Goal: Contribute content: Contribute content

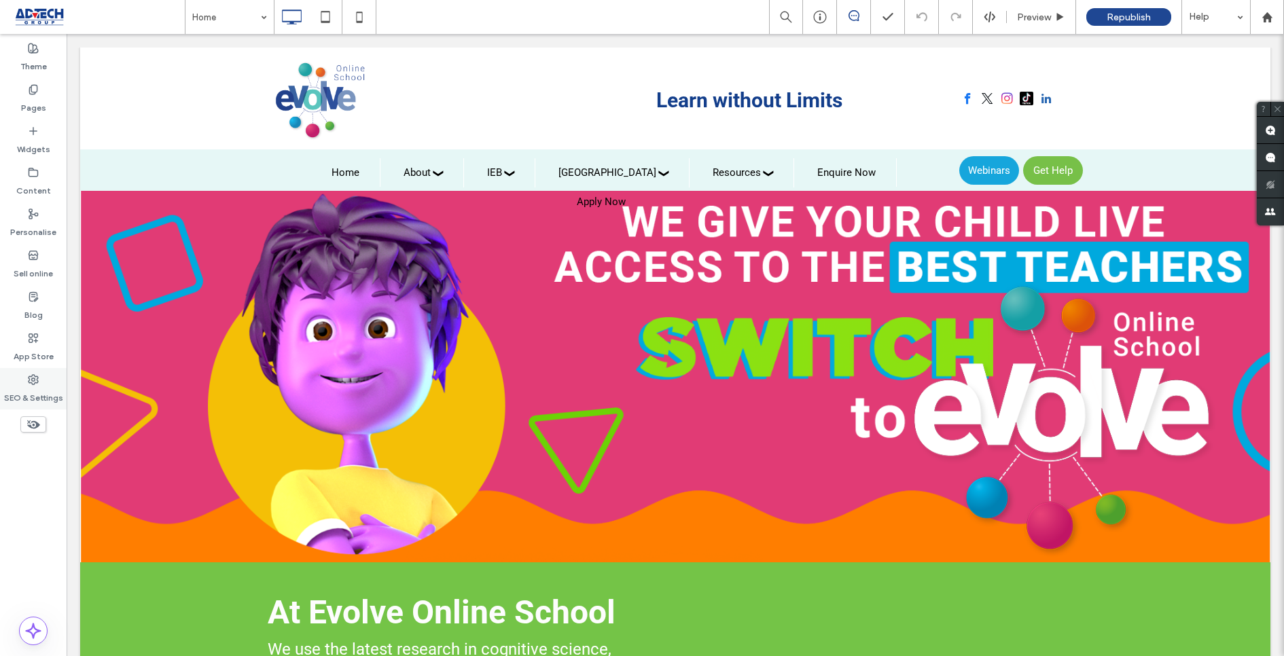
click at [33, 386] on label "SEO & Settings" at bounding box center [33, 394] width 59 height 19
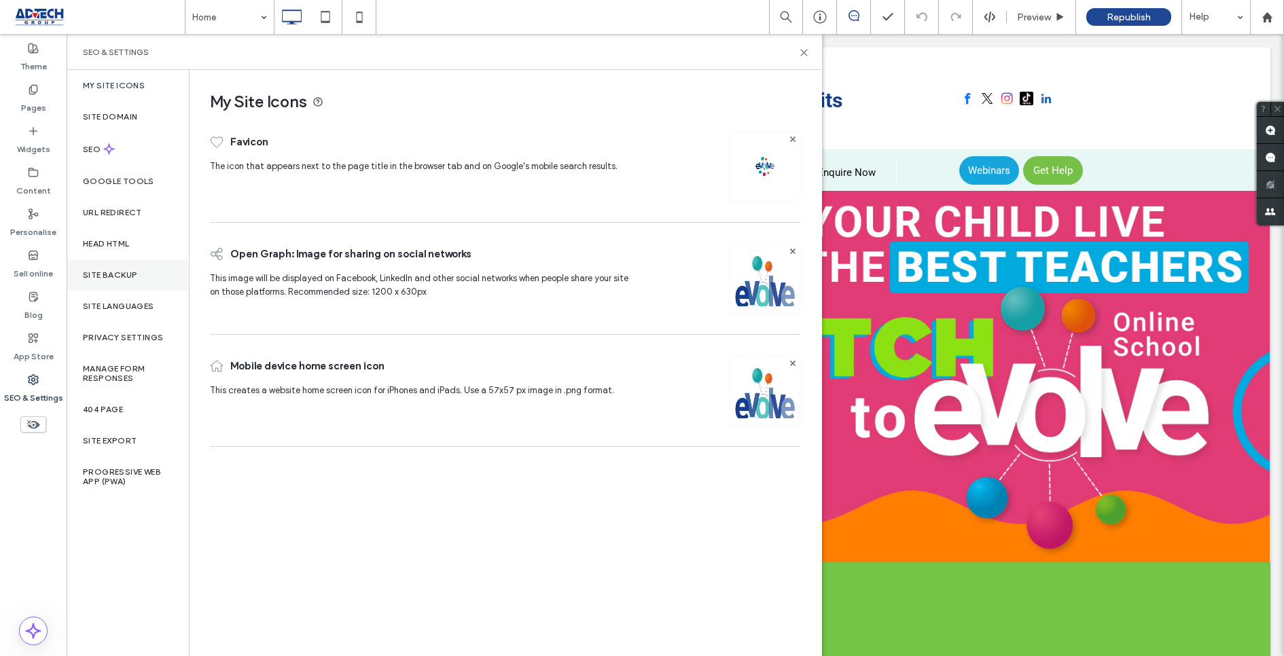
click at [113, 274] on label "Site backup" at bounding box center [110, 275] width 54 height 10
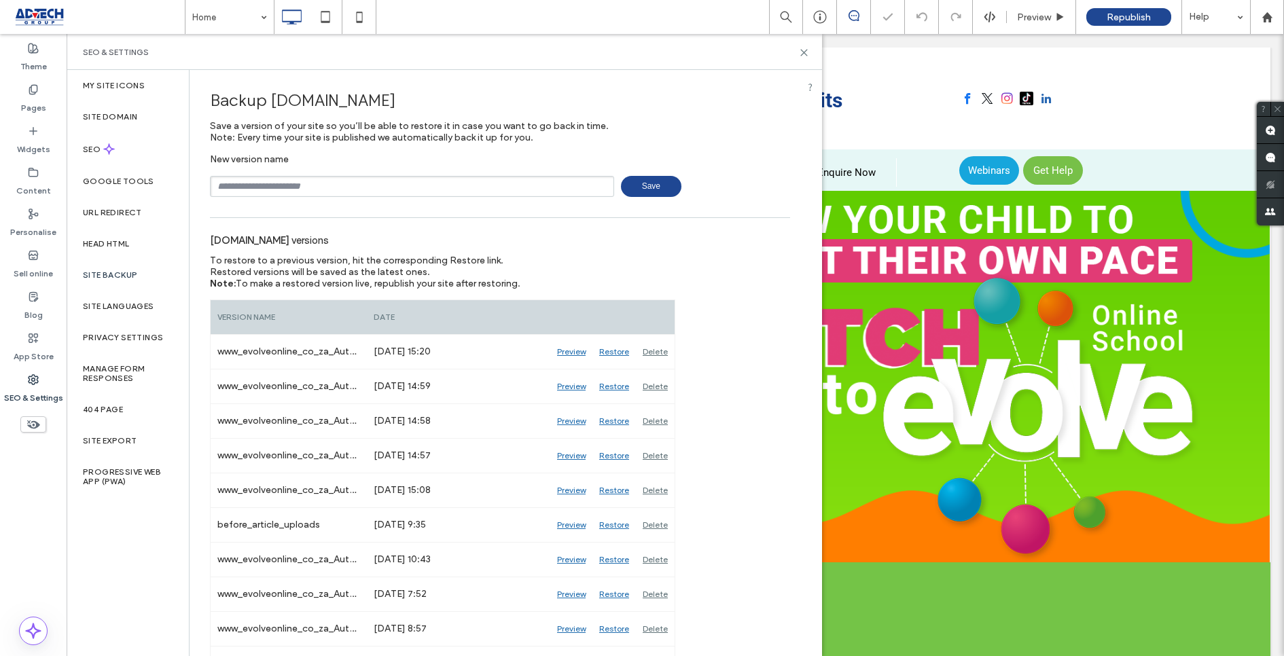
click at [282, 189] on input "text" at bounding box center [412, 186] width 404 height 21
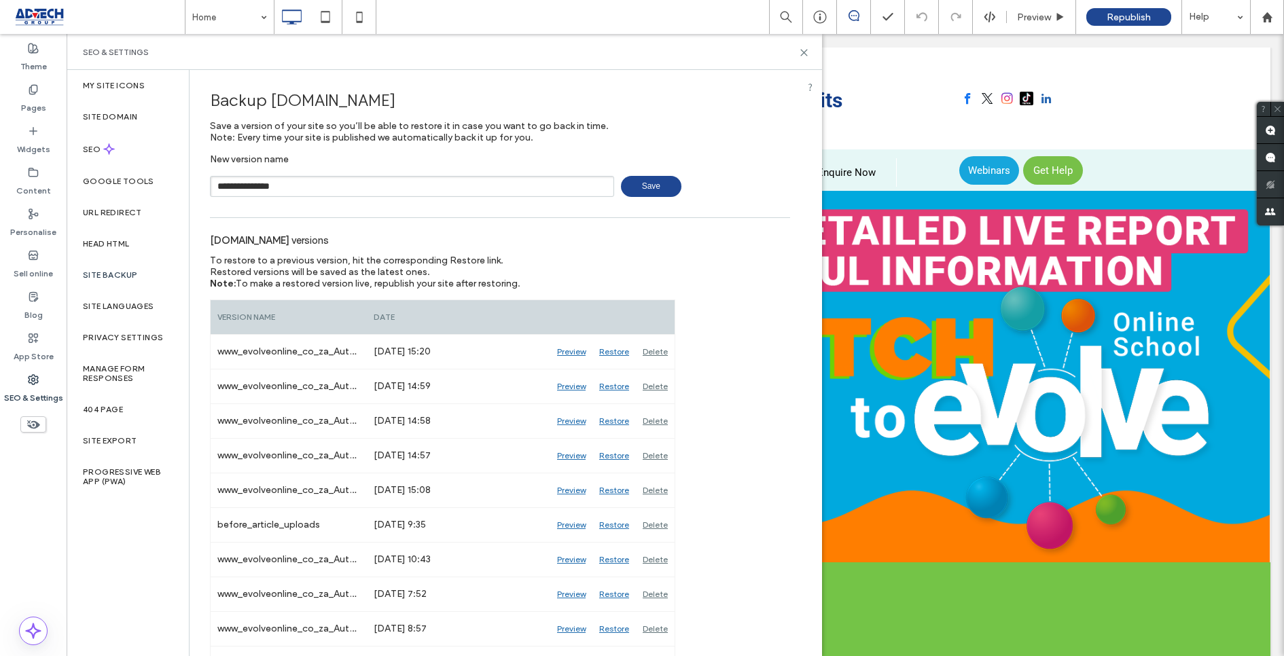
type input "**********"
click at [647, 189] on span "Save" at bounding box center [651, 186] width 60 height 21
click at [28, 295] on icon at bounding box center [33, 296] width 11 height 11
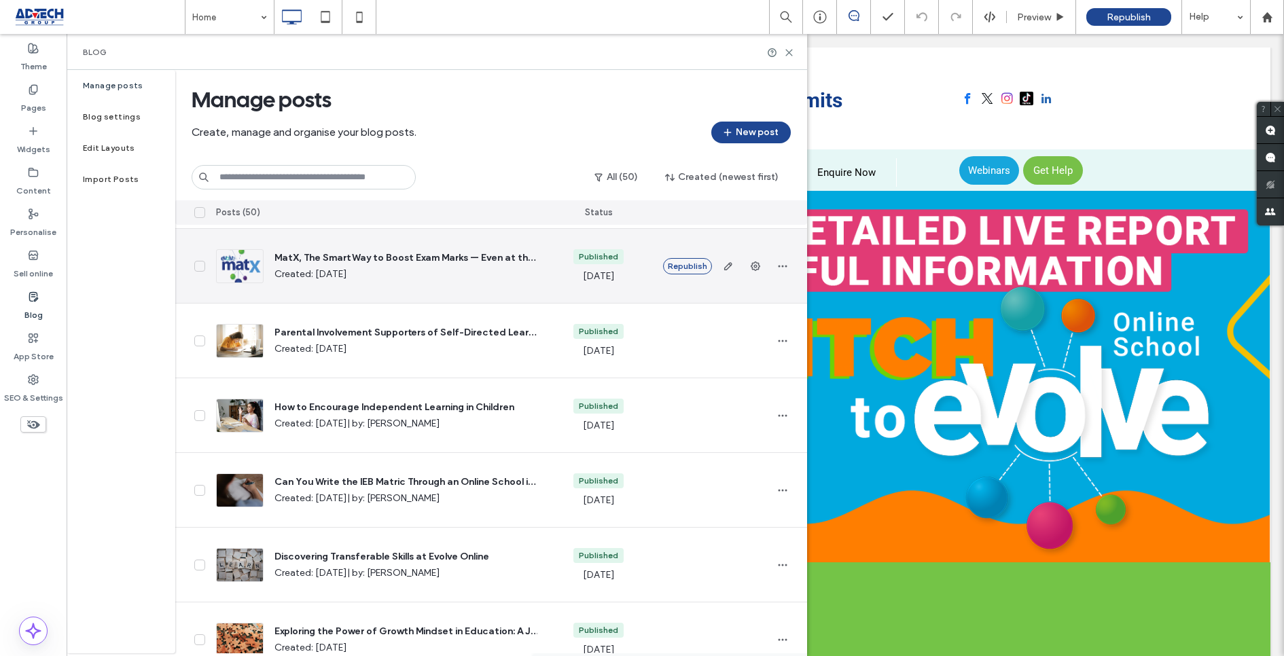
scroll to position [73, 0]
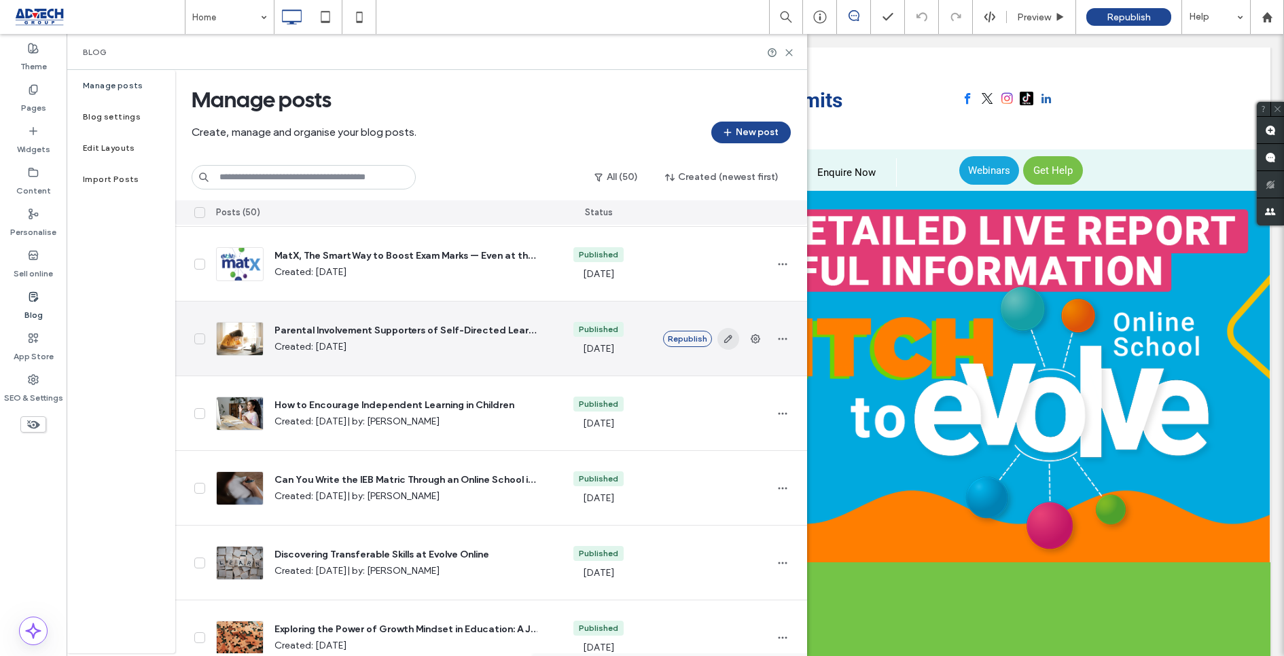
click at [724, 336] on icon "button" at bounding box center [728, 339] width 11 height 11
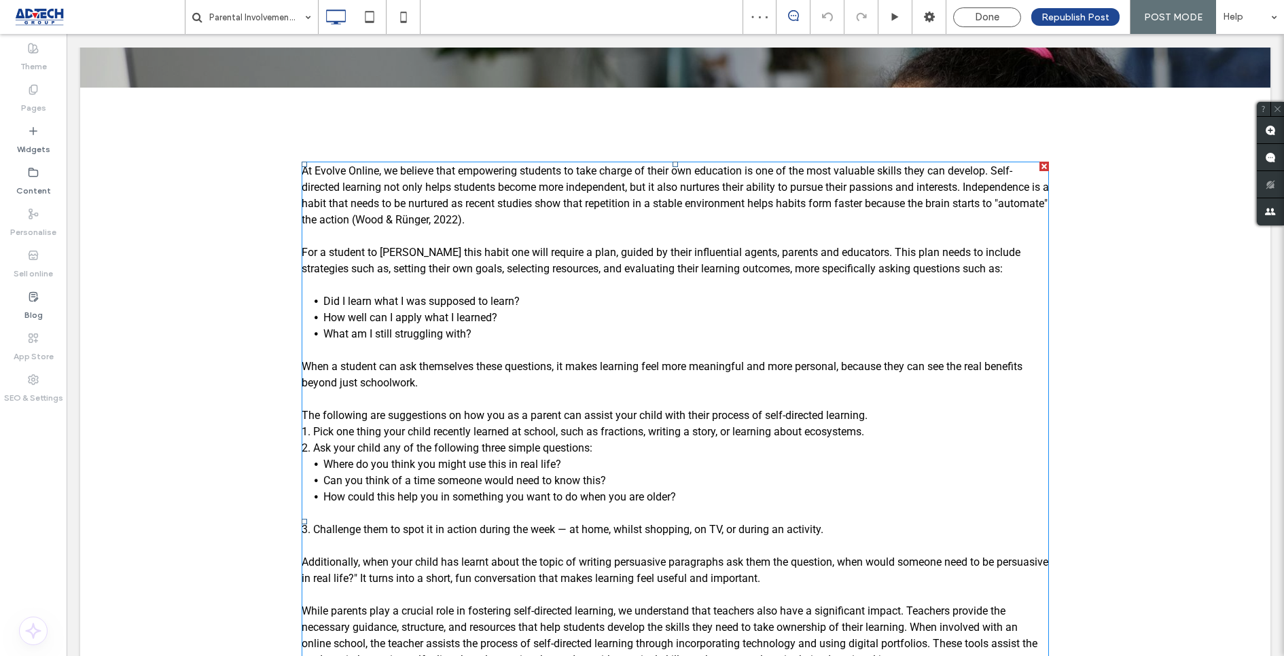
scroll to position [526, 0]
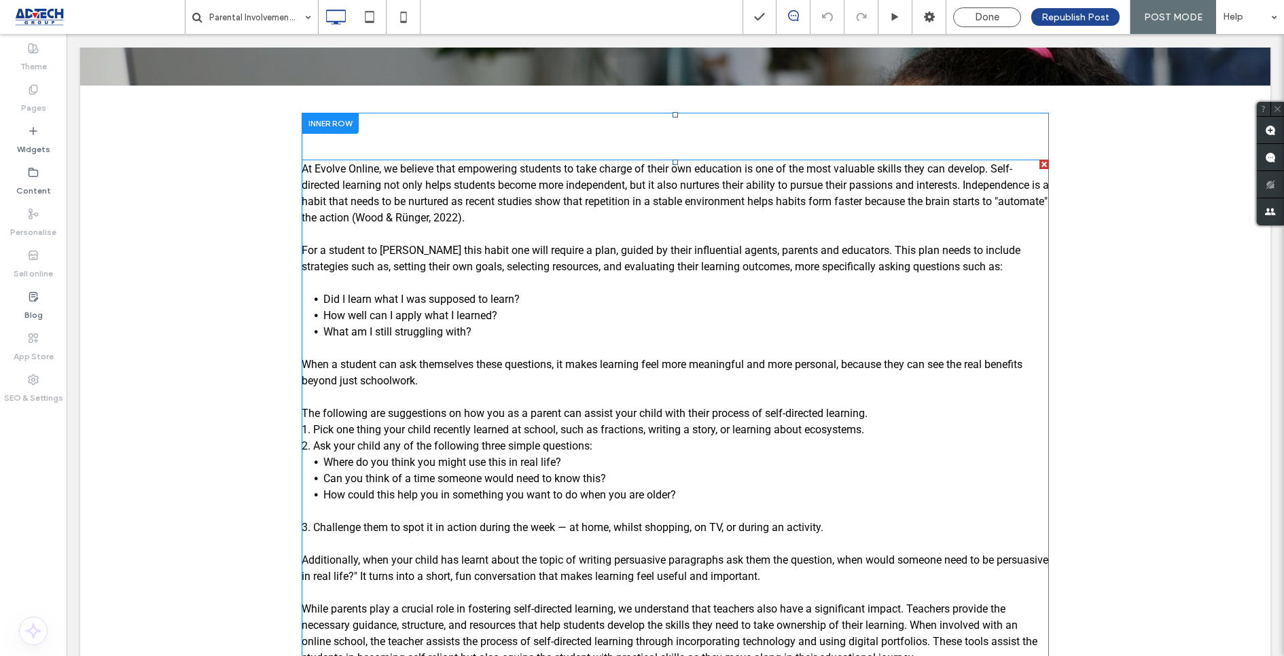
click at [474, 299] on span "Did I learn what I was supposed to learn?" at bounding box center [421, 299] width 196 height 13
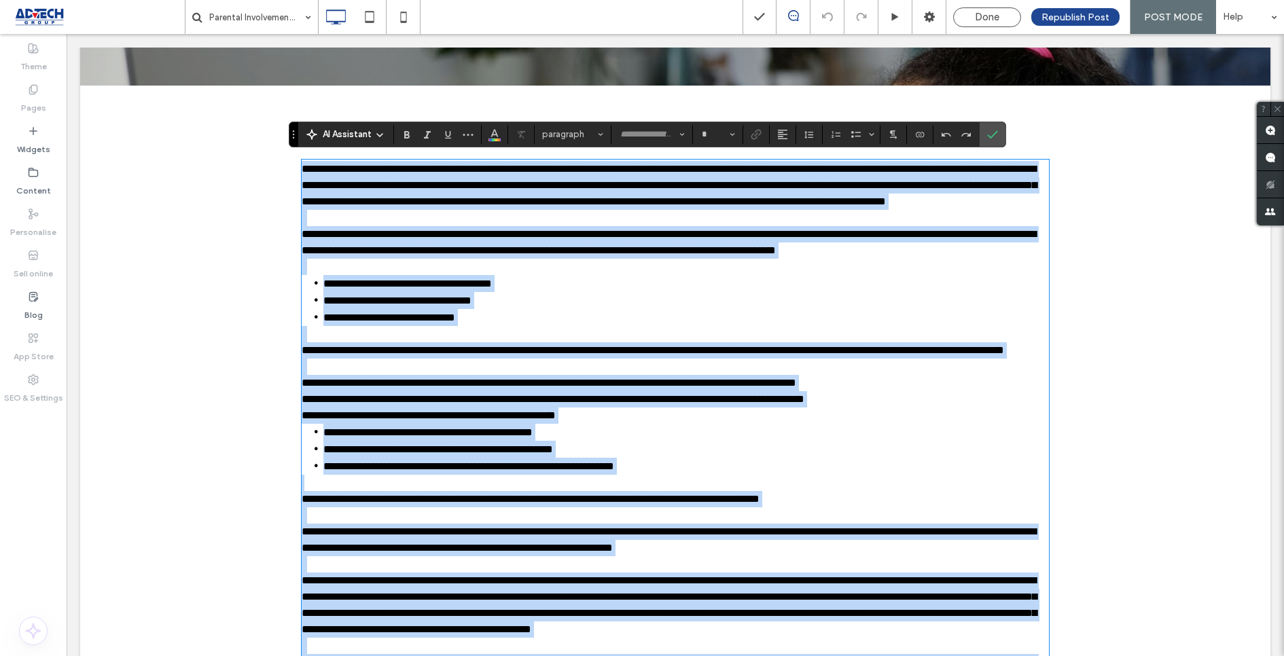
type input "******"
click at [499, 342] on p "To enrich screen reader interactions, please activate Accessibility in Grammarl…" at bounding box center [675, 334] width 747 height 16
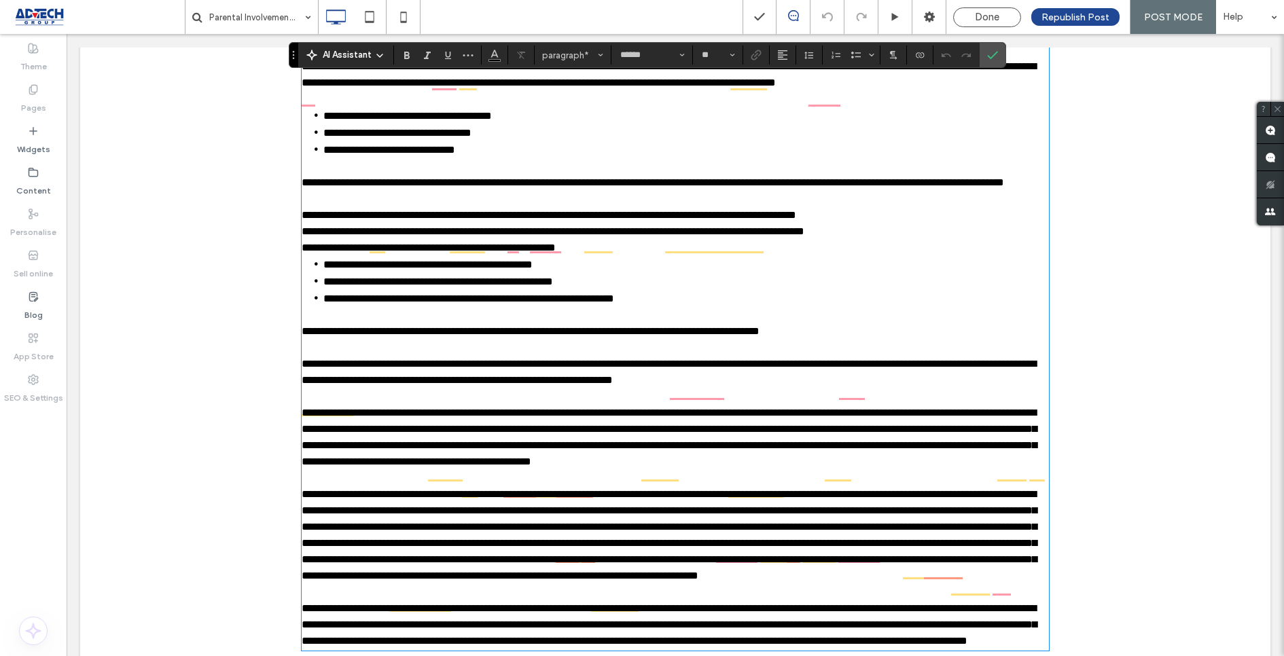
scroll to position [715, 0]
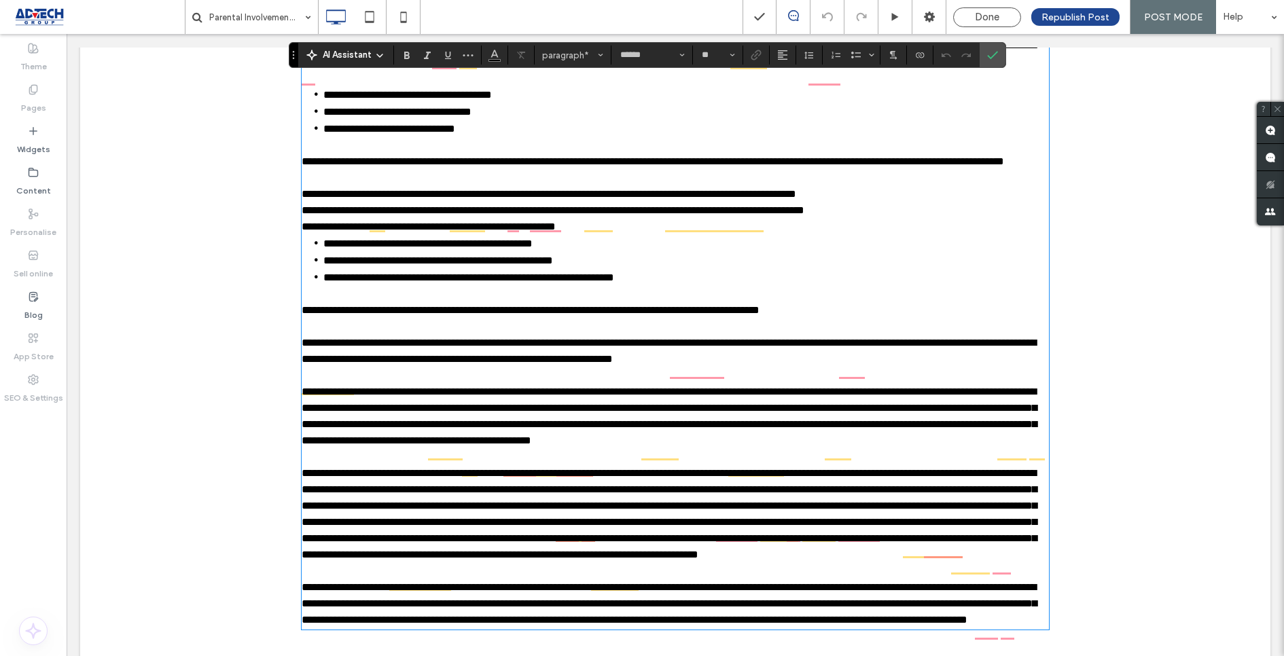
click at [796, 199] on span "**********" at bounding box center [549, 194] width 495 height 10
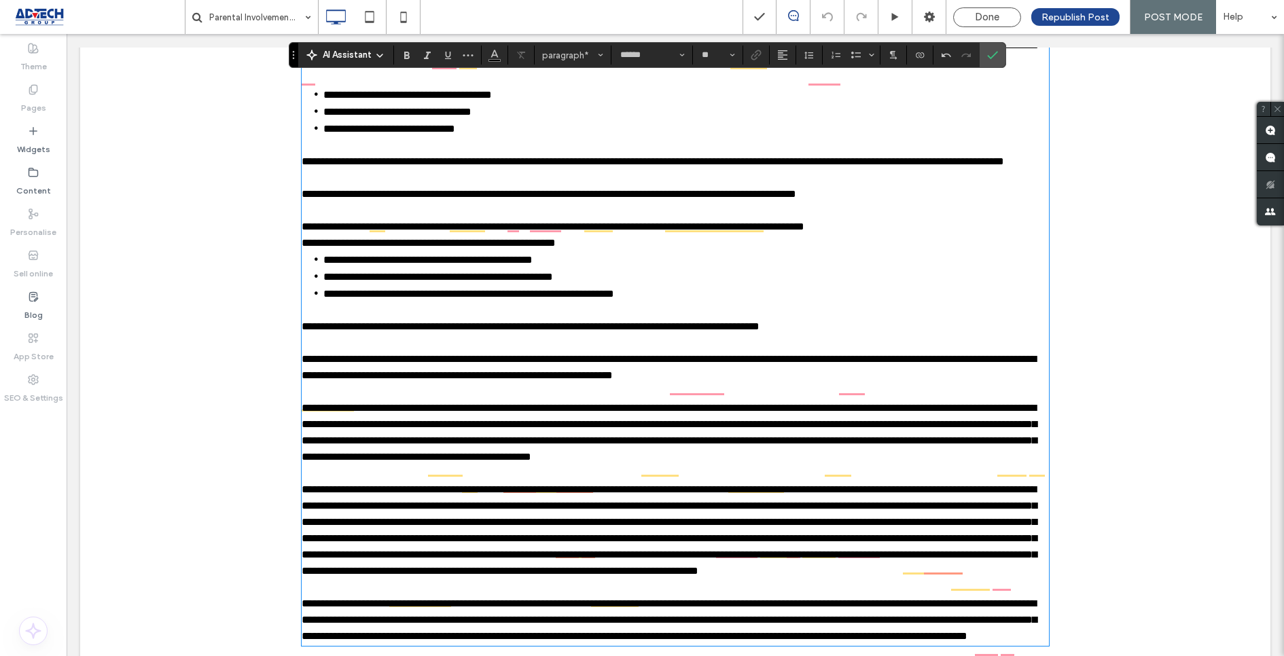
click at [893, 235] on p "**********" at bounding box center [675, 227] width 747 height 16
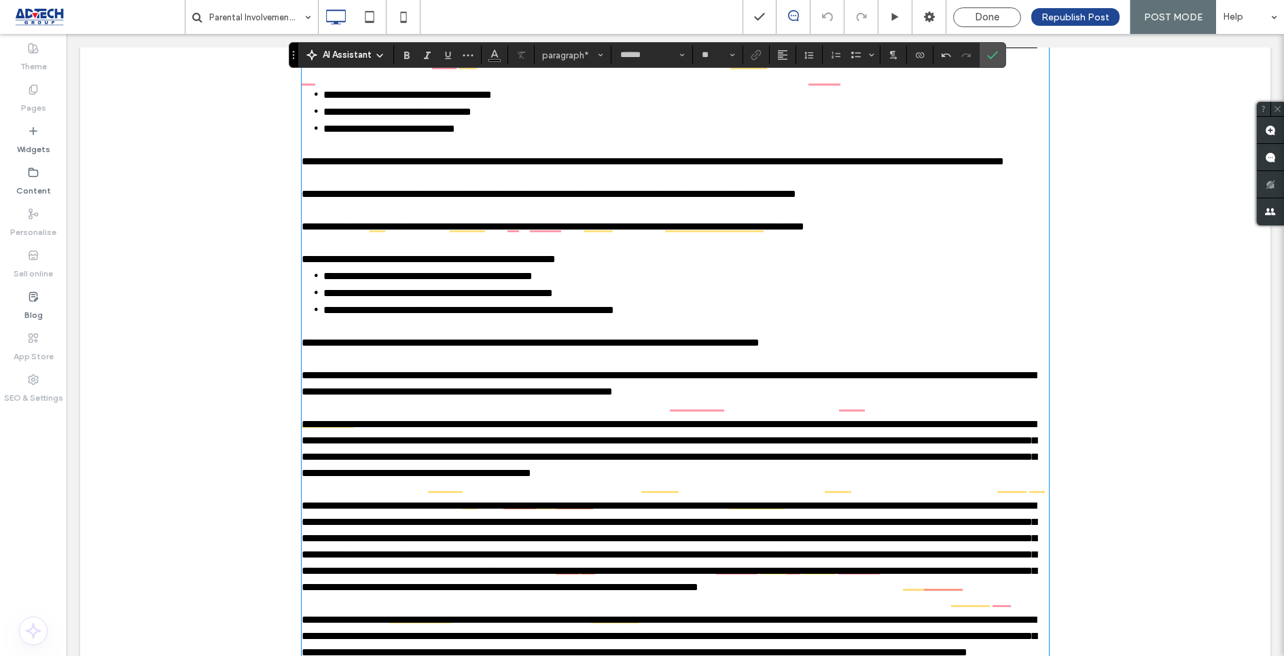
click at [643, 268] on p "**********" at bounding box center [675, 259] width 747 height 16
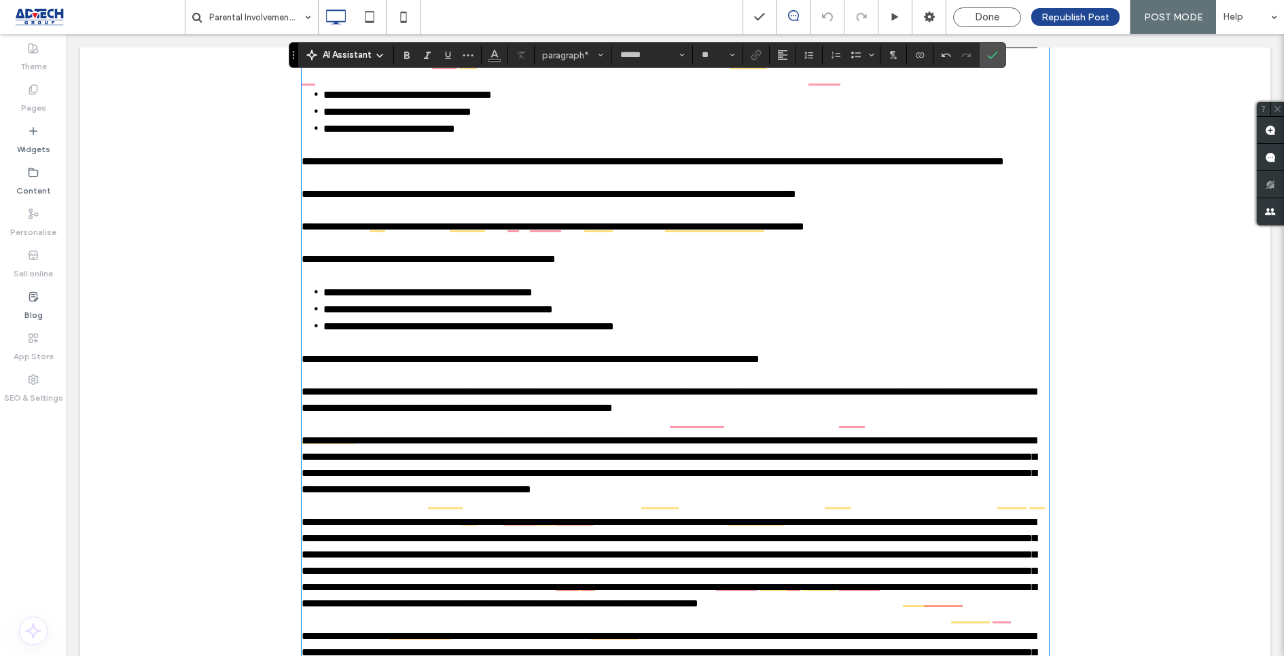
click at [476, 235] on p "**********" at bounding box center [675, 227] width 747 height 16
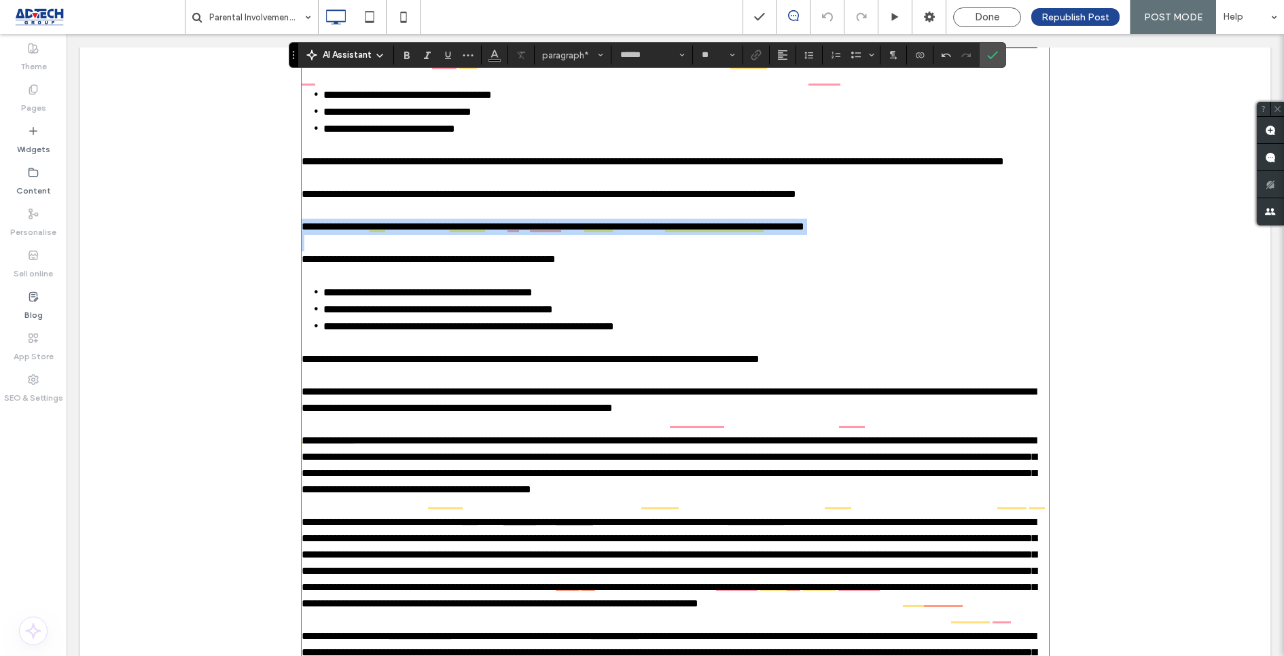
click at [476, 235] on p "**********" at bounding box center [675, 227] width 747 height 16
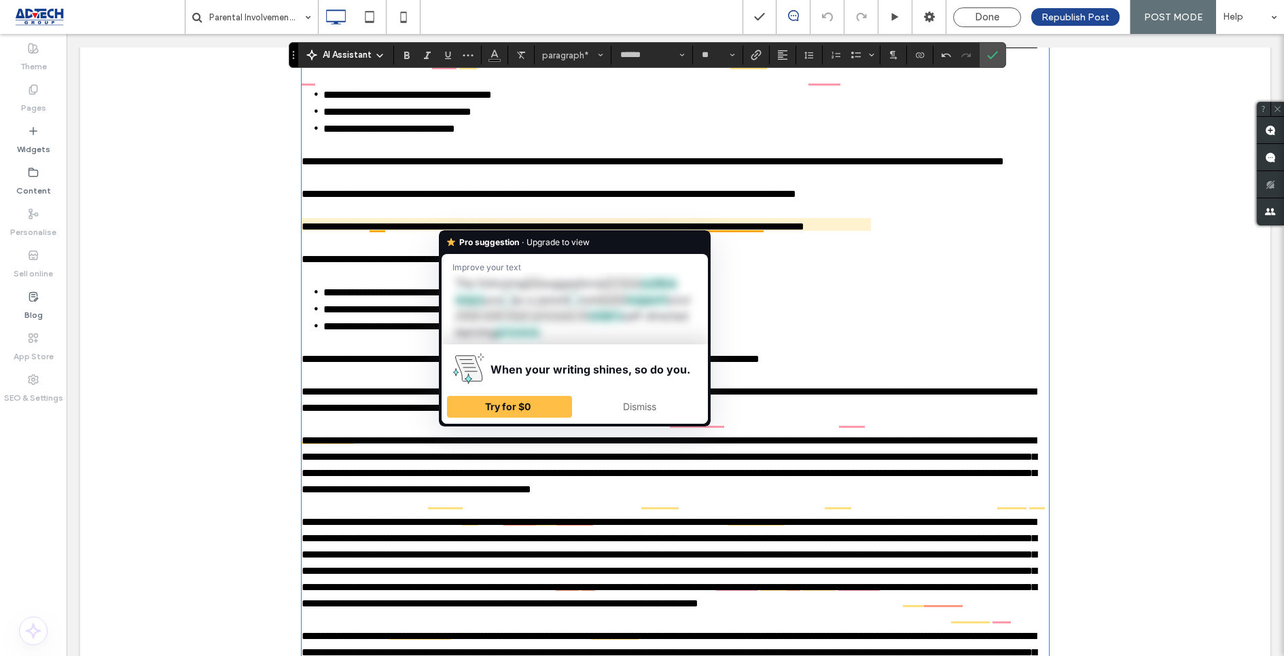
click at [479, 199] on span "**********" at bounding box center [549, 194] width 495 height 10
click at [510, 199] on span "**********" at bounding box center [549, 194] width 495 height 10
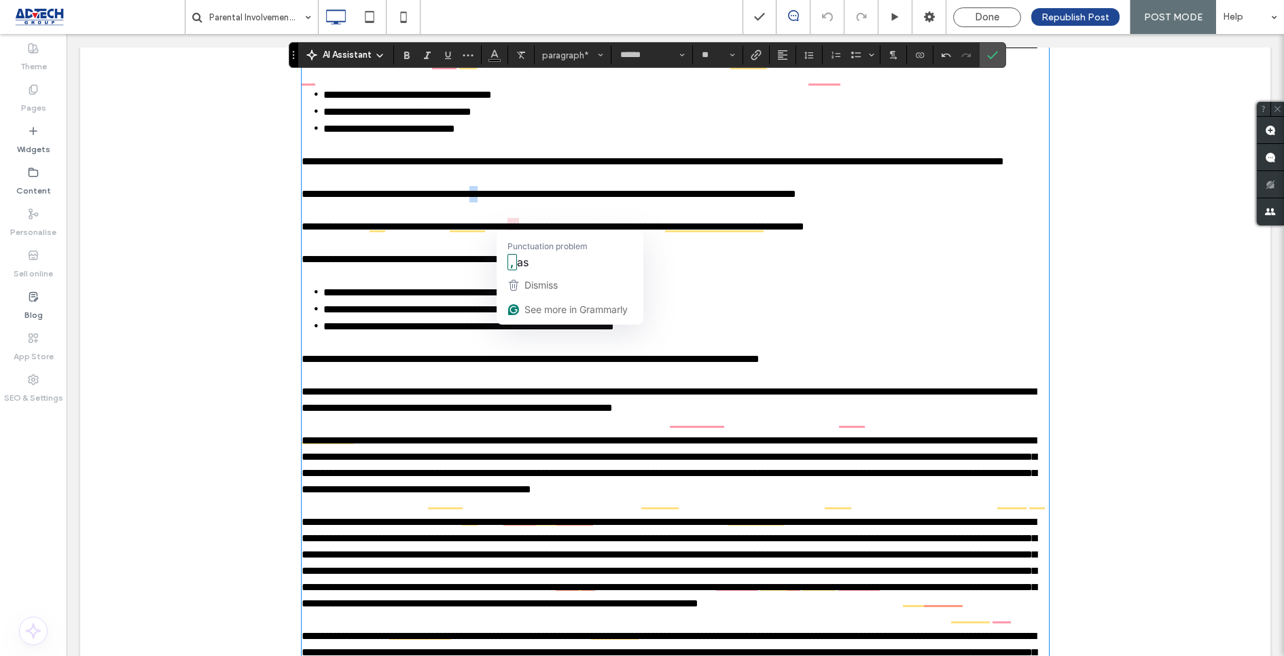
click at [510, 199] on span "**********" at bounding box center [549, 194] width 495 height 10
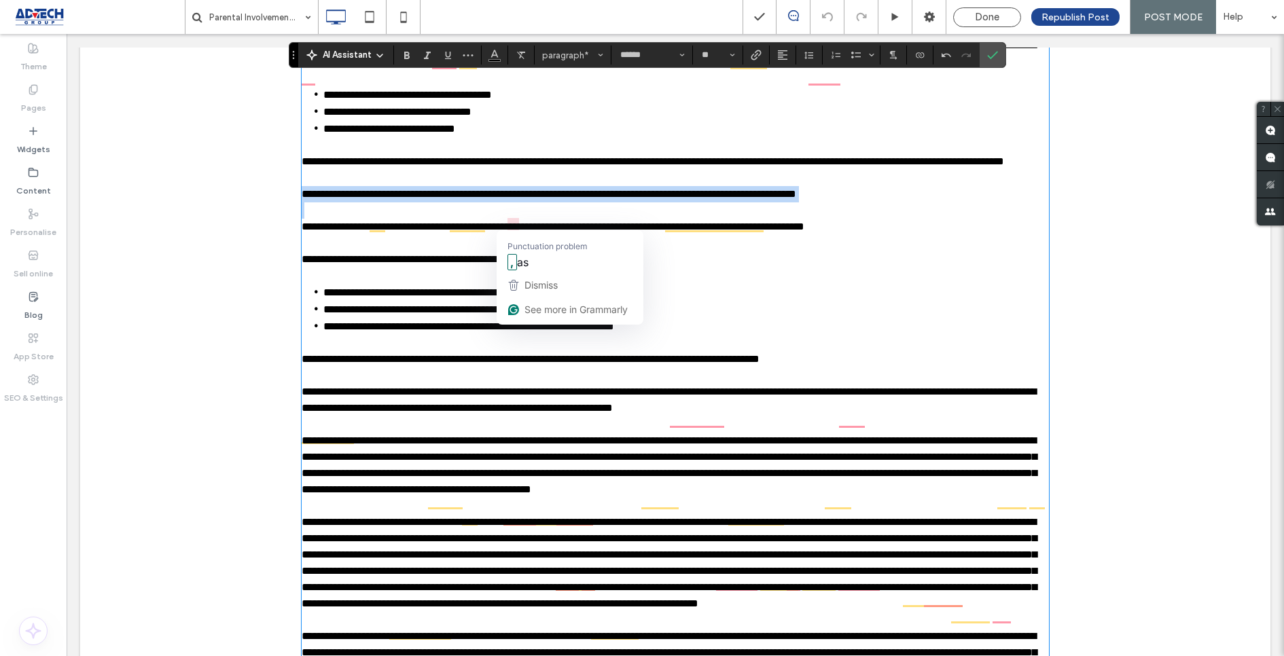
click at [510, 199] on span "**********" at bounding box center [549, 194] width 495 height 10
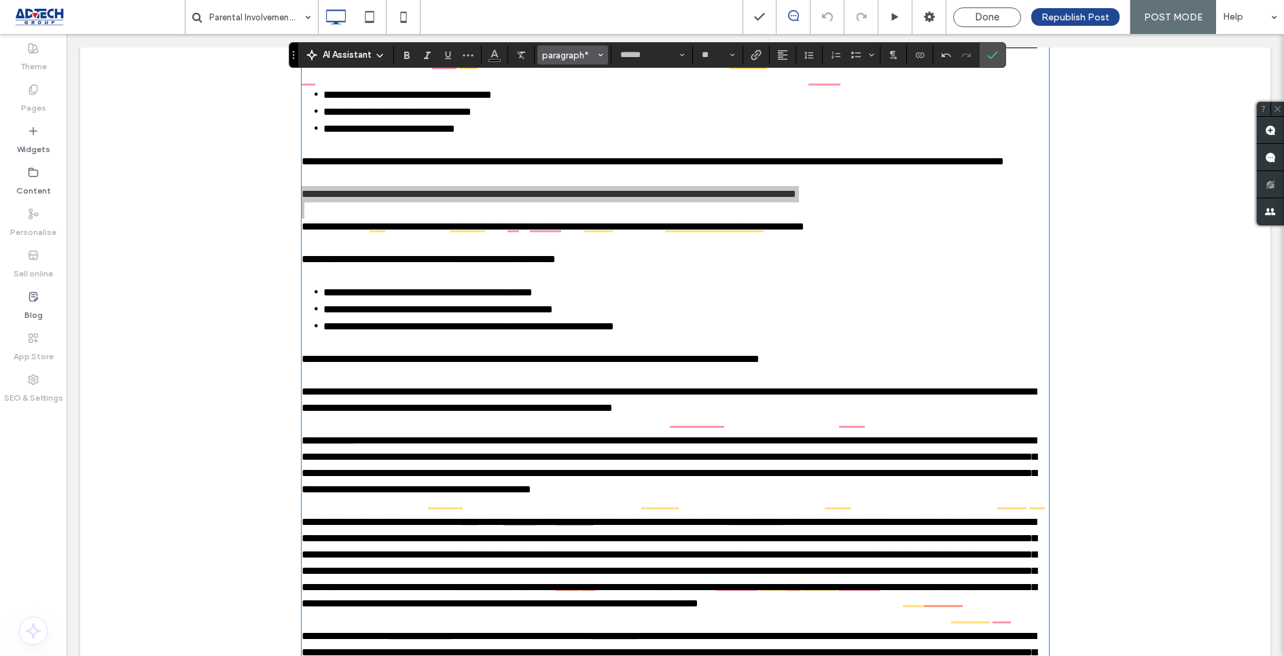
click at [577, 59] on span "paragraph*" at bounding box center [568, 55] width 53 height 10
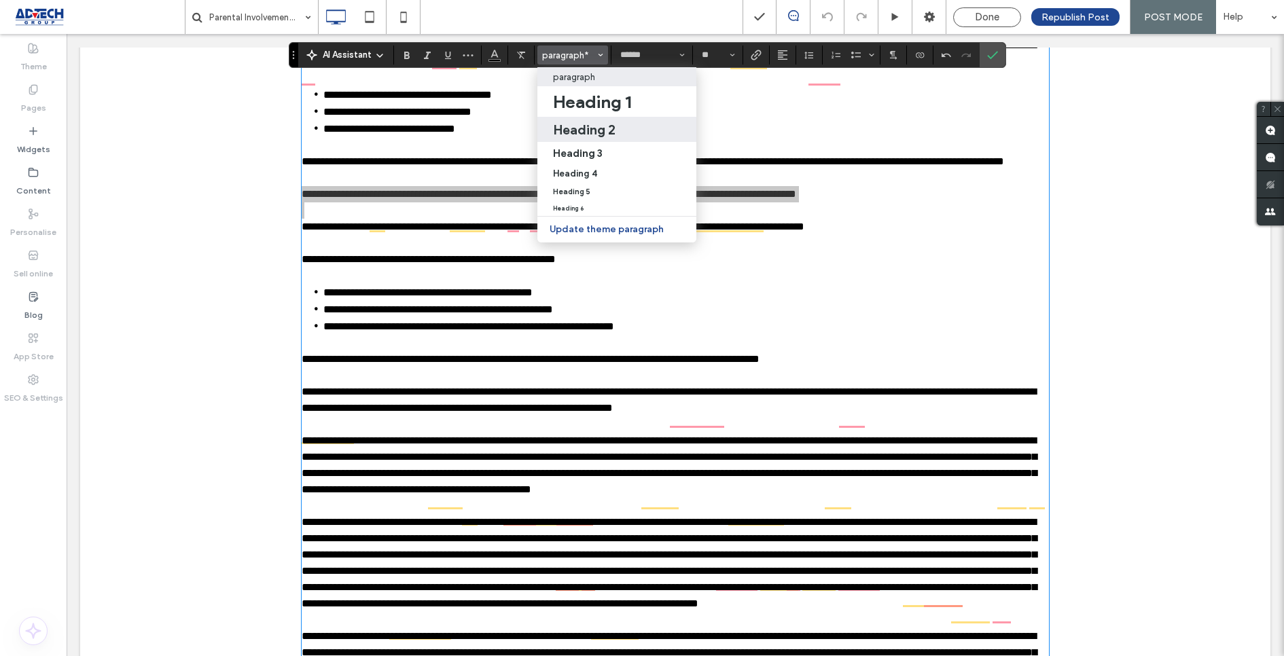
click at [578, 136] on h2 "Heading 2" at bounding box center [584, 130] width 62 height 16
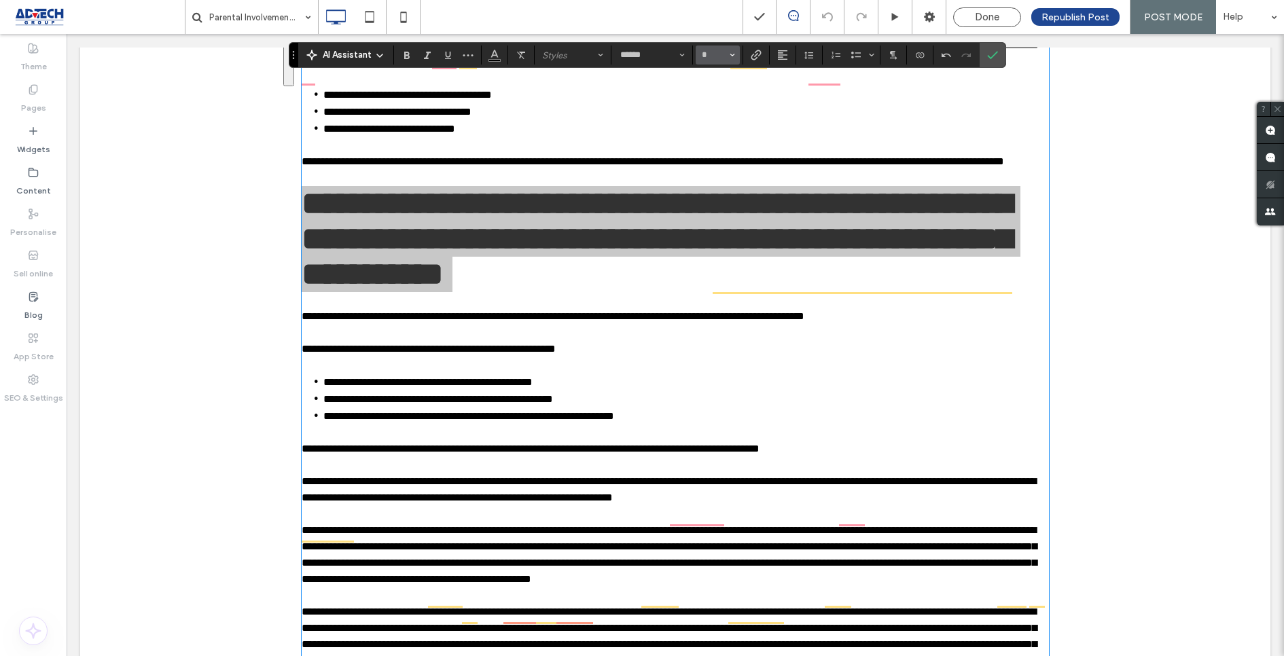
click at [726, 60] on button "*" at bounding box center [718, 55] width 44 height 19
click at [717, 213] on label "24" at bounding box center [717, 207] width 43 height 19
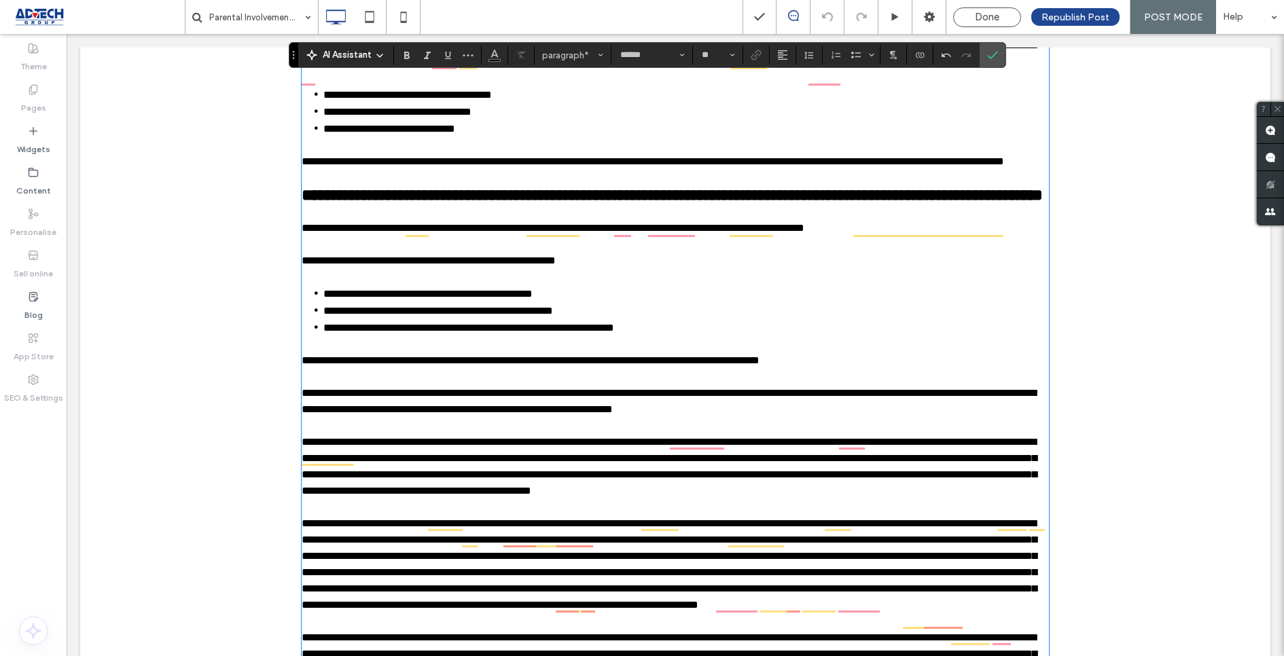
click at [527, 233] on span "**********" at bounding box center [553, 228] width 503 height 10
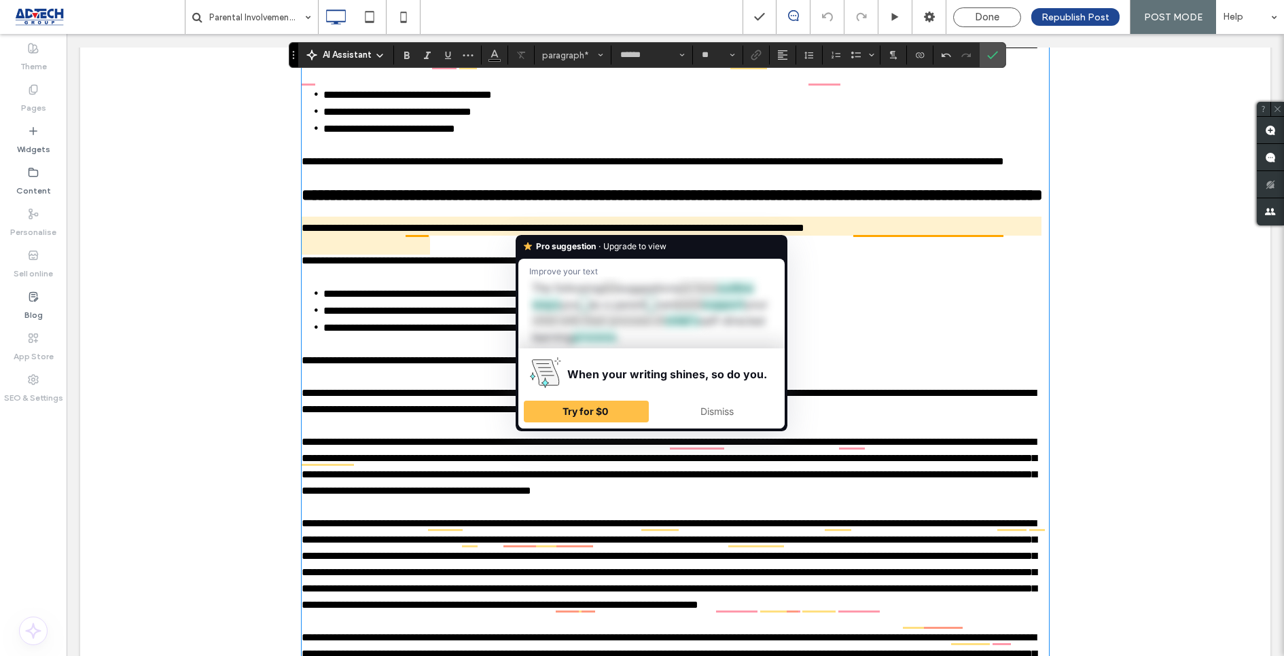
type input "**"
click at [607, 203] on span "**********" at bounding box center [672, 195] width 741 height 16
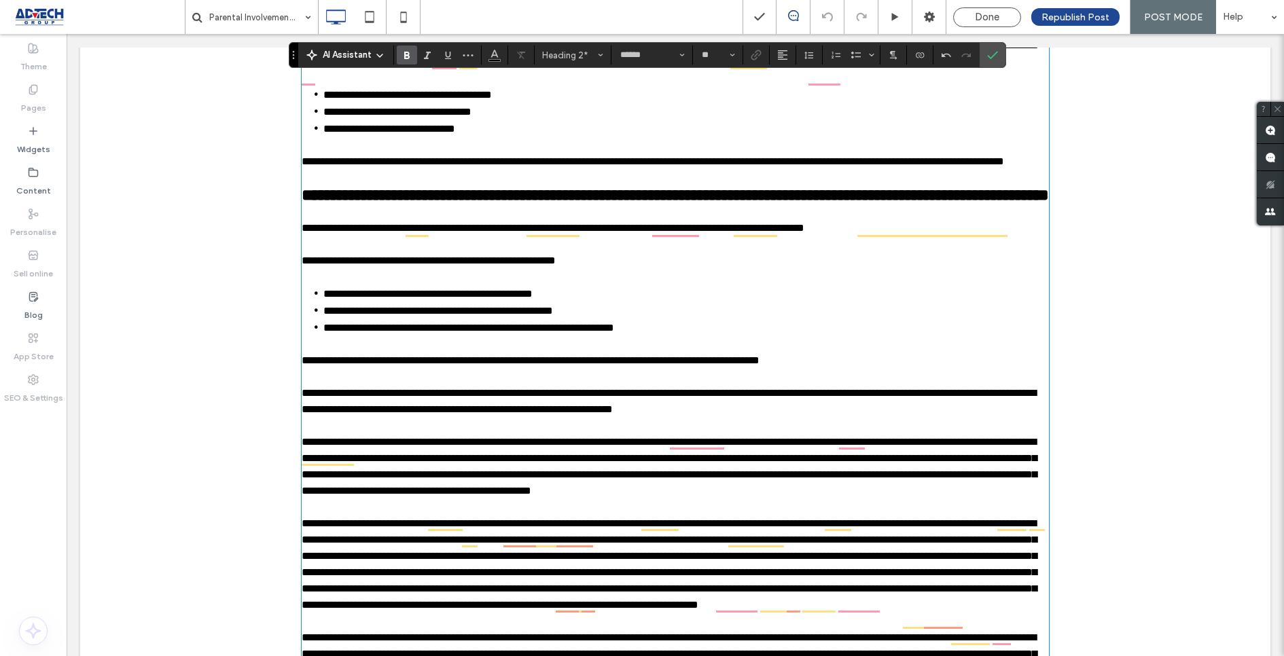
click at [697, 203] on span "**********" at bounding box center [675, 195] width 747 height 16
click at [688, 285] on p "To enrich screen reader interactions, please activate Accessibility in Grammarl…" at bounding box center [675, 277] width 747 height 16
click at [440, 233] on span "**********" at bounding box center [553, 228] width 503 height 10
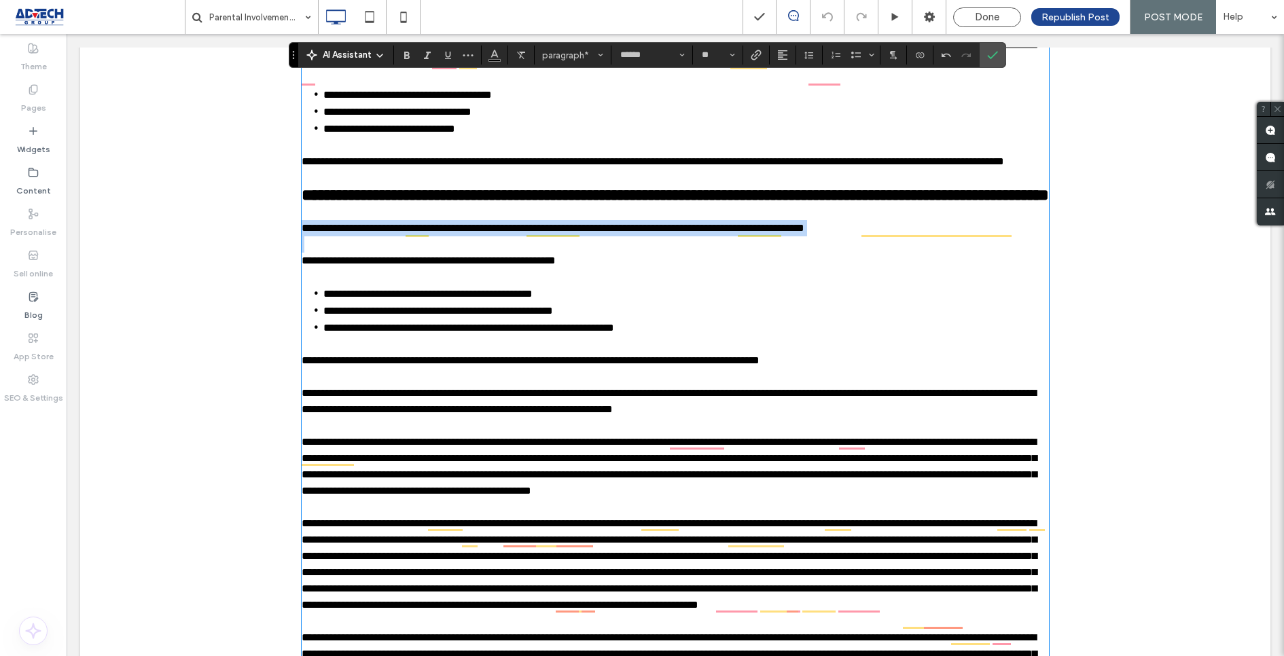
click at [440, 233] on span "**********" at bounding box center [553, 228] width 503 height 10
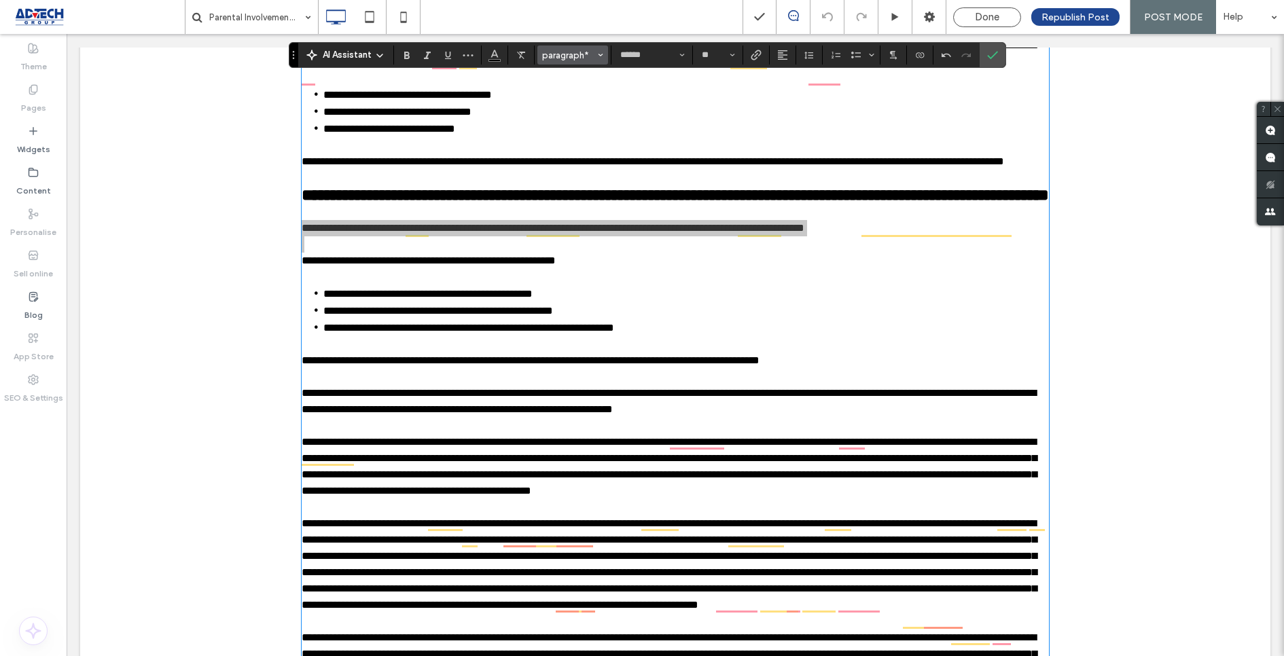
click at [571, 55] on span "paragraph*" at bounding box center [568, 55] width 53 height 10
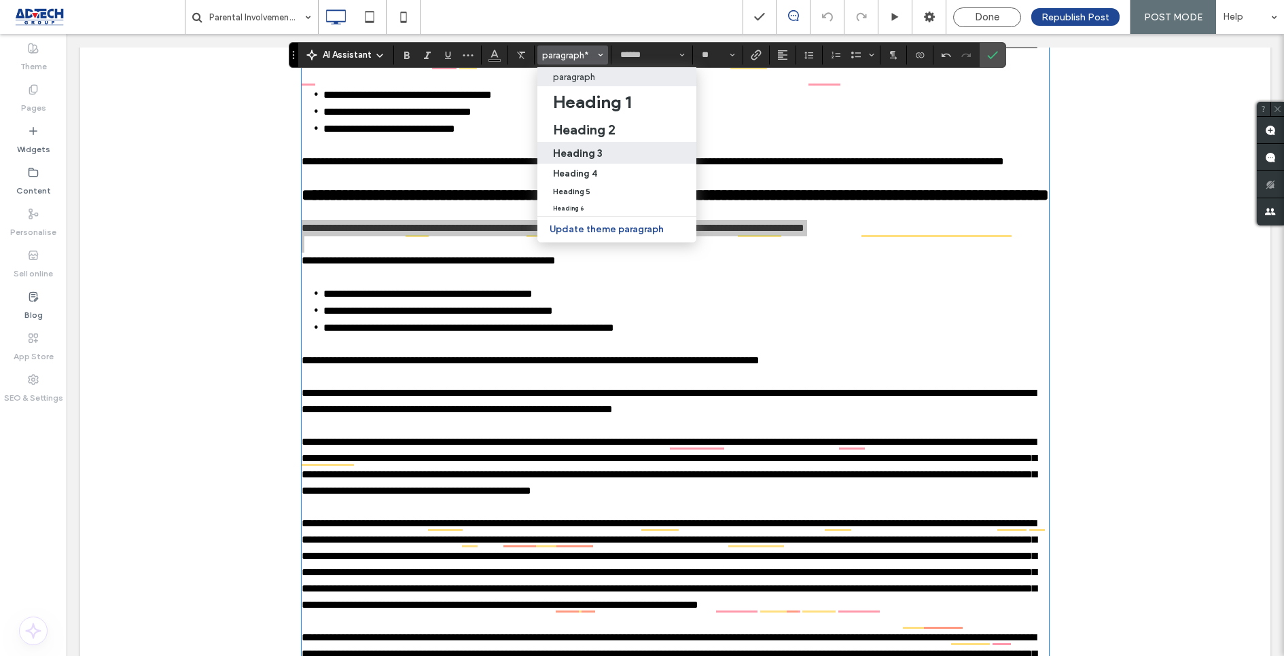
click at [573, 146] on label "Heading 3" at bounding box center [616, 153] width 159 height 22
type input "*"
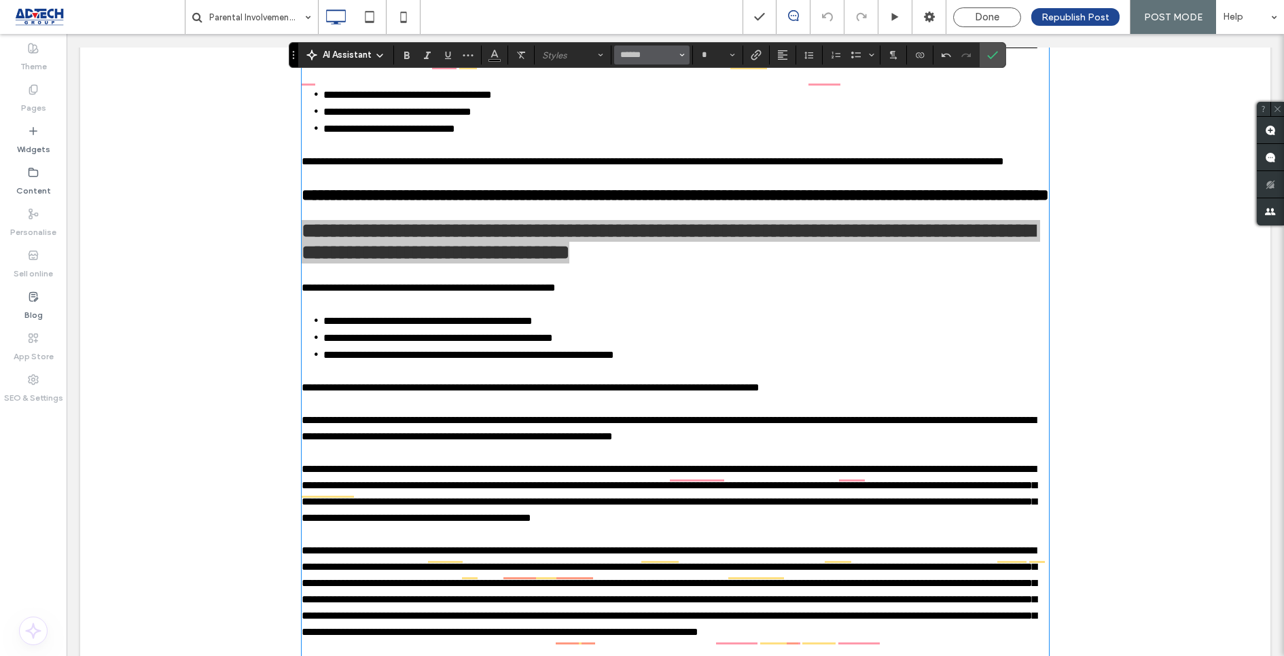
click at [679, 54] on use "Font & Font weight" at bounding box center [681, 55] width 5 height 3
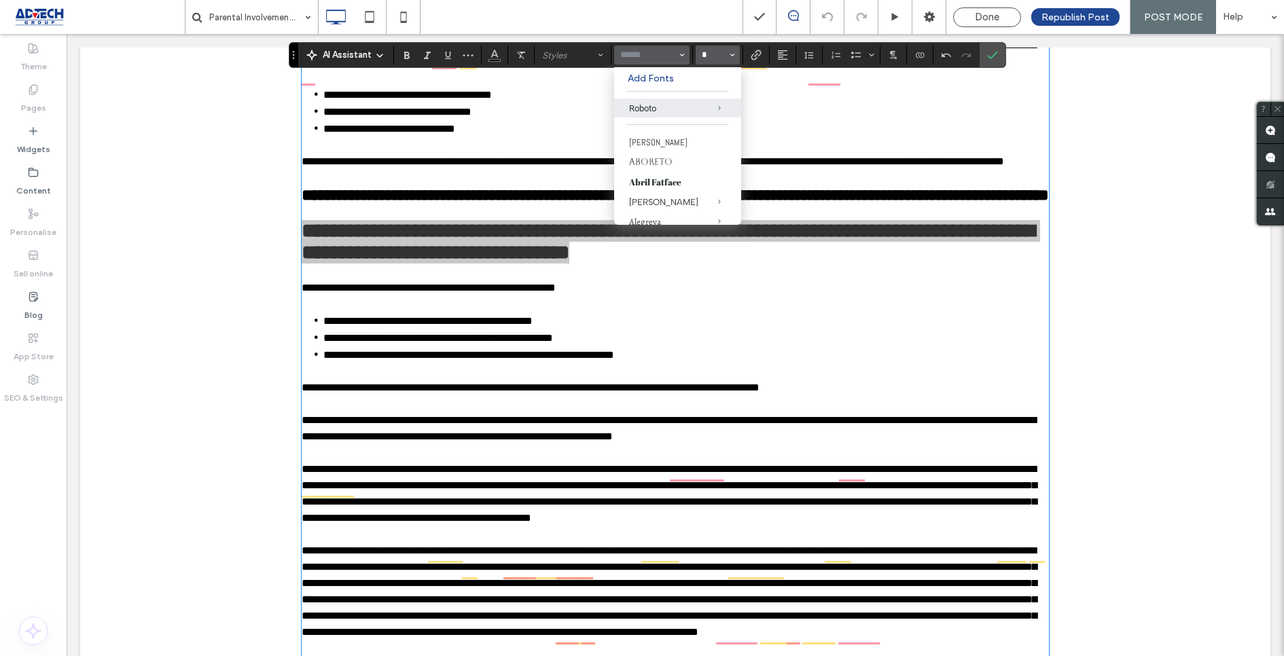
click at [709, 55] on input "*" at bounding box center [713, 55] width 26 height 11
type input "******"
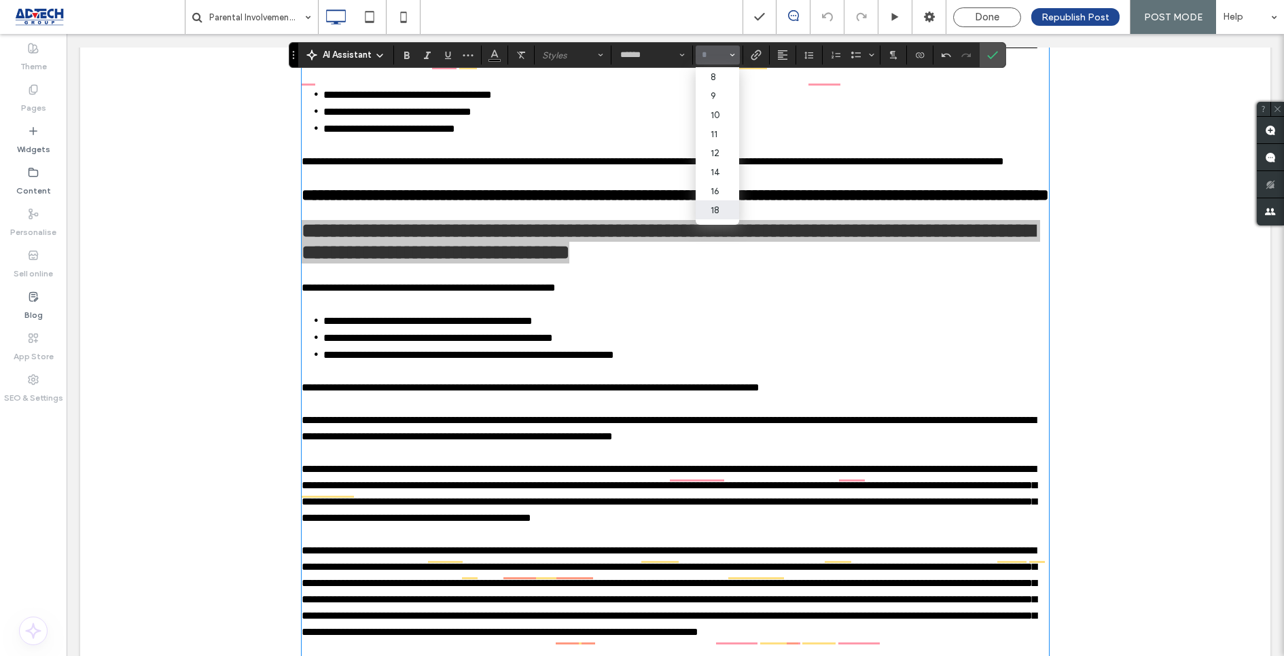
click at [706, 217] on label "18" at bounding box center [717, 209] width 43 height 19
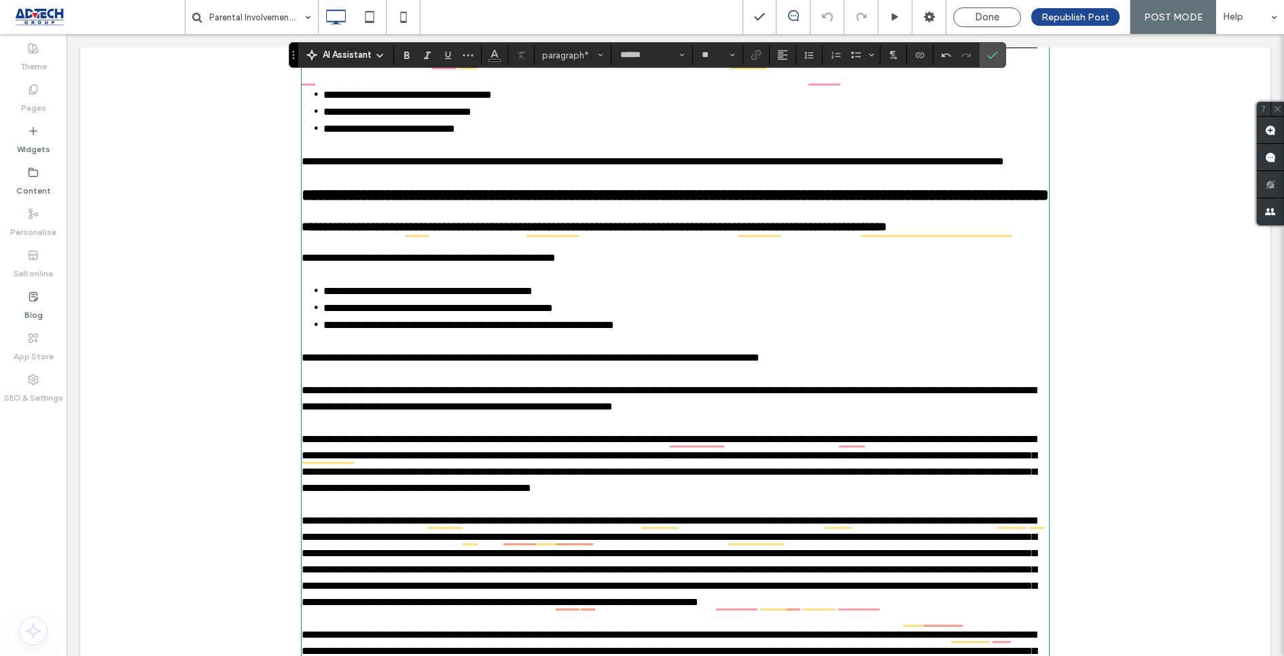
click at [398, 263] on span "**********" at bounding box center [429, 258] width 254 height 10
click at [555, 57] on span "paragraph*" at bounding box center [568, 55] width 53 height 10
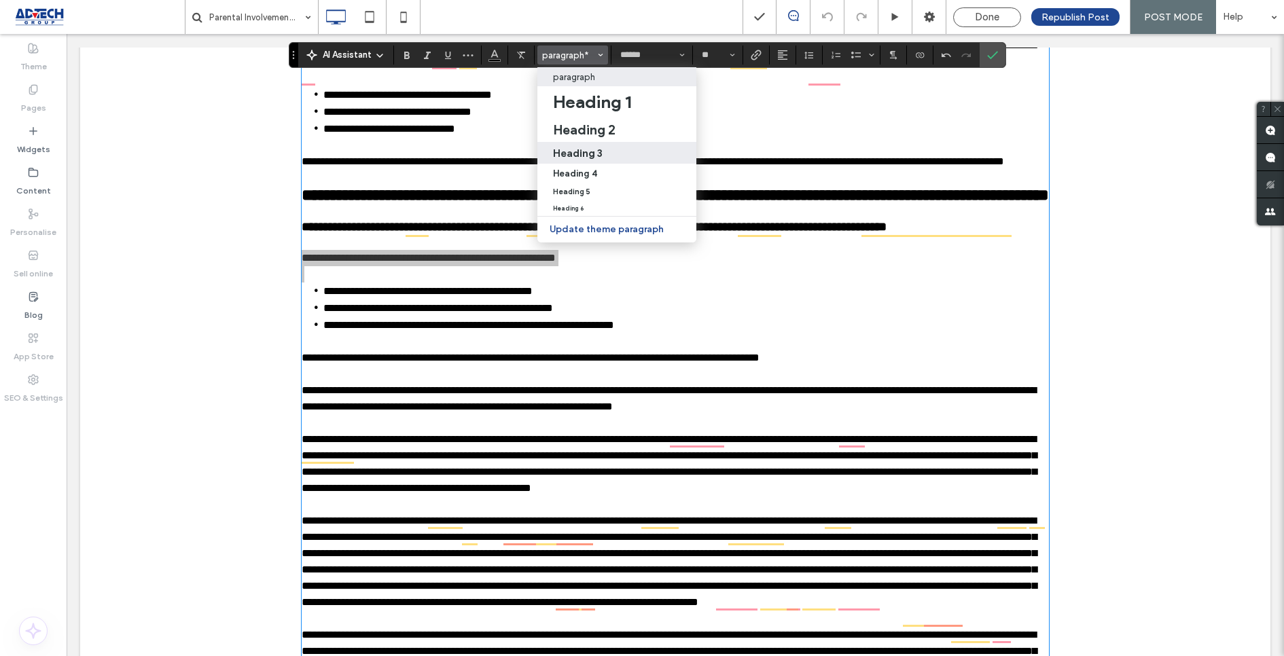
drag, startPoint x: 560, startPoint y: 145, endPoint x: 494, endPoint y: 111, distance: 74.1
click at [560, 145] on label "Heading 3" at bounding box center [616, 153] width 159 height 22
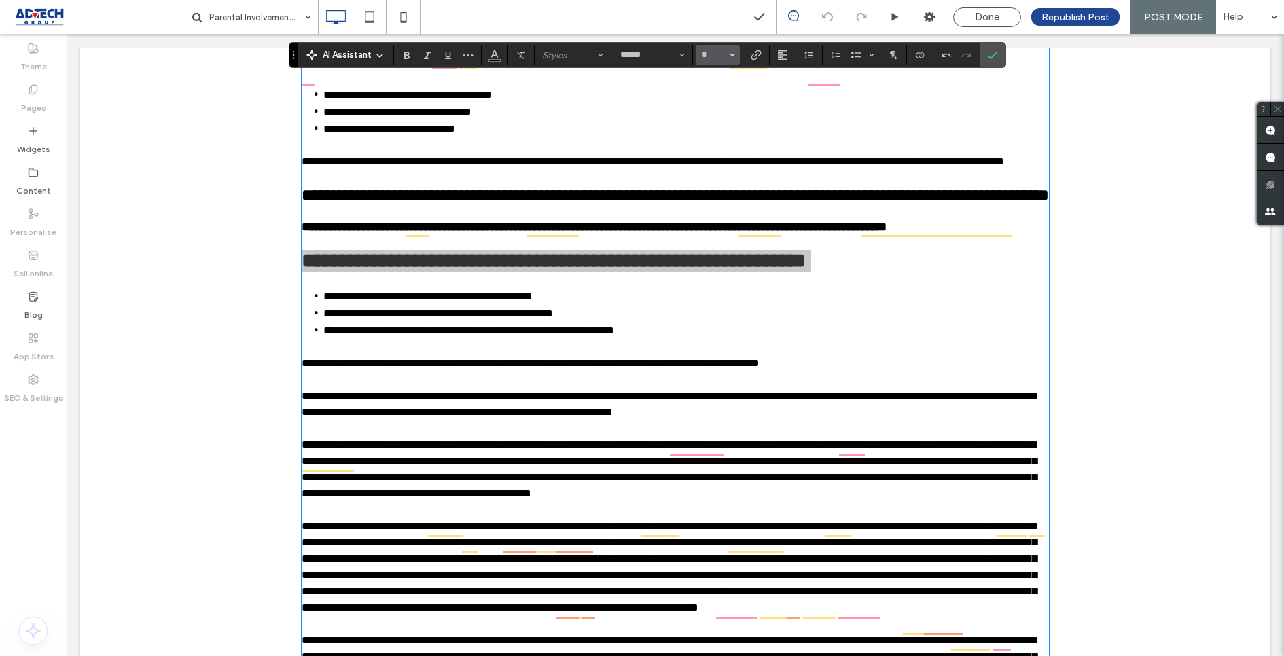
click at [725, 57] on button "*" at bounding box center [718, 55] width 44 height 19
click at [715, 213] on label "18" at bounding box center [717, 209] width 43 height 19
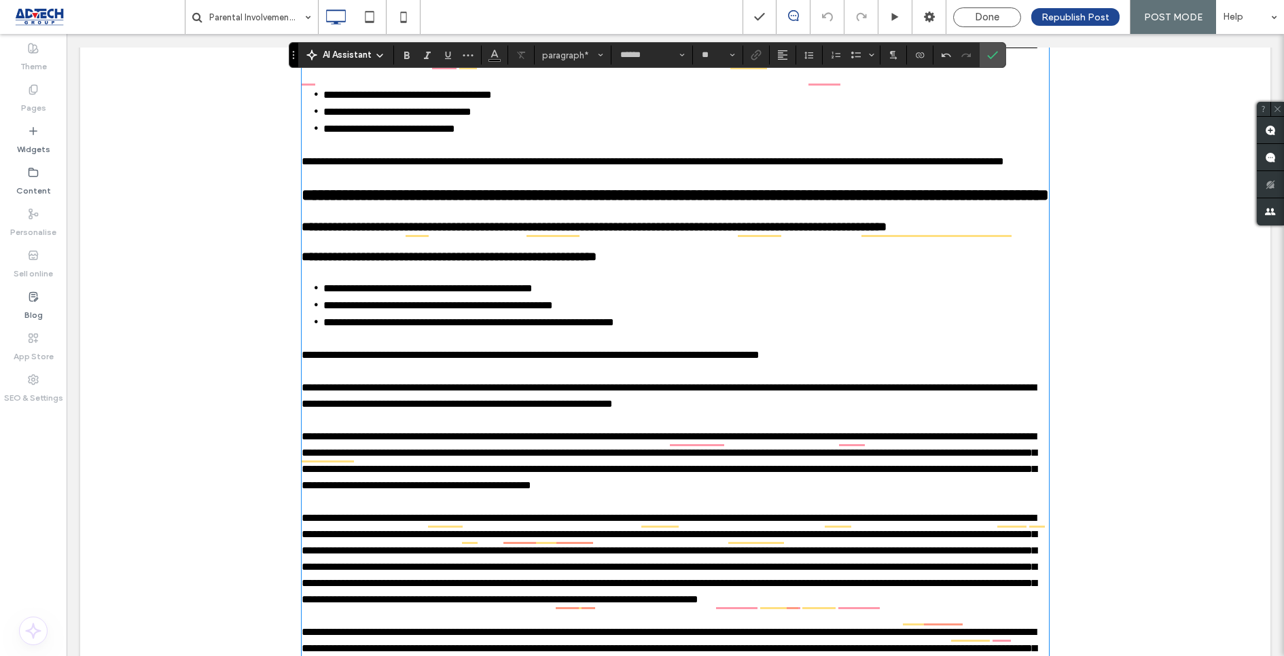
click at [403, 360] on span "**********" at bounding box center [531, 355] width 458 height 10
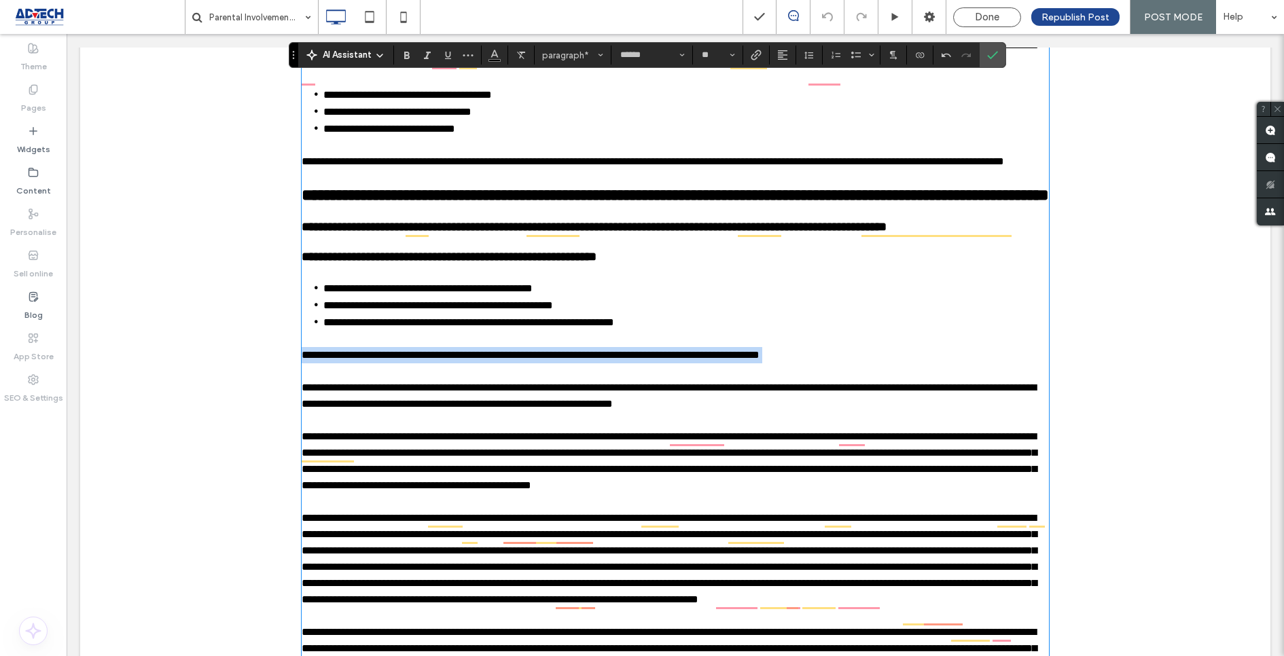
click at [403, 360] on span "**********" at bounding box center [531, 355] width 458 height 10
click at [584, 63] on button "paragraph*" at bounding box center [572, 55] width 71 height 19
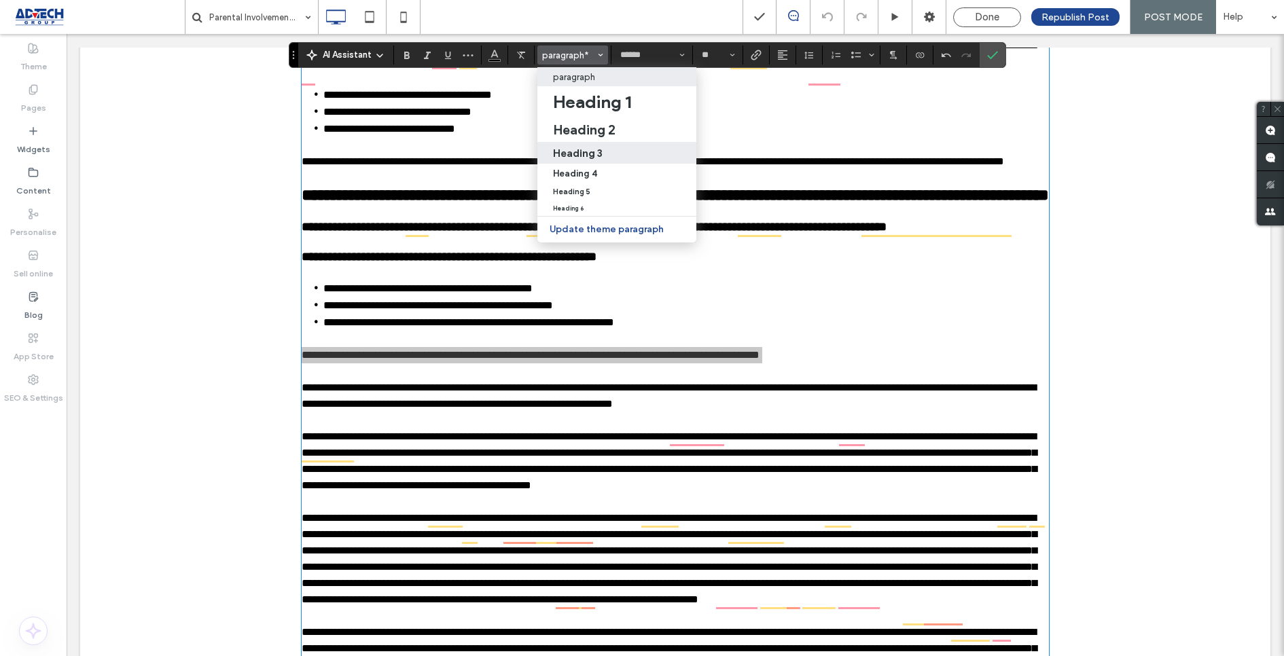
click at [588, 149] on h3 "Heading 3" at bounding box center [578, 153] width 50 height 13
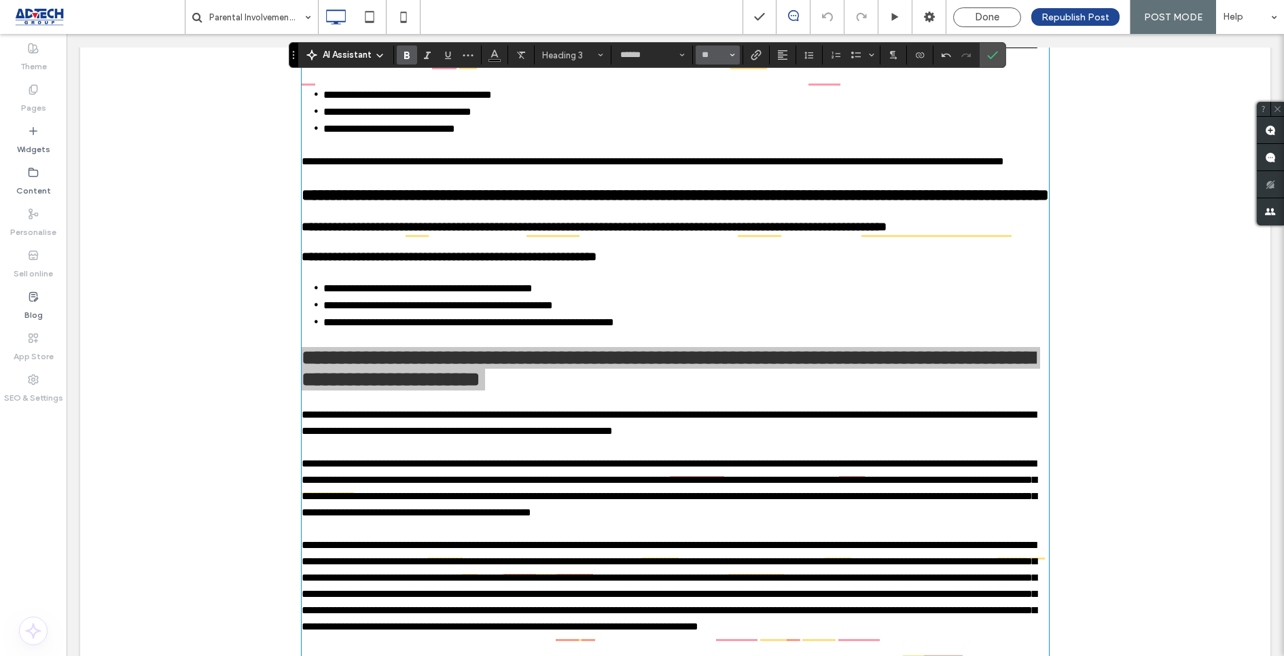
click at [726, 49] on button "**" at bounding box center [718, 55] width 44 height 19
click at [712, 194] on label "16" at bounding box center [717, 190] width 43 height 19
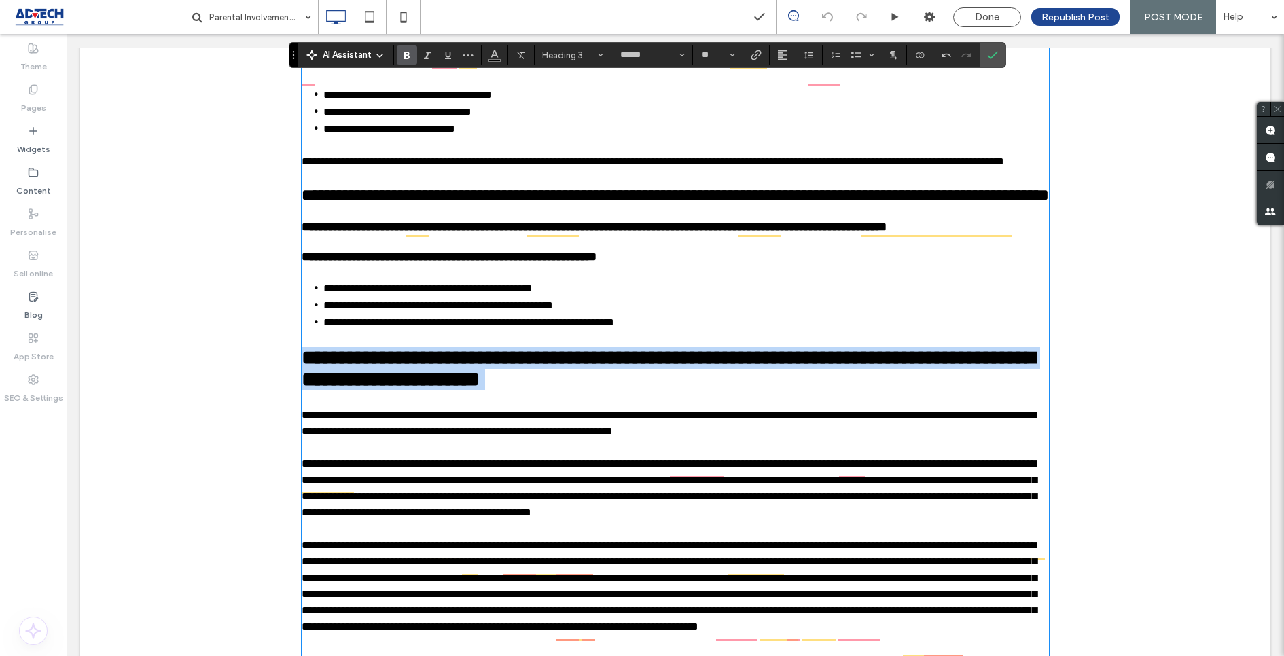
type input "**"
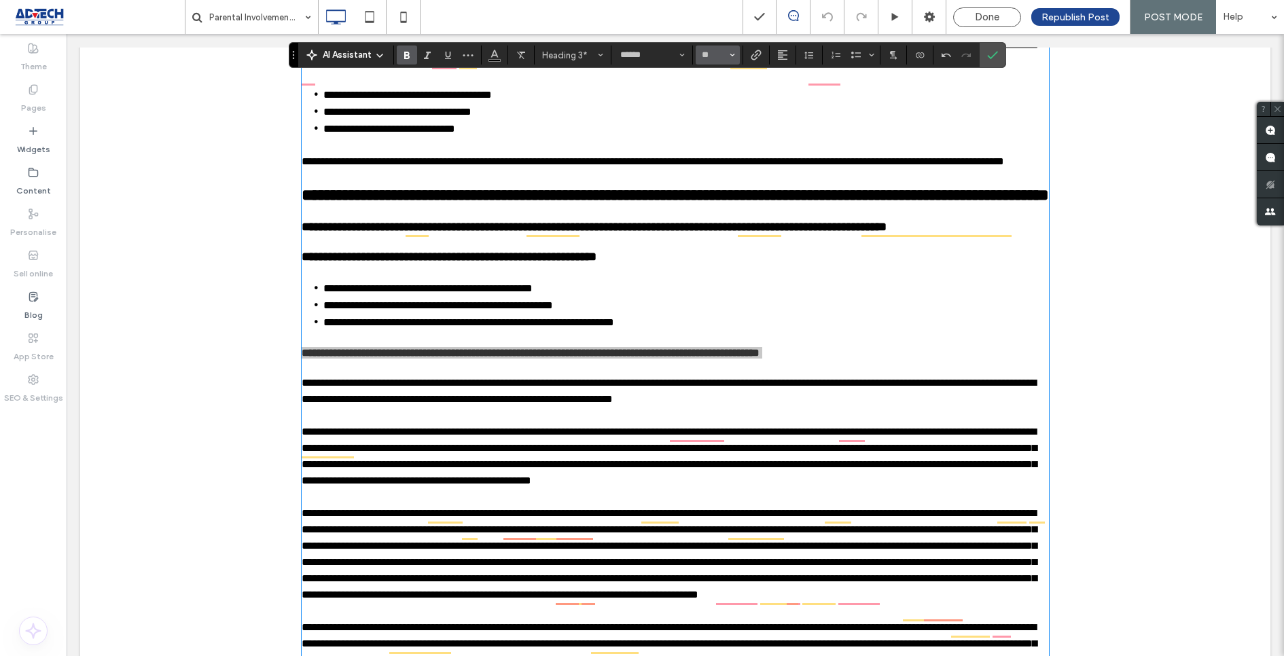
click at [730, 53] on icon "Size" at bounding box center [732, 54] width 5 height 5
click at [711, 217] on label "18" at bounding box center [717, 209] width 43 height 19
type input "**"
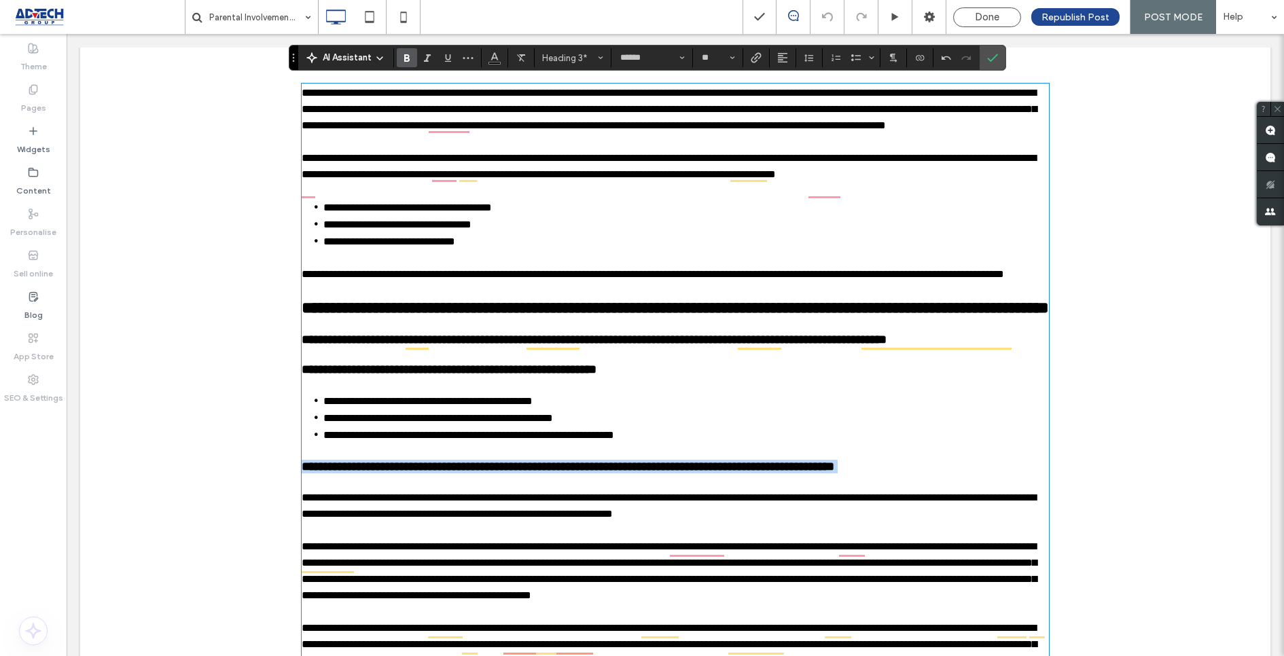
scroll to position [412, 0]
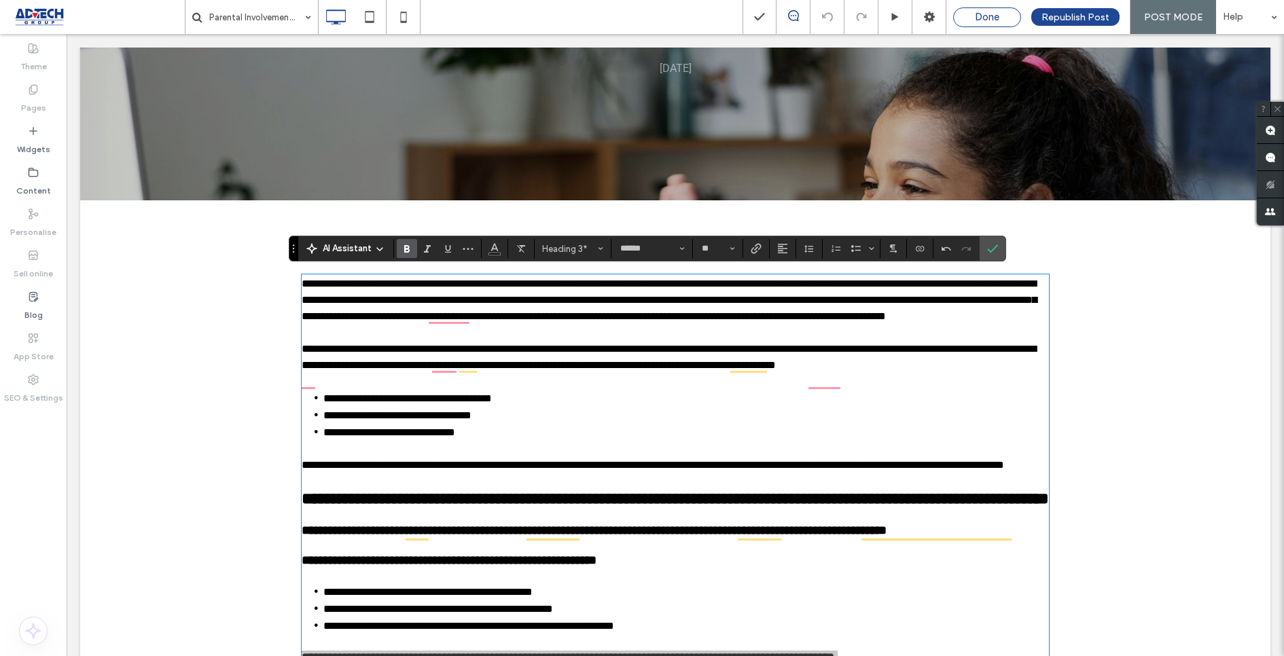
click at [984, 16] on span "Done" at bounding box center [987, 17] width 24 height 12
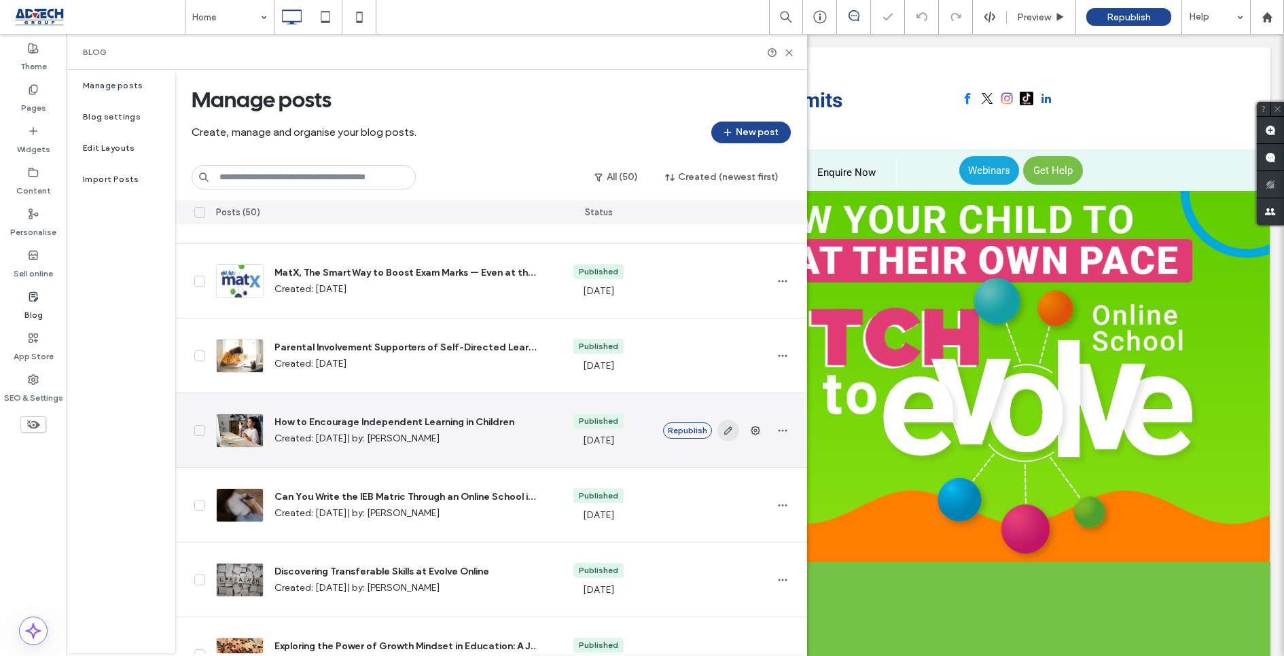
click at [726, 428] on icon "button" at bounding box center [728, 430] width 11 height 11
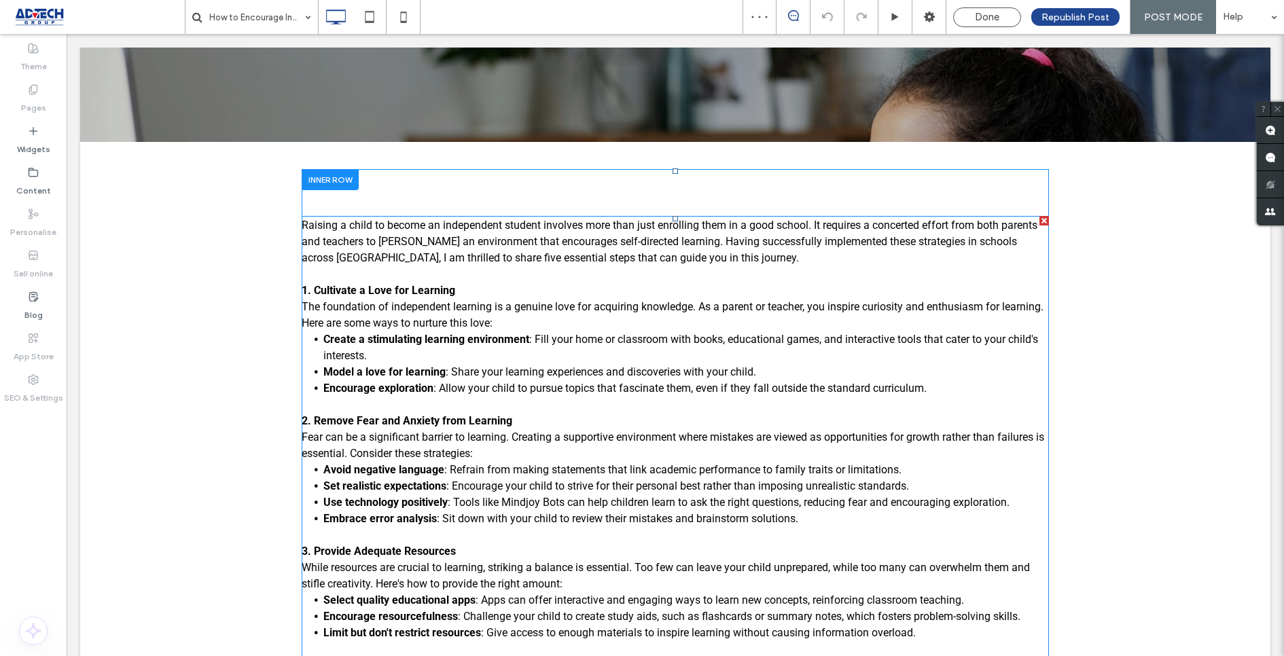
click at [458, 283] on p "1. Cultivate a Love for Learning" at bounding box center [675, 291] width 747 height 16
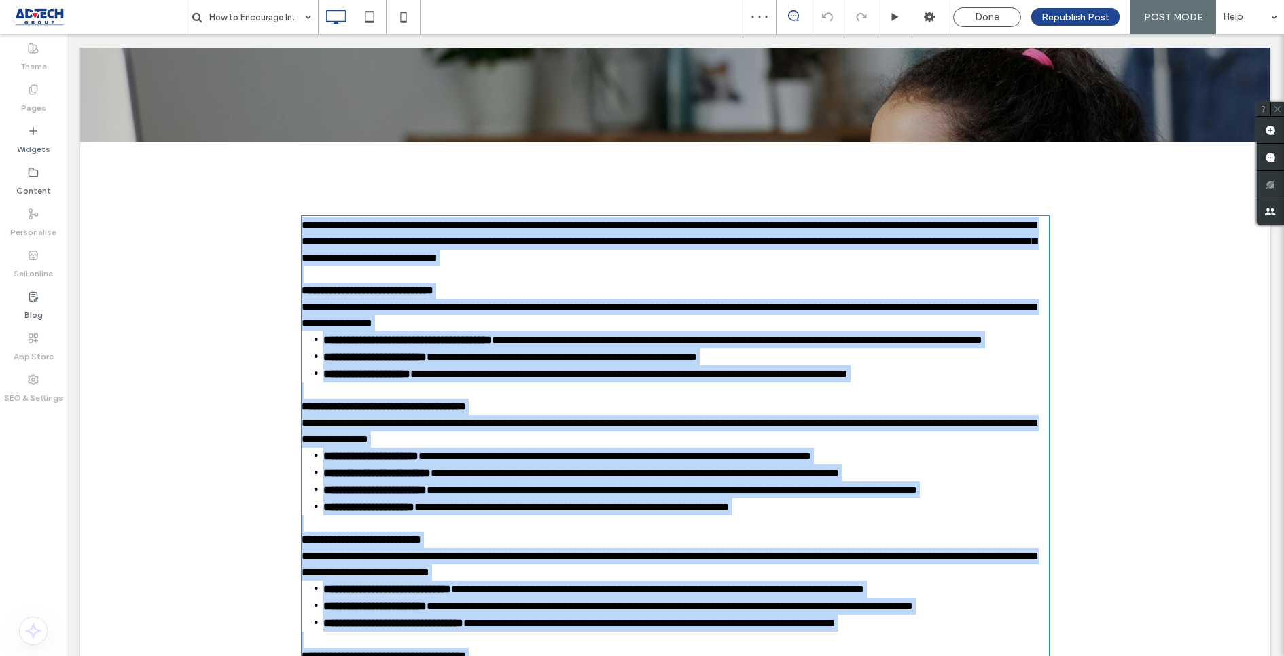
type input "******"
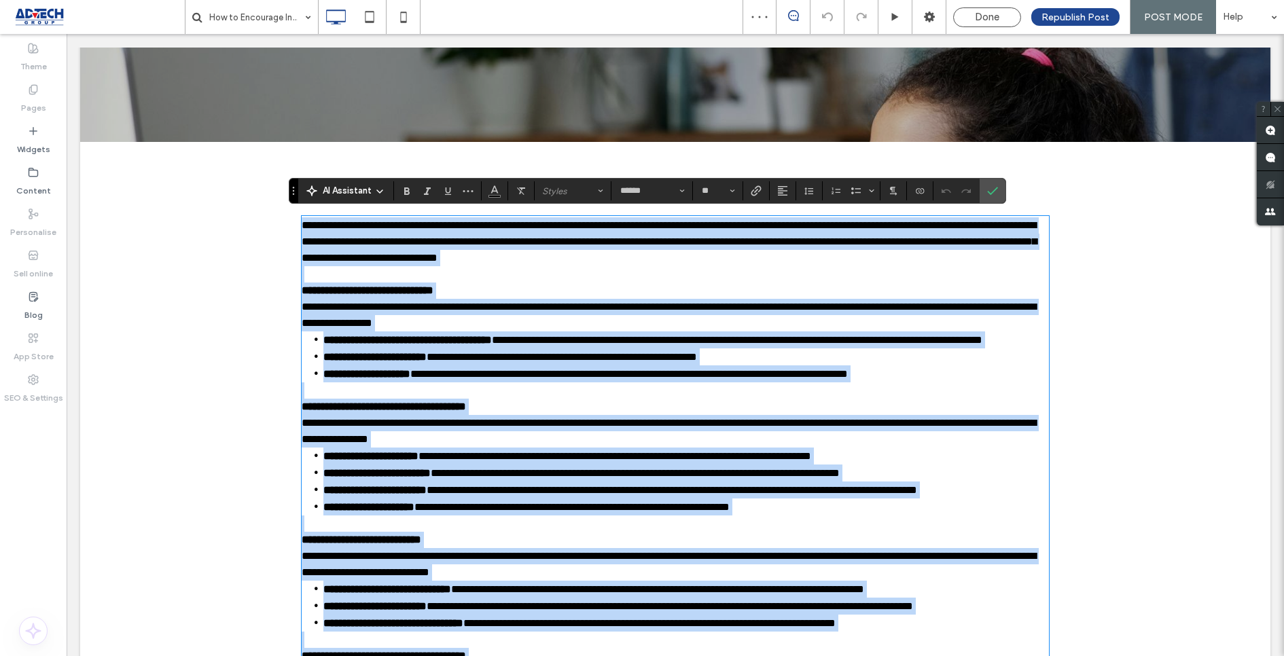
click at [476, 289] on p "**********" at bounding box center [675, 291] width 747 height 16
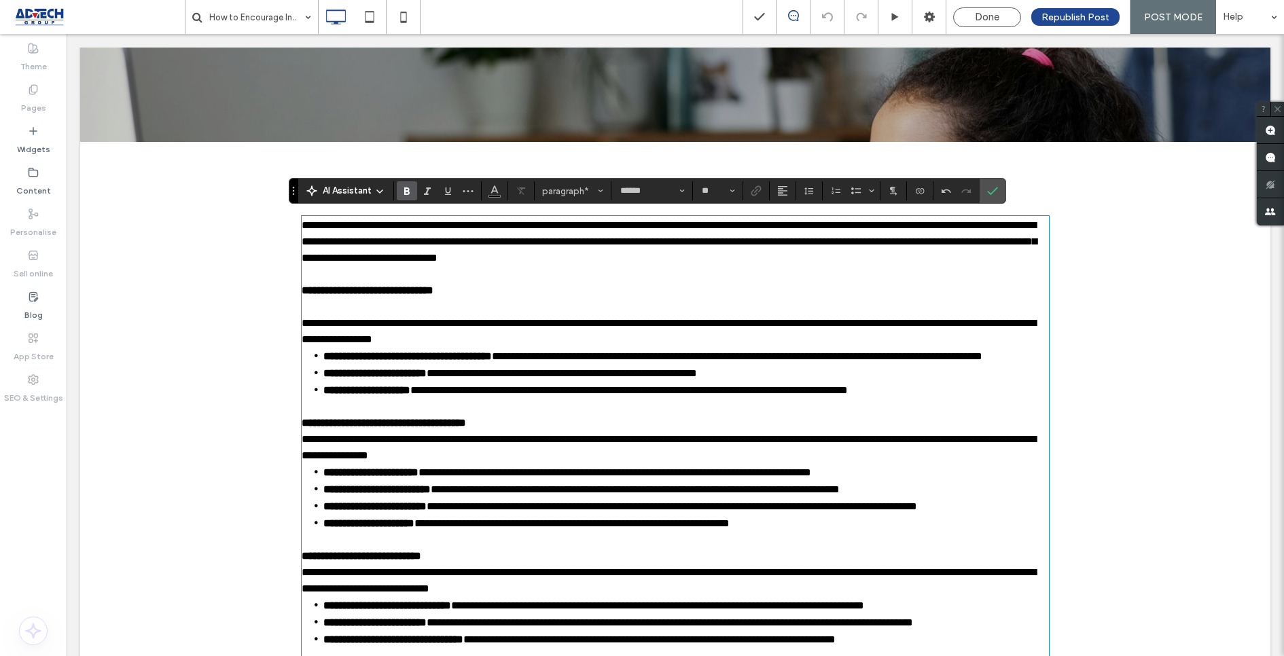
click at [512, 342] on p "**********" at bounding box center [675, 331] width 747 height 33
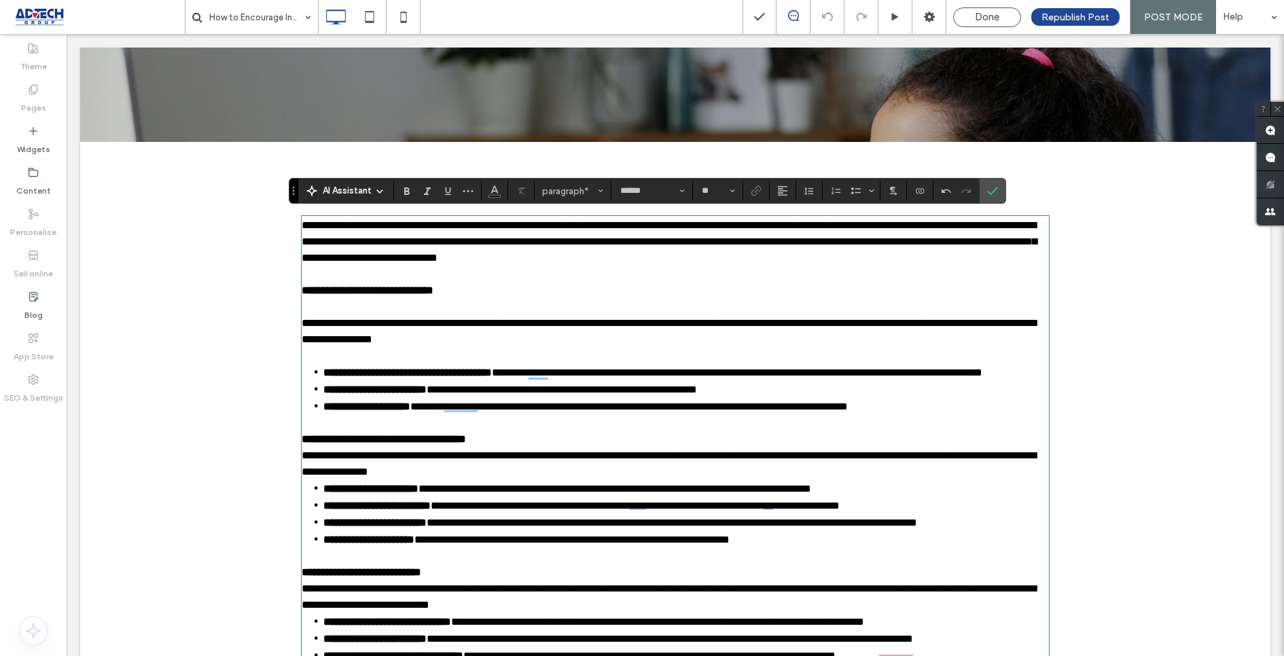
click at [304, 337] on span "**********" at bounding box center [669, 331] width 734 height 26
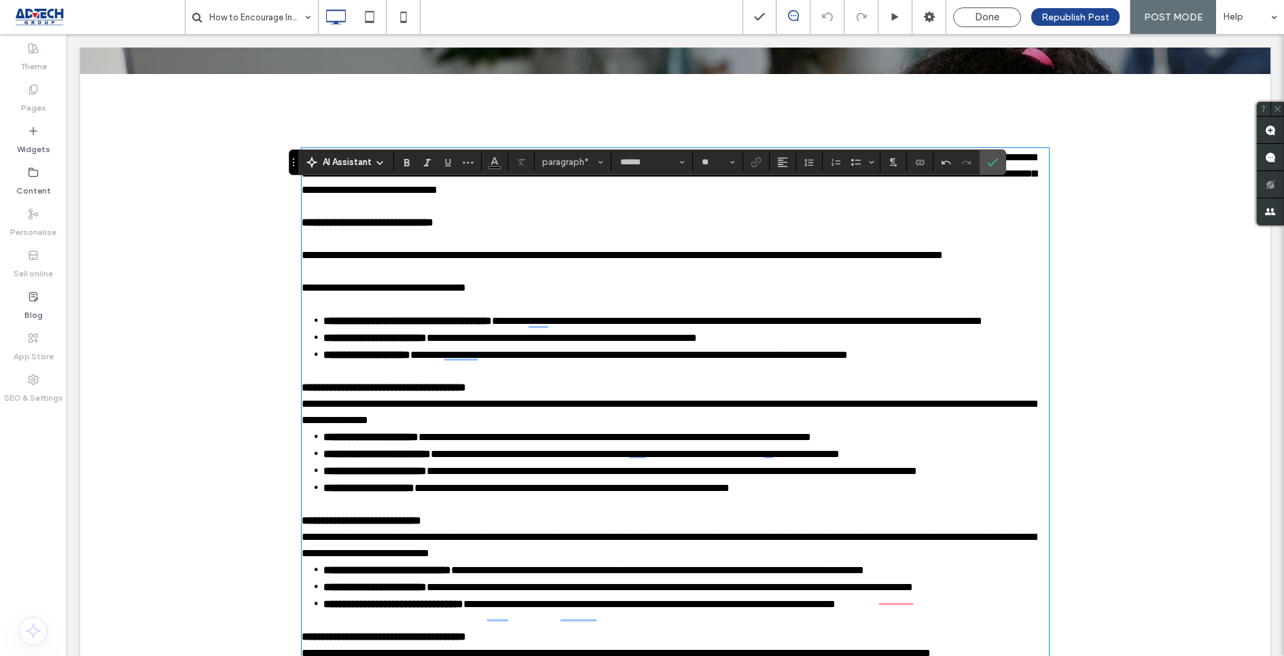
scroll to position [507, 0]
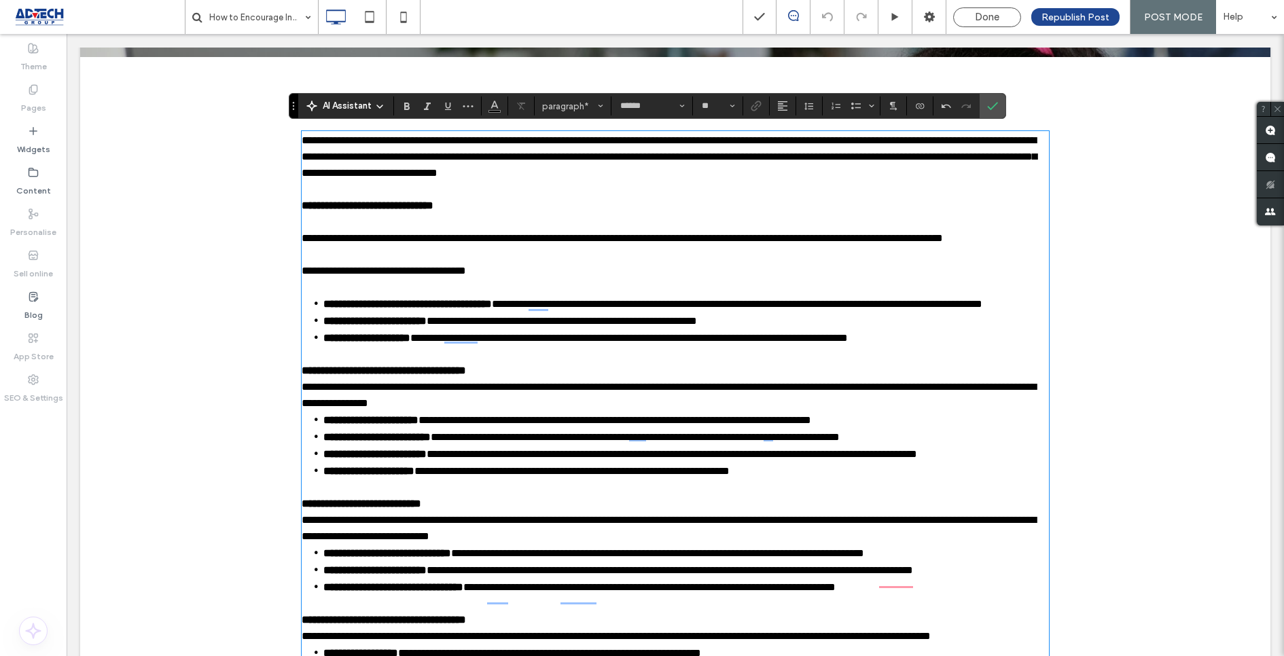
click at [304, 396] on span "**********" at bounding box center [669, 395] width 734 height 26
click at [302, 401] on span "**********" at bounding box center [669, 395] width 734 height 26
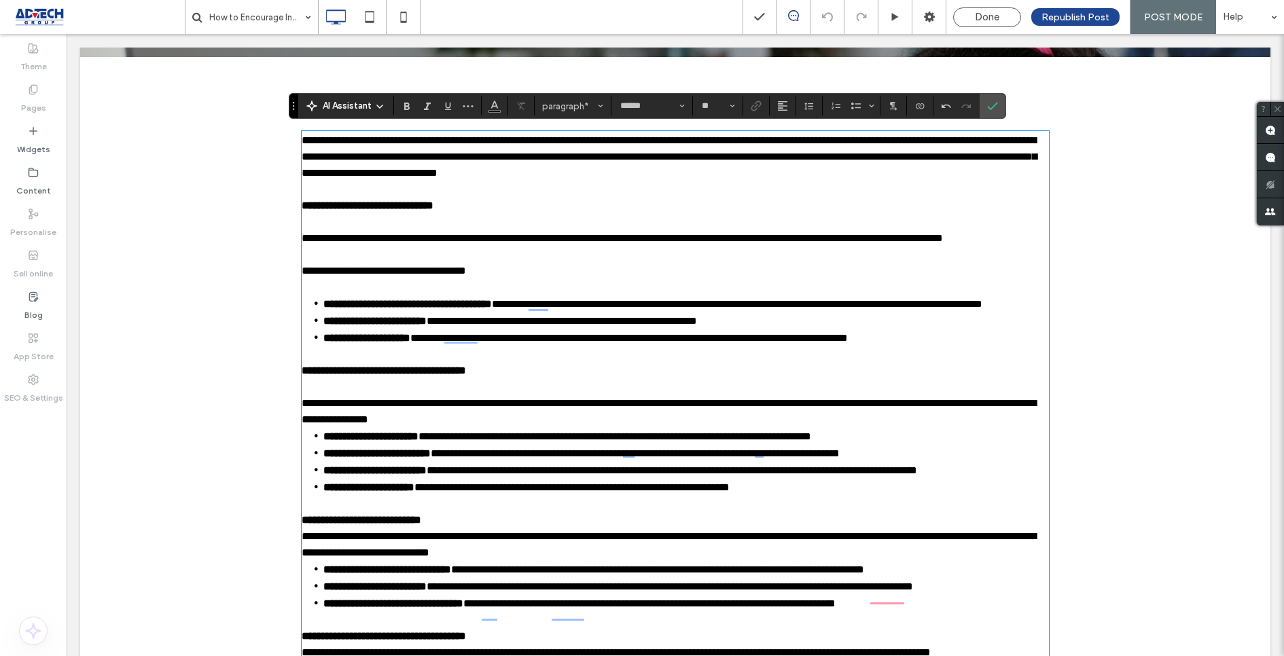
click at [497, 428] on p "**********" at bounding box center [675, 411] width 747 height 33
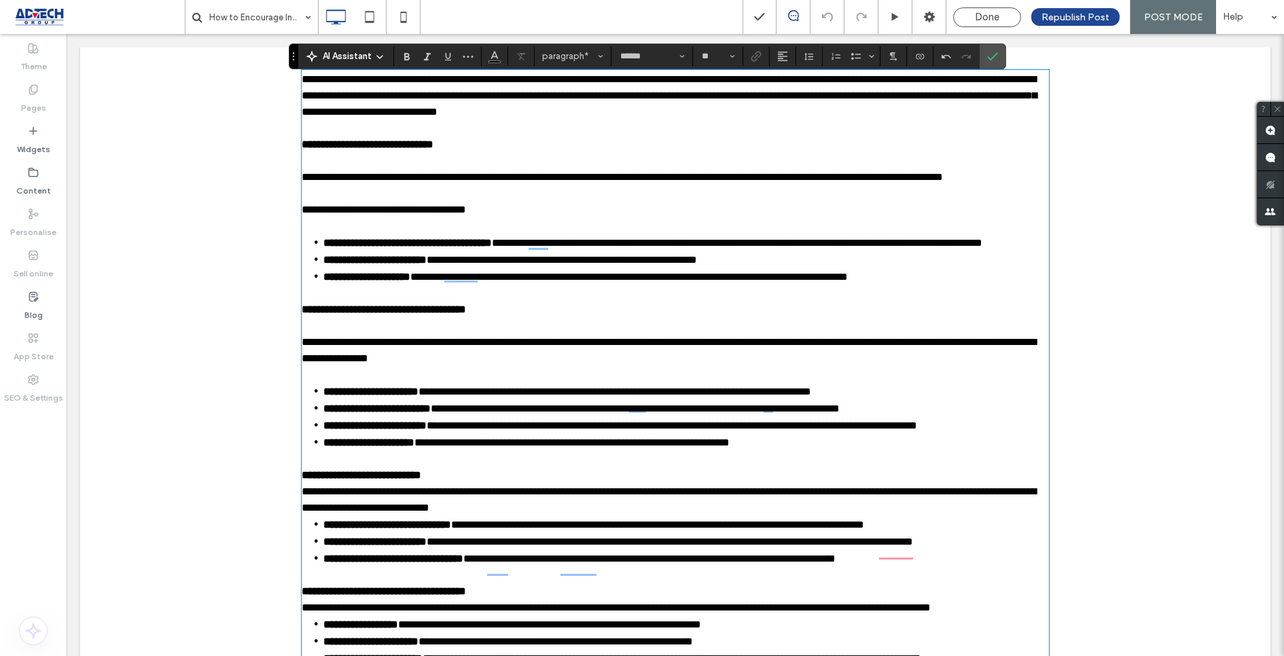
scroll to position [569, 0]
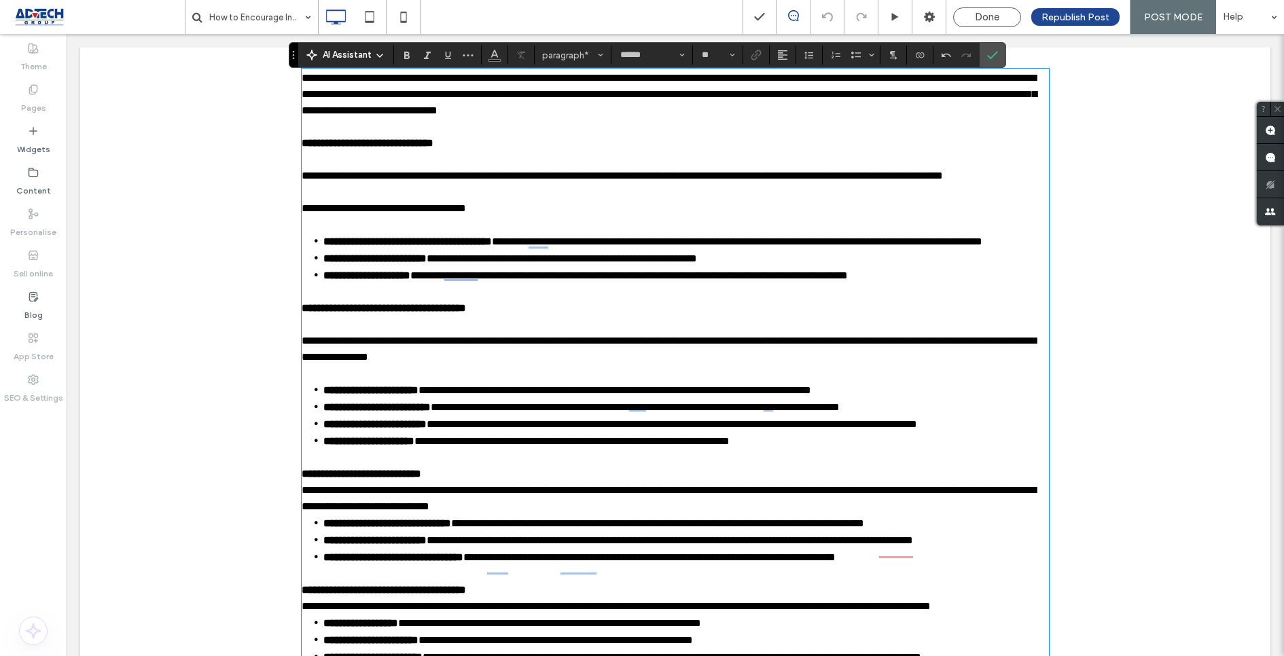
click at [469, 480] on p "**********" at bounding box center [675, 474] width 747 height 16
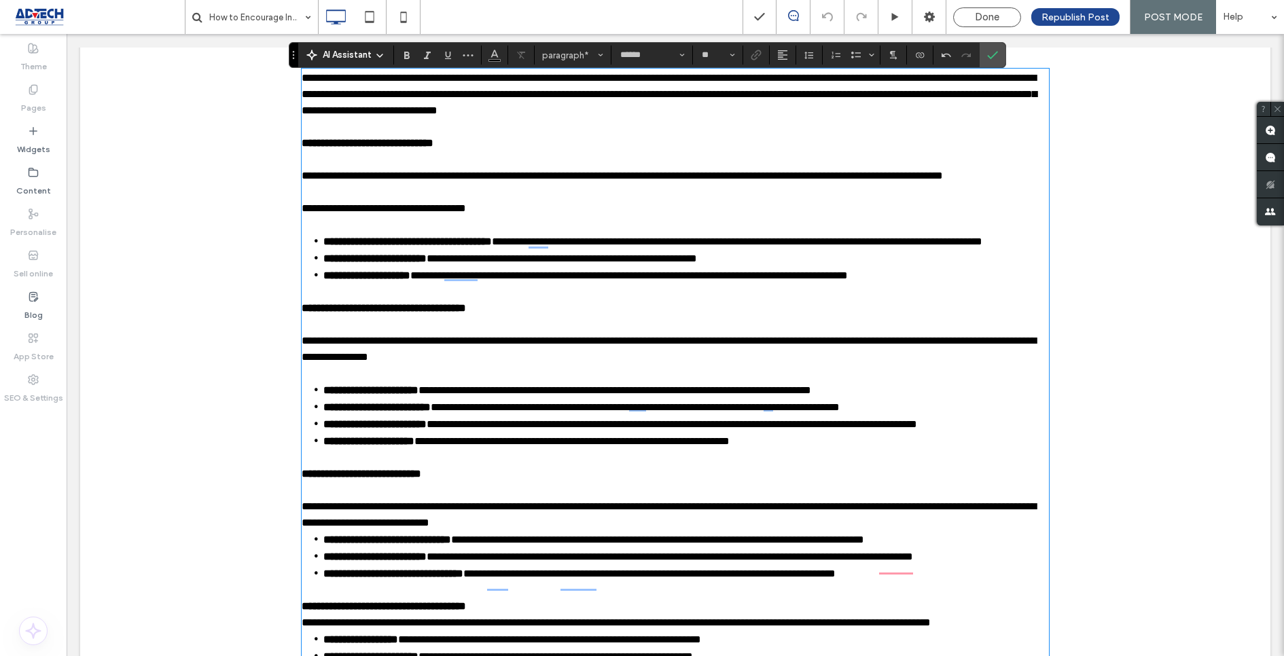
click at [586, 531] on p "**********" at bounding box center [675, 515] width 747 height 33
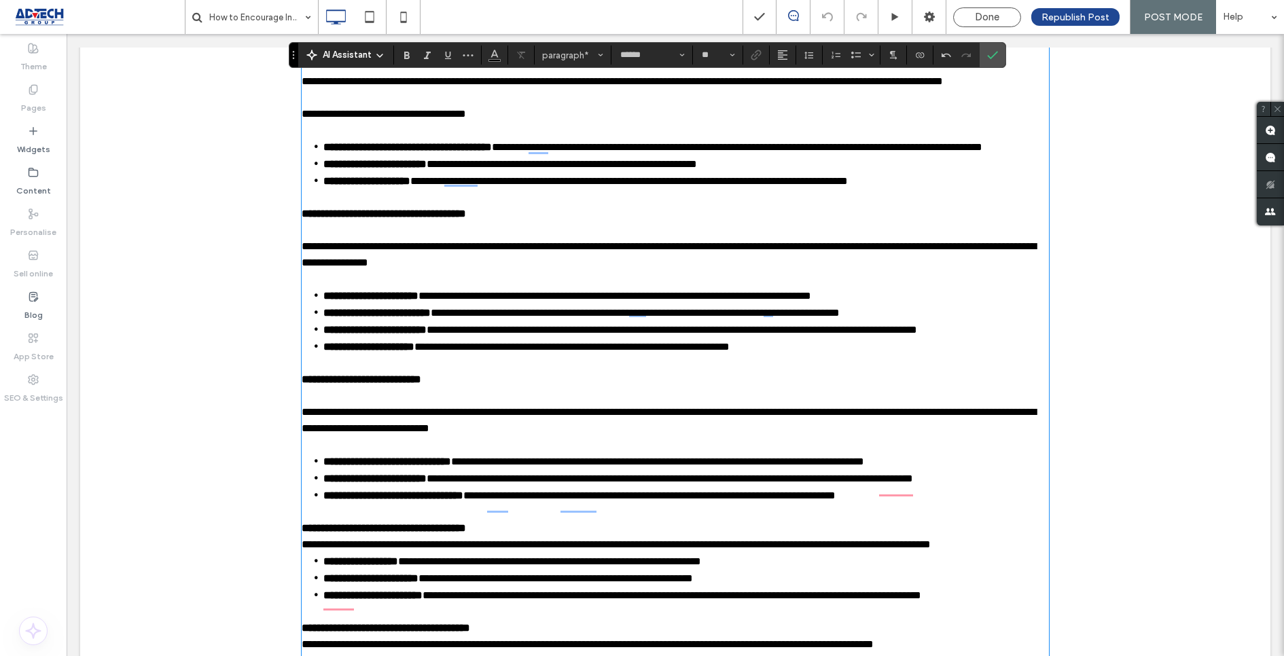
scroll to position [762, 0]
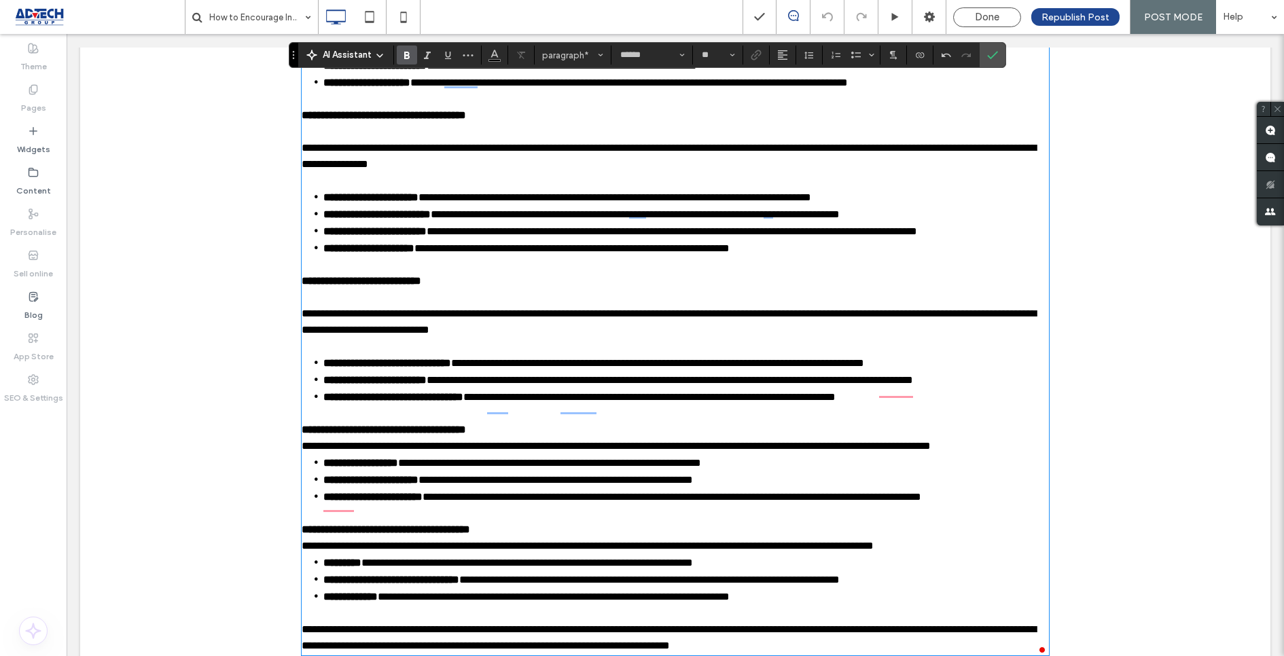
click at [531, 437] on p "**********" at bounding box center [675, 430] width 747 height 16
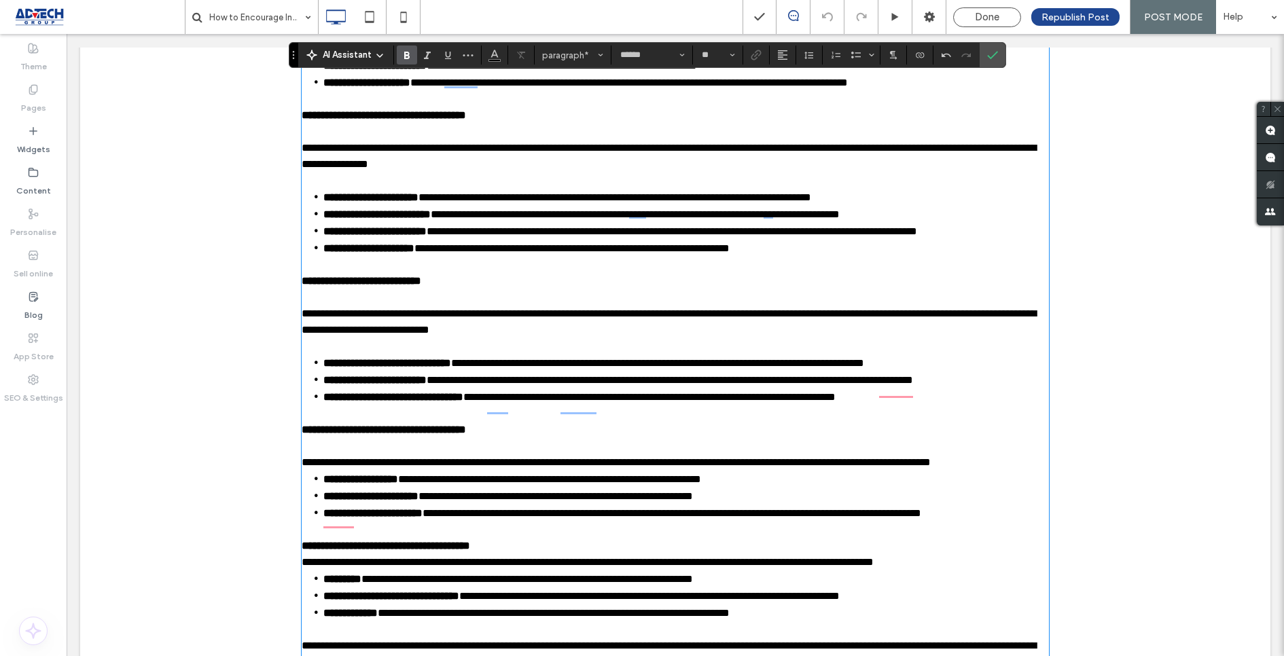
click at [776, 487] on li "**********" at bounding box center [686, 479] width 726 height 17
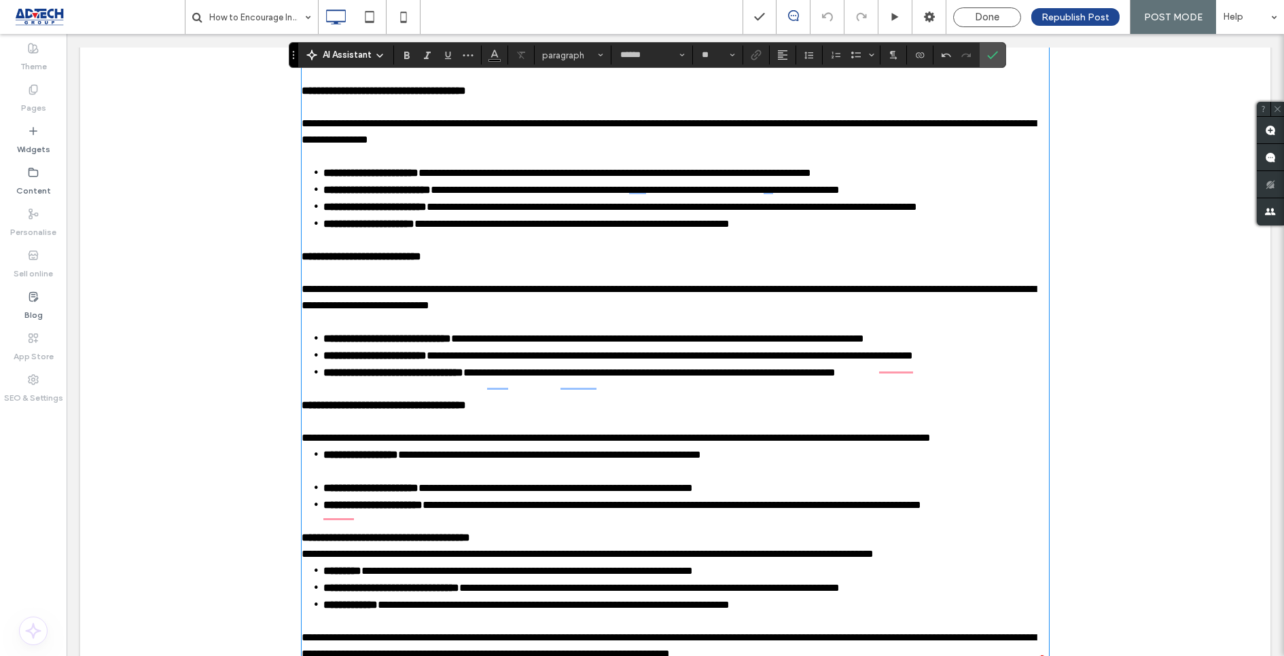
scroll to position [786, 0]
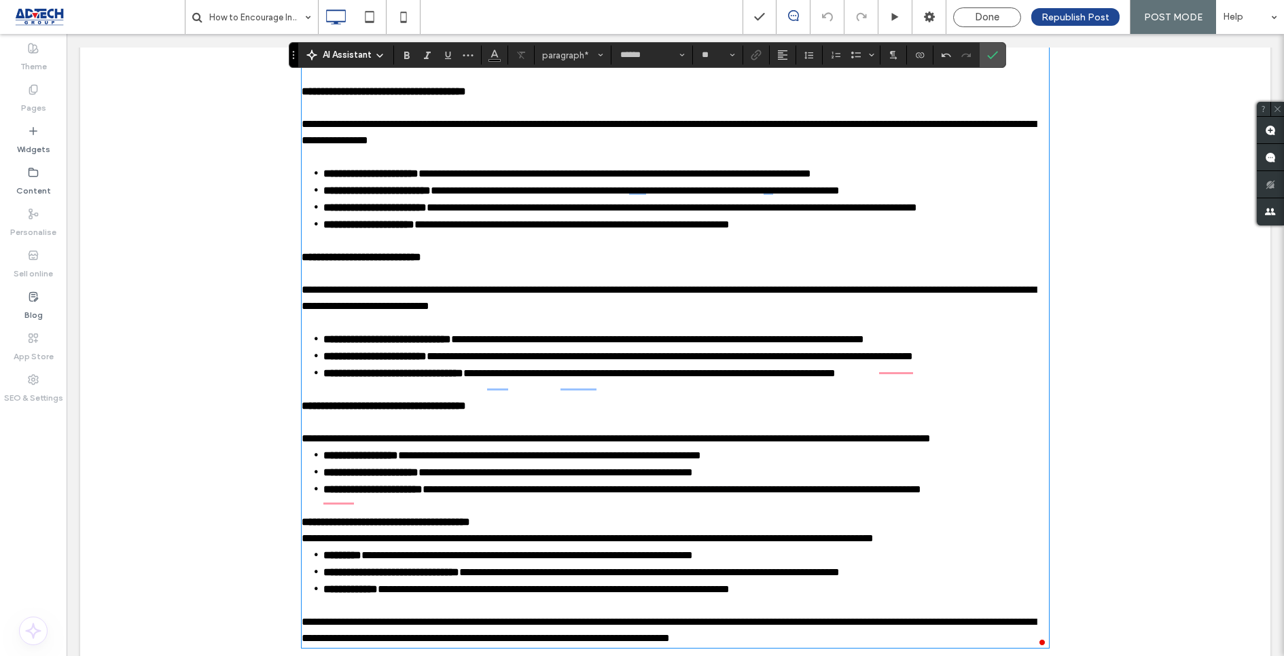
click at [1047, 447] on p "**********" at bounding box center [675, 439] width 747 height 16
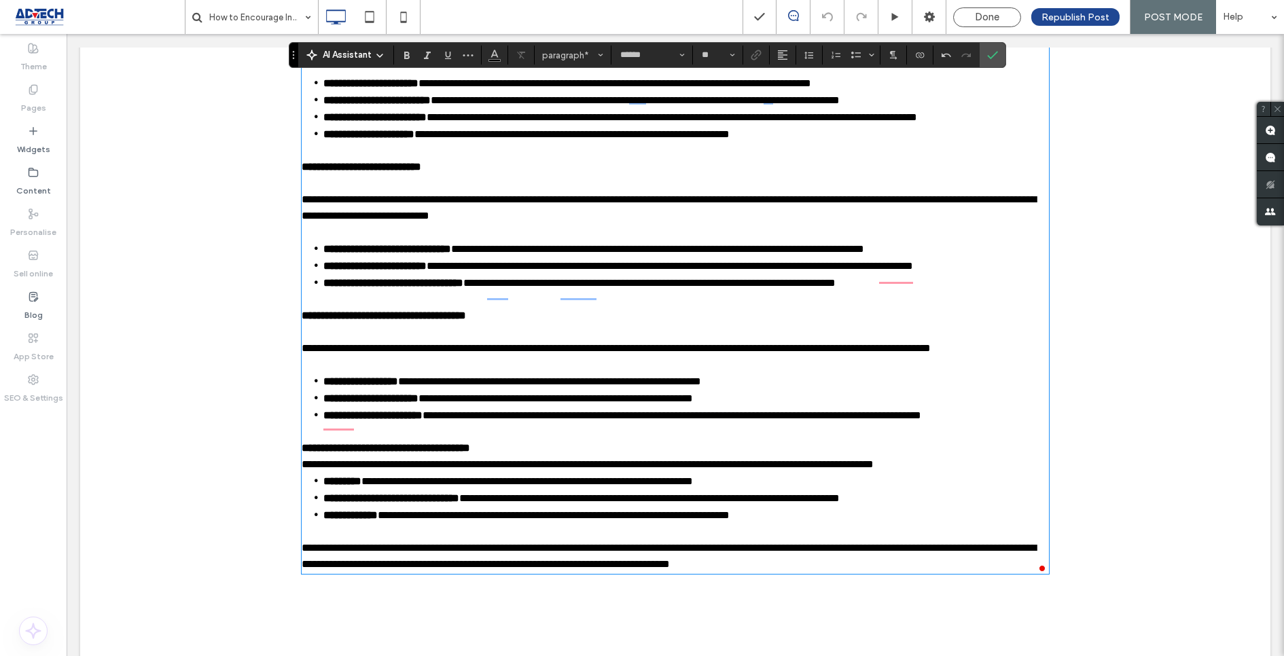
scroll to position [877, 0]
click at [566, 456] on p "**********" at bounding box center [675, 448] width 747 height 16
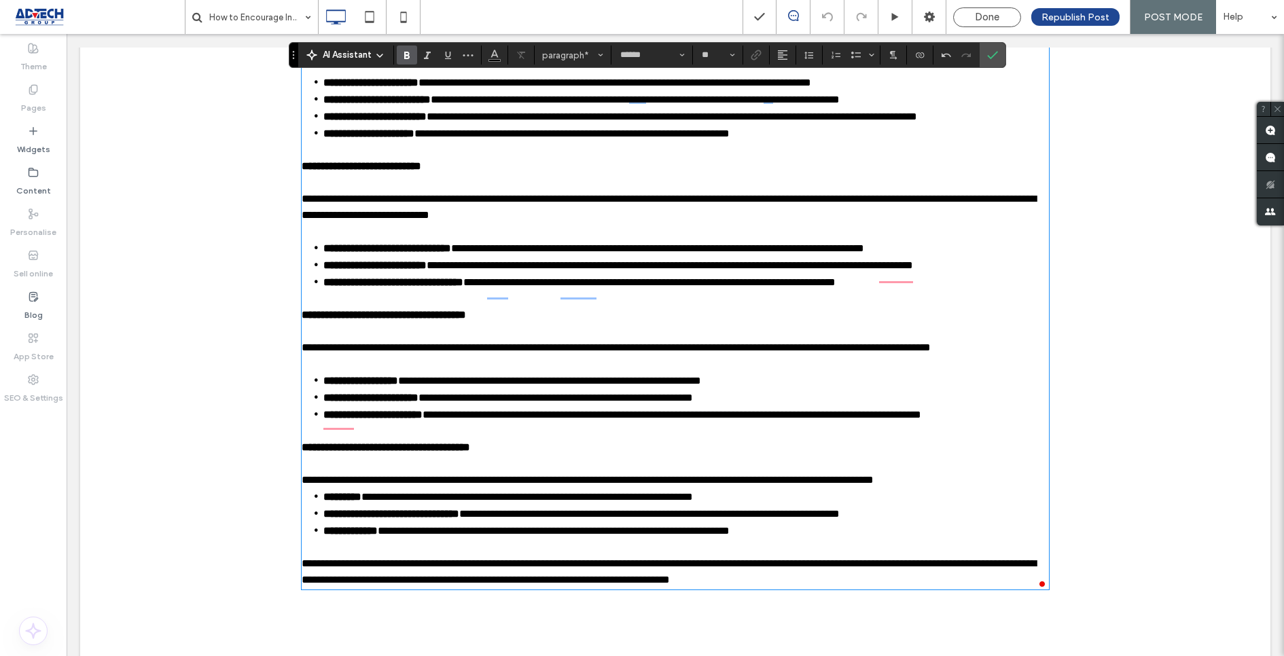
click at [980, 485] on p "**********" at bounding box center [675, 480] width 747 height 16
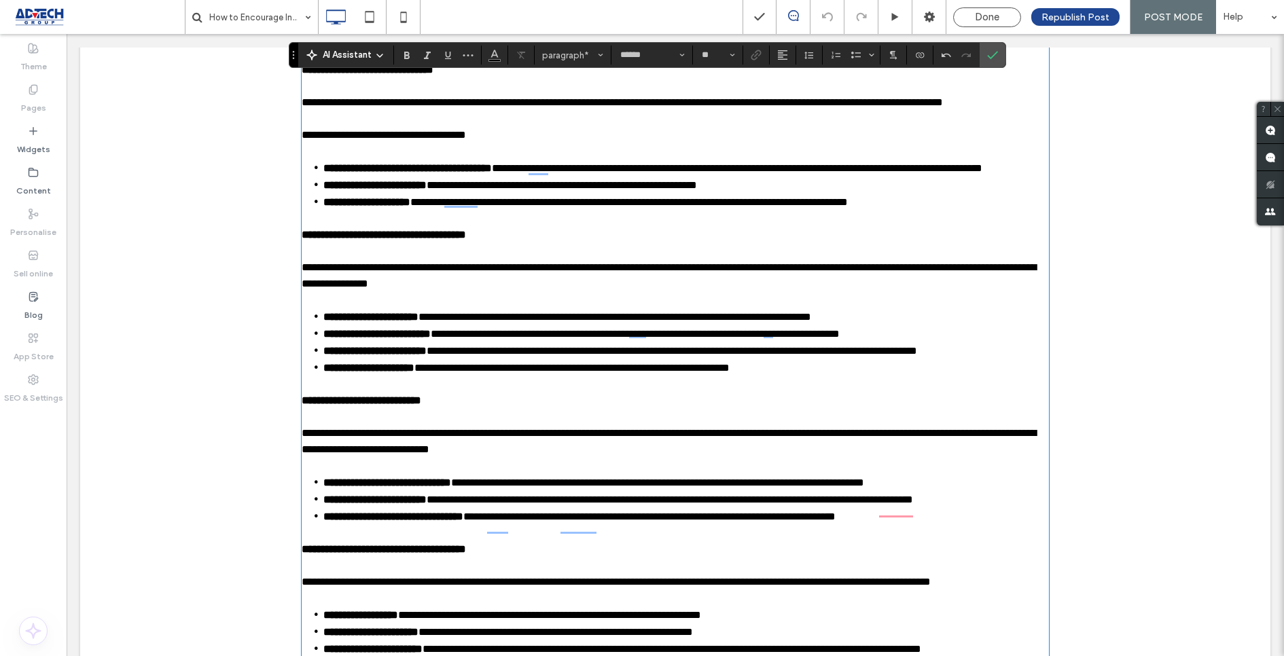
scroll to position [551, 0]
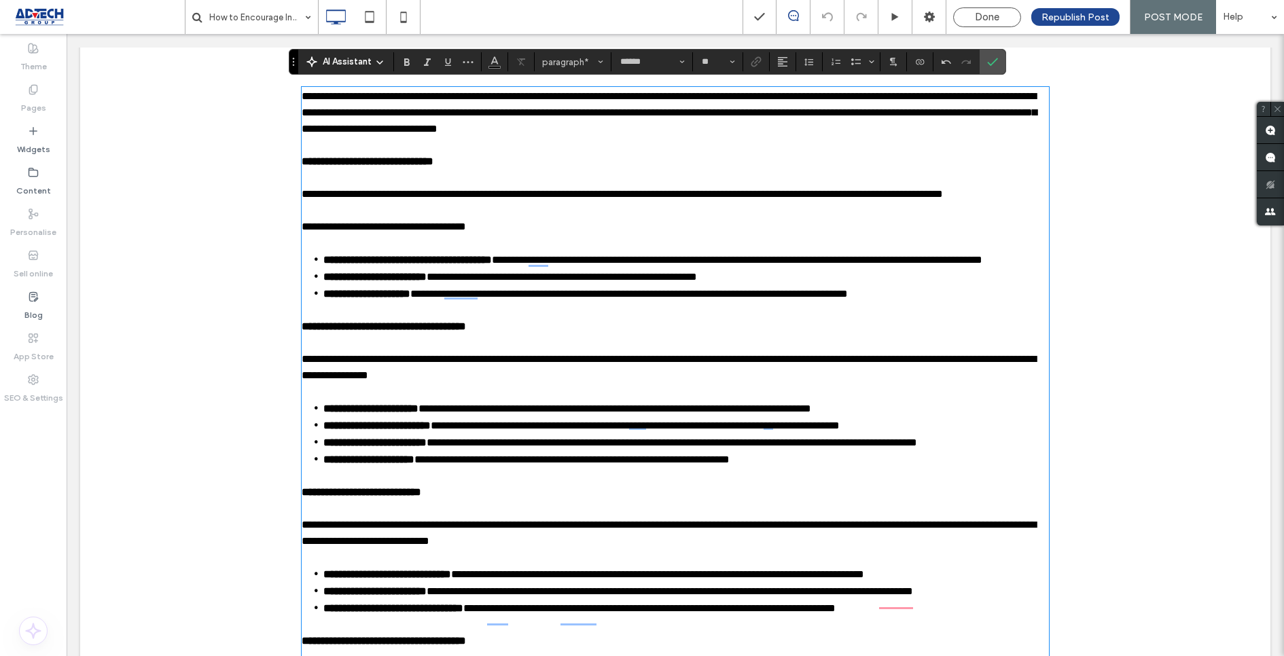
click at [365, 158] on strong "**********" at bounding box center [368, 161] width 132 height 10
click at [571, 71] on button "paragraph" at bounding box center [572, 61] width 71 height 19
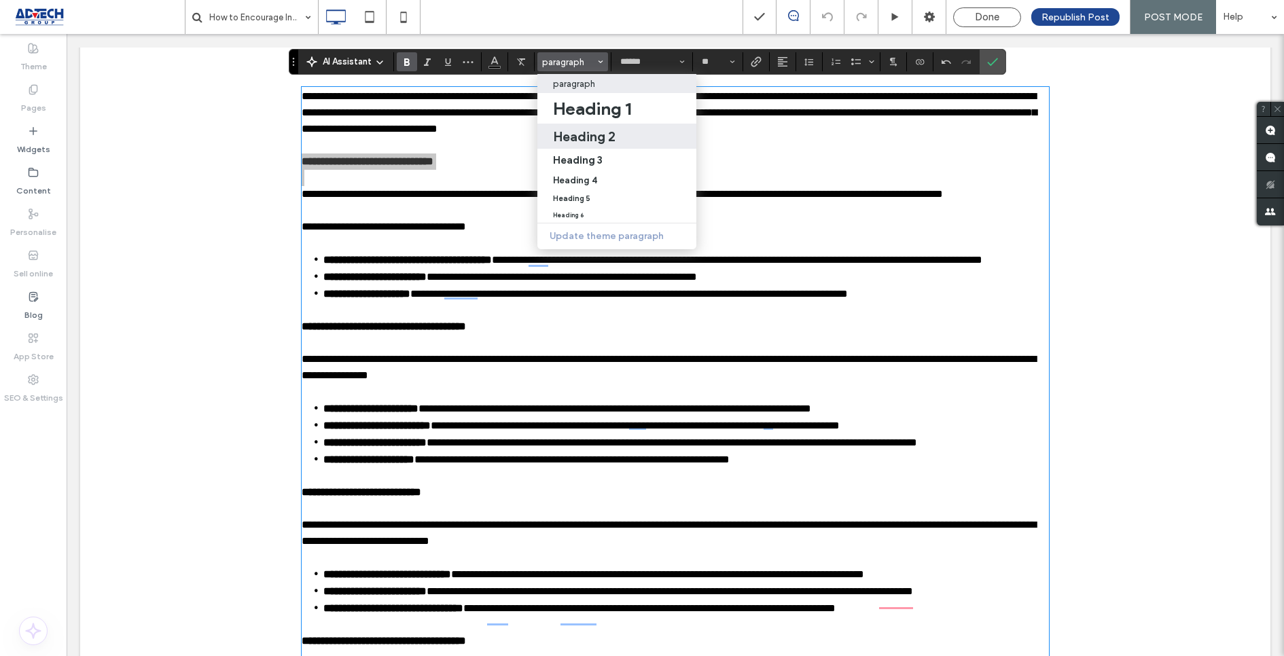
click at [575, 143] on h2 "Heading 2" at bounding box center [584, 136] width 62 height 16
type input "*"
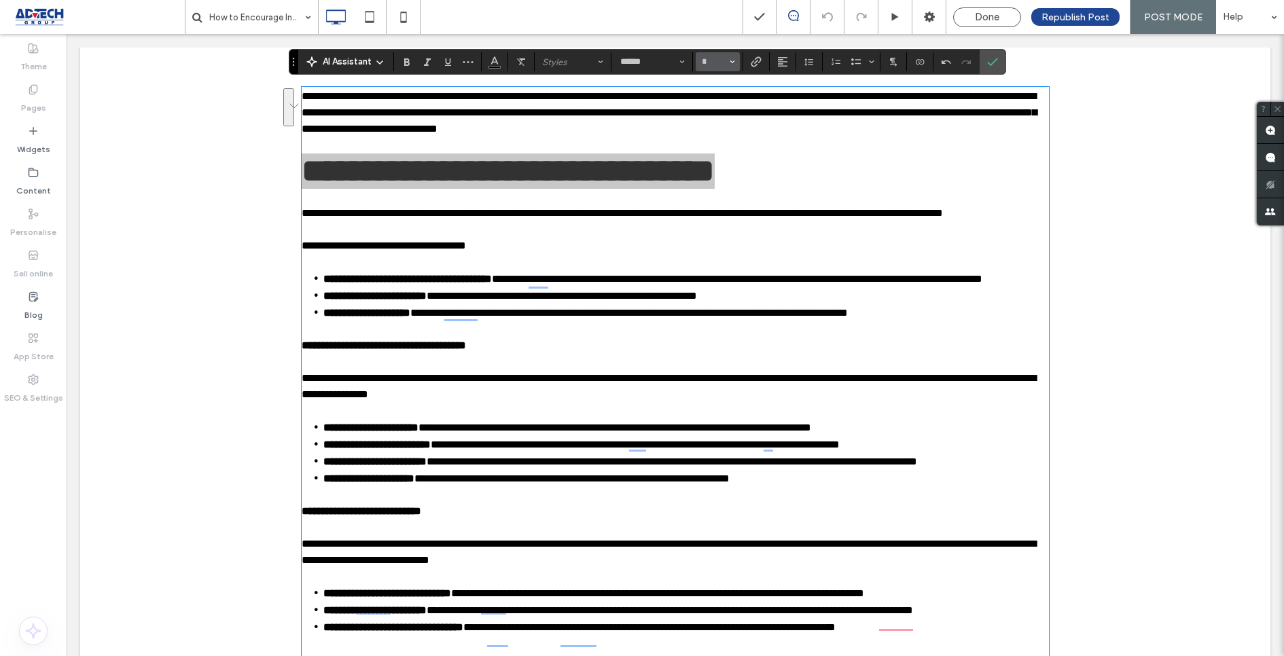
click at [732, 61] on icon "Size" at bounding box center [732, 61] width 5 height 5
click at [709, 211] on label "24" at bounding box center [717, 205] width 43 height 19
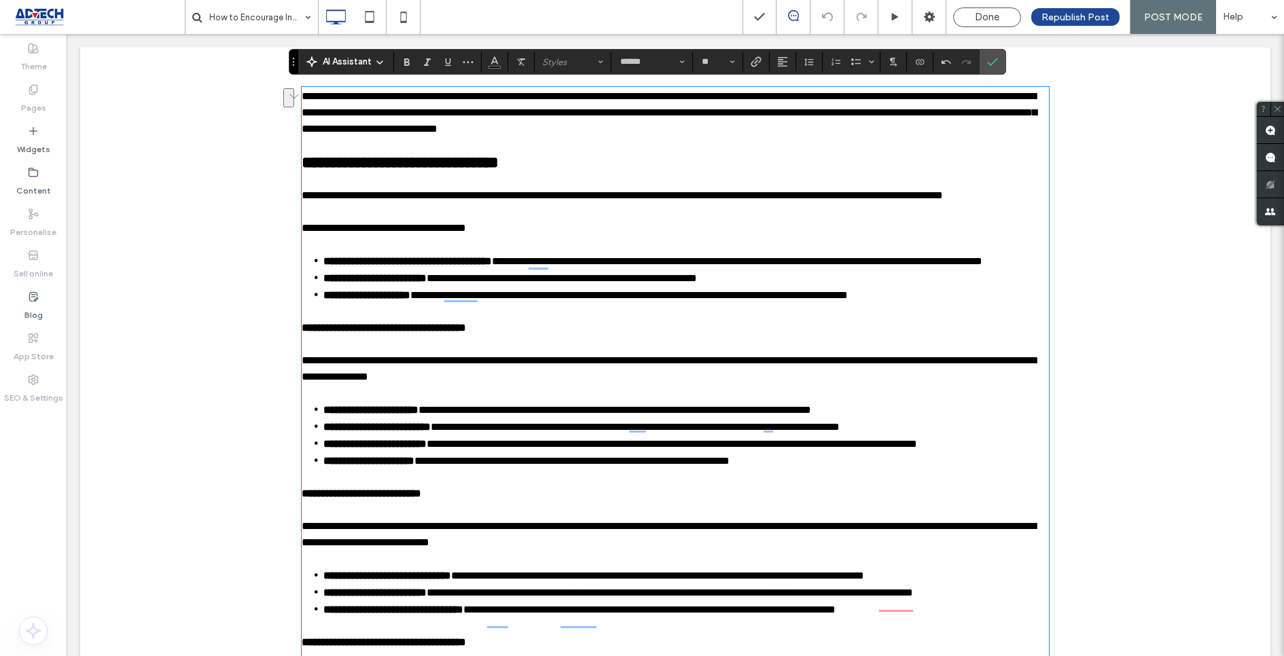
click at [336, 333] on strong "**********" at bounding box center [384, 328] width 164 height 10
click at [567, 71] on button "paragraph" at bounding box center [572, 61] width 71 height 19
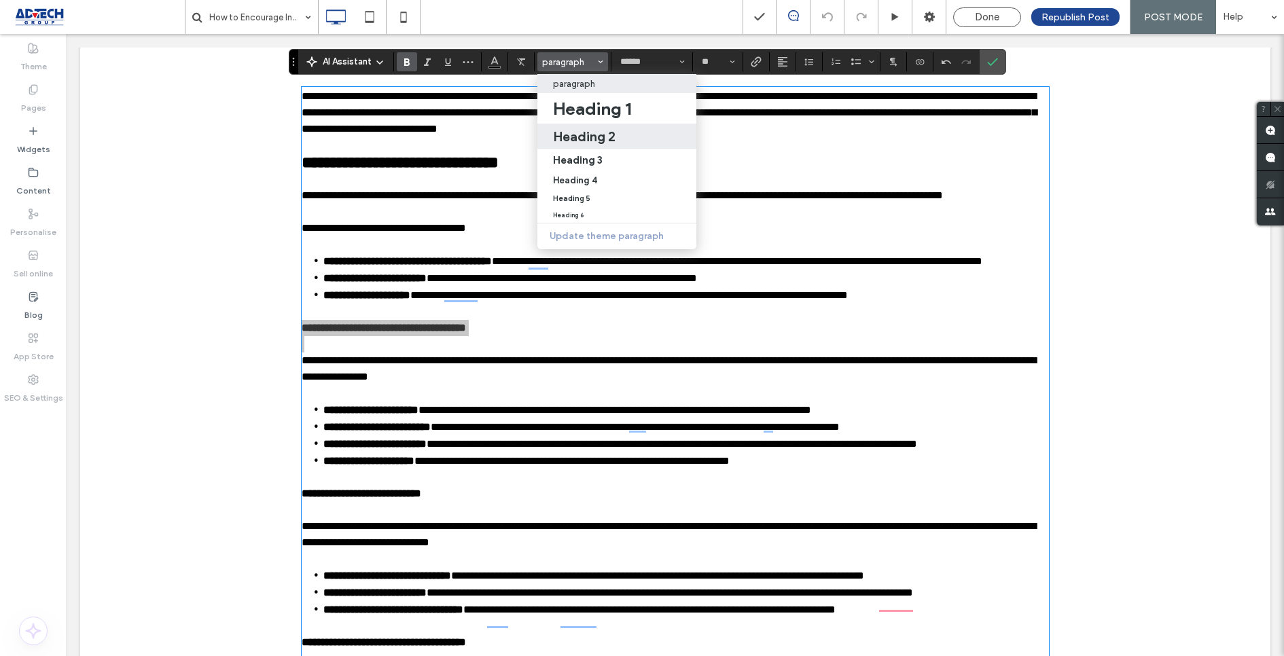
click at [597, 135] on h2 "Heading 2" at bounding box center [584, 136] width 62 height 16
type input "*"
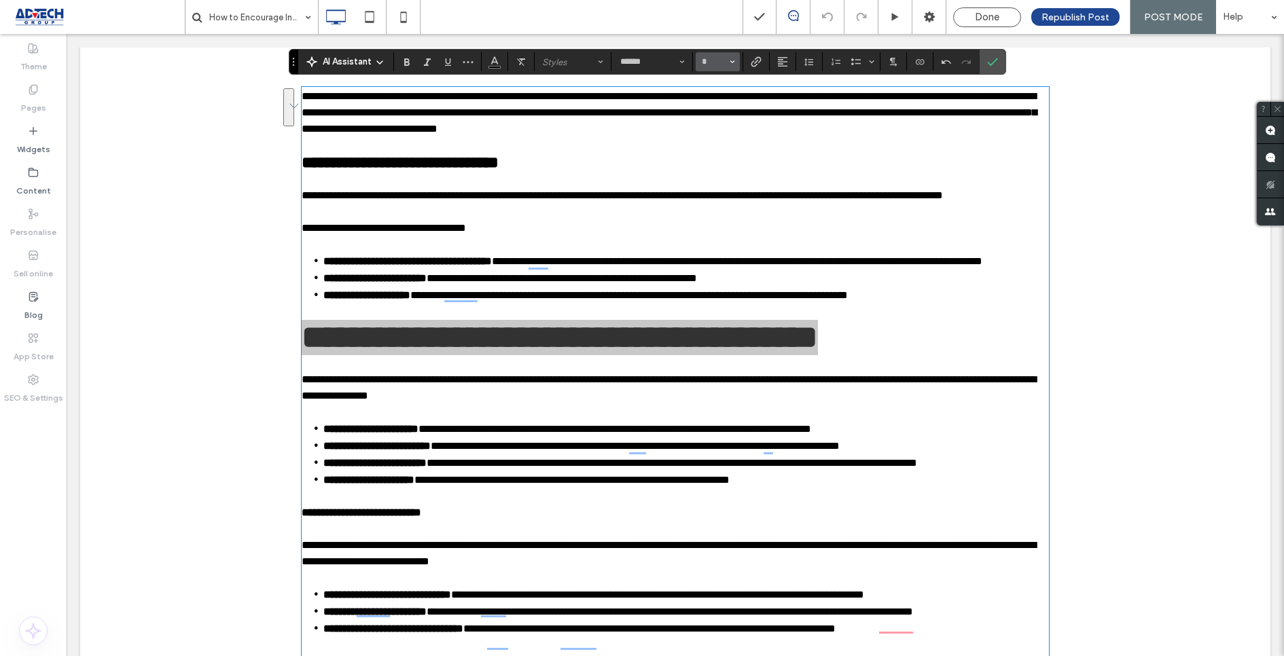
click at [730, 59] on icon "Size" at bounding box center [732, 61] width 5 height 5
click at [717, 201] on label "24" at bounding box center [717, 198] width 43 height 19
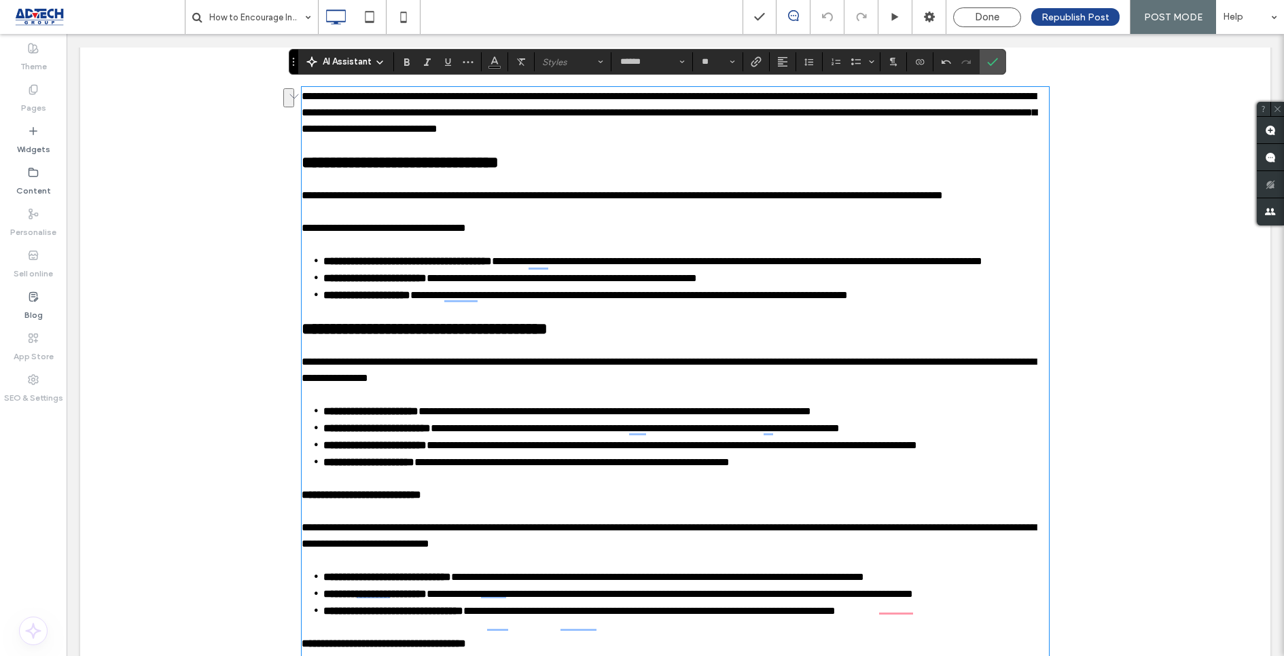
click at [342, 500] on strong "**********" at bounding box center [362, 495] width 120 height 10
click at [590, 69] on button "paragraph" at bounding box center [572, 61] width 71 height 19
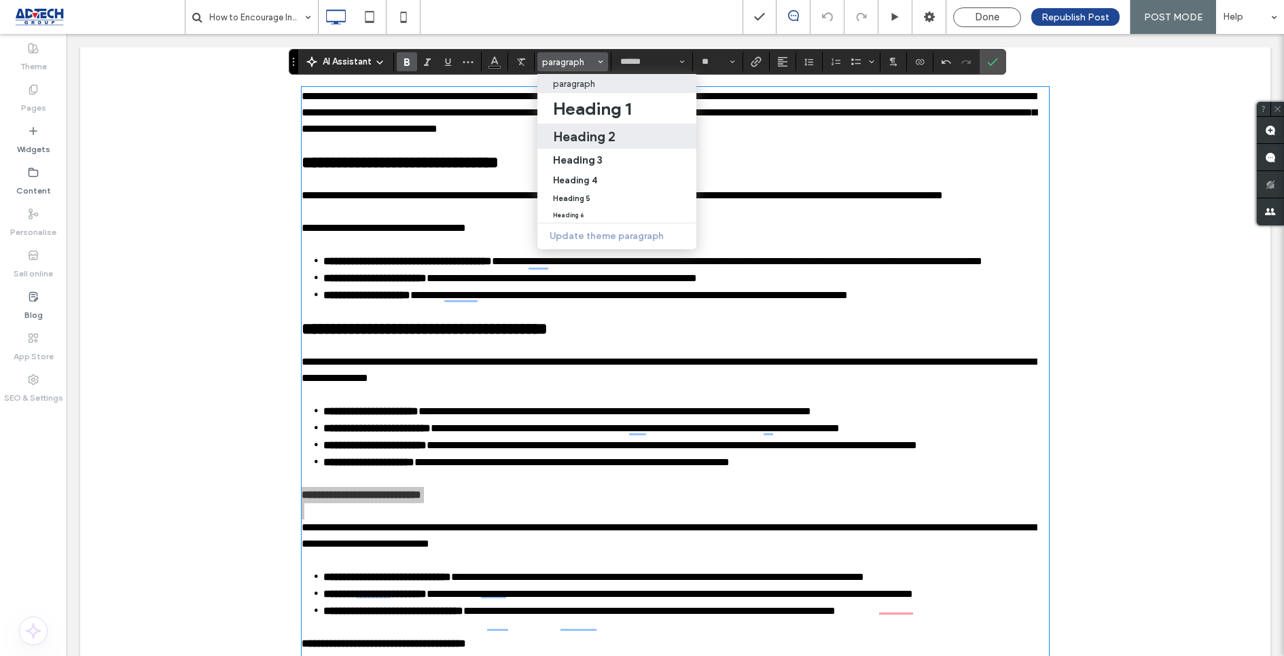
click at [590, 138] on h2 "Heading 2" at bounding box center [584, 136] width 62 height 16
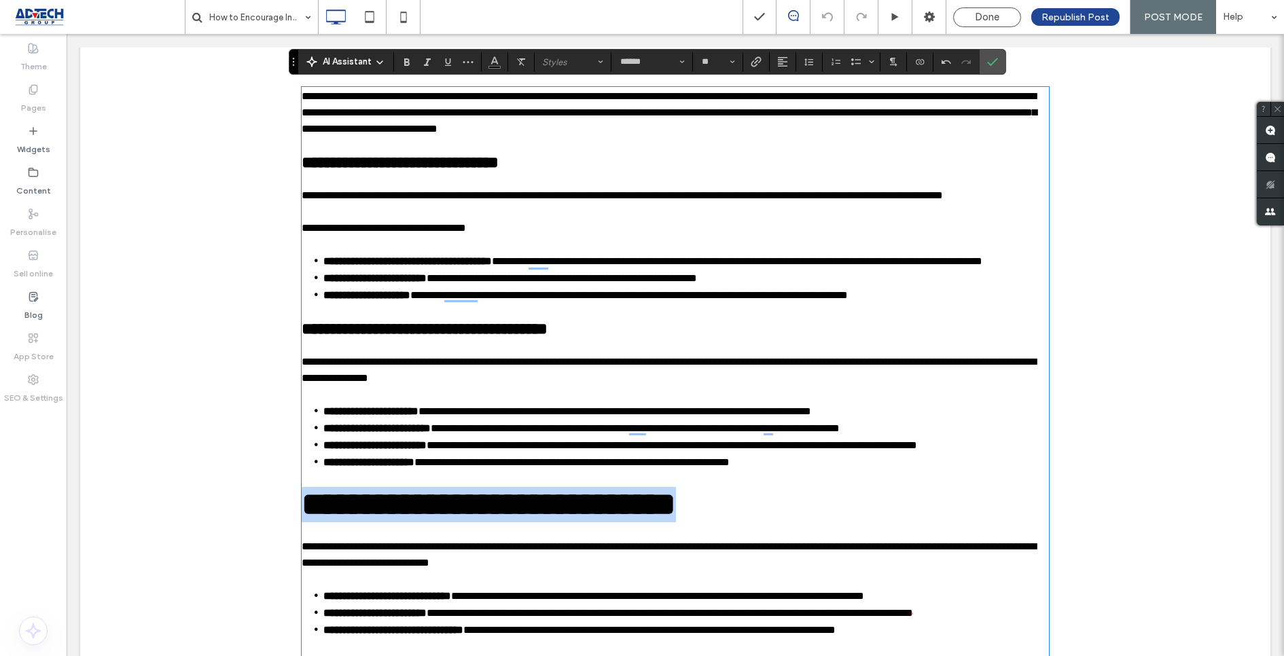
type input "*"
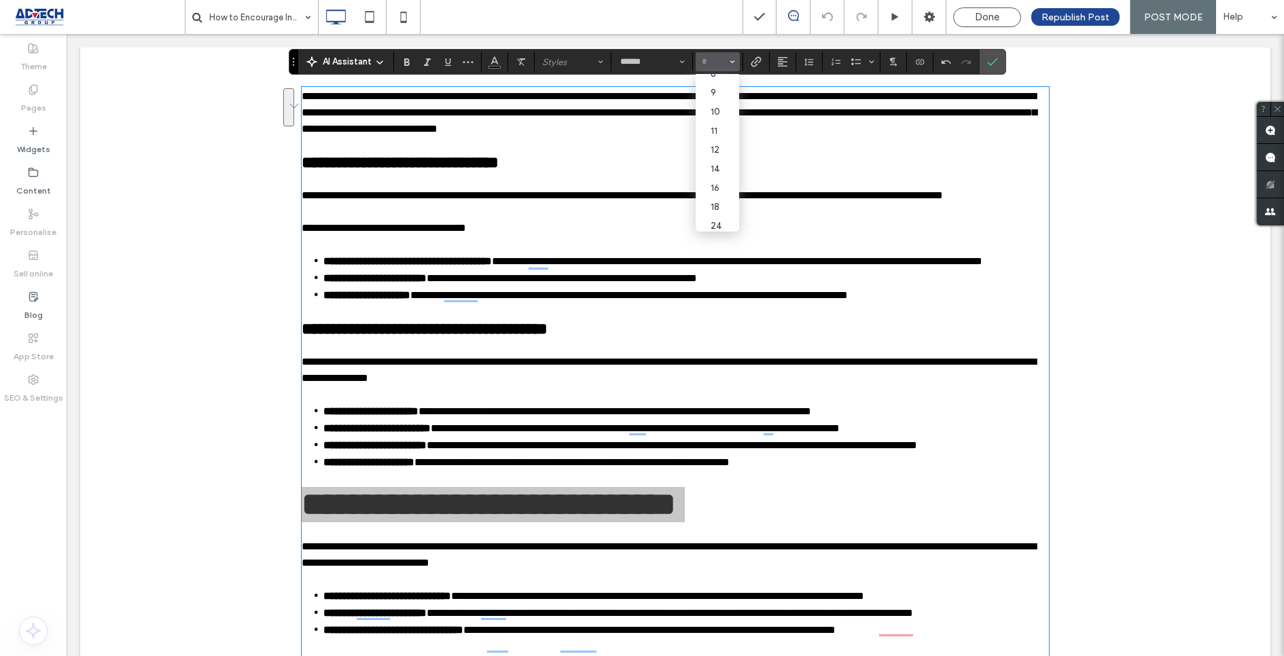
scroll to position [12, 0]
click at [713, 222] on label "24" at bounding box center [717, 223] width 43 height 19
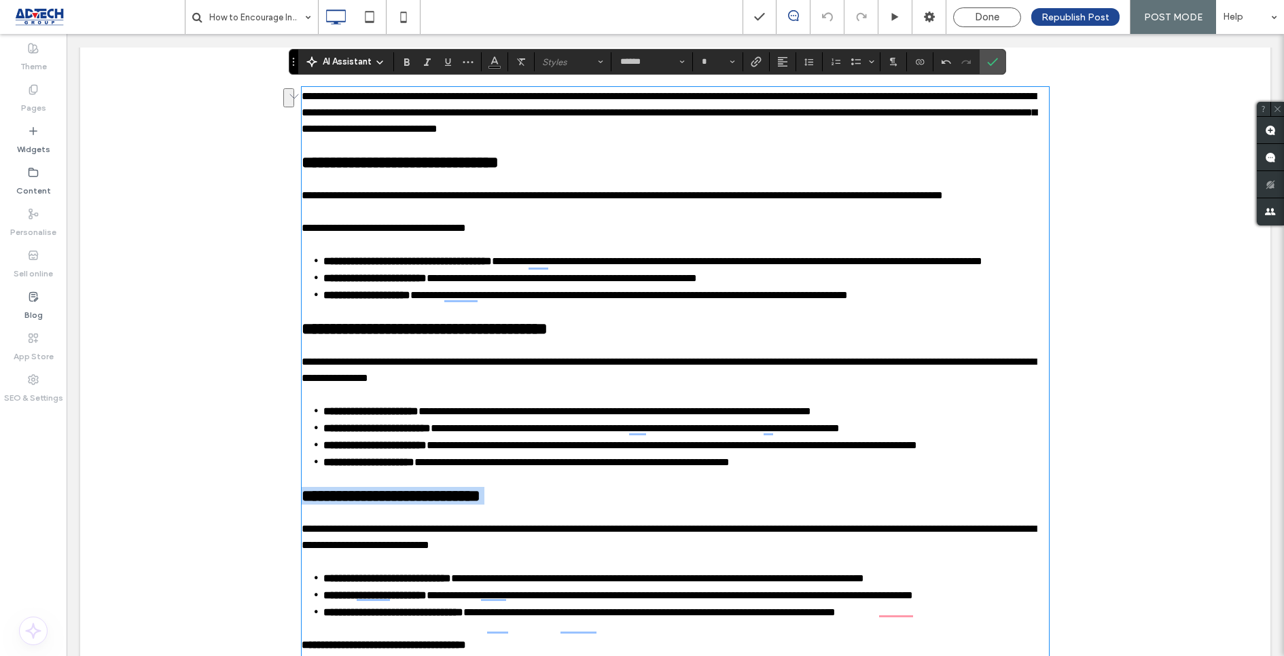
scroll to position [680, 0]
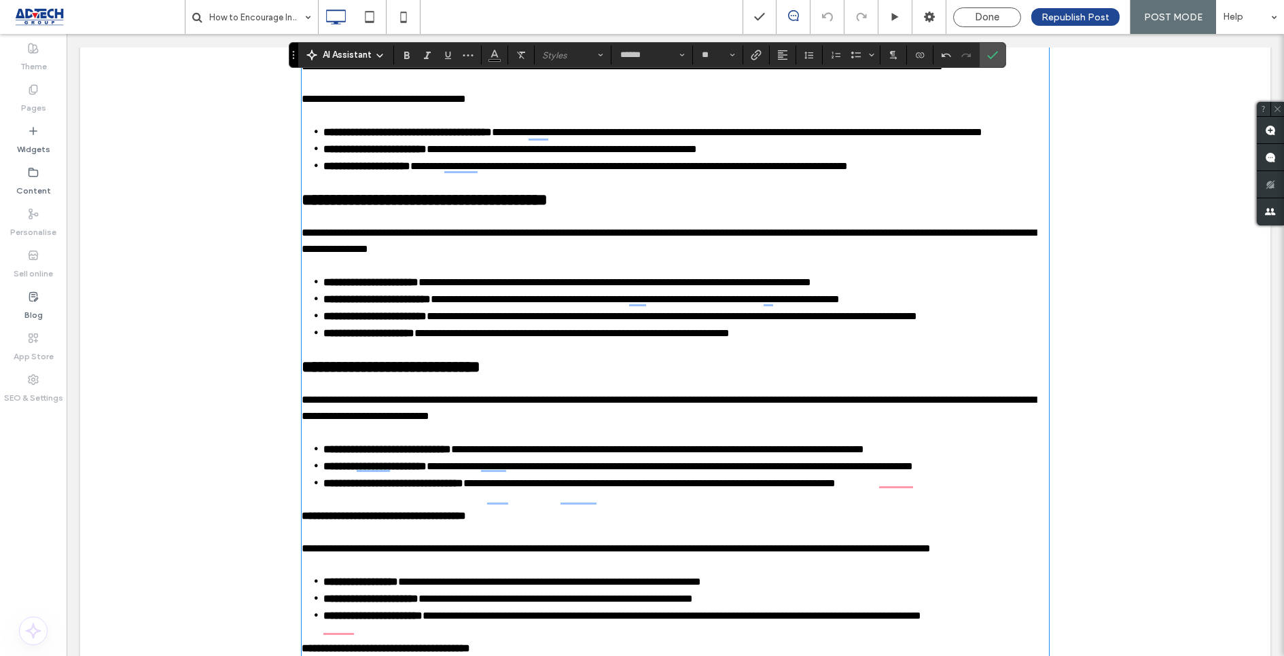
click at [399, 521] on strong "**********" at bounding box center [384, 516] width 164 height 10
click at [568, 66] on div "AI Assistant paragraph ****** **" at bounding box center [647, 55] width 717 height 26
click at [568, 61] on button "paragraph" at bounding box center [572, 55] width 71 height 19
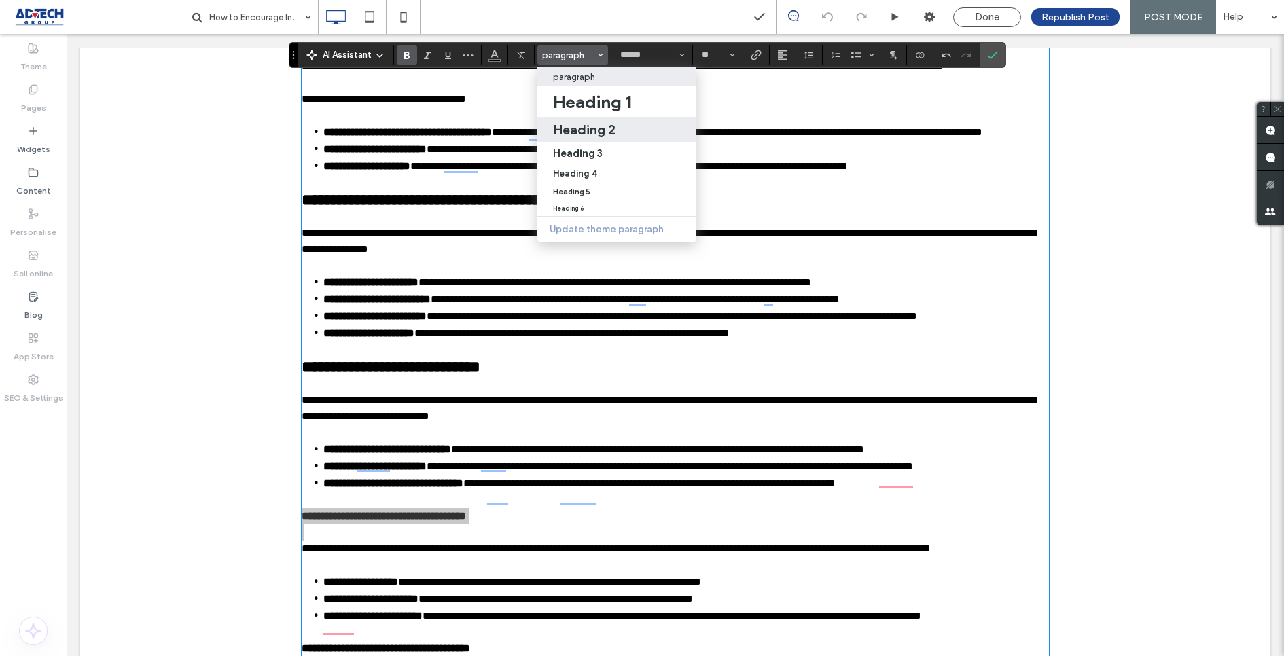
click at [586, 136] on h2 "Heading 2" at bounding box center [584, 130] width 62 height 16
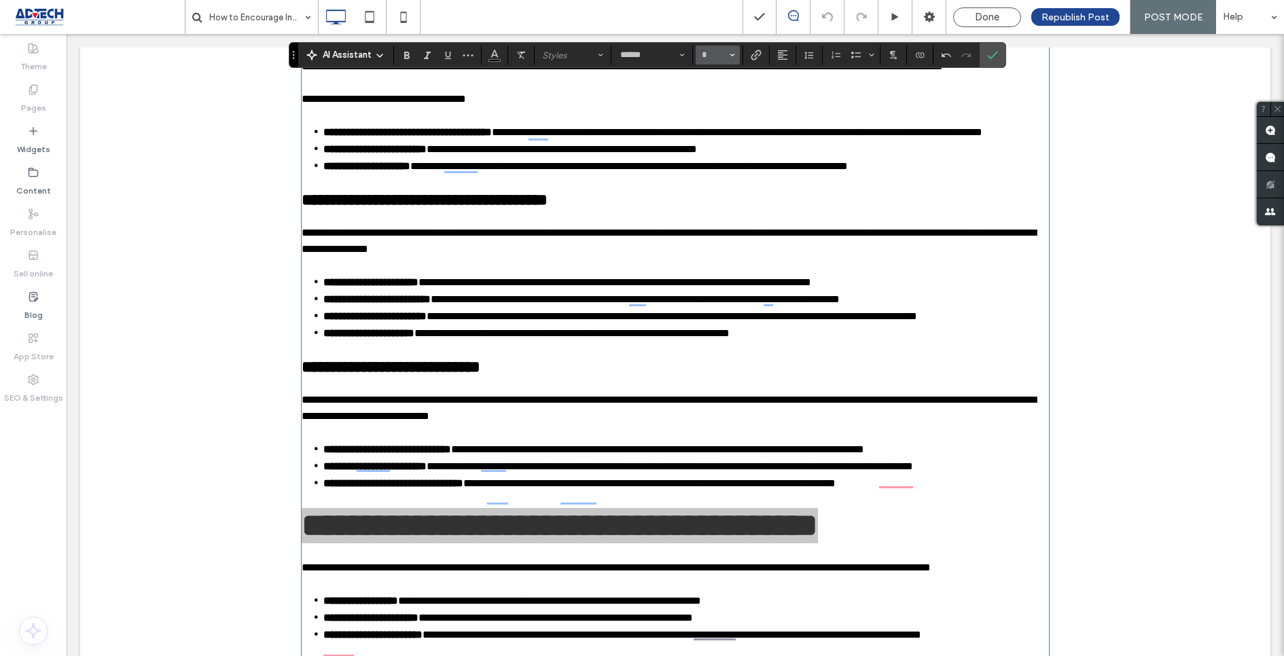
click at [734, 60] on button "*" at bounding box center [718, 55] width 44 height 19
click at [711, 208] on label "24" at bounding box center [717, 207] width 43 height 19
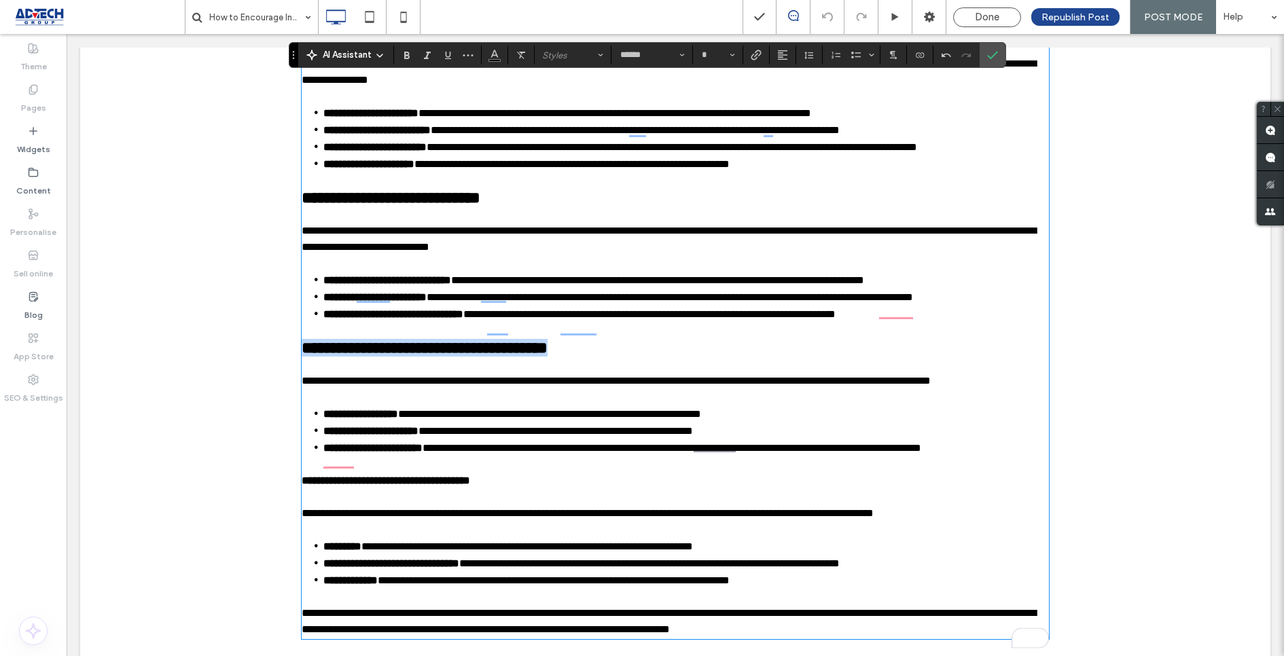
scroll to position [898, 0]
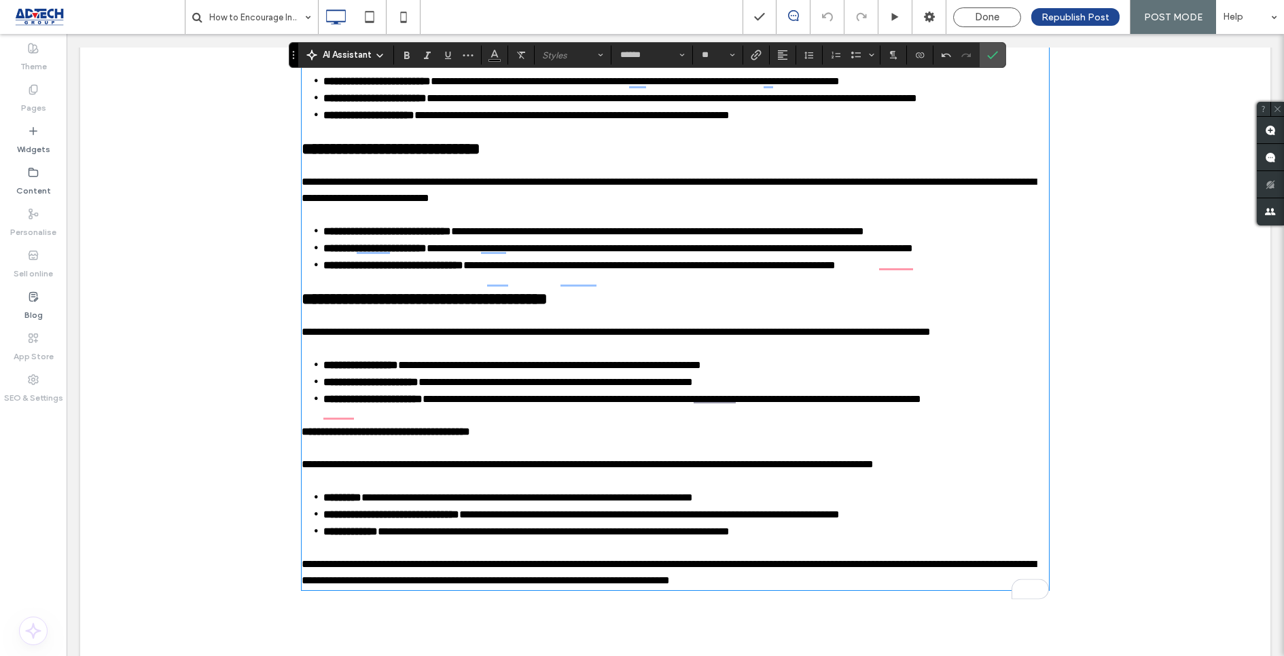
click at [429, 437] on strong "**********" at bounding box center [386, 432] width 168 height 10
click at [574, 50] on span "paragraph" at bounding box center [568, 55] width 53 height 10
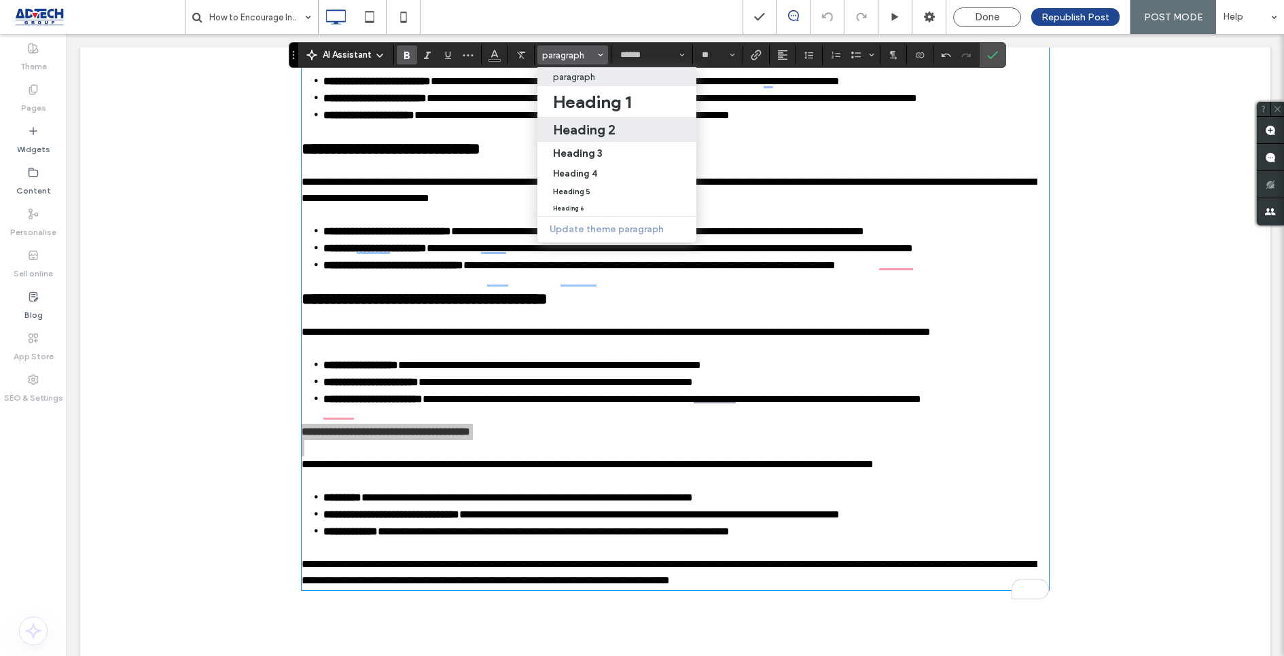
click at [584, 130] on h2 "Heading 2" at bounding box center [584, 130] width 62 height 16
type input "*"
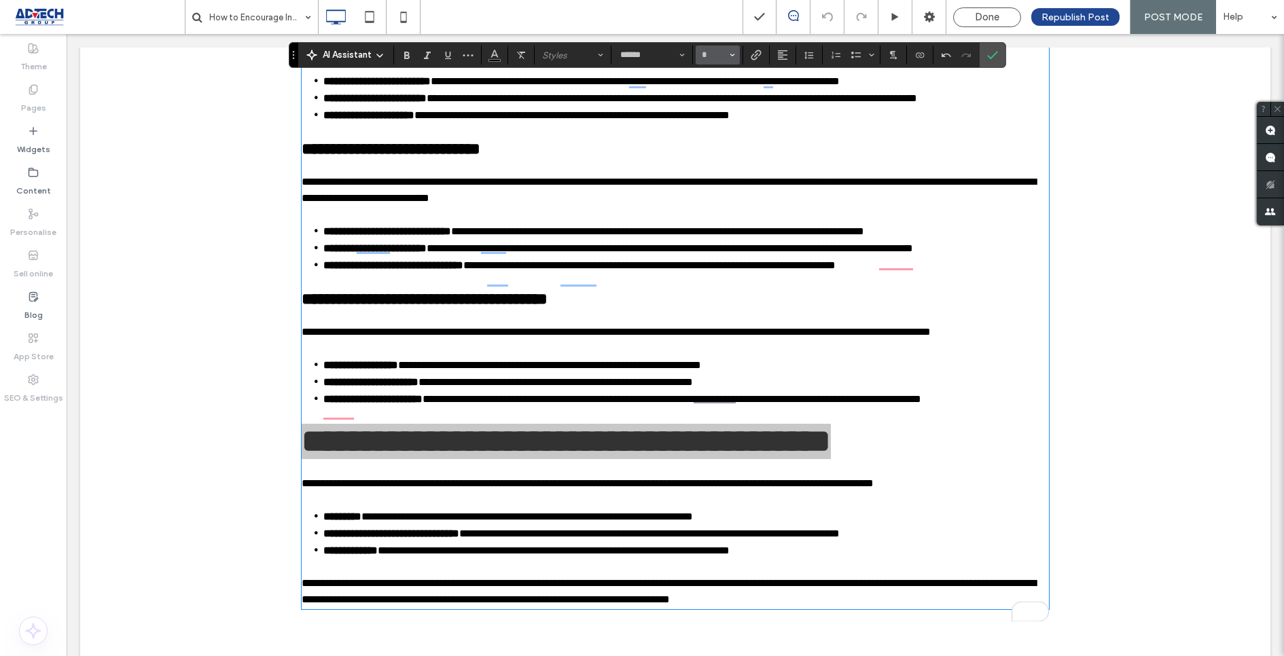
click at [730, 58] on span "Size" at bounding box center [732, 55] width 5 height 18
click at [712, 204] on label "24" at bounding box center [717, 205] width 43 height 19
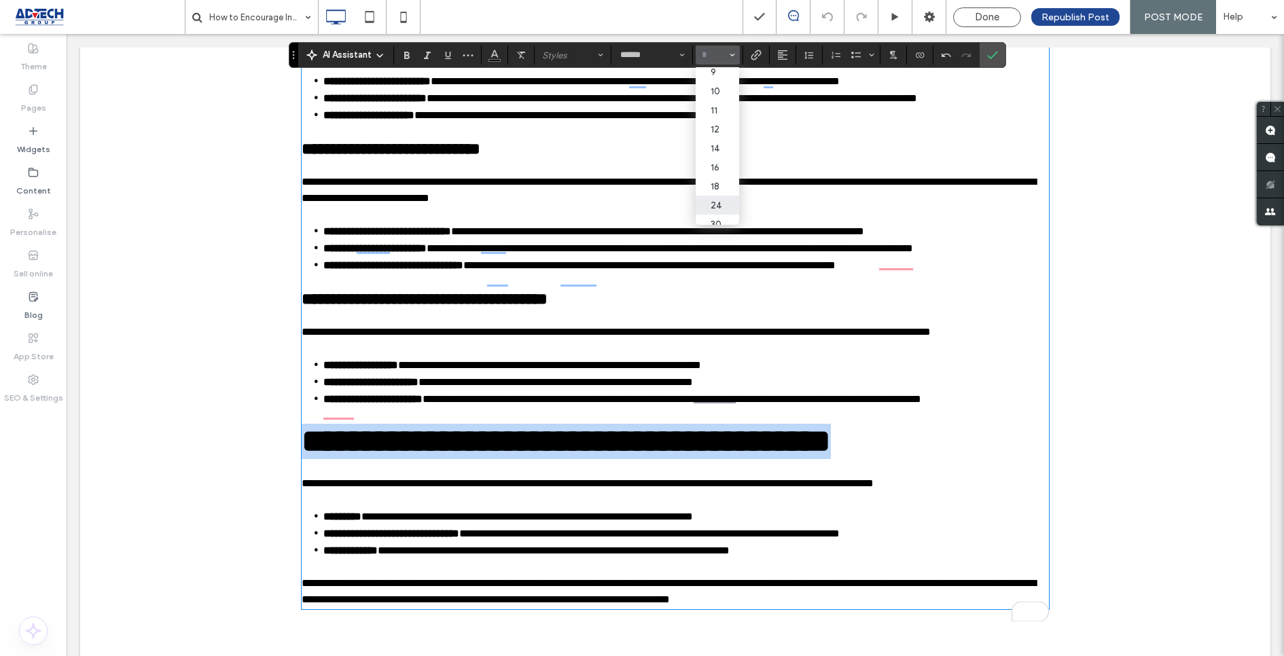
type input "*"
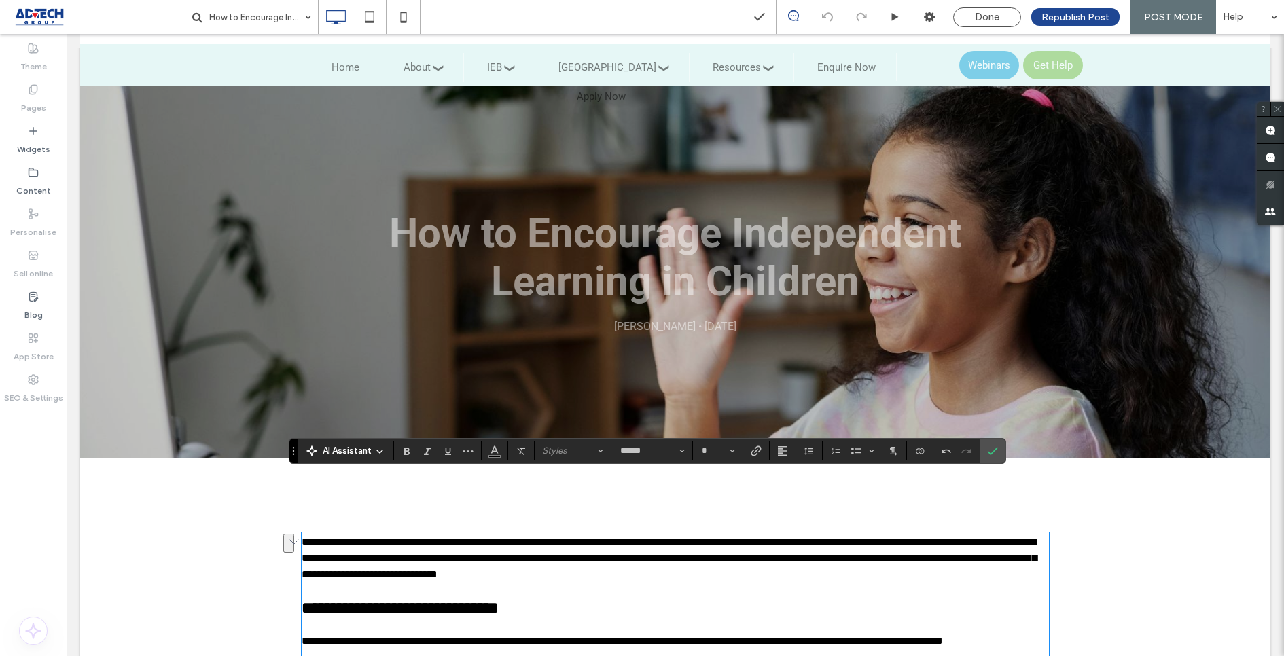
scroll to position [92, 0]
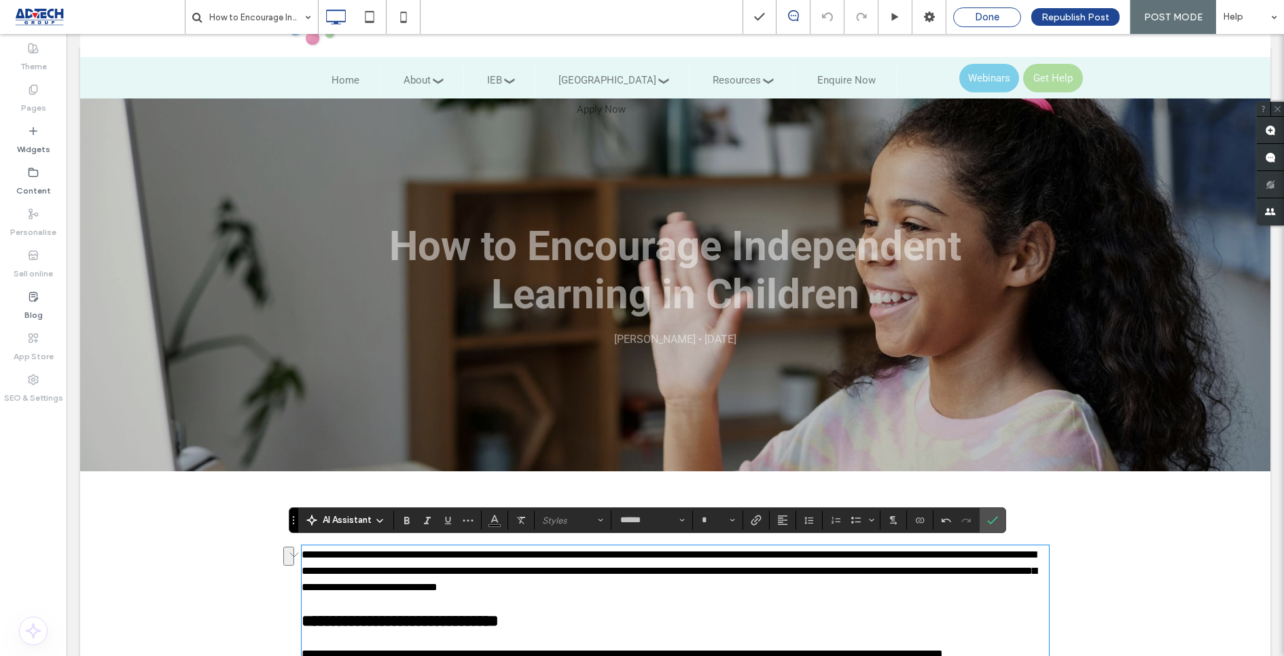
click at [983, 18] on span "Done" at bounding box center [987, 17] width 24 height 12
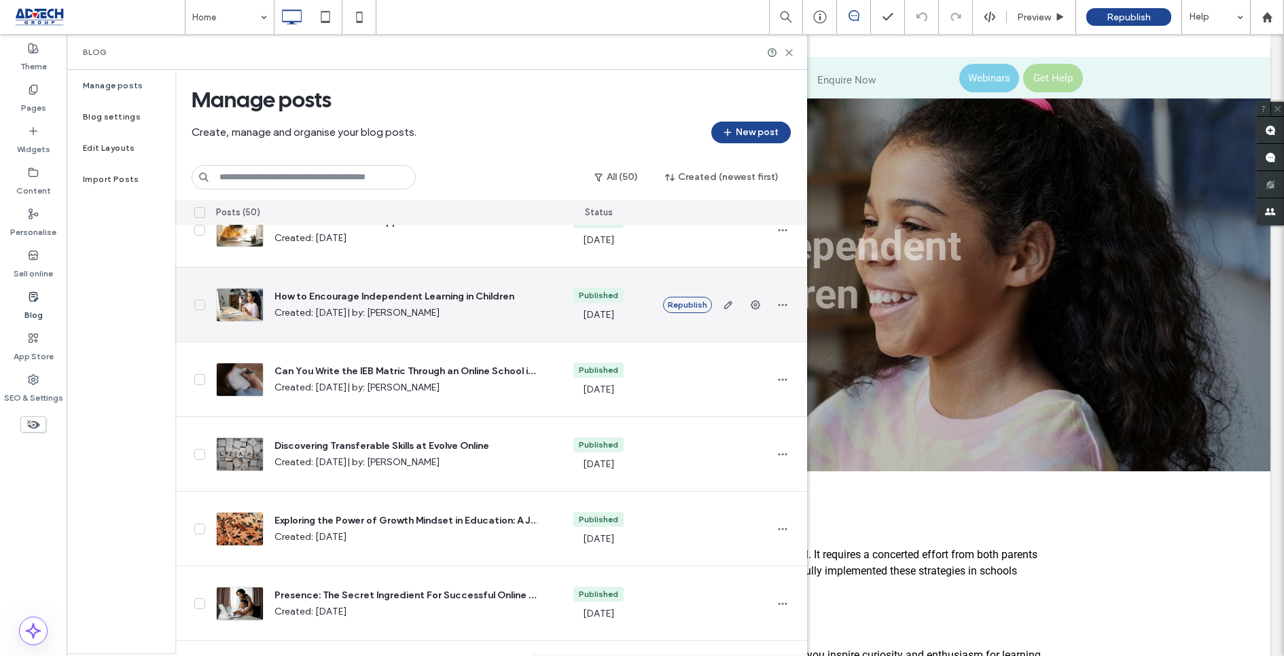
scroll to position [187, 0]
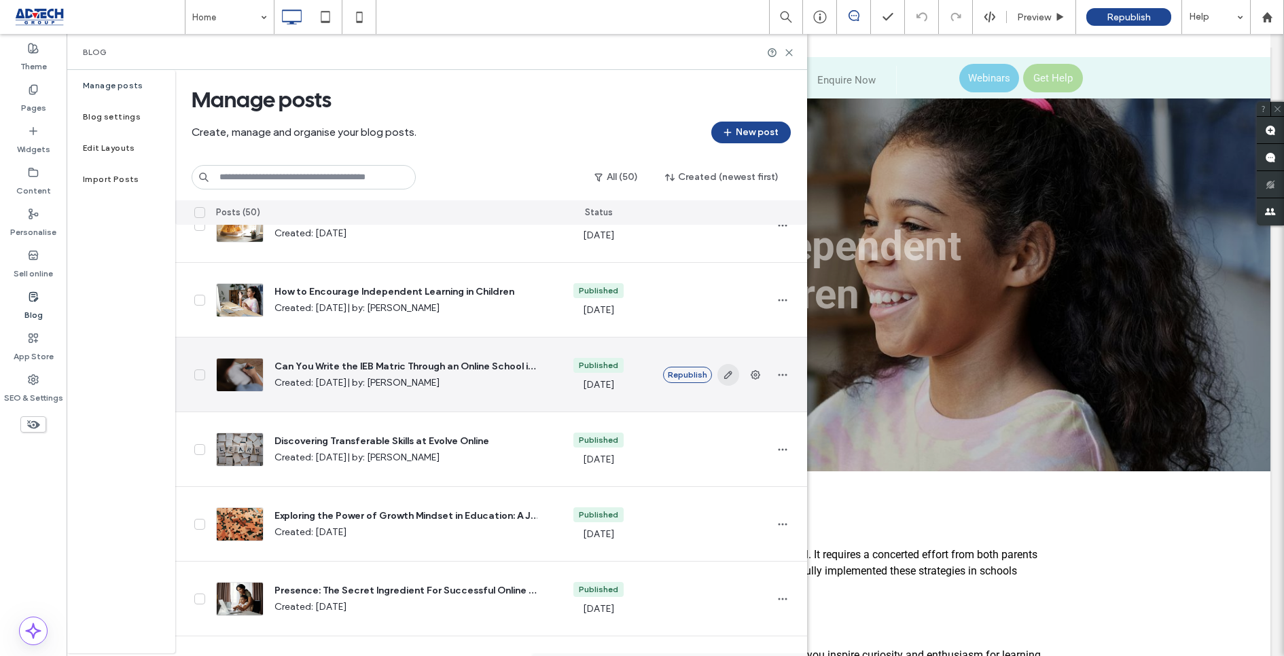
click at [729, 374] on use "button" at bounding box center [727, 375] width 8 height 8
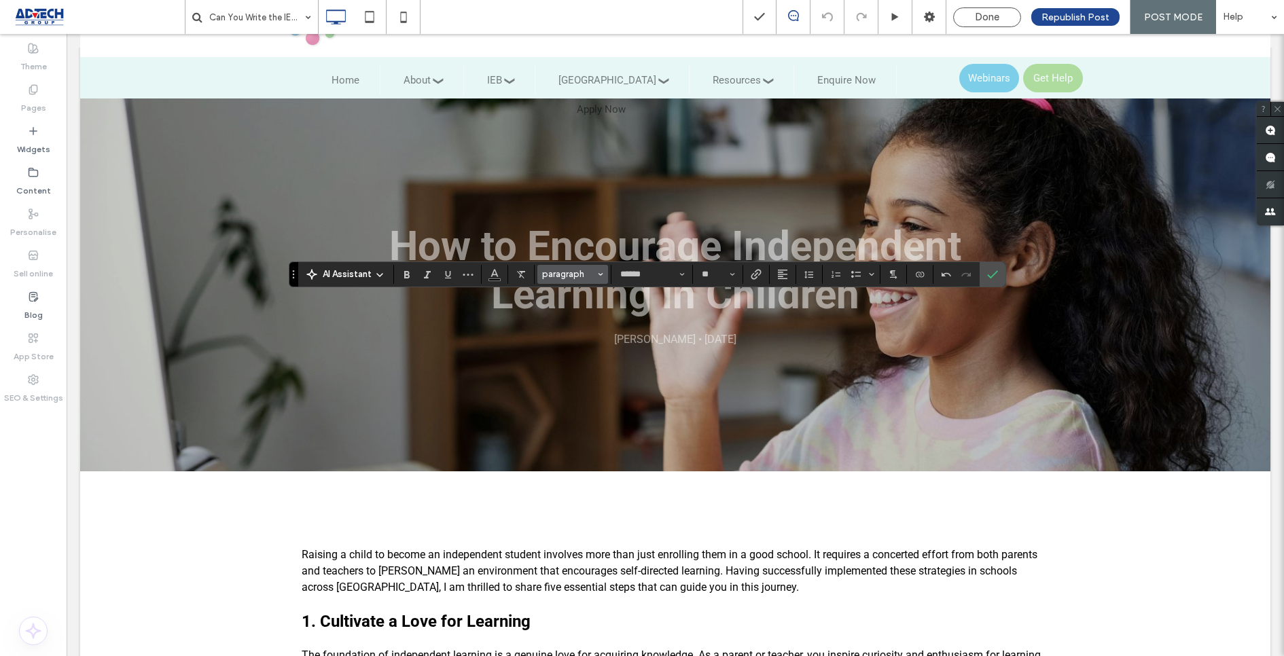
click at [571, 266] on button "paragraph" at bounding box center [572, 274] width 71 height 19
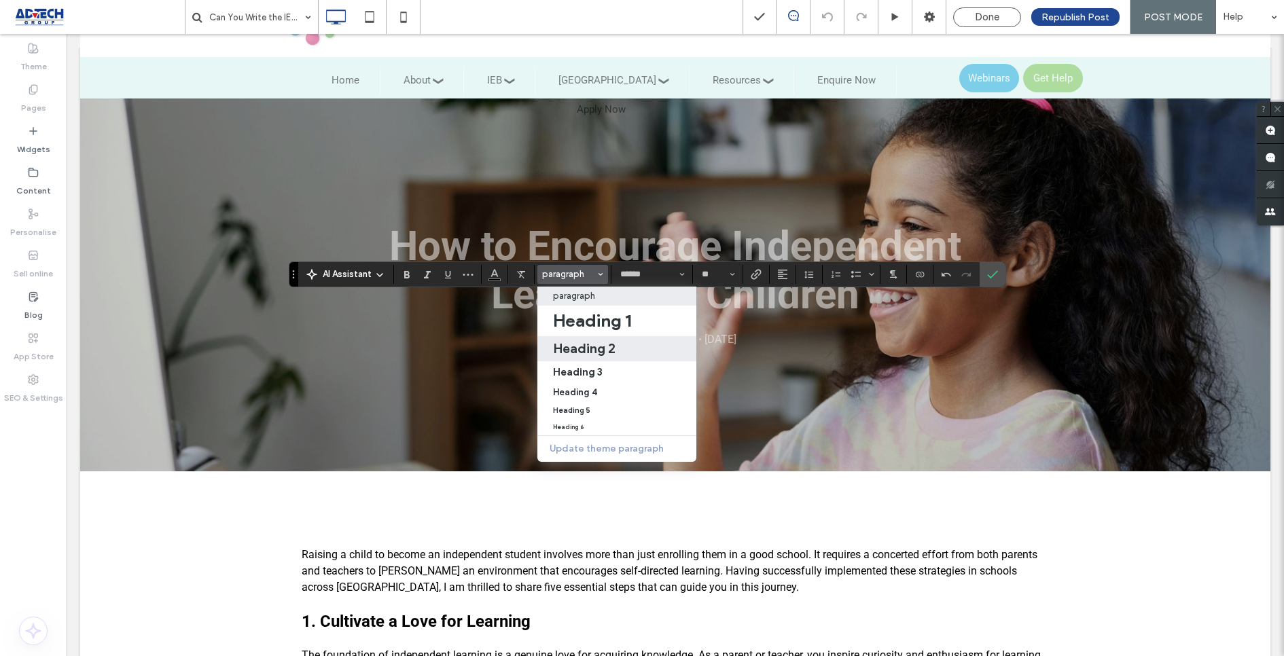
click at [590, 348] on h2 "Heading 2" at bounding box center [584, 348] width 62 height 16
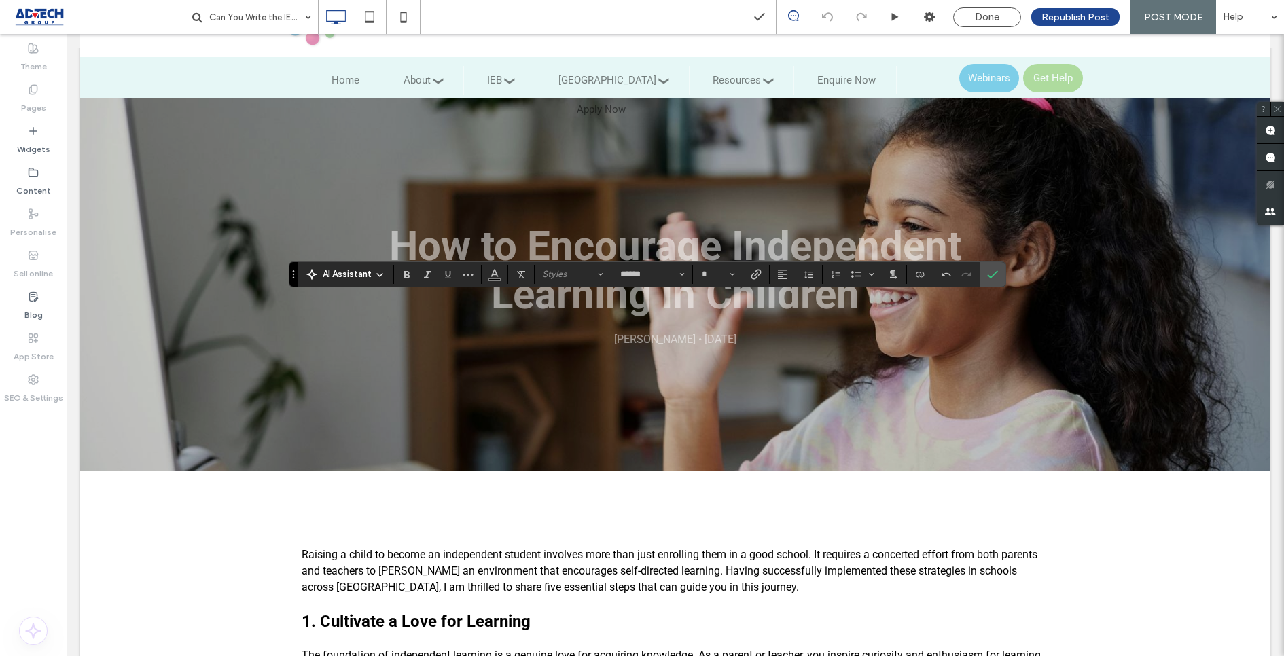
type input "*"
click at [730, 269] on span "Size" at bounding box center [732, 275] width 5 height 18
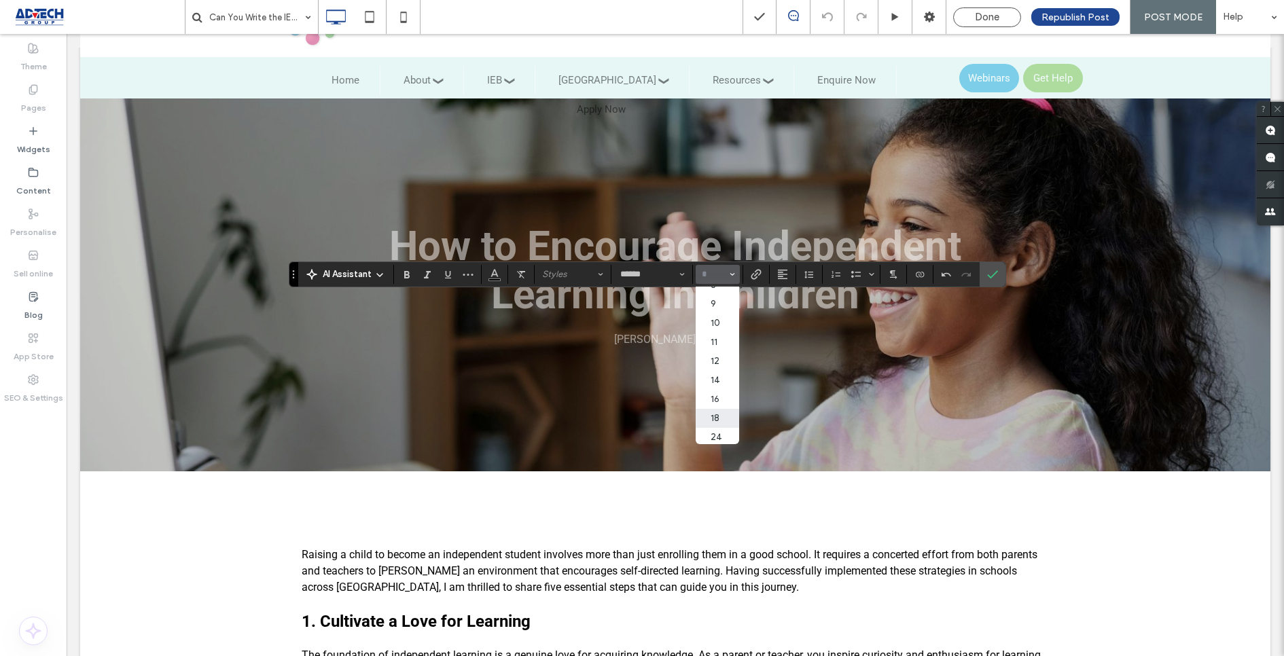
scroll to position [18, 0]
click at [710, 435] on label "24" at bounding box center [717, 430] width 43 height 19
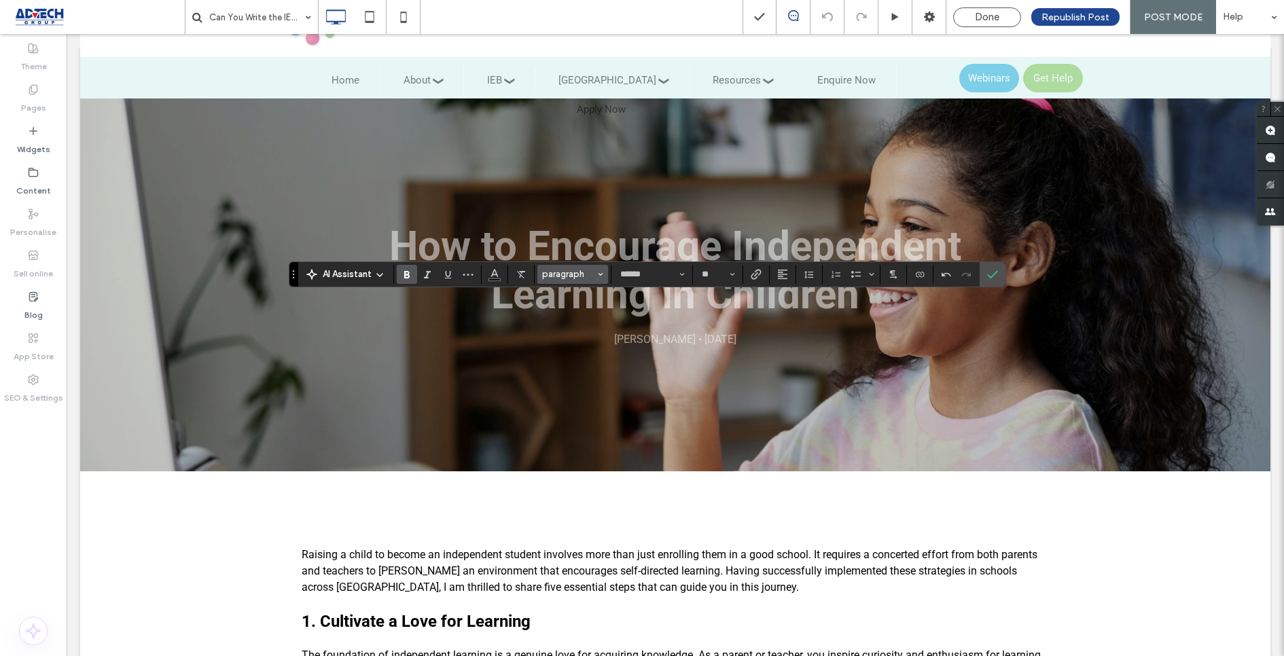
click at [565, 276] on span "paragraph" at bounding box center [568, 274] width 53 height 10
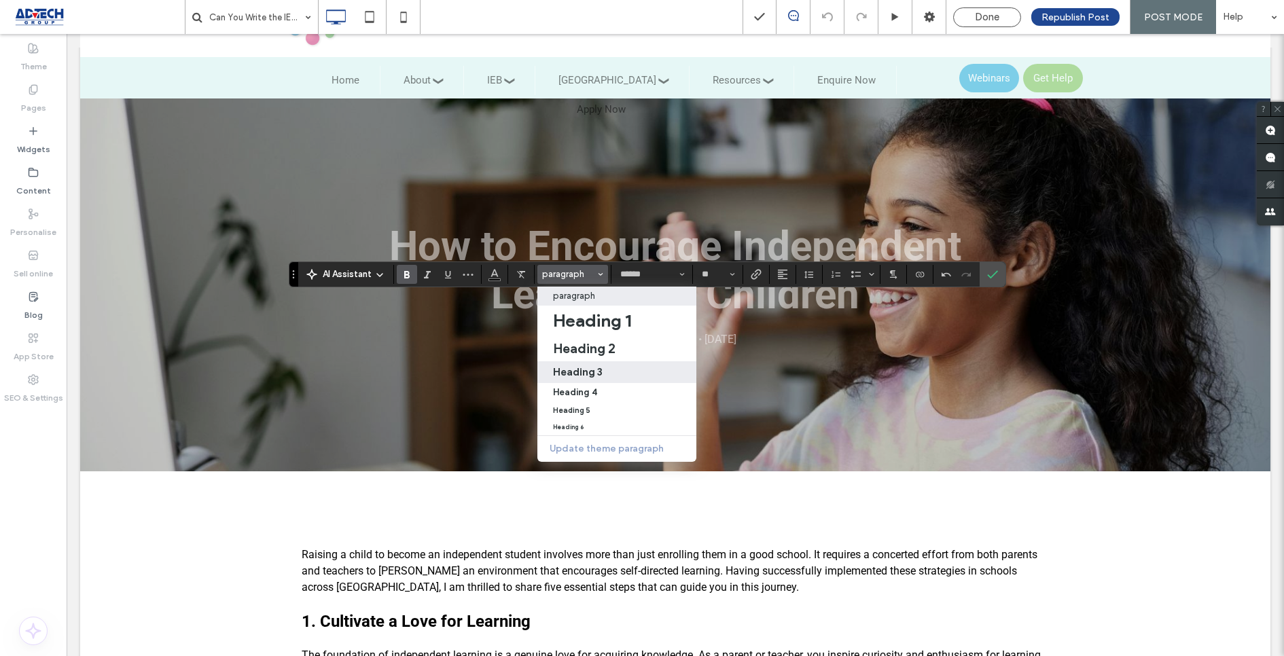
click at [583, 365] on label "Heading 3" at bounding box center [616, 372] width 159 height 22
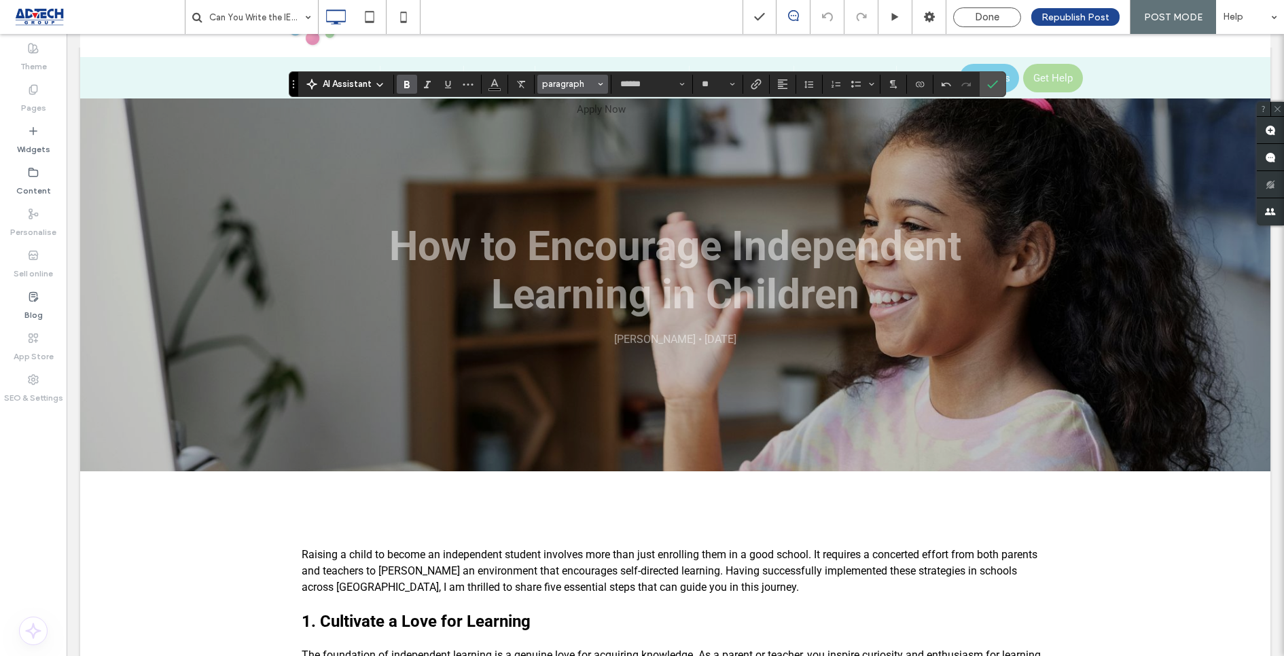
click at [549, 89] on span "paragraph" at bounding box center [568, 84] width 53 height 10
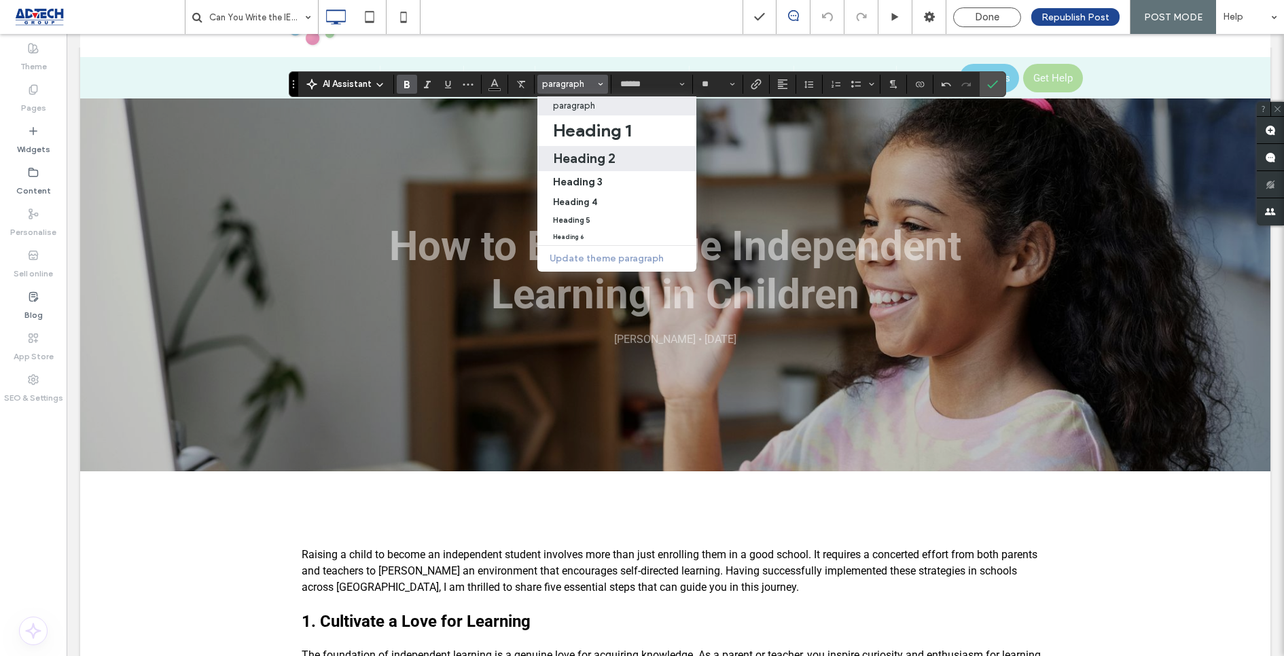
click at [576, 164] on h2 "Heading 2" at bounding box center [584, 158] width 62 height 16
type input "*"
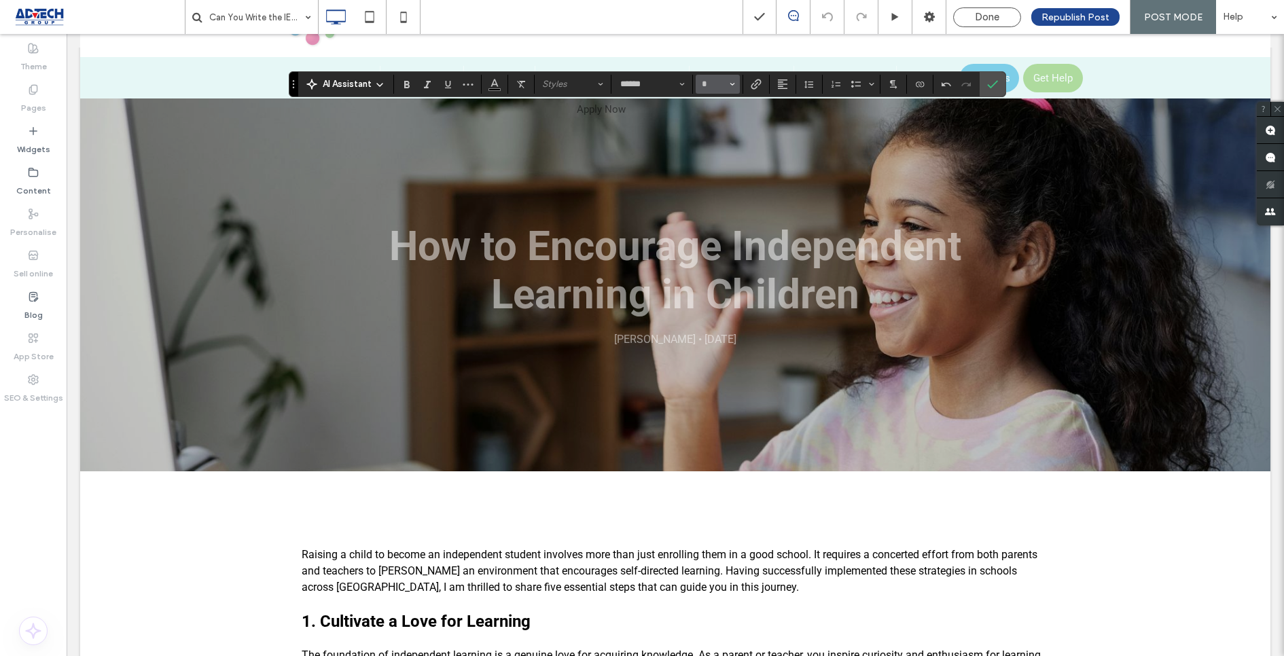
click at [730, 80] on span "Size" at bounding box center [732, 84] width 5 height 18
click at [704, 239] on label "24" at bounding box center [717, 236] width 43 height 19
click at [567, 81] on span "paragraph" at bounding box center [568, 84] width 53 height 10
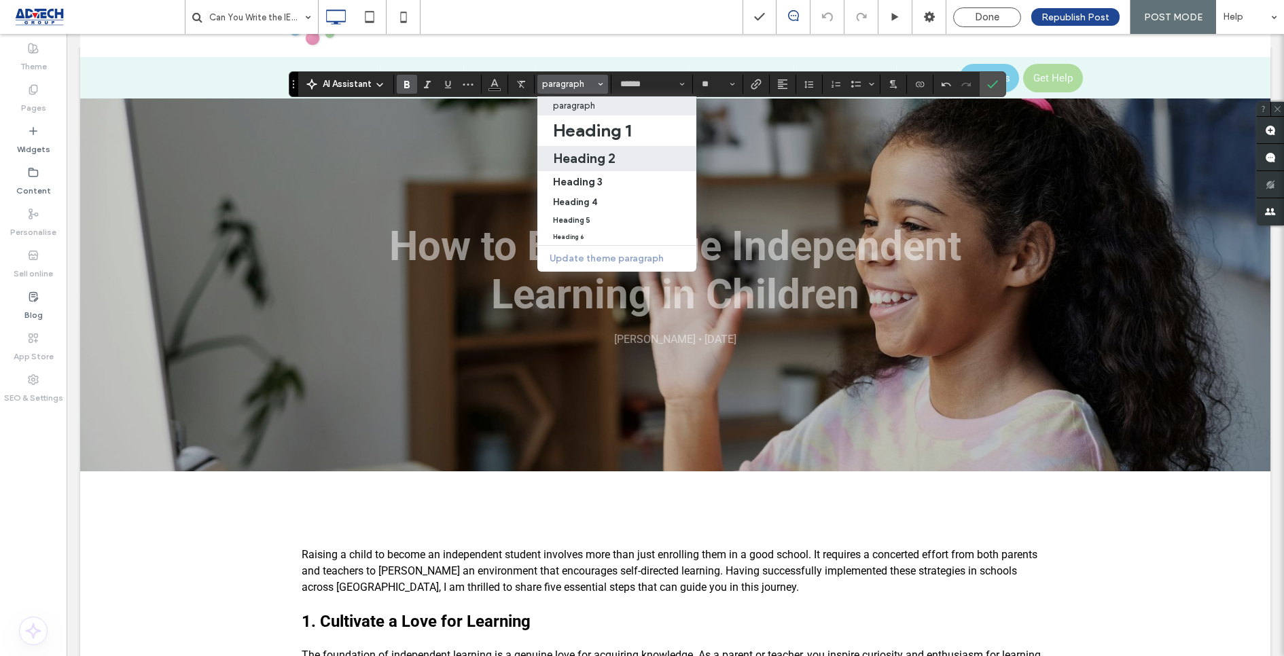
click at [592, 162] on h2 "Heading 2" at bounding box center [584, 158] width 62 height 16
type input "*"
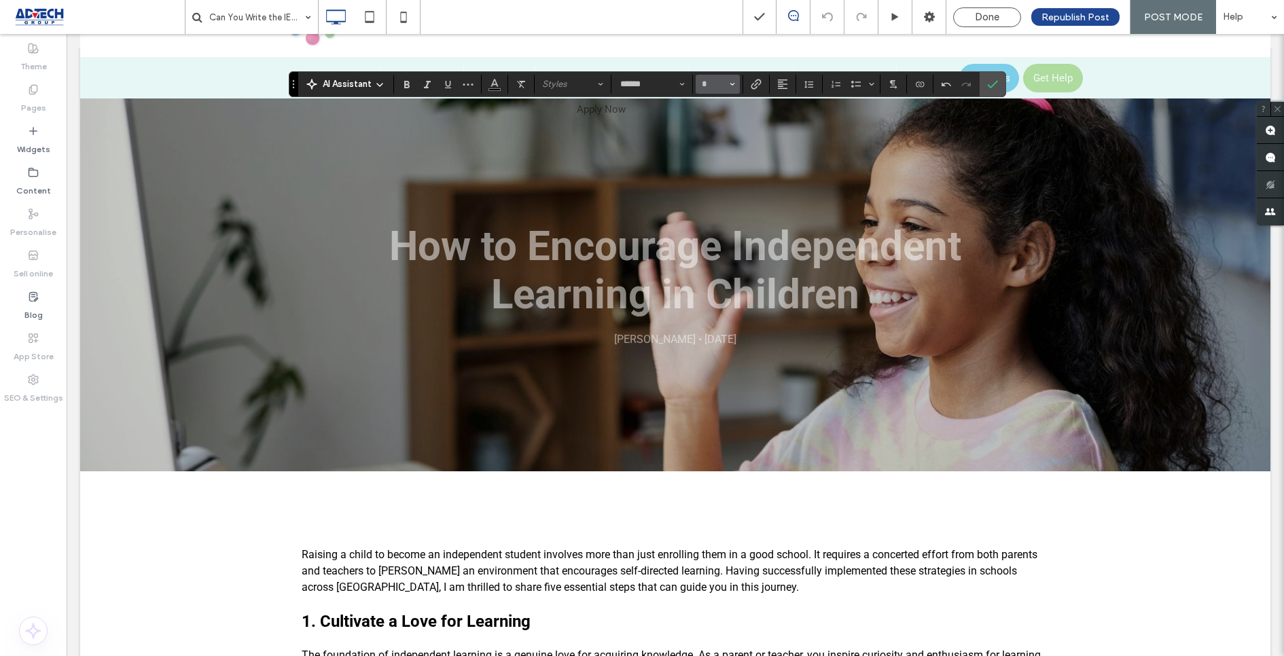
click at [730, 86] on icon "Size" at bounding box center [732, 84] width 5 height 5
click at [715, 225] on label "24" at bounding box center [717, 216] width 43 height 19
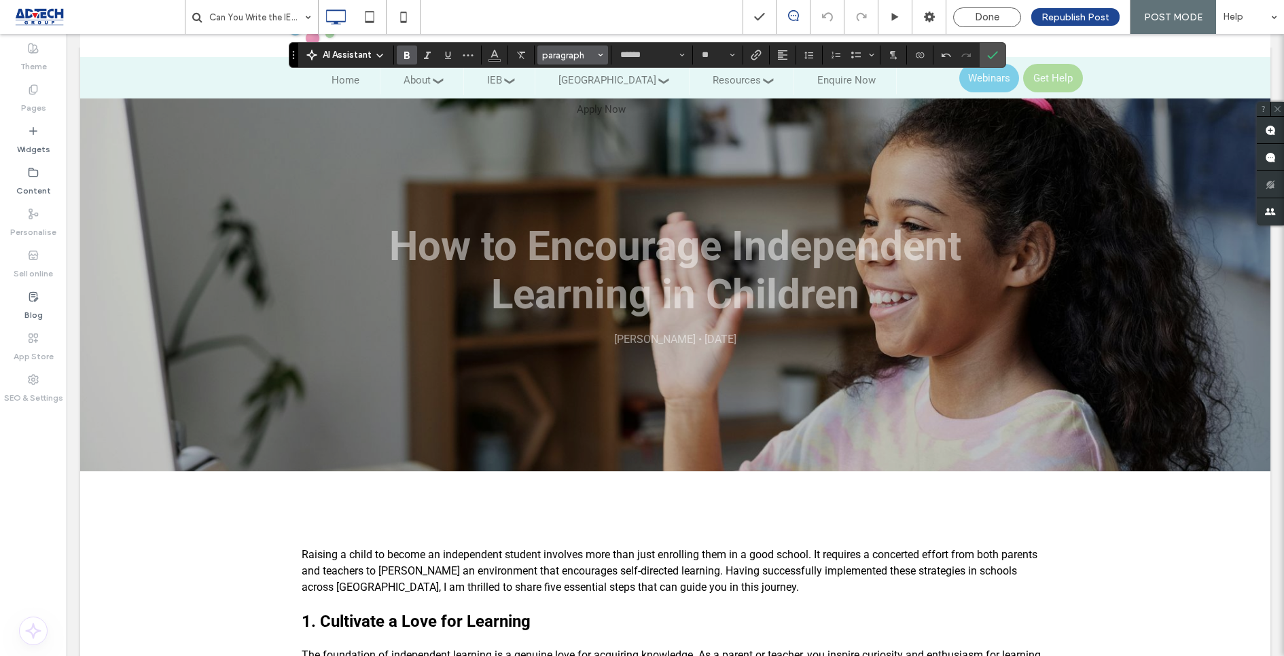
click at [577, 62] on button "paragraph" at bounding box center [572, 55] width 71 height 19
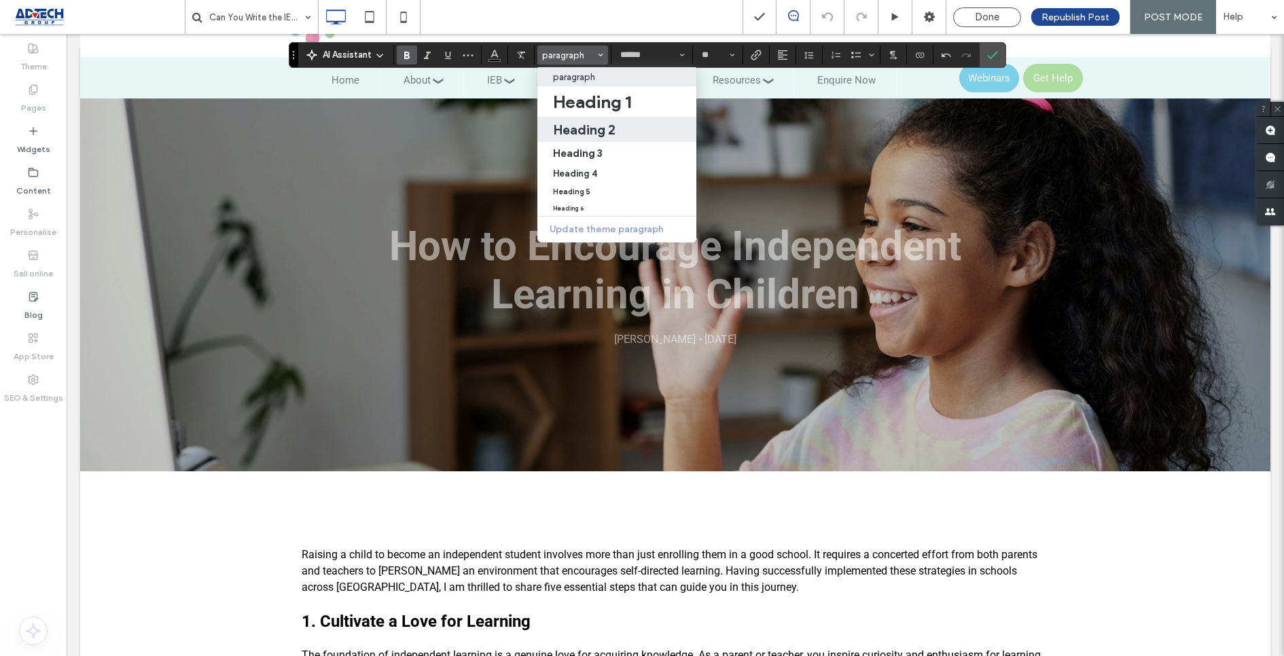
click at [582, 131] on h2 "Heading 2" at bounding box center [584, 130] width 62 height 16
type input "*"
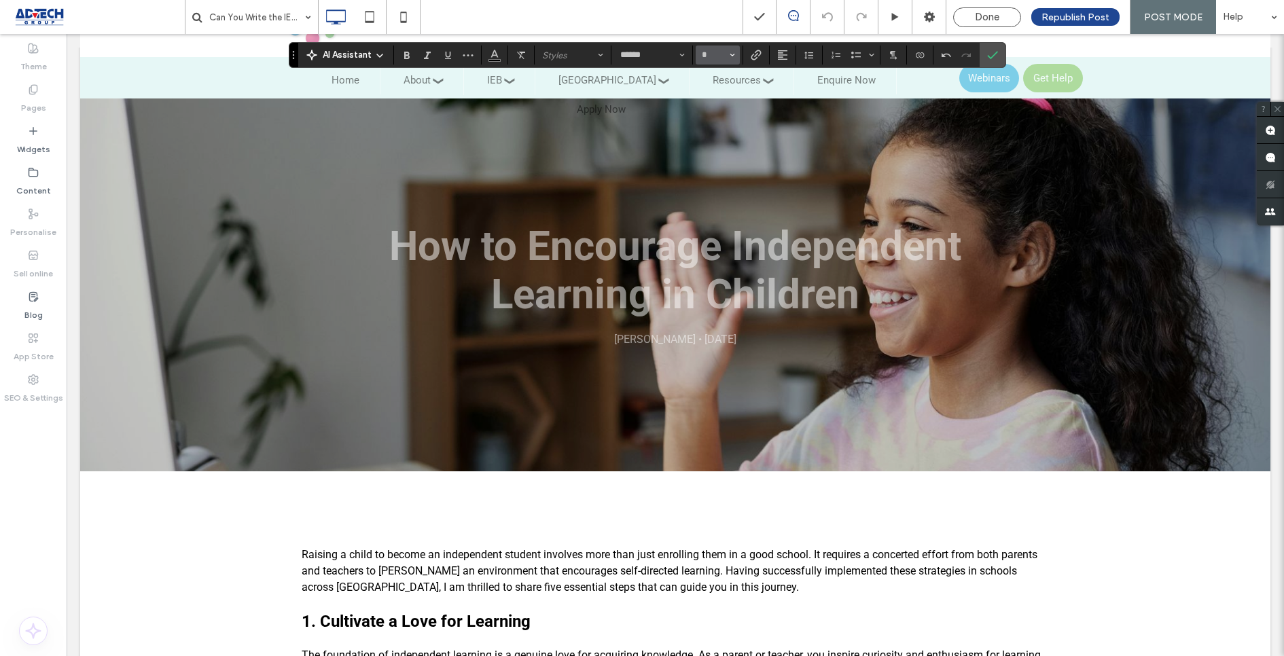
click at [730, 54] on use "Size" at bounding box center [732, 55] width 5 height 3
click at [715, 198] on label "24" at bounding box center [717, 196] width 43 height 19
click at [586, 63] on button "paragraph" at bounding box center [572, 55] width 71 height 19
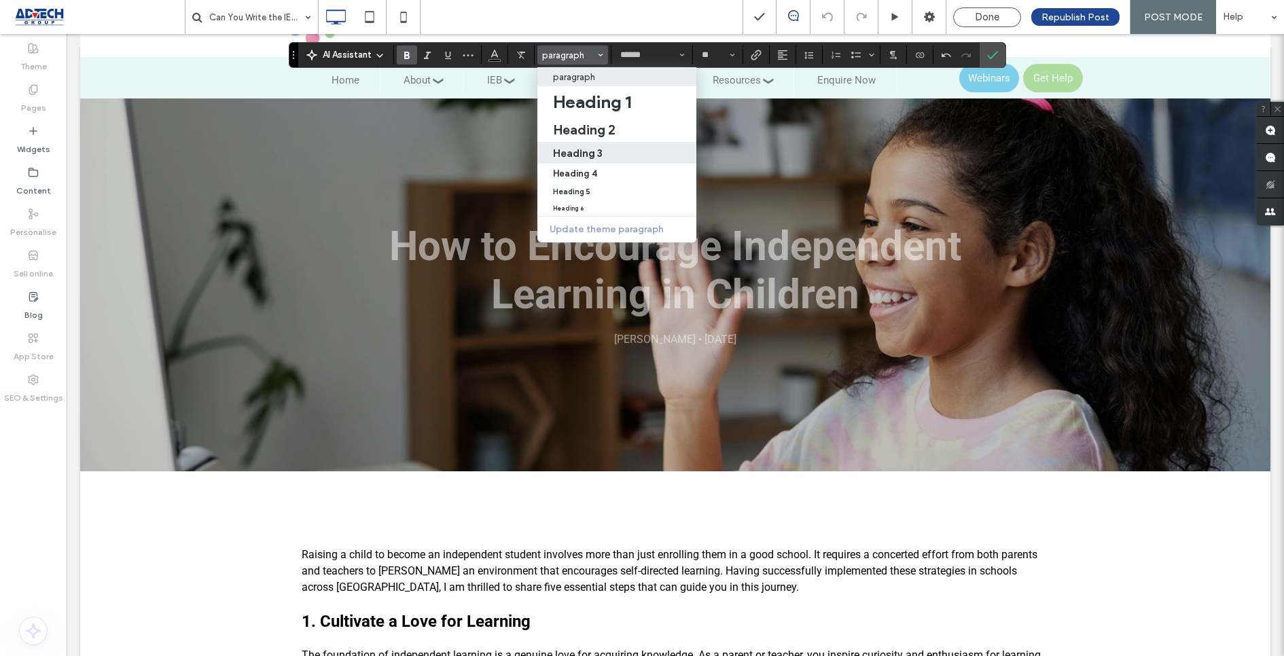
click at [590, 149] on h3 "Heading 3" at bounding box center [578, 153] width 50 height 13
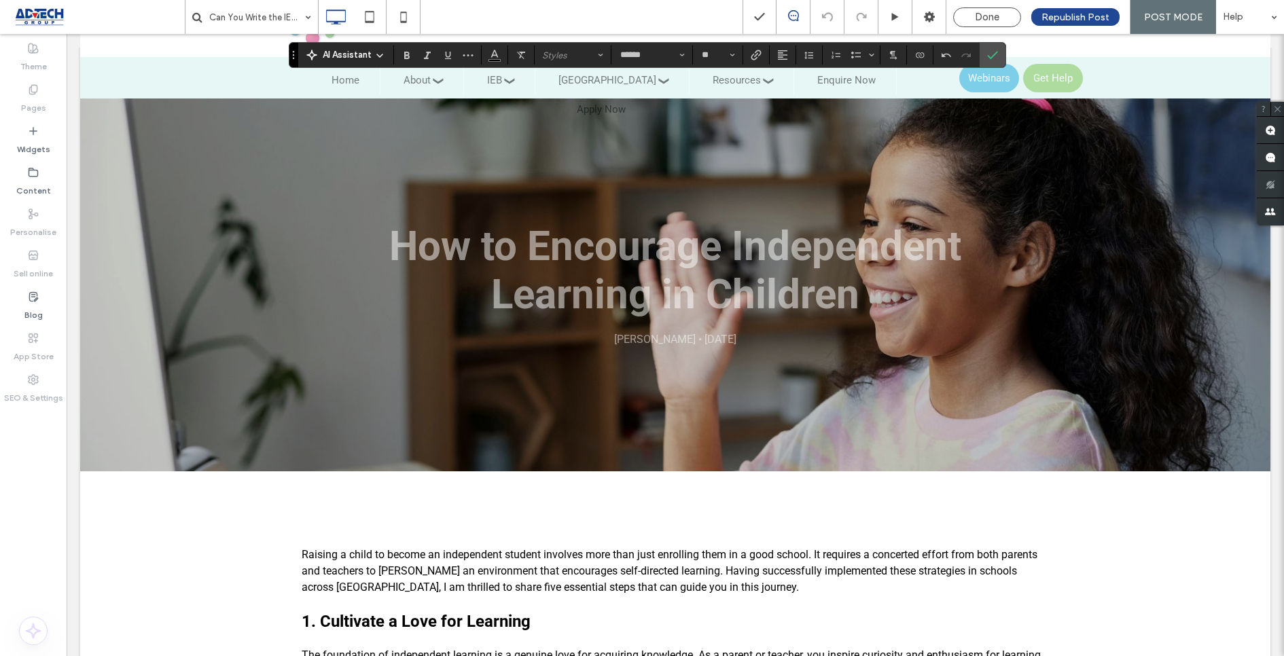
type input "*"
click at [731, 56] on icon "Size" at bounding box center [732, 54] width 5 height 5
click at [715, 207] on label "18" at bounding box center [717, 209] width 43 height 19
click at [598, 58] on span "Styles" at bounding box center [600, 55] width 5 height 18
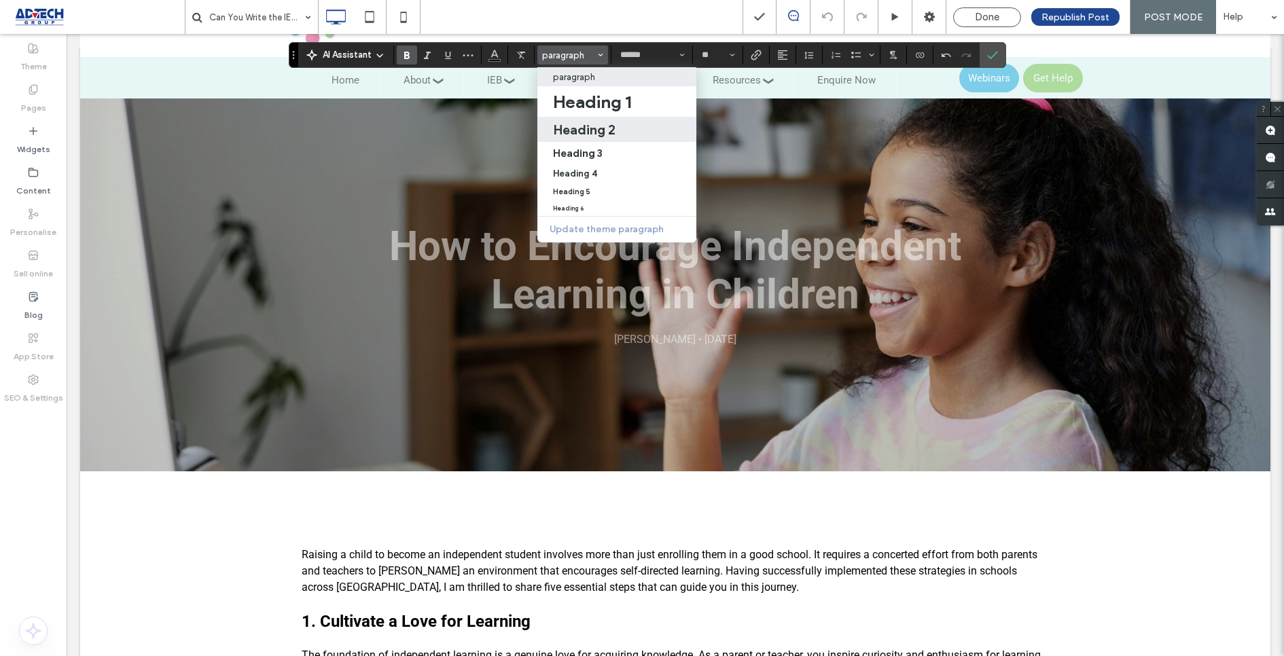
click at [592, 124] on h2 "Heading 2" at bounding box center [584, 130] width 62 height 16
type input "*"
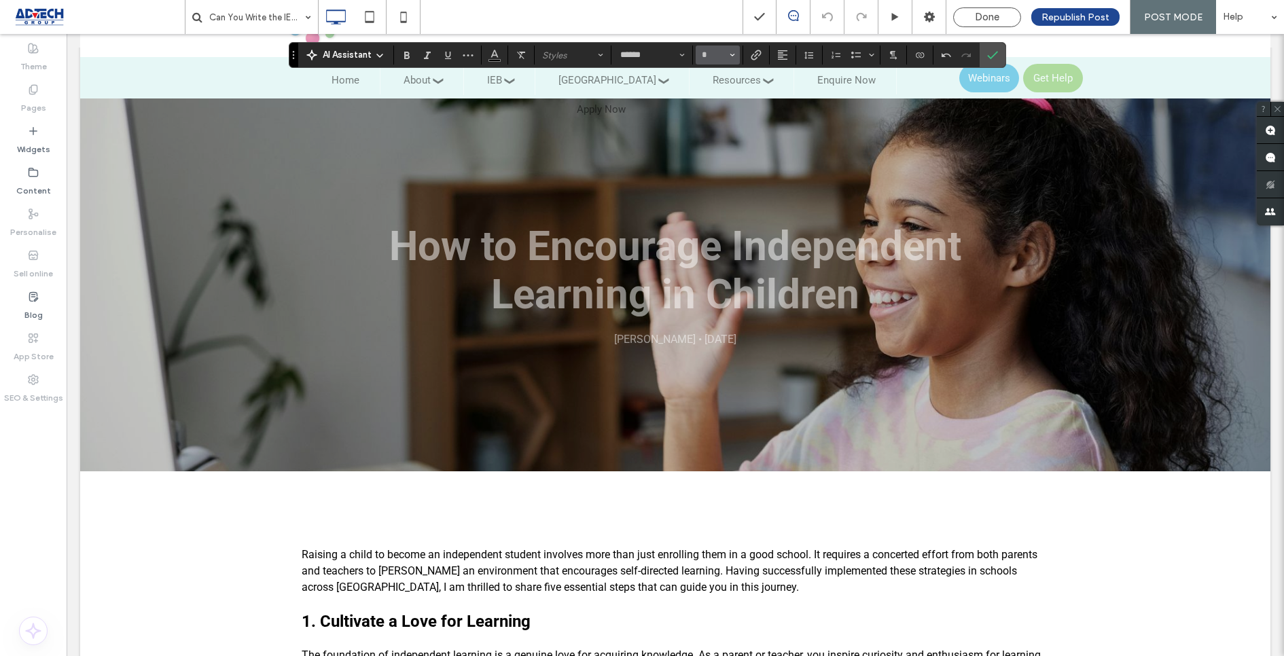
click at [730, 54] on icon "Size" at bounding box center [732, 54] width 5 height 5
click at [714, 205] on label "24" at bounding box center [717, 199] width 43 height 19
click at [575, 58] on span "paragraph" at bounding box center [568, 55] width 53 height 10
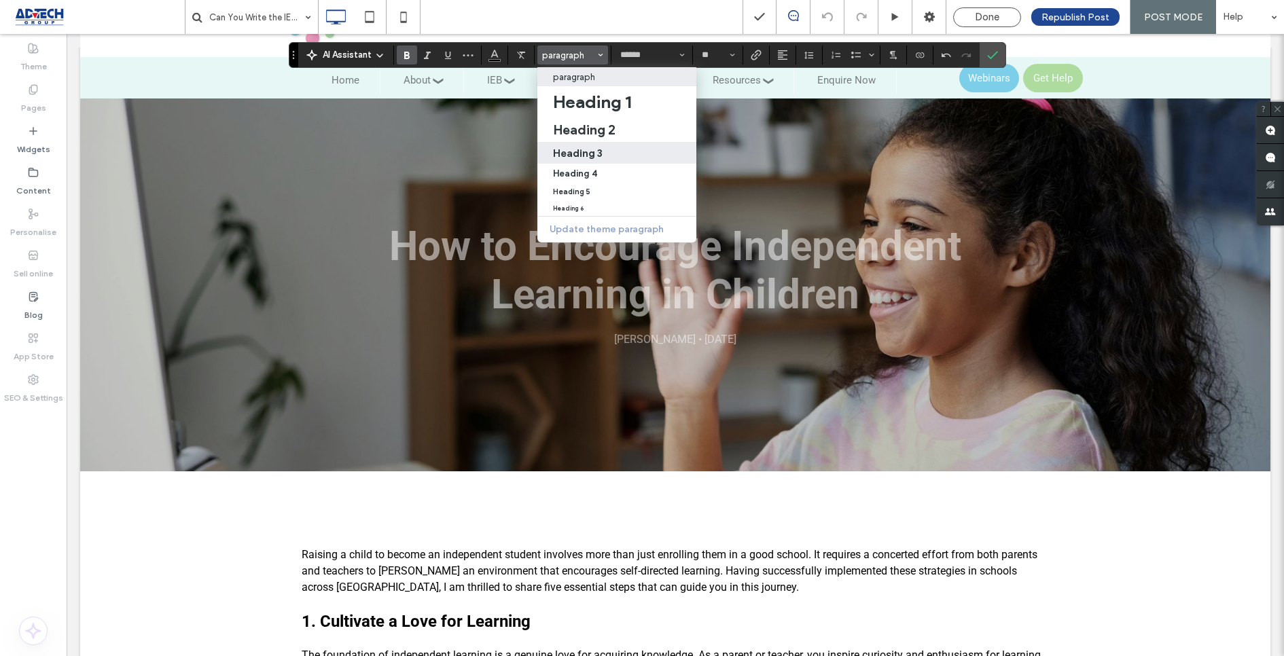
click at [581, 149] on h3 "Heading 3" at bounding box center [578, 153] width 50 height 13
type input "*"
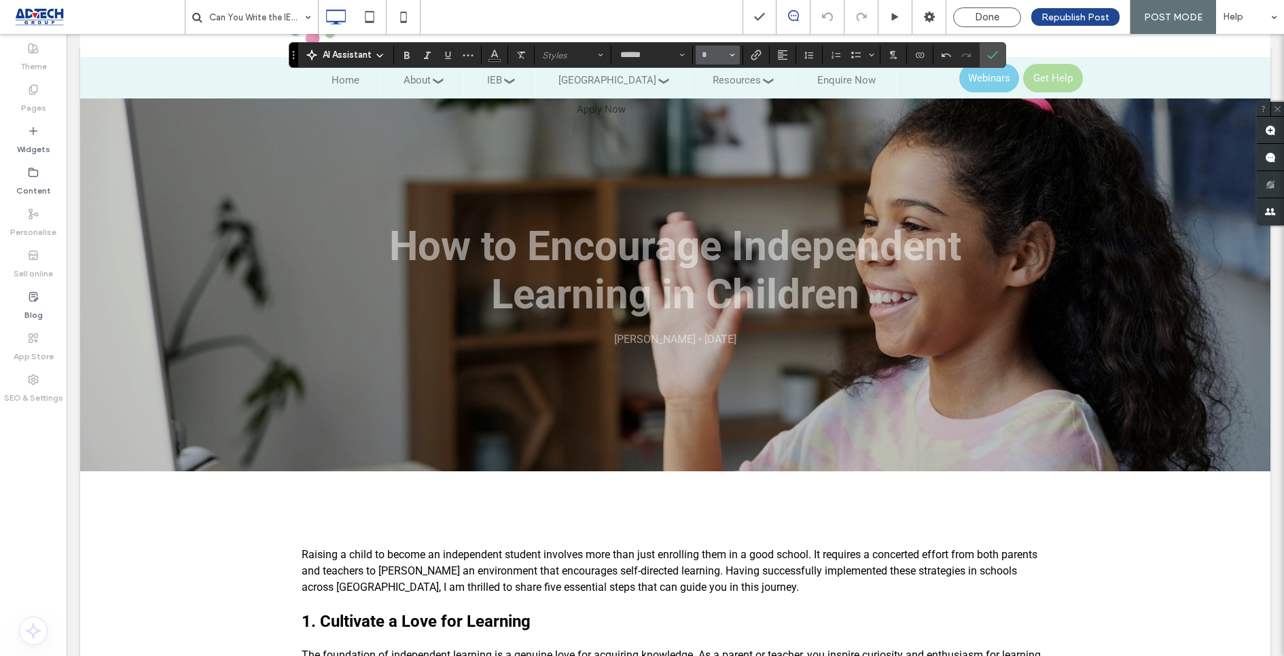
click at [730, 56] on icon "Size" at bounding box center [732, 54] width 5 height 5
click at [713, 207] on label "18" at bounding box center [717, 209] width 43 height 19
type input "*"
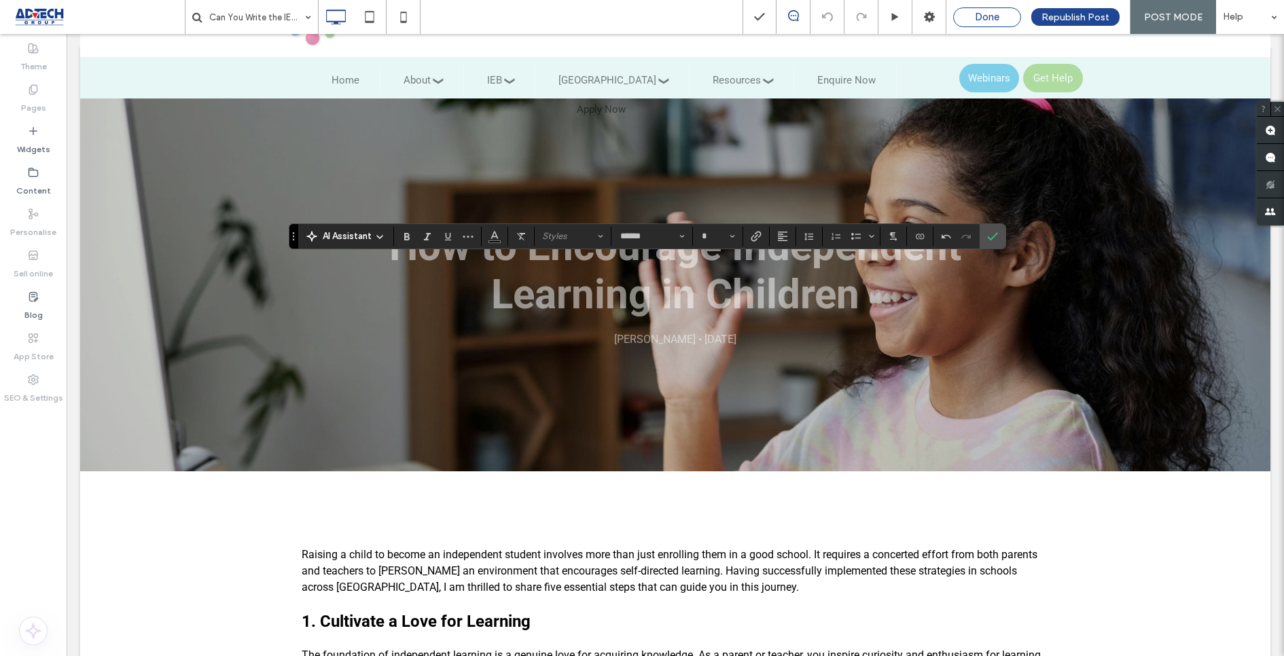
click at [980, 13] on span "Done" at bounding box center [987, 17] width 24 height 12
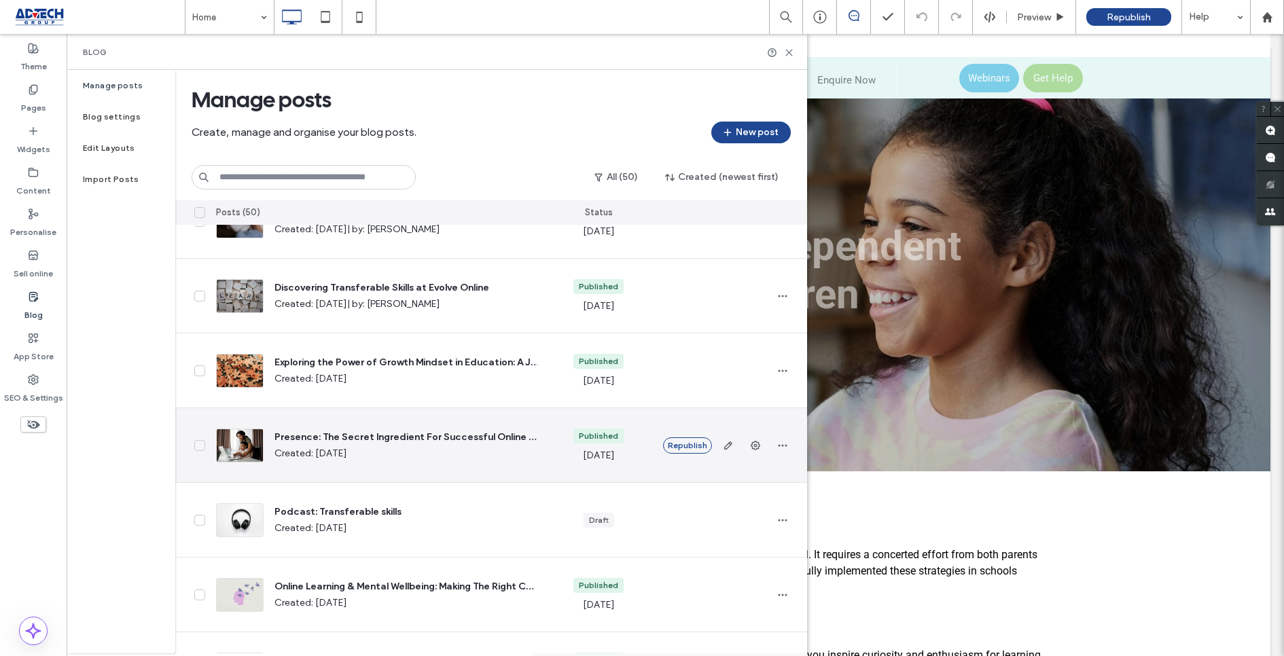
scroll to position [336, 0]
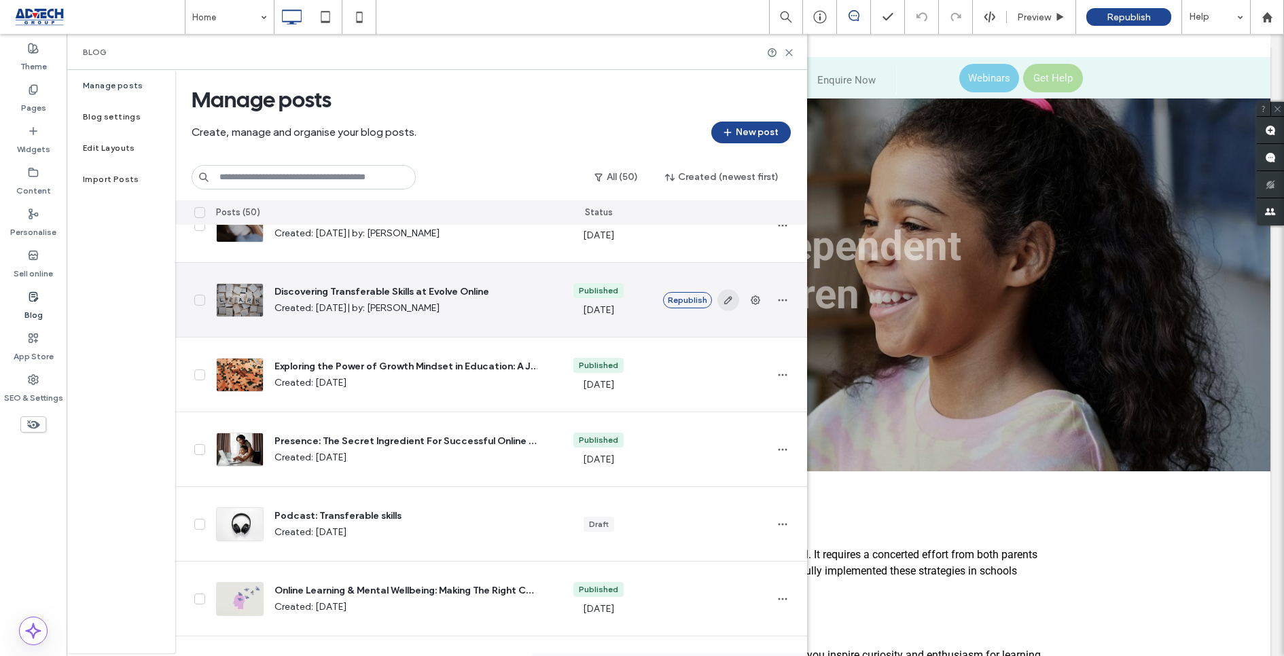
click at [726, 300] on use "button" at bounding box center [727, 300] width 8 height 8
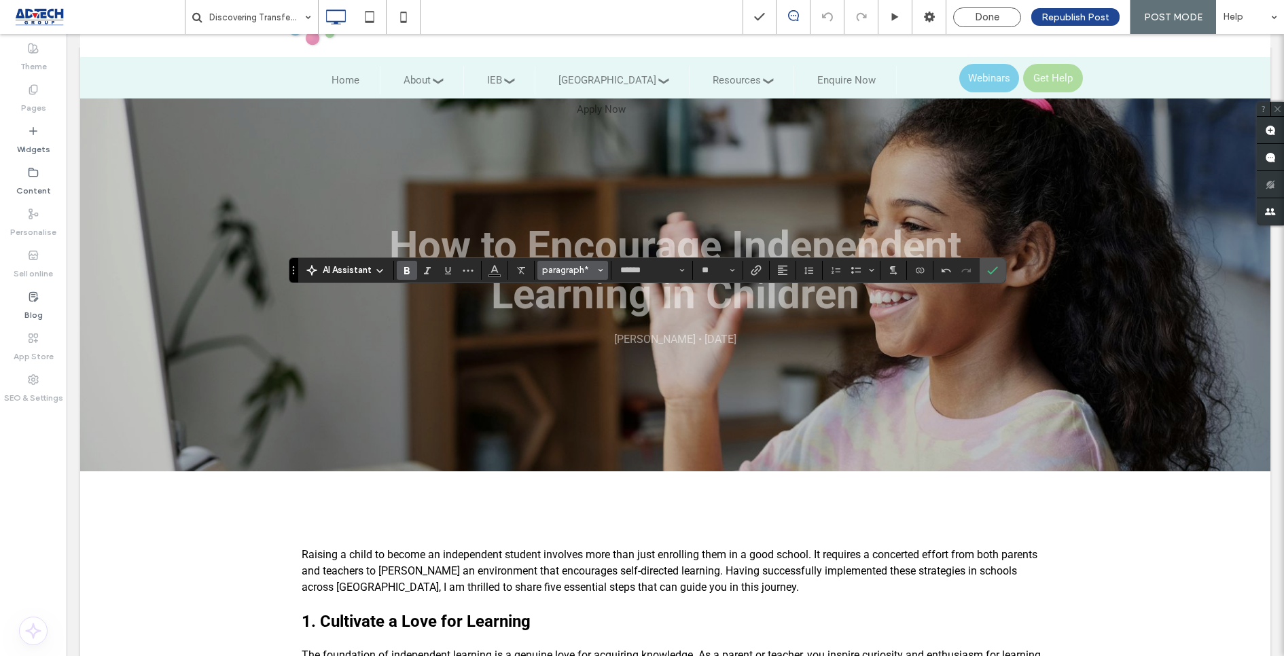
click at [549, 279] on button "paragraph*" at bounding box center [572, 270] width 71 height 19
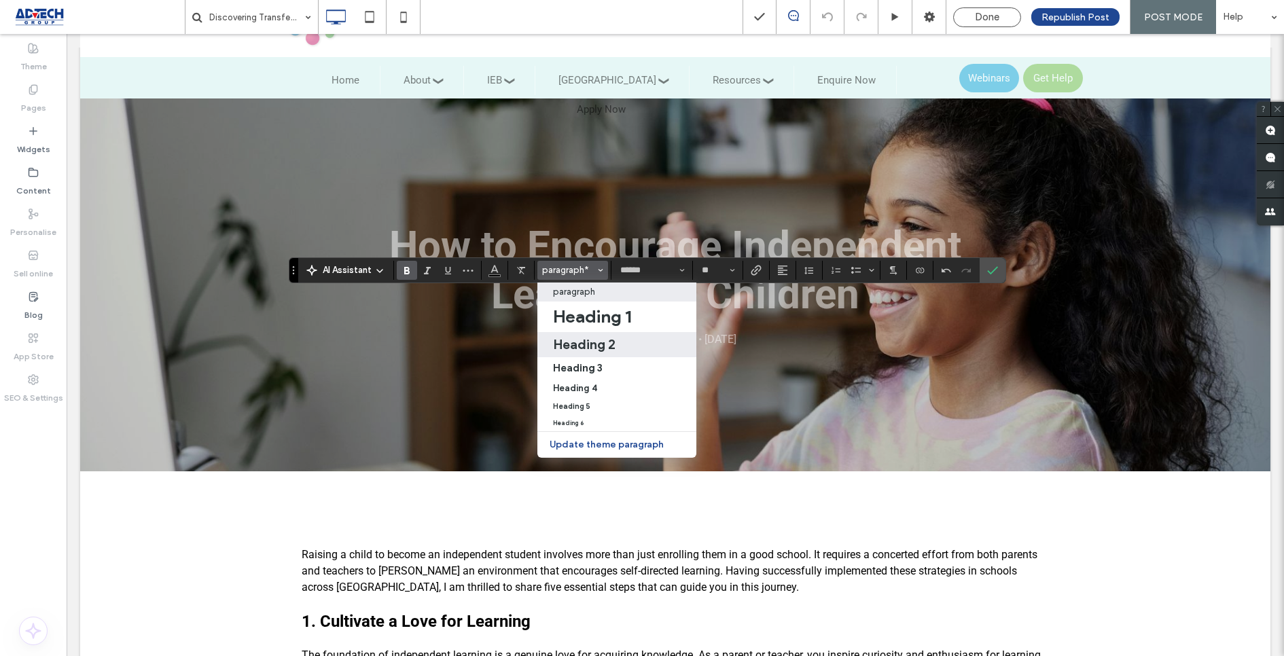
click at [585, 349] on h2 "Heading 2" at bounding box center [584, 344] width 62 height 16
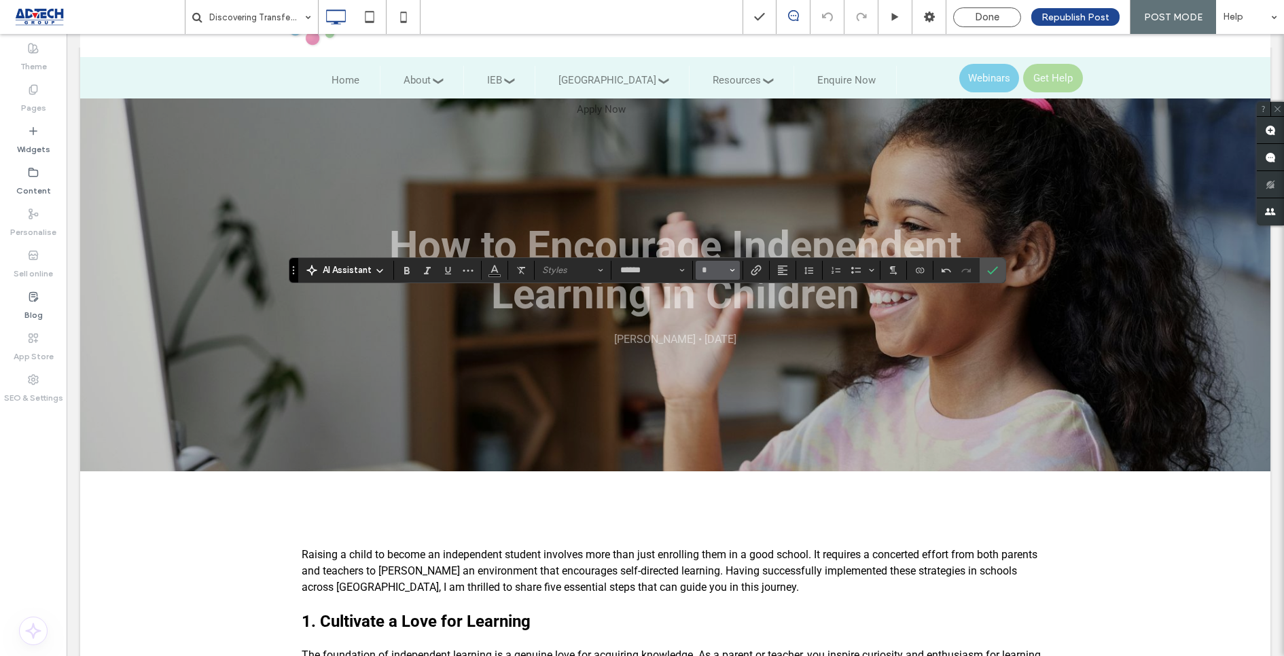
click at [726, 264] on button "*" at bounding box center [718, 270] width 44 height 19
click at [712, 417] on label "24" at bounding box center [717, 411] width 43 height 19
click at [579, 271] on span "paragraph*" at bounding box center [568, 270] width 53 height 10
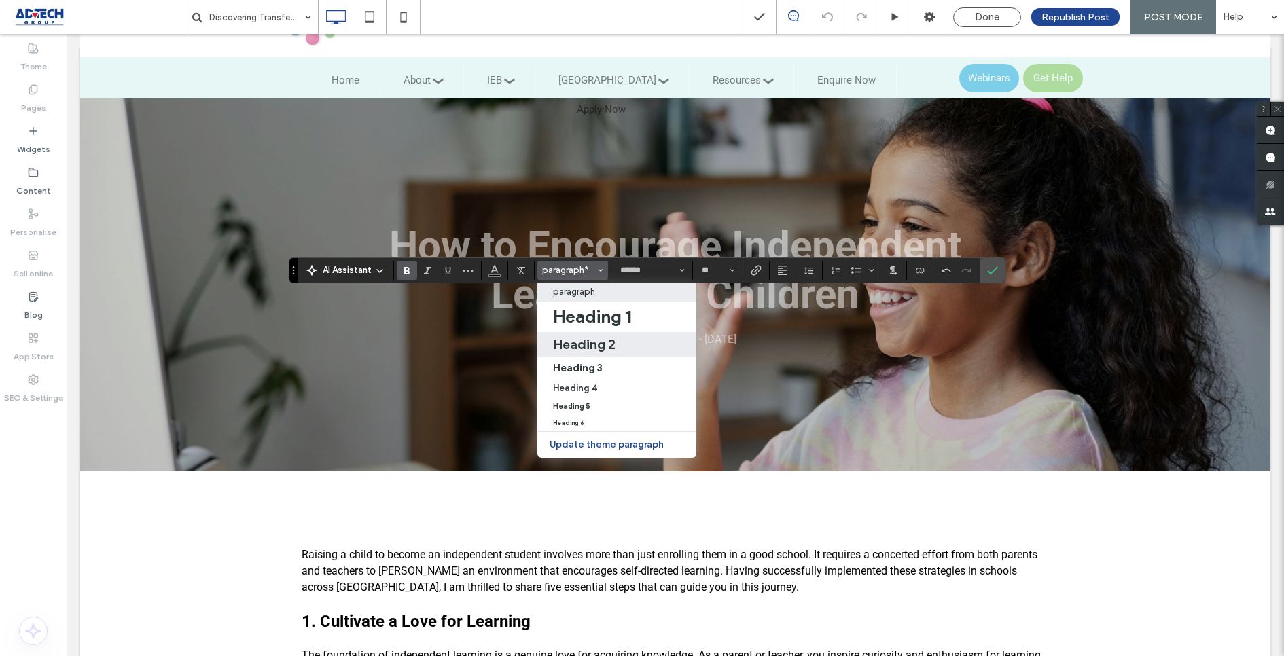
click at [607, 344] on h2 "Heading 2" at bounding box center [584, 344] width 62 height 16
type input "*"
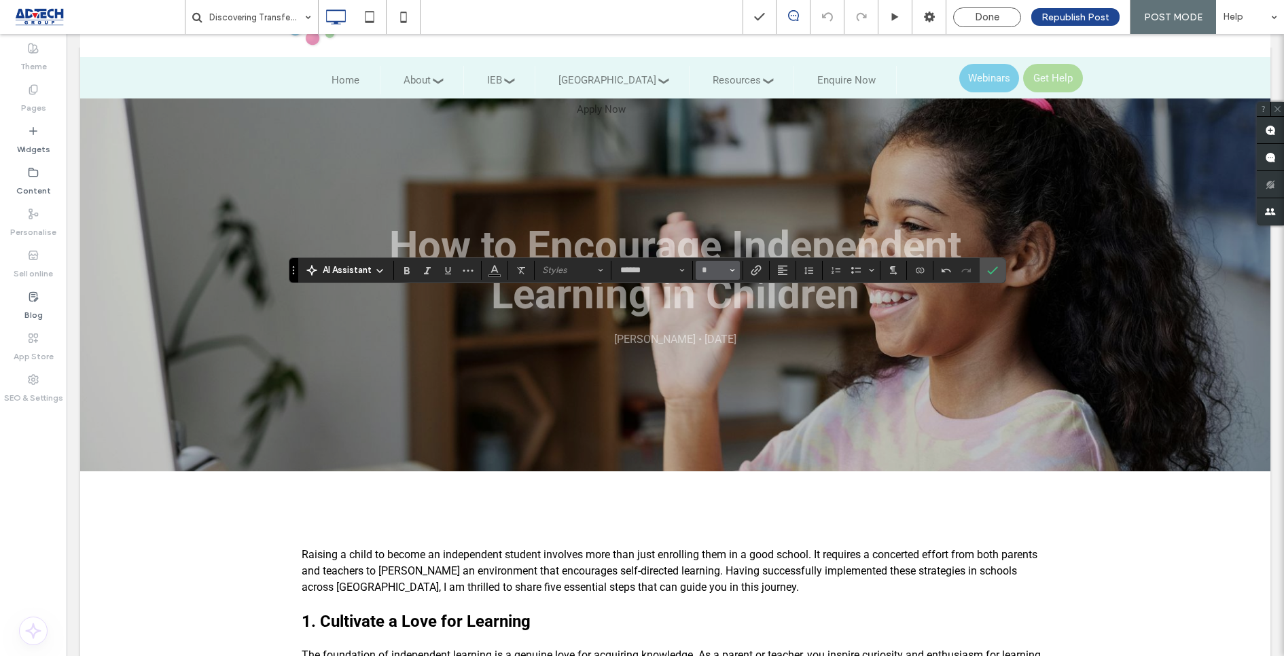
click at [730, 268] on icon "Size" at bounding box center [732, 270] width 5 height 5
click at [713, 418] on label "24" at bounding box center [717, 416] width 43 height 19
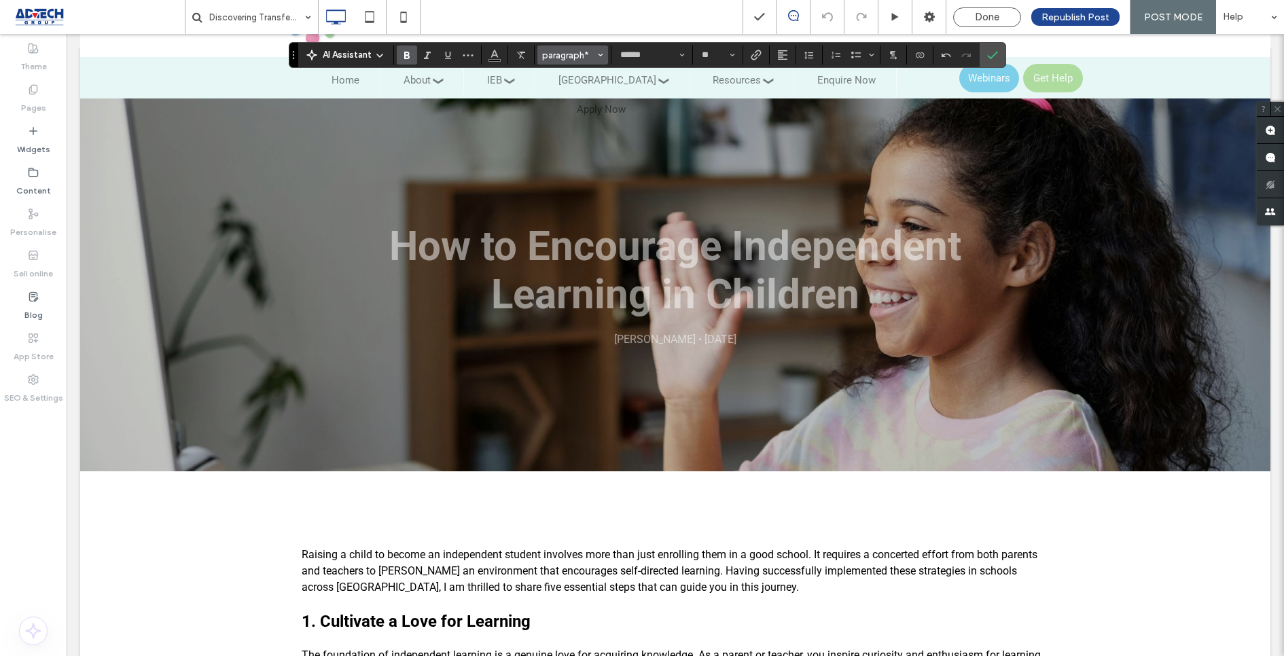
click at [577, 59] on span "paragraph*" at bounding box center [568, 55] width 53 height 10
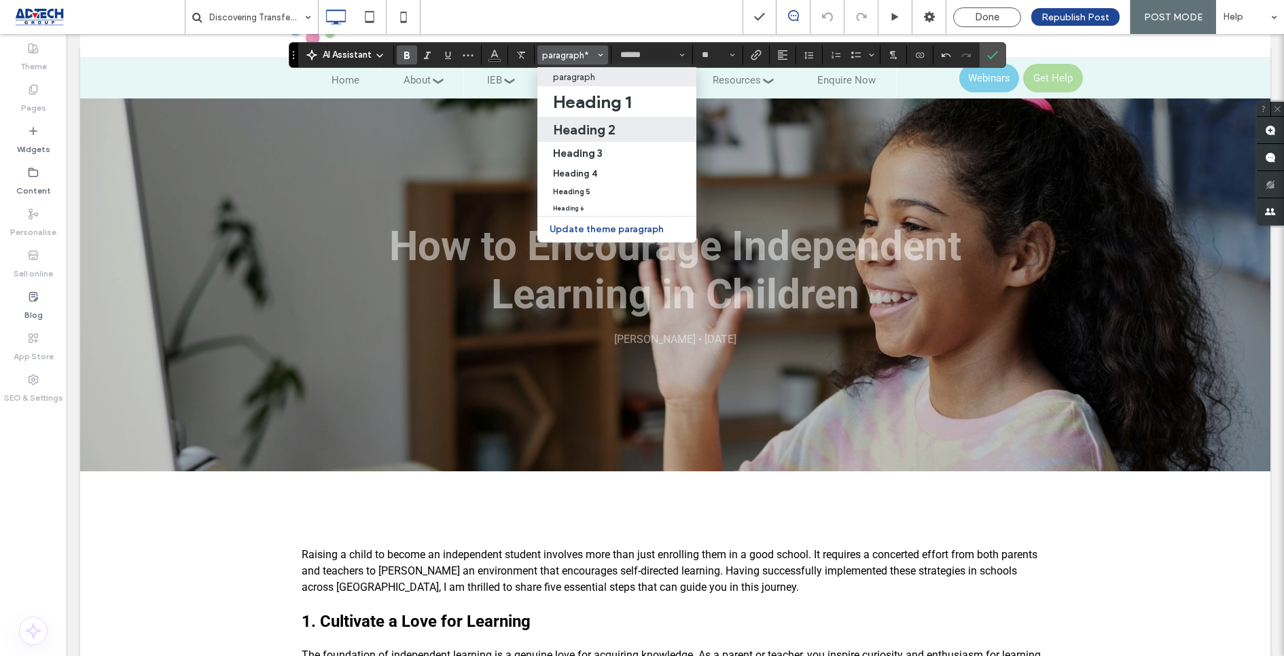
click at [581, 127] on h2 "Heading 2" at bounding box center [584, 130] width 62 height 16
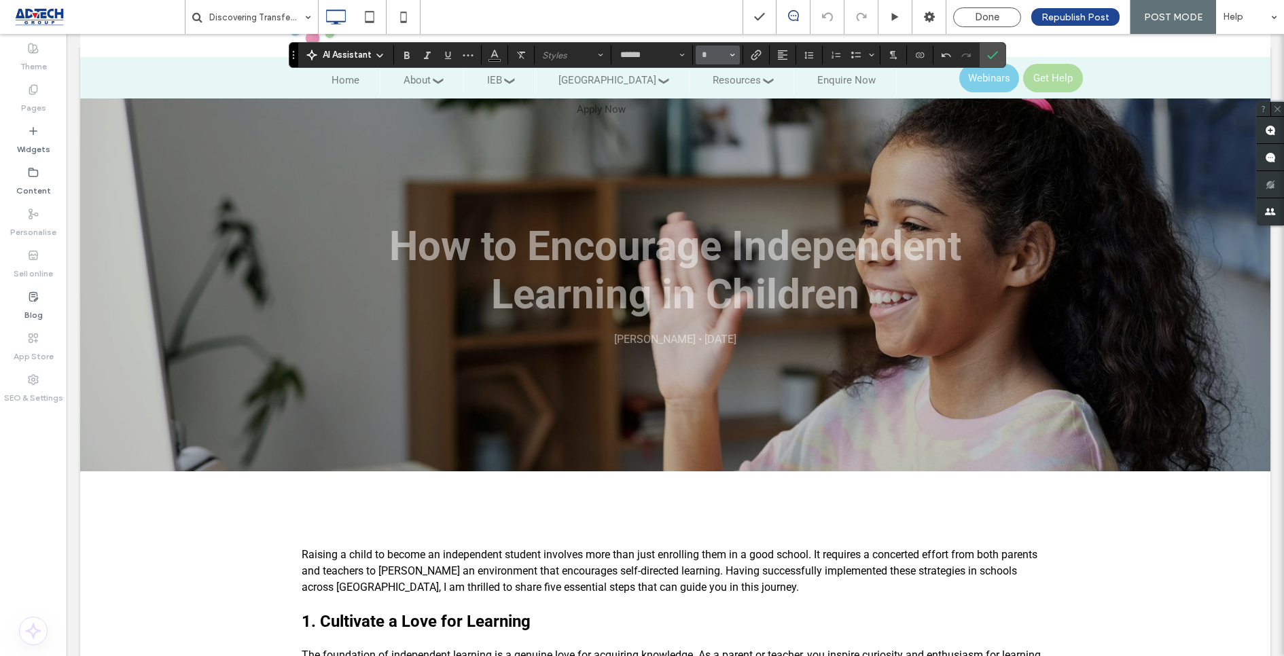
click at [725, 48] on button "*" at bounding box center [718, 55] width 44 height 19
click at [715, 202] on label "24" at bounding box center [717, 197] width 43 height 19
click at [589, 50] on span "paragraph*" at bounding box center [568, 55] width 53 height 10
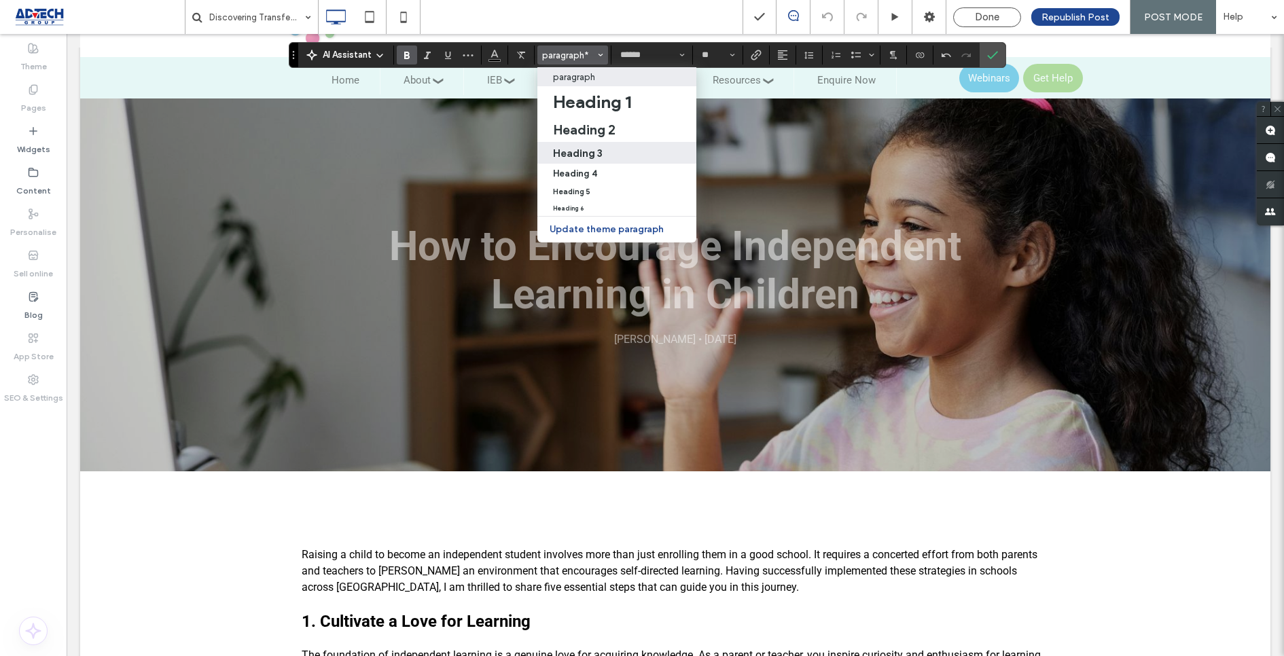
click at [593, 149] on h3 "Heading 3" at bounding box center [578, 153] width 50 height 13
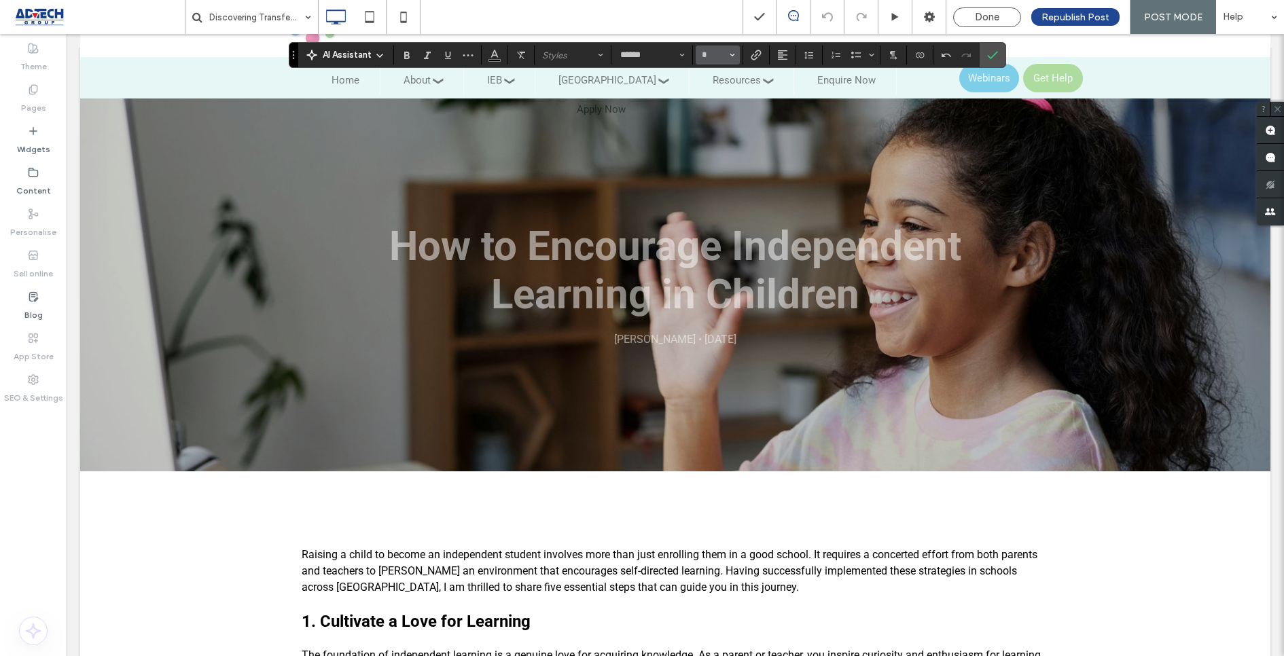
click at [736, 46] on button "*" at bounding box center [718, 55] width 44 height 19
click at [708, 207] on label "18" at bounding box center [717, 209] width 43 height 19
click at [577, 61] on button "paragraph*" at bounding box center [572, 55] width 71 height 19
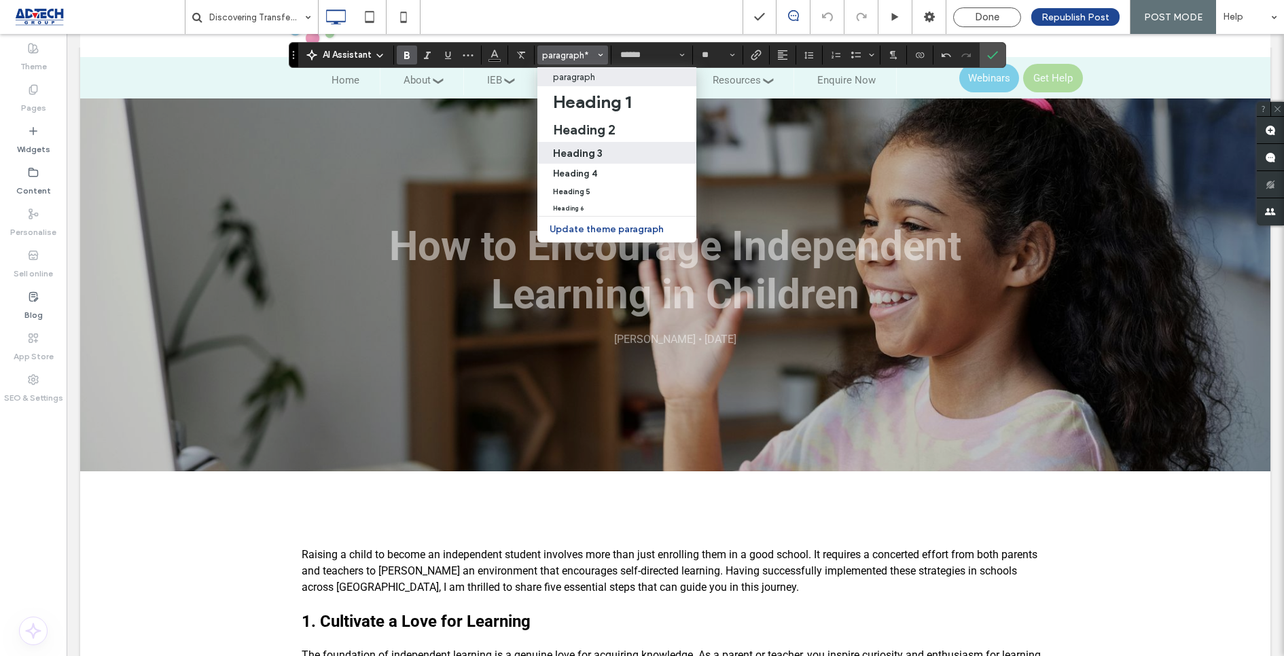
click at [588, 151] on h3 "Heading 3" at bounding box center [578, 153] width 50 height 13
type input "*"
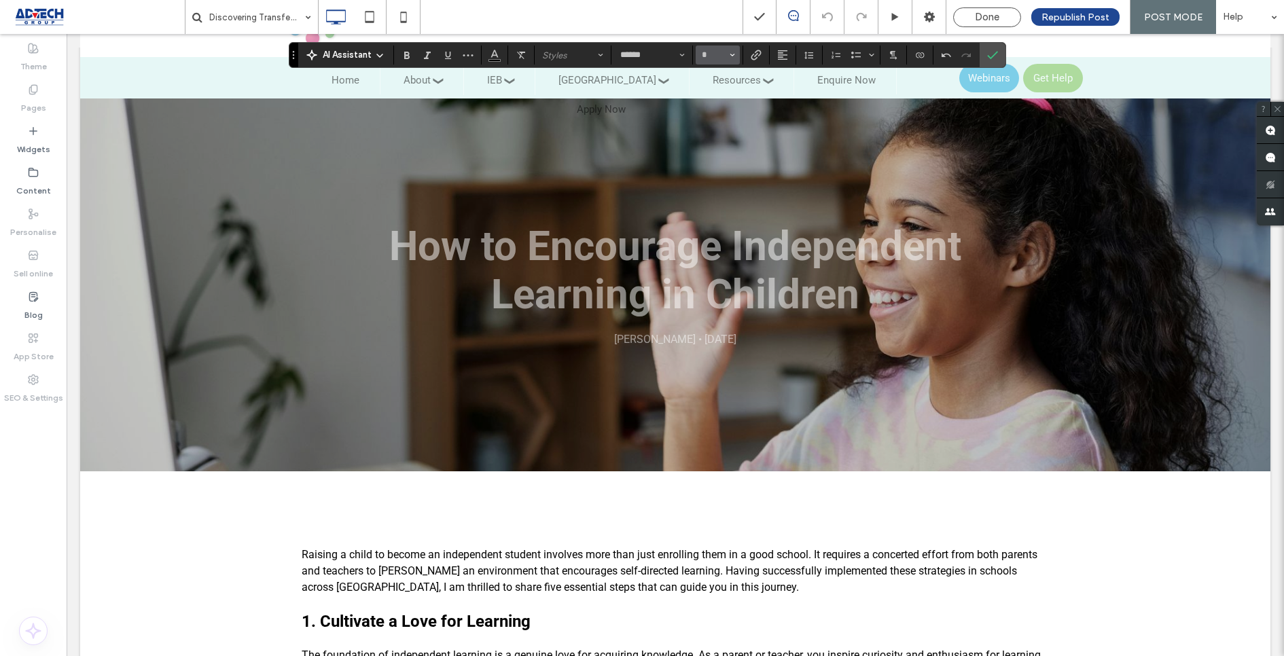
click at [730, 54] on icon "Size" at bounding box center [732, 54] width 5 height 5
click at [715, 213] on label "18" at bounding box center [717, 209] width 43 height 19
click at [575, 65] on div "AI Assistant paragraph* ****** **" at bounding box center [647, 55] width 717 height 26
click at [573, 54] on span "paragraph*" at bounding box center [568, 55] width 53 height 10
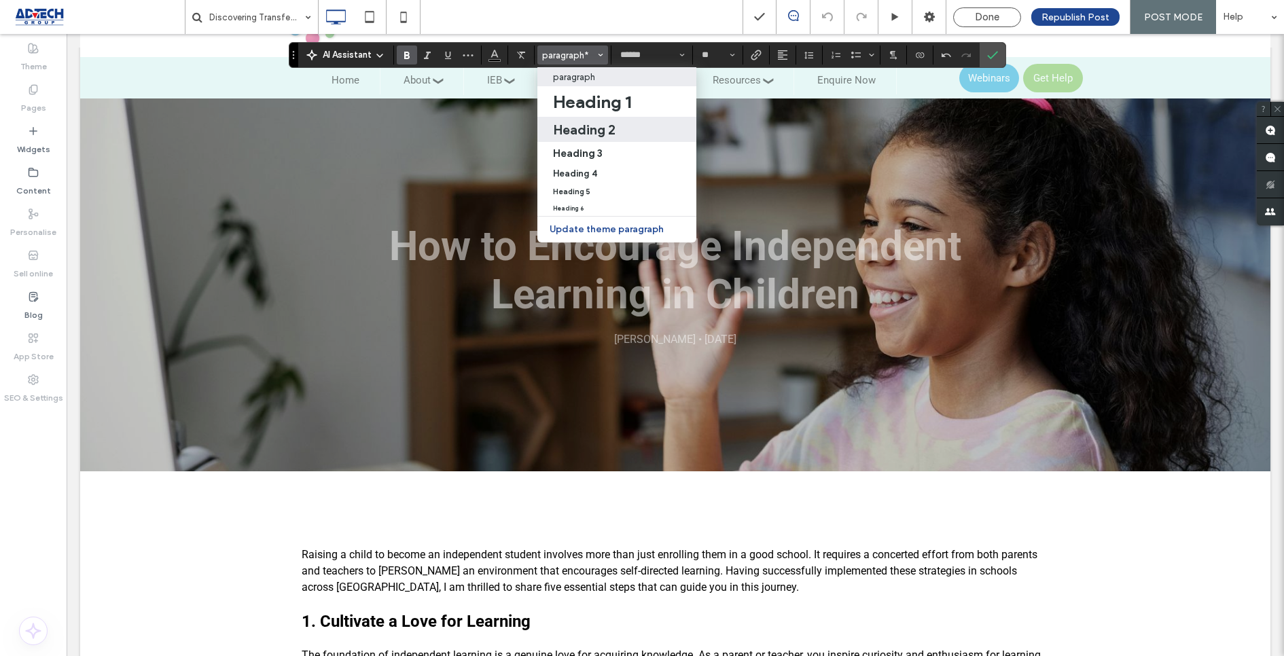
click at [578, 124] on h2 "Heading 2" at bounding box center [584, 130] width 62 height 16
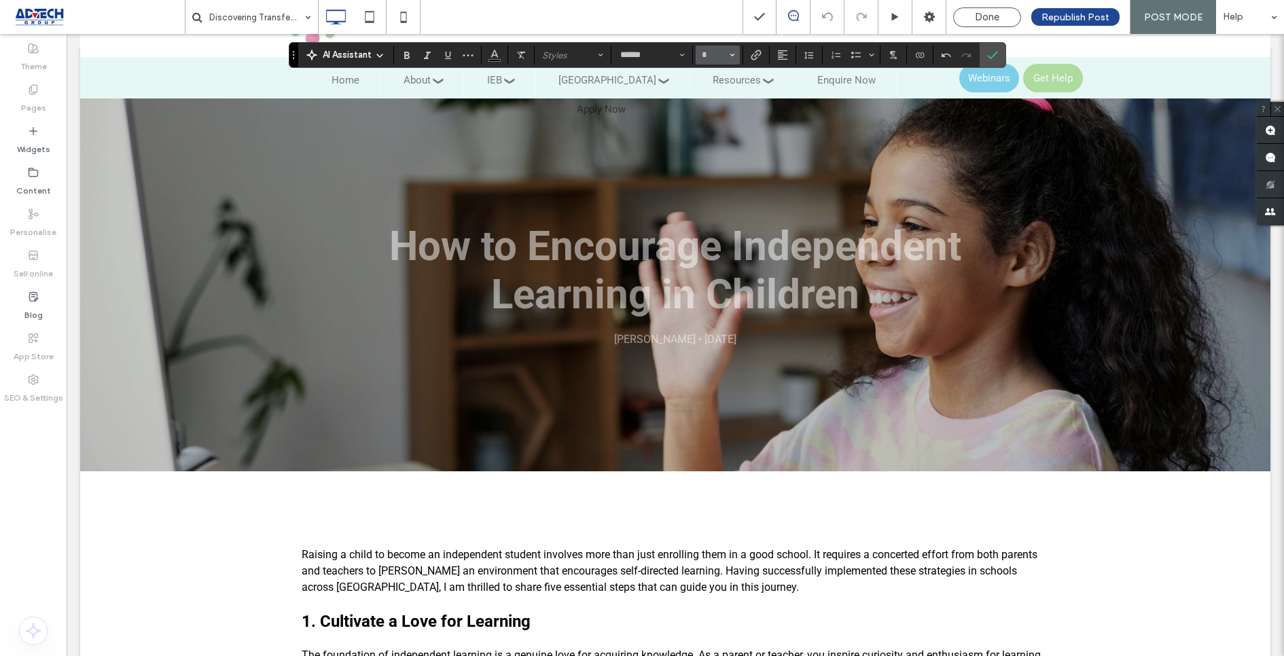
click at [735, 58] on button "*" at bounding box center [718, 55] width 44 height 19
click at [715, 193] on label "24" at bounding box center [717, 192] width 43 height 19
click at [550, 55] on span "paragraph*" at bounding box center [568, 55] width 53 height 10
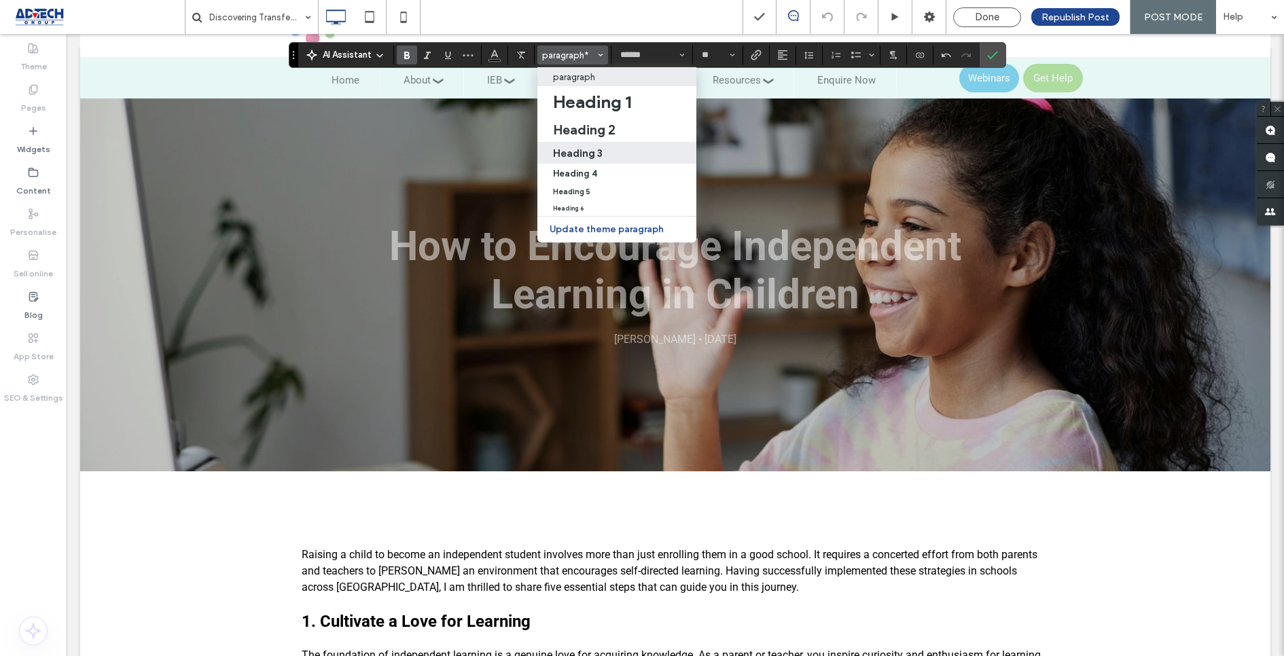
click at [569, 156] on h3 "Heading 3" at bounding box center [578, 153] width 50 height 13
type input "*"
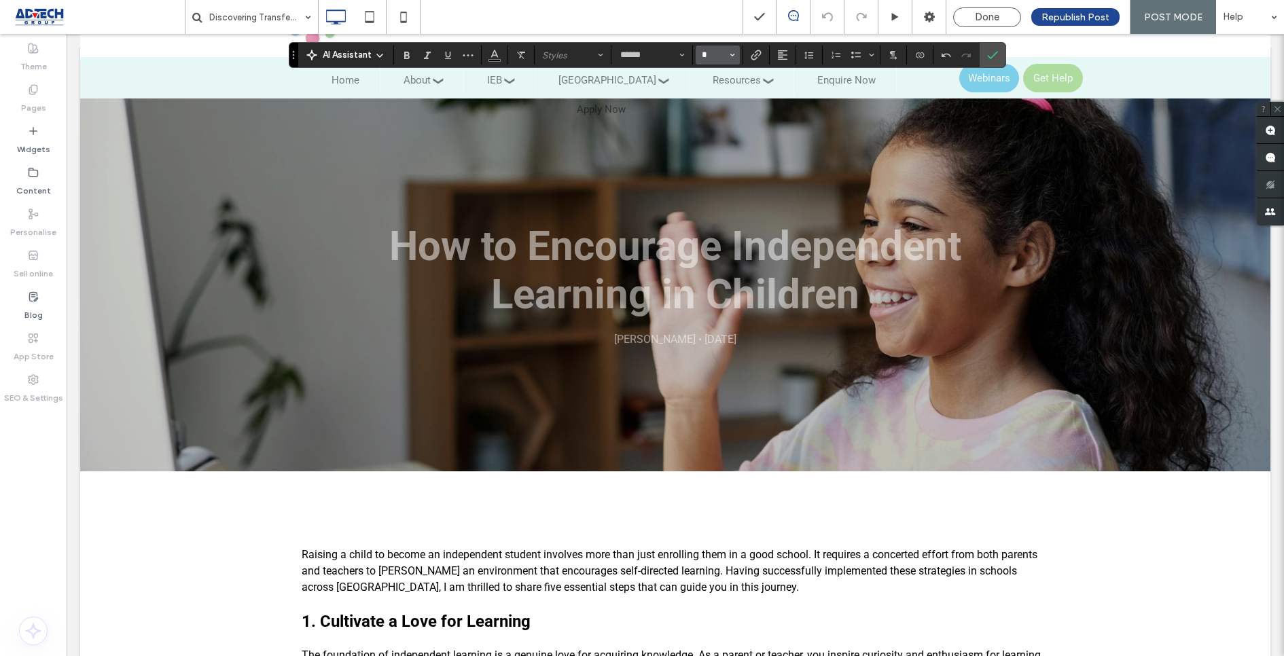
click at [723, 50] on input "*" at bounding box center [713, 55] width 26 height 11
click at [711, 216] on label "18" at bounding box center [717, 209] width 43 height 19
type input "**"
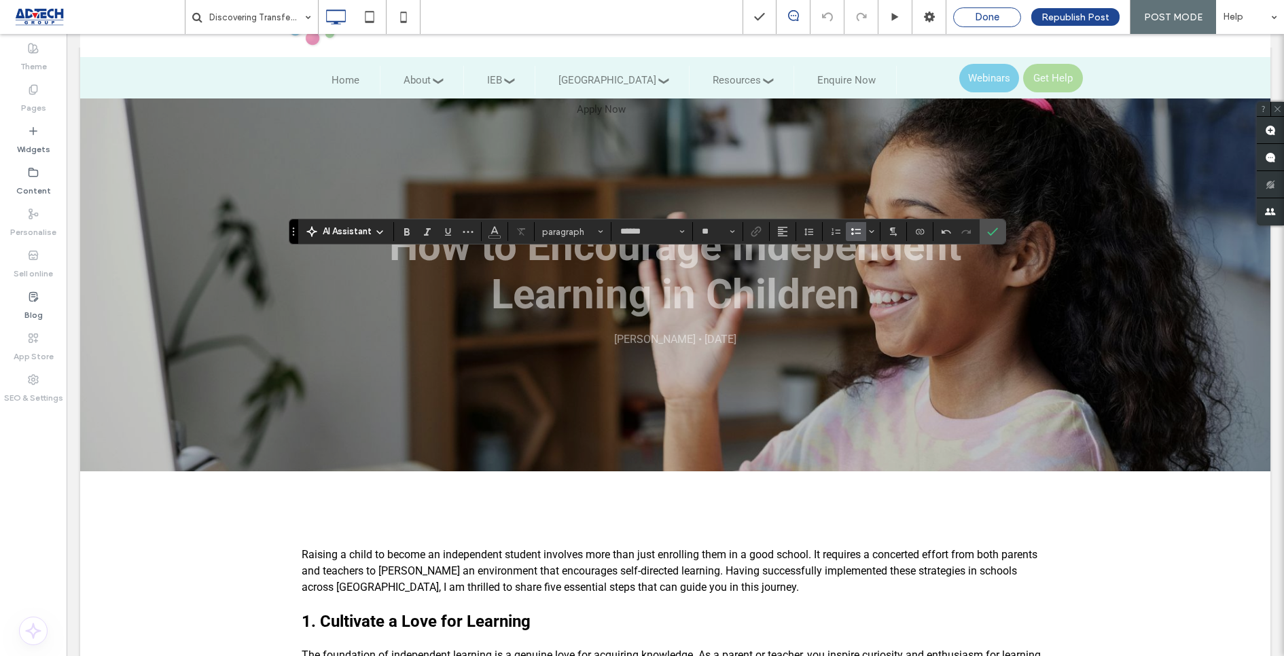
click at [978, 21] on span "Done" at bounding box center [987, 17] width 24 height 12
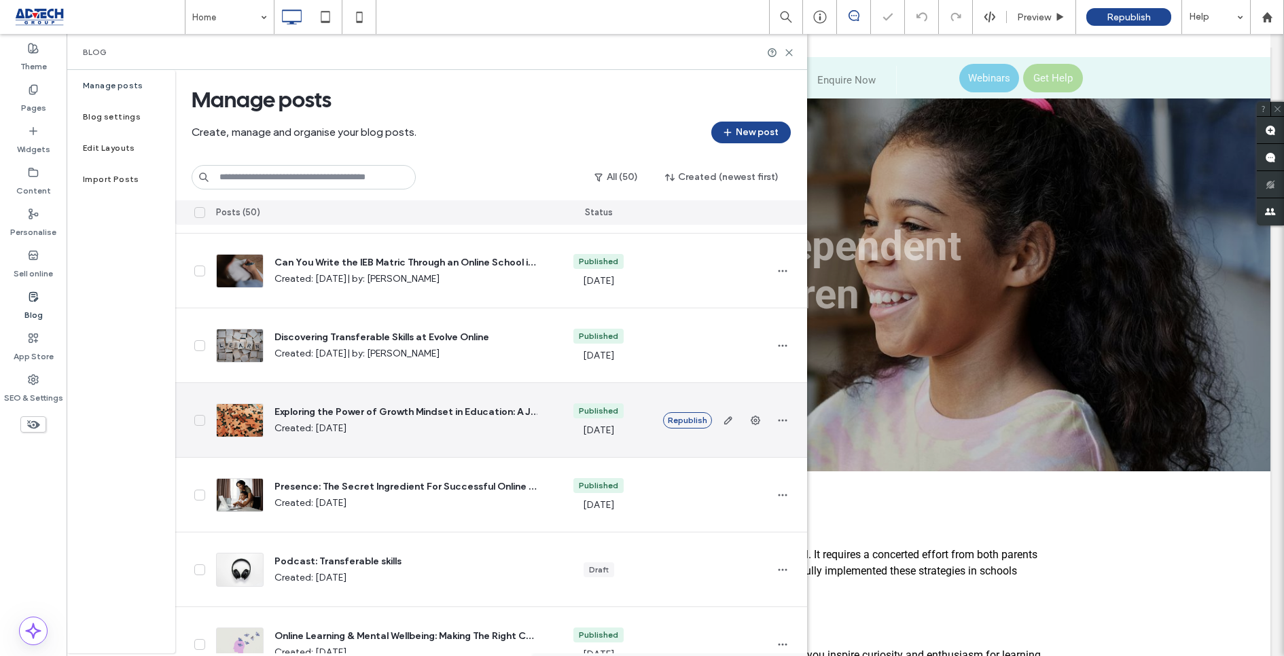
scroll to position [335, 0]
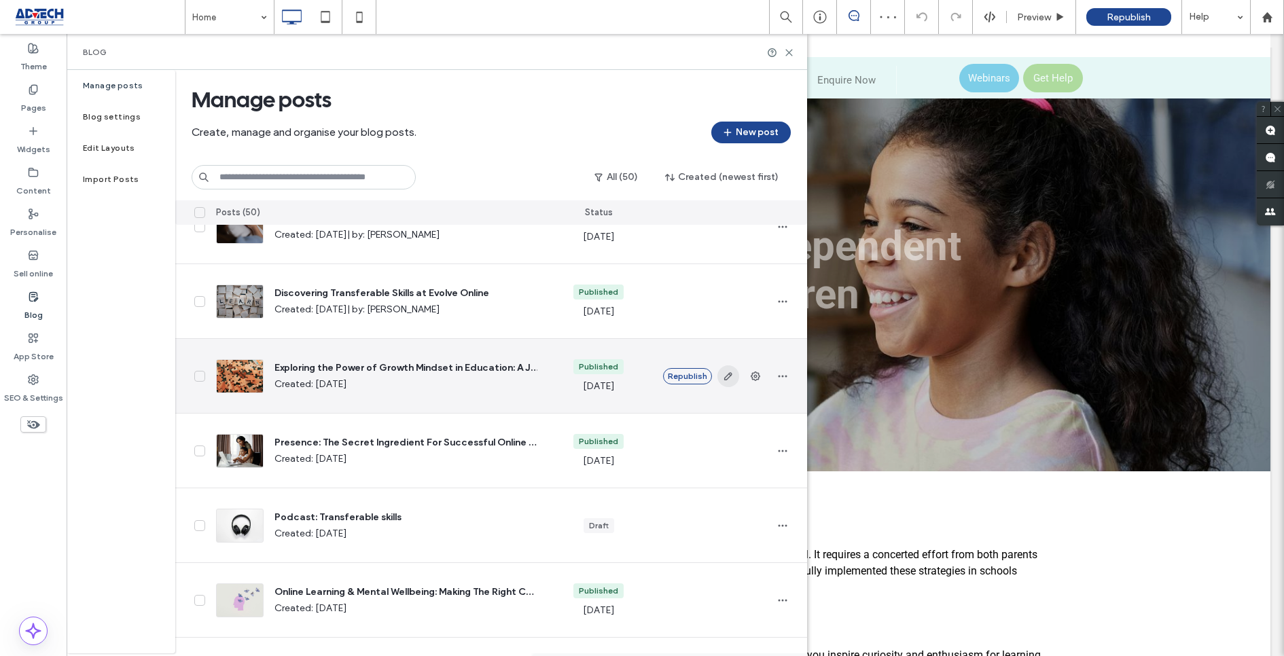
click at [726, 372] on icon "button" at bounding box center [728, 376] width 11 height 11
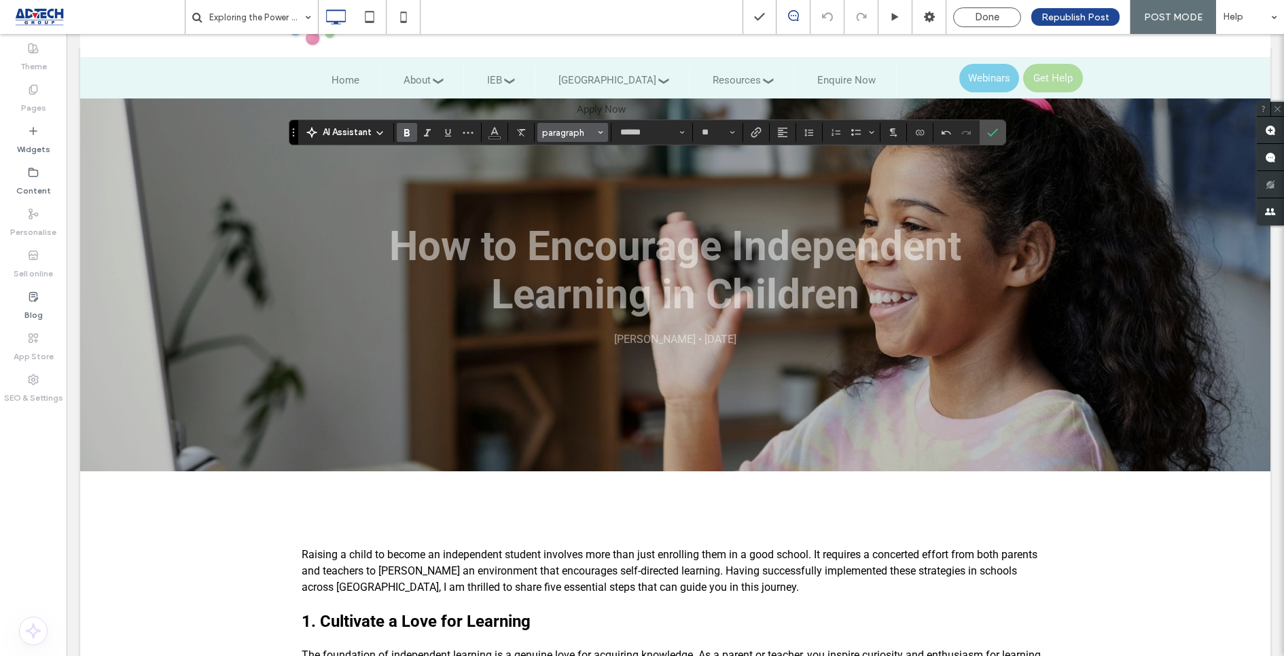
click at [565, 134] on span "paragraph" at bounding box center [568, 133] width 53 height 10
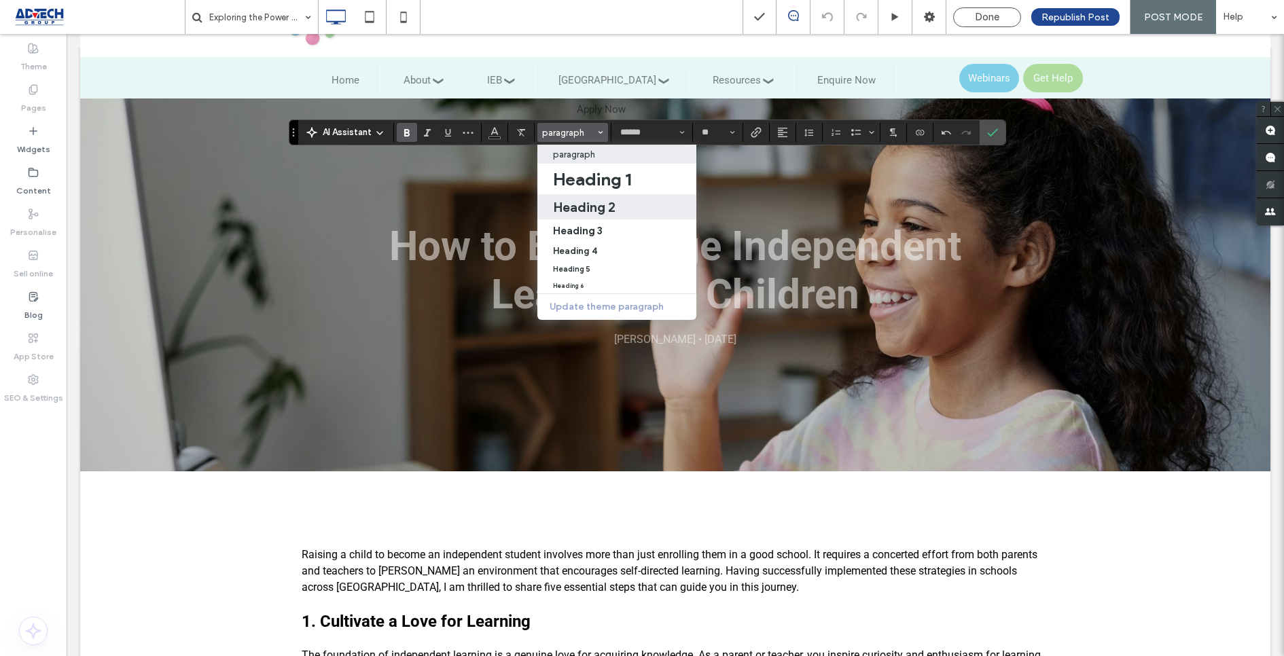
click at [573, 210] on h2 "Heading 2" at bounding box center [584, 207] width 62 height 16
type input "*"
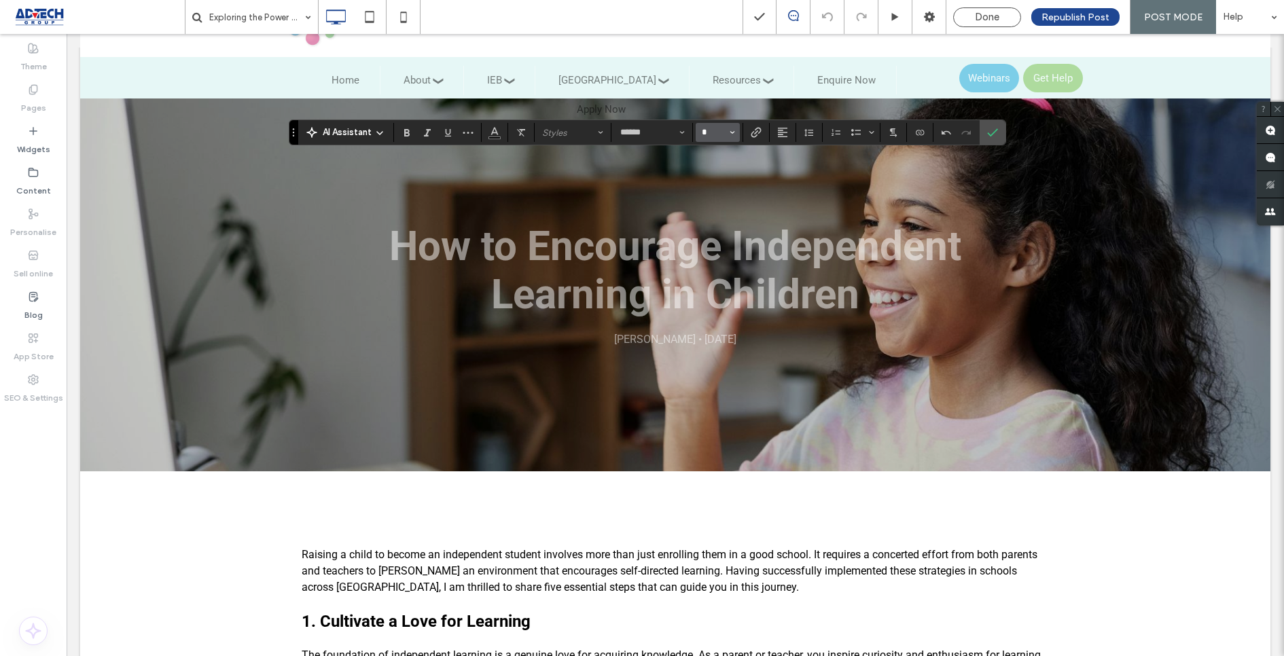
click at [721, 134] on input "*" at bounding box center [713, 132] width 26 height 11
click at [716, 256] on label "24" at bounding box center [717, 260] width 43 height 19
type input "*"
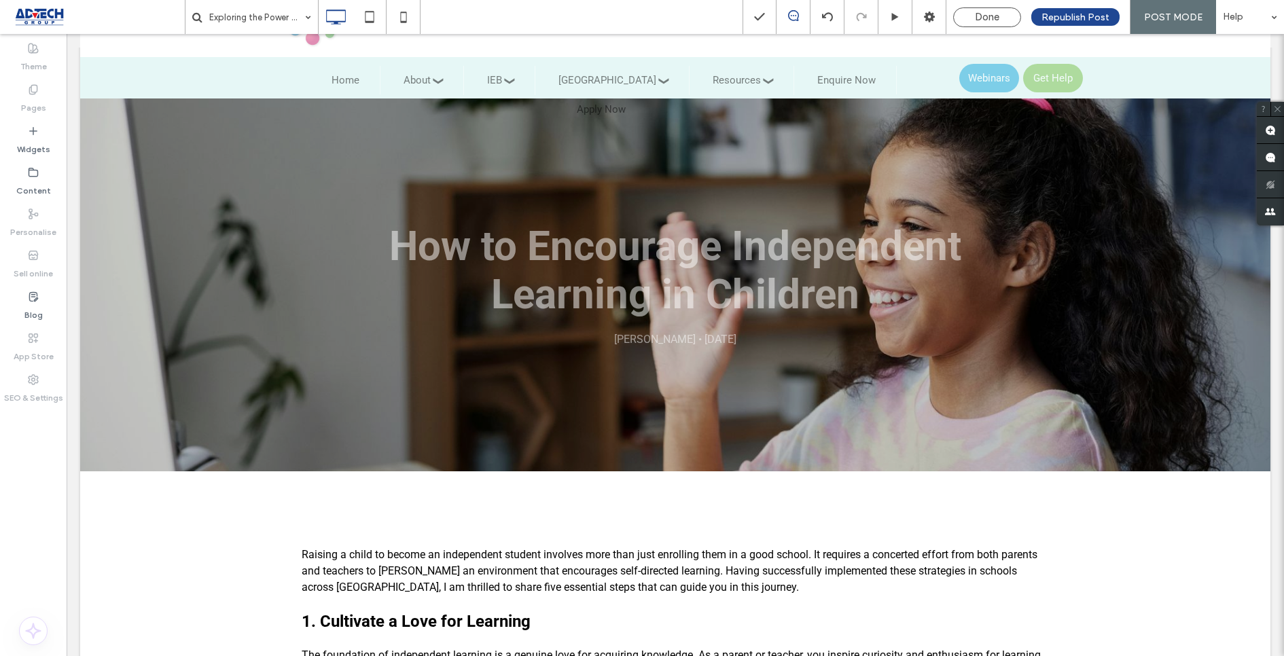
type input "******"
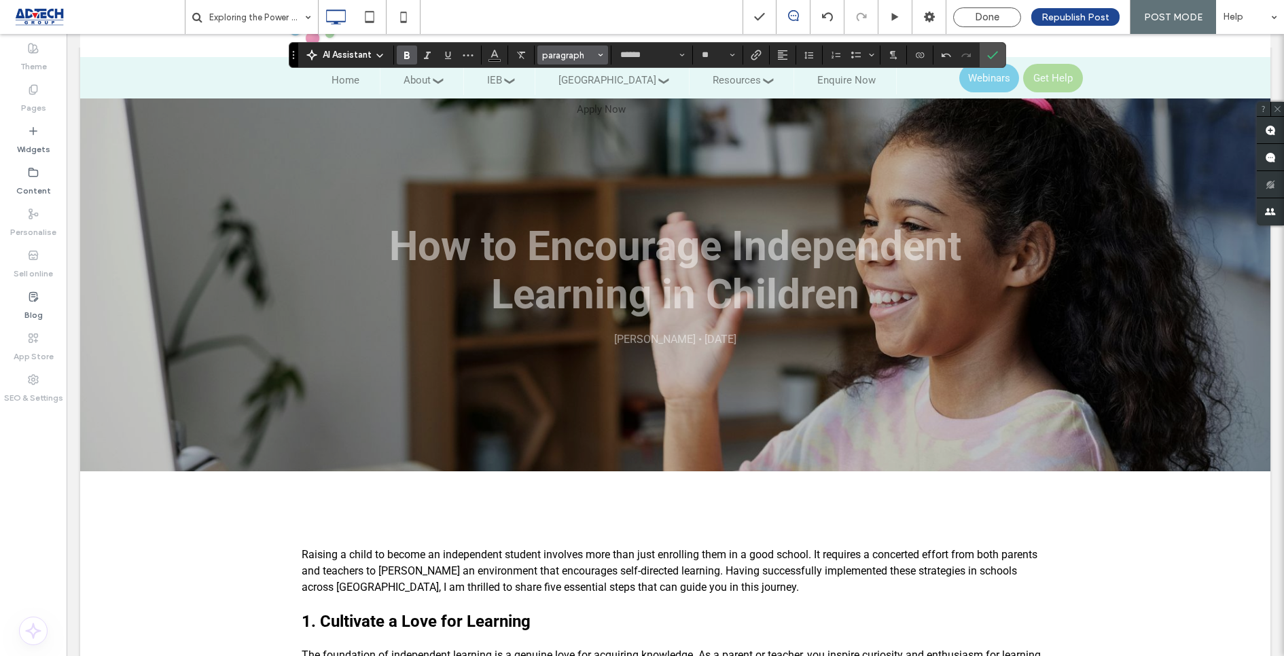
click at [563, 63] on button "paragraph" at bounding box center [572, 55] width 71 height 19
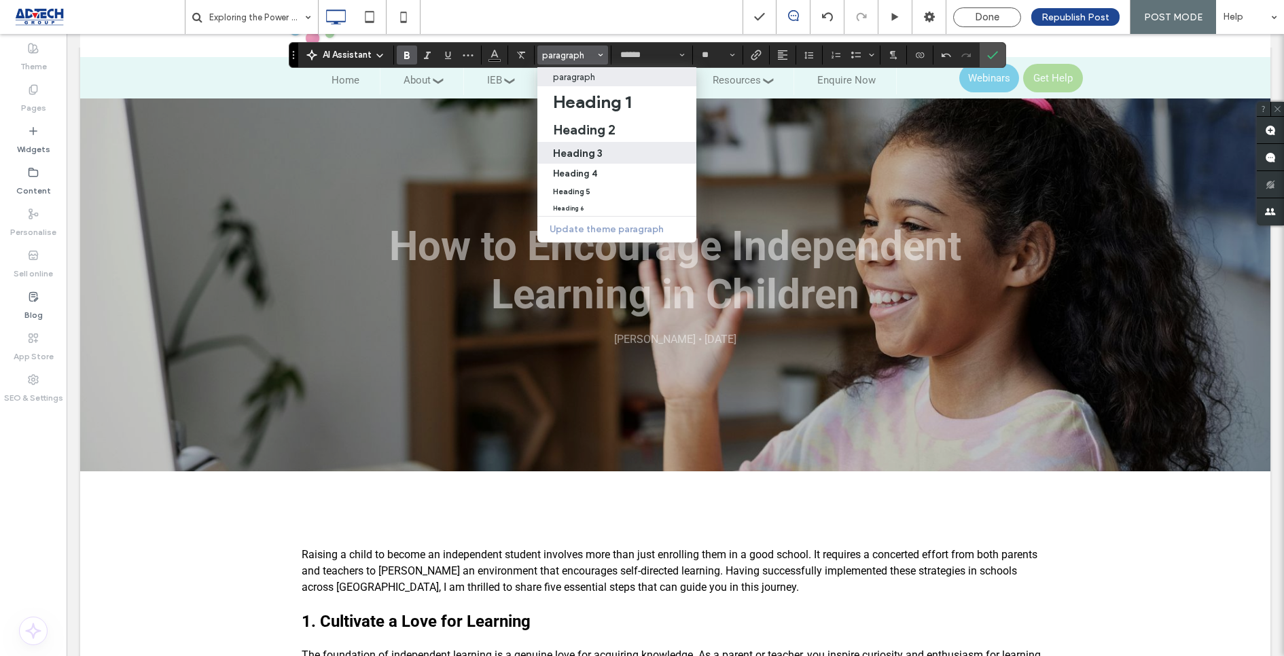
click at [581, 154] on h3 "Heading 3" at bounding box center [578, 153] width 50 height 13
type input "*"
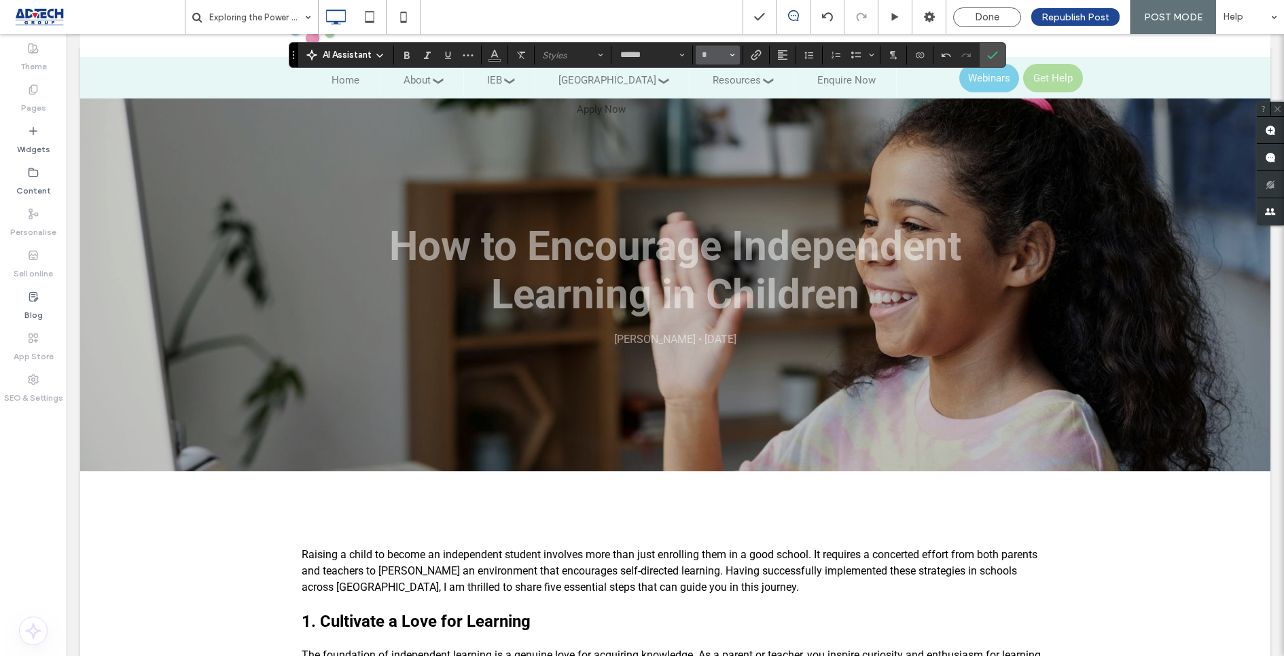
click at [730, 54] on icon "Size" at bounding box center [732, 54] width 5 height 5
click at [721, 211] on label "18" at bounding box center [717, 209] width 43 height 19
click at [558, 67] on div "AI Assistant paragraph ****** **" at bounding box center [647, 55] width 717 height 26
click at [559, 62] on button "paragraph" at bounding box center [572, 55] width 71 height 19
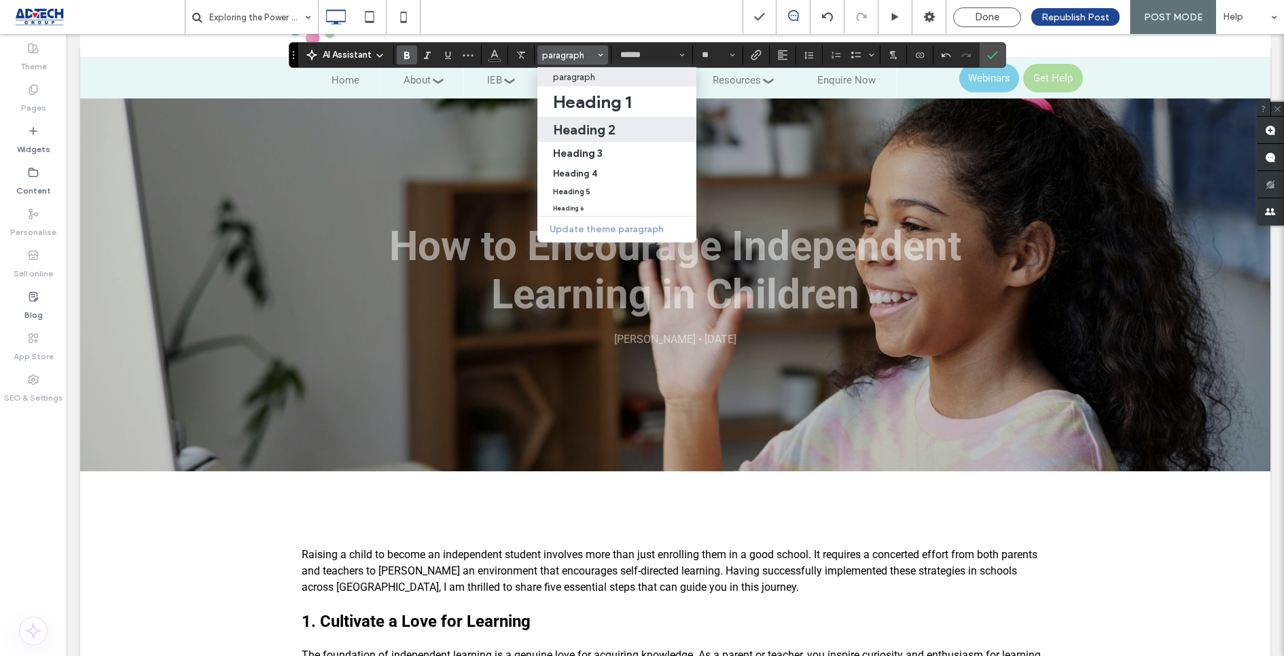
click at [572, 135] on h2 "Heading 2" at bounding box center [584, 130] width 62 height 16
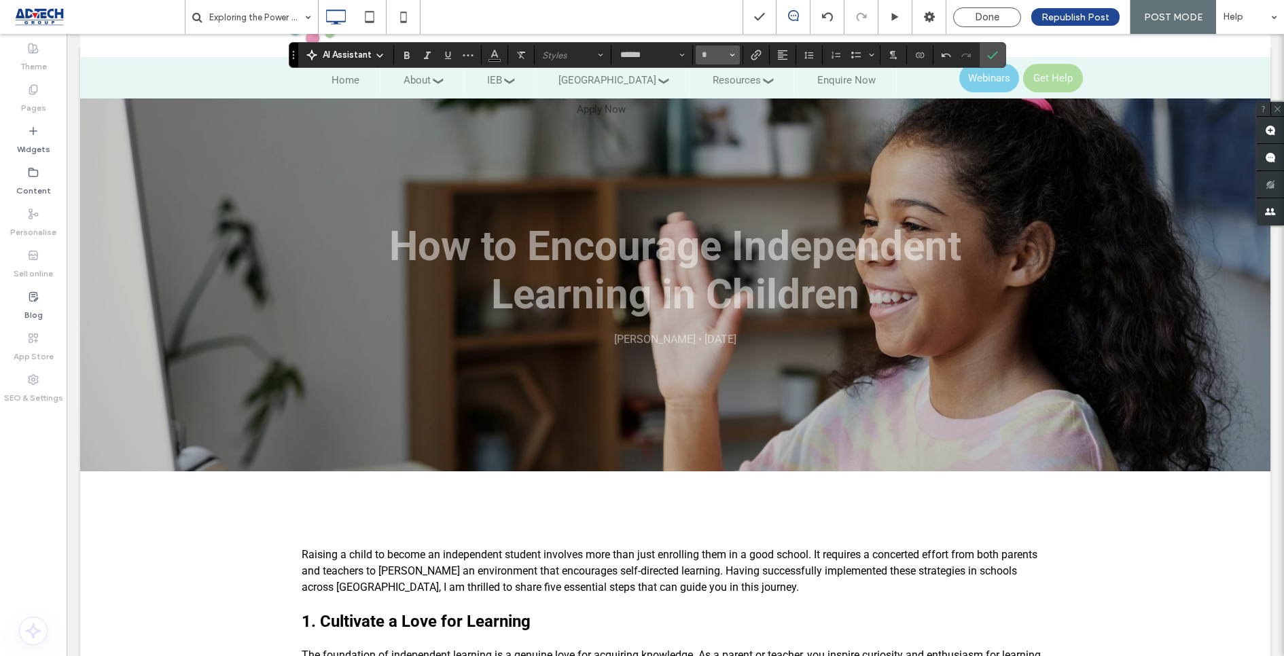
click at [726, 56] on button "*" at bounding box center [718, 55] width 44 height 19
click at [717, 210] on label "24" at bounding box center [717, 204] width 43 height 19
click at [572, 59] on span "paragraph" at bounding box center [568, 55] width 53 height 10
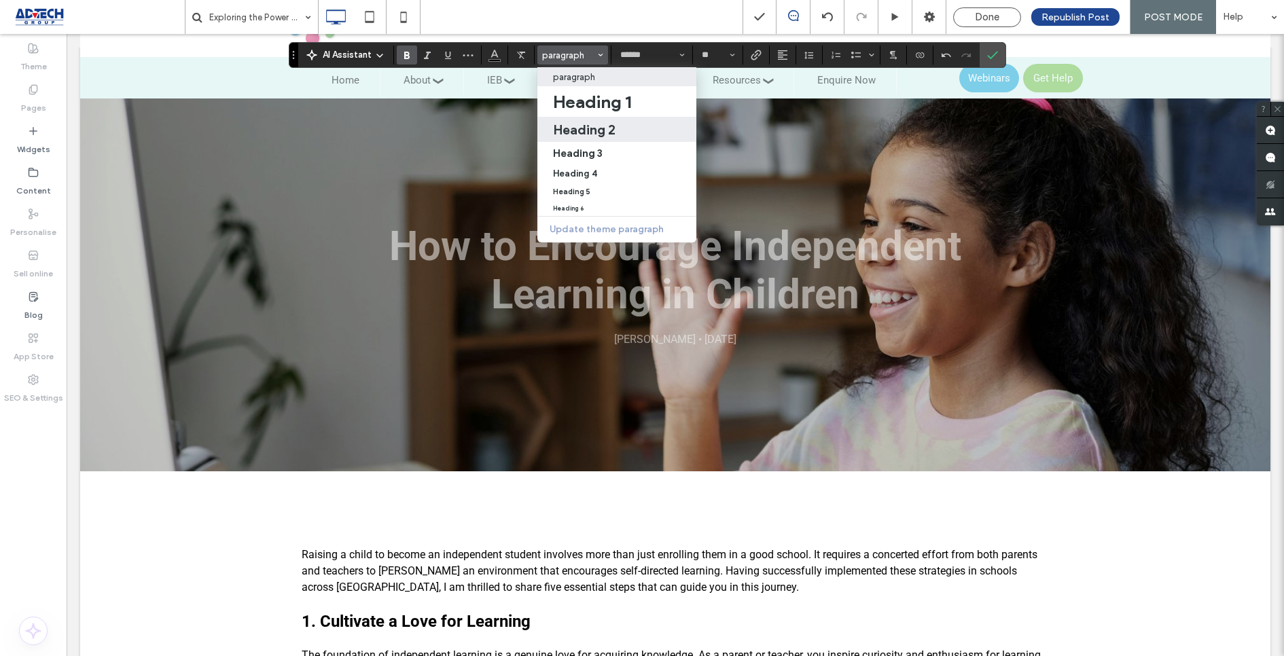
click at [579, 132] on h2 "Heading 2" at bounding box center [584, 130] width 62 height 16
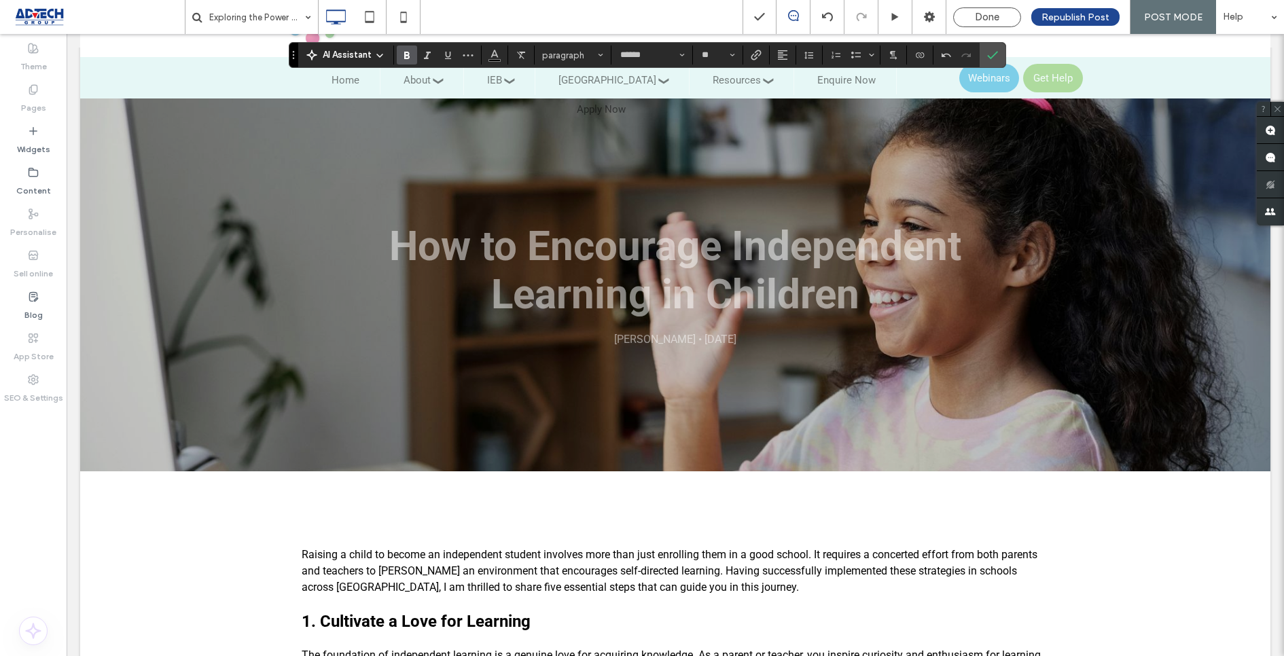
type input "*"
click at [730, 58] on span "Size" at bounding box center [732, 55] width 5 height 18
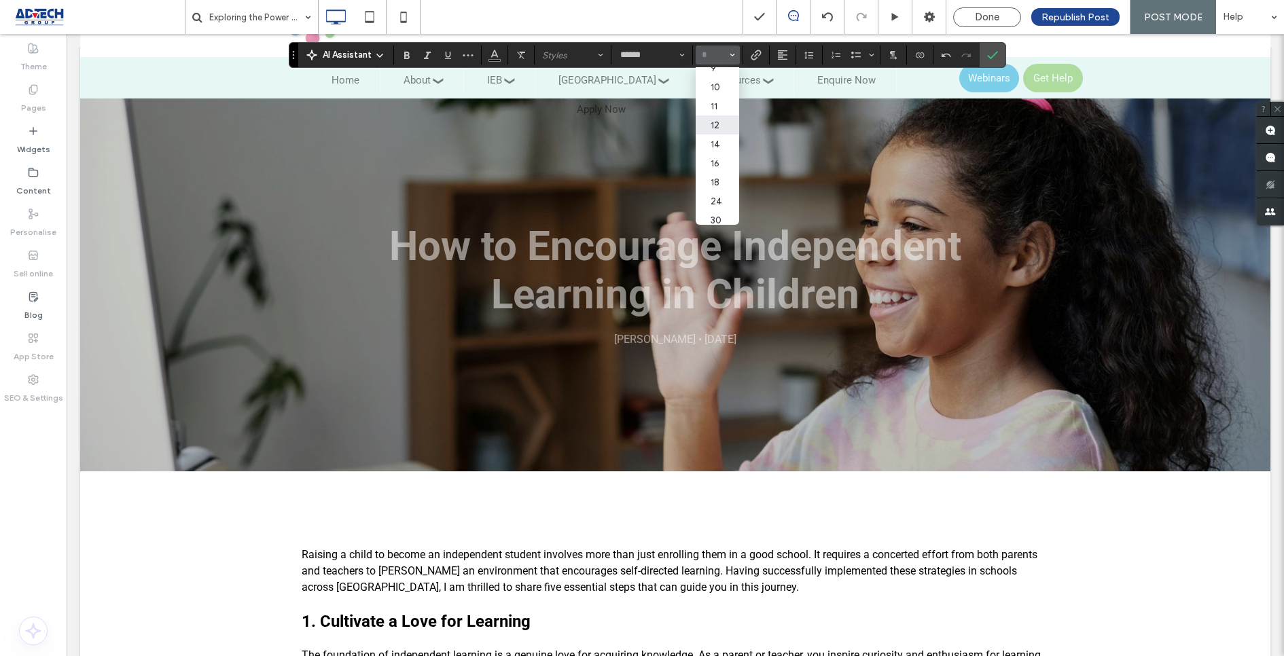
scroll to position [29, 0]
click at [717, 204] on label "24" at bounding box center [717, 199] width 43 height 19
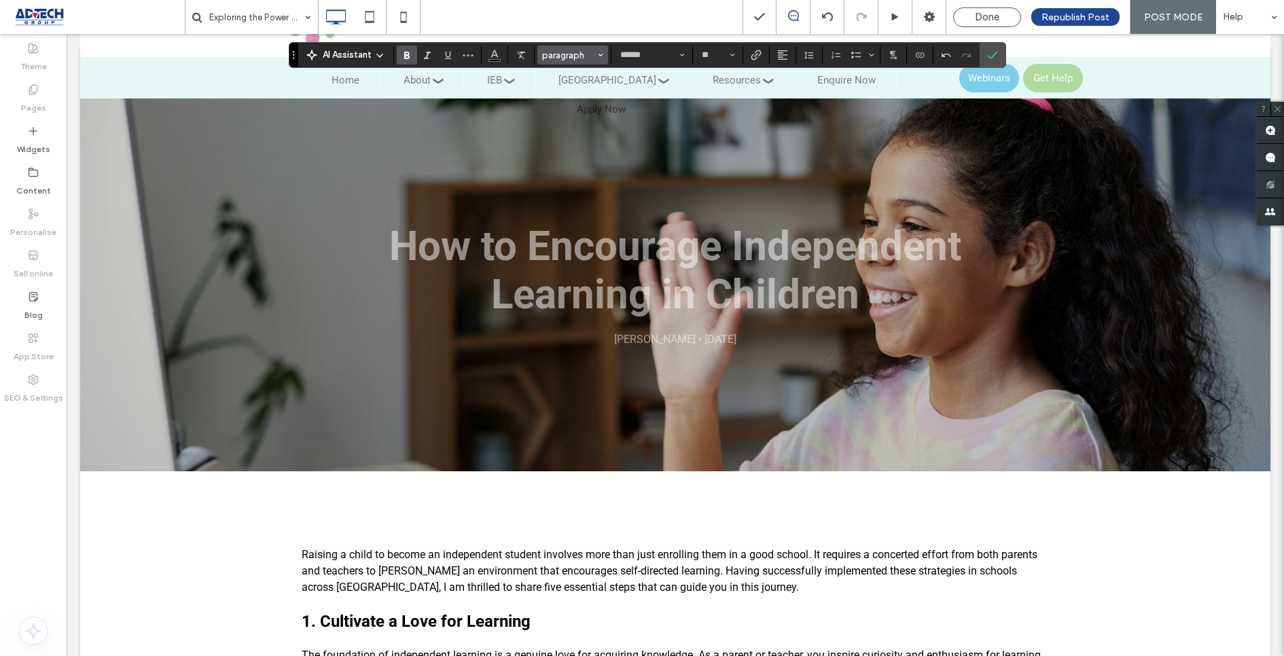
click at [594, 57] on button "paragraph" at bounding box center [572, 55] width 71 height 19
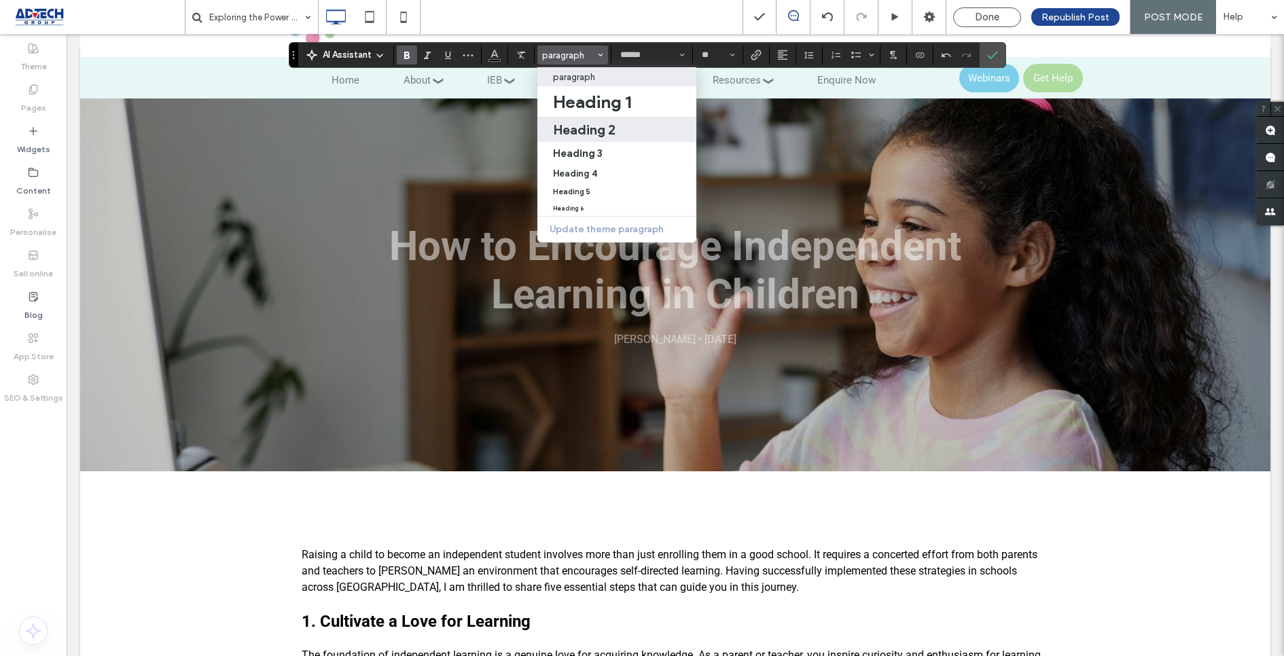
click at [592, 132] on h2 "Heading 2" at bounding box center [584, 130] width 62 height 16
type input "*"
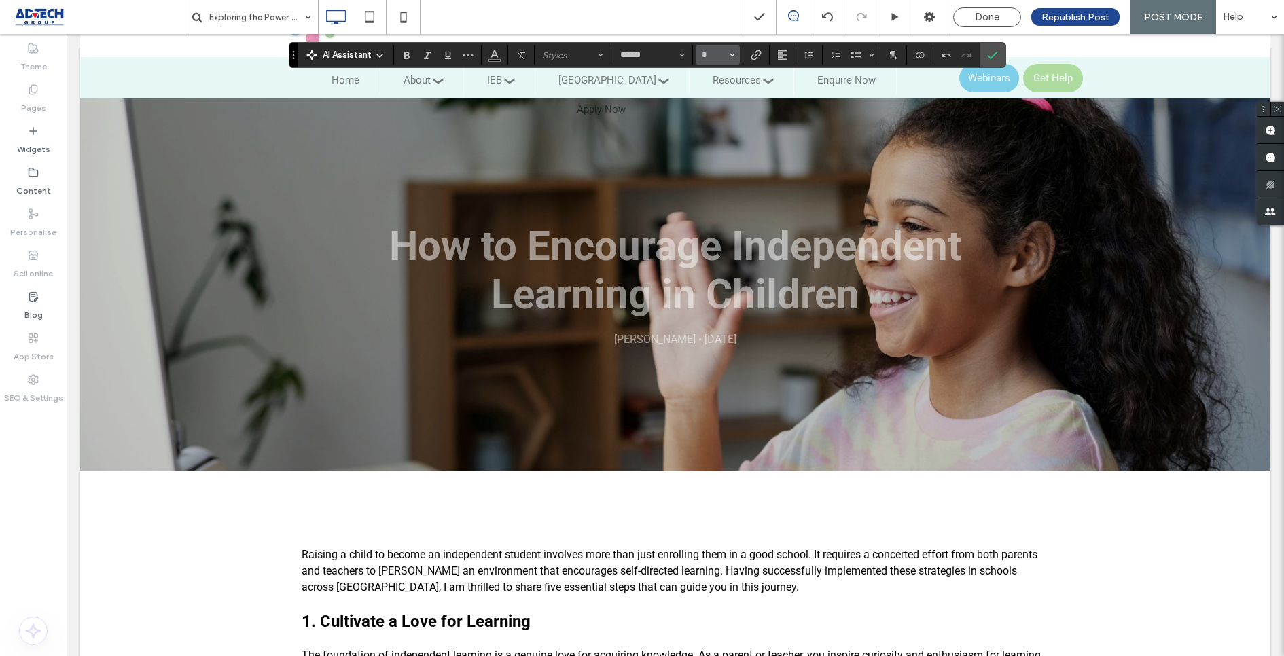
click at [730, 56] on icon "Size" at bounding box center [732, 54] width 5 height 5
click at [715, 204] on label "24" at bounding box center [717, 205] width 43 height 19
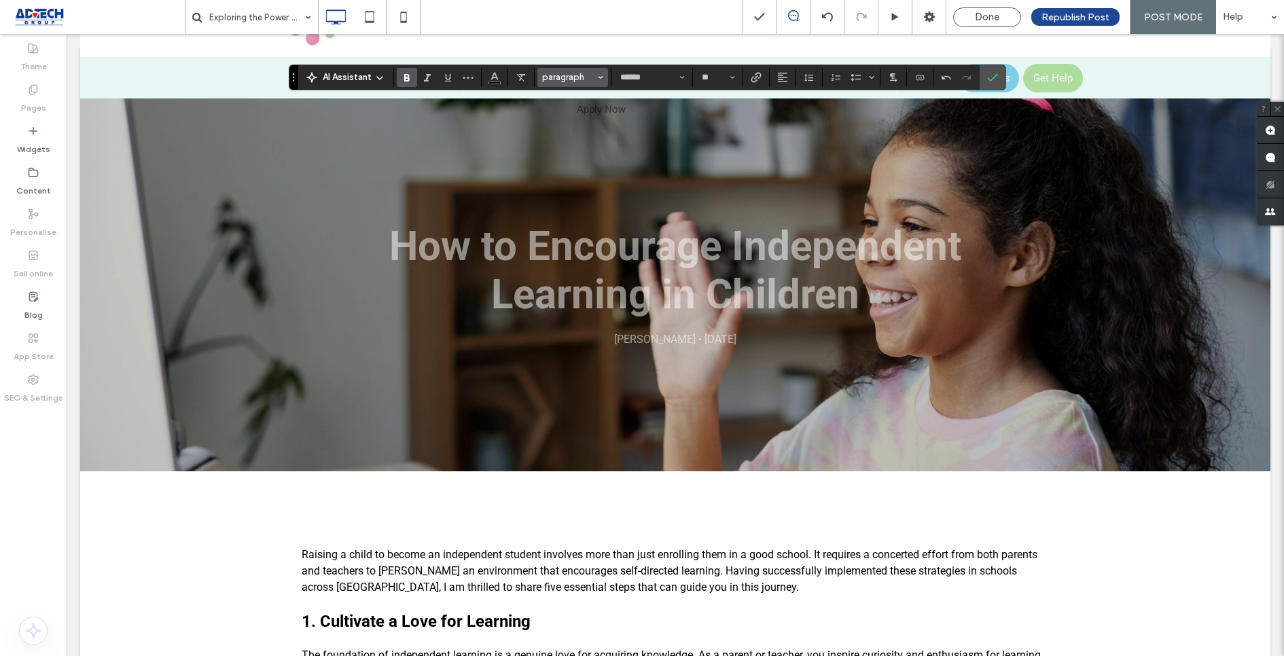
click at [576, 80] on span "paragraph" at bounding box center [568, 77] width 53 height 10
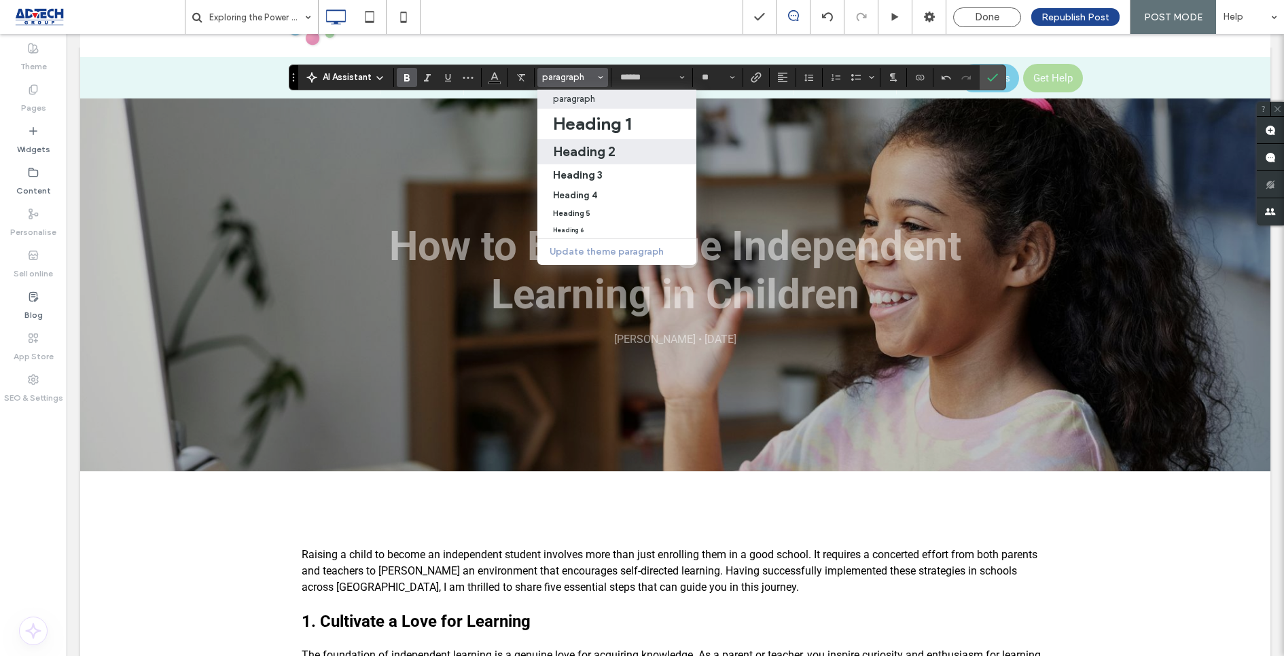
click at [578, 147] on h2 "Heading 2" at bounding box center [584, 151] width 62 height 16
type input "*"
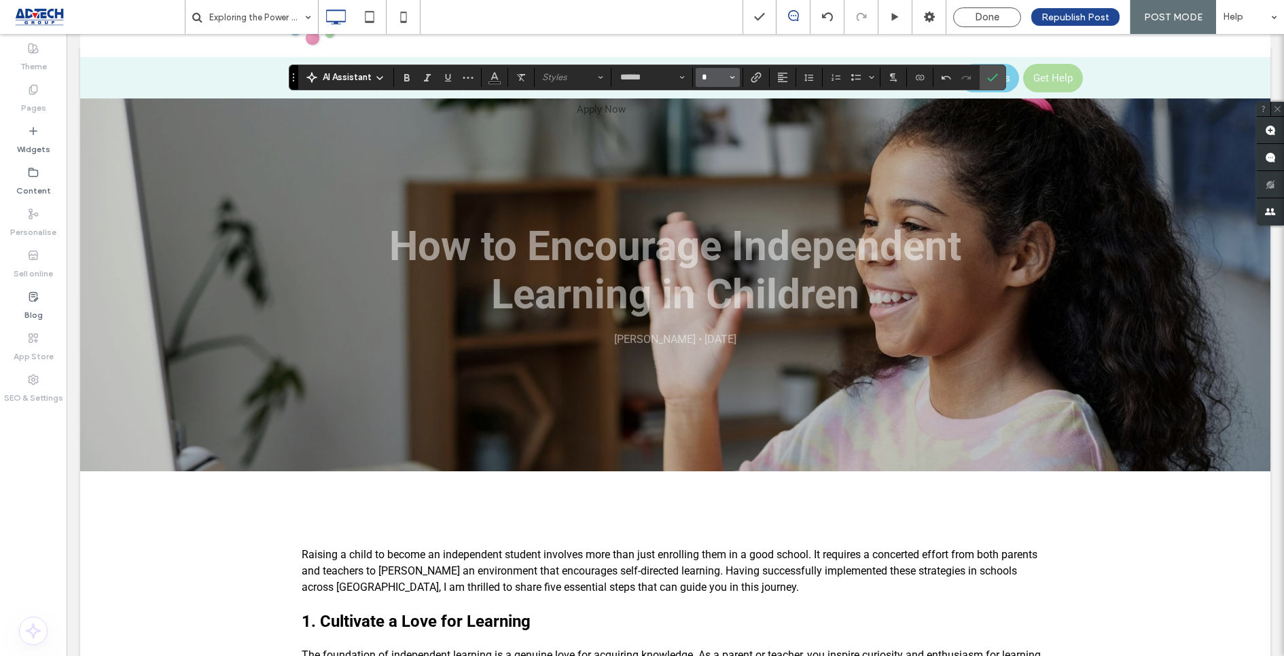
click at [717, 77] on input "*" at bounding box center [713, 77] width 26 height 11
click at [712, 232] on label "24" at bounding box center [717, 226] width 43 height 19
click at [585, 77] on span "paragraph" at bounding box center [568, 77] width 53 height 10
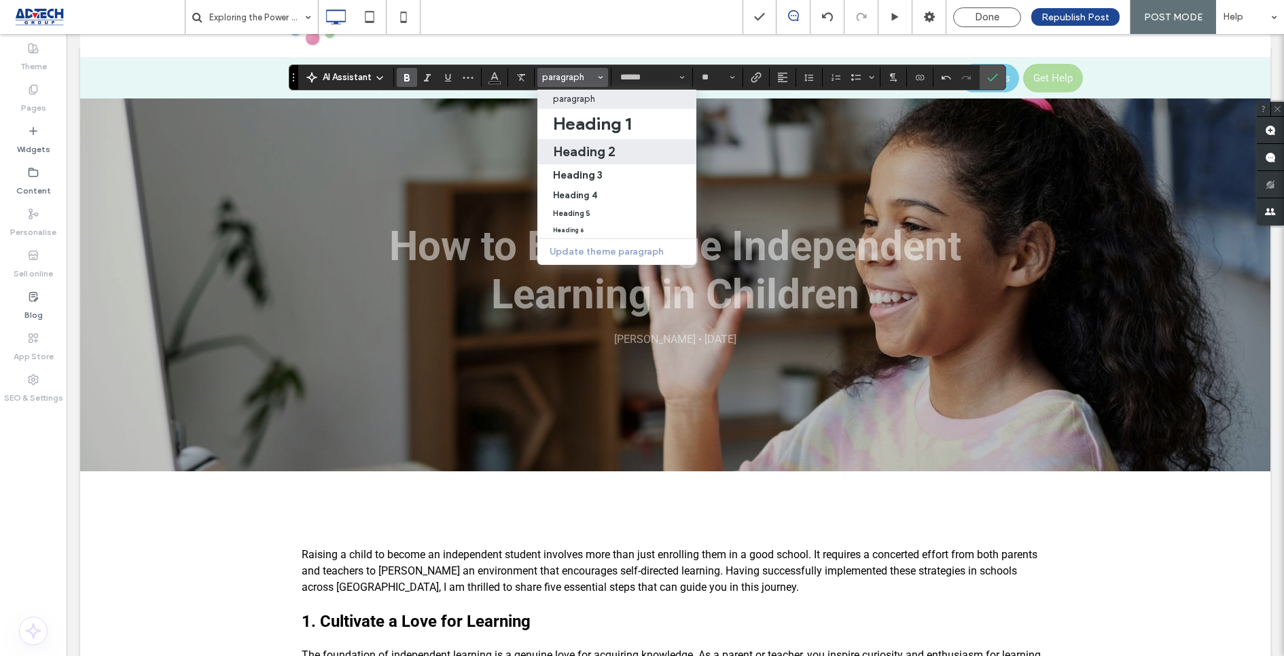
click at [585, 161] on label "Heading 2" at bounding box center [616, 151] width 159 height 25
type input "*"
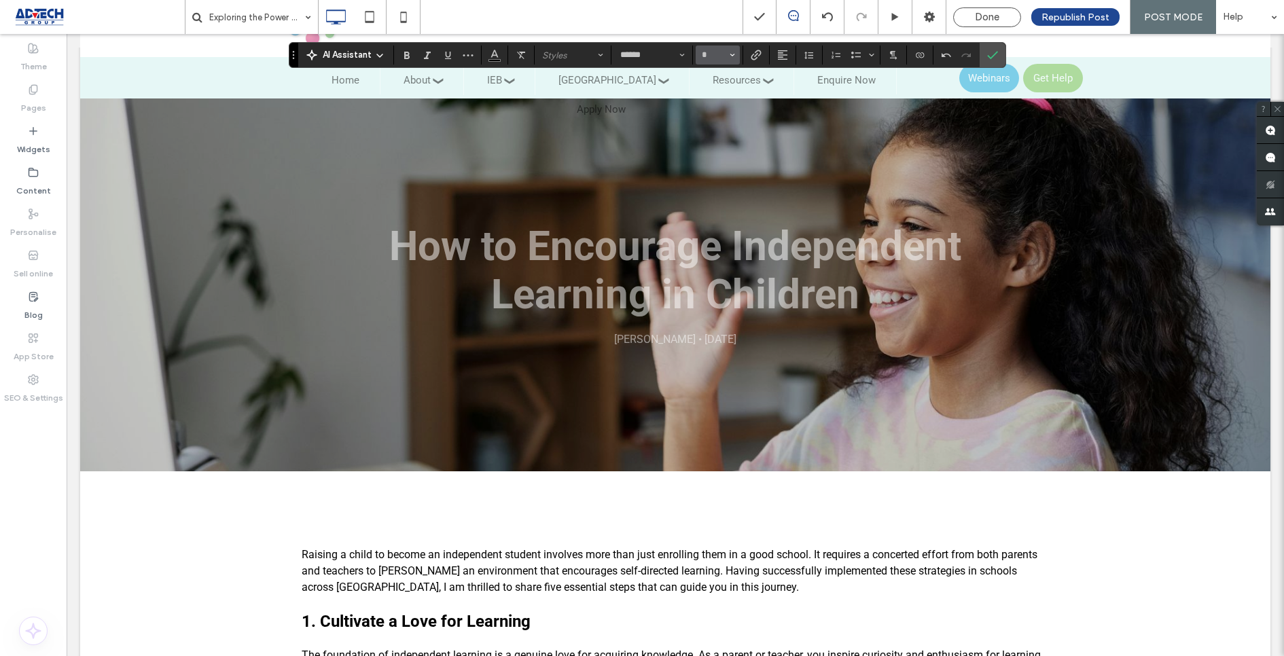
click at [730, 54] on use "Size" at bounding box center [732, 55] width 5 height 3
click at [709, 217] on label "24" at bounding box center [717, 215] width 43 height 19
type input "**"
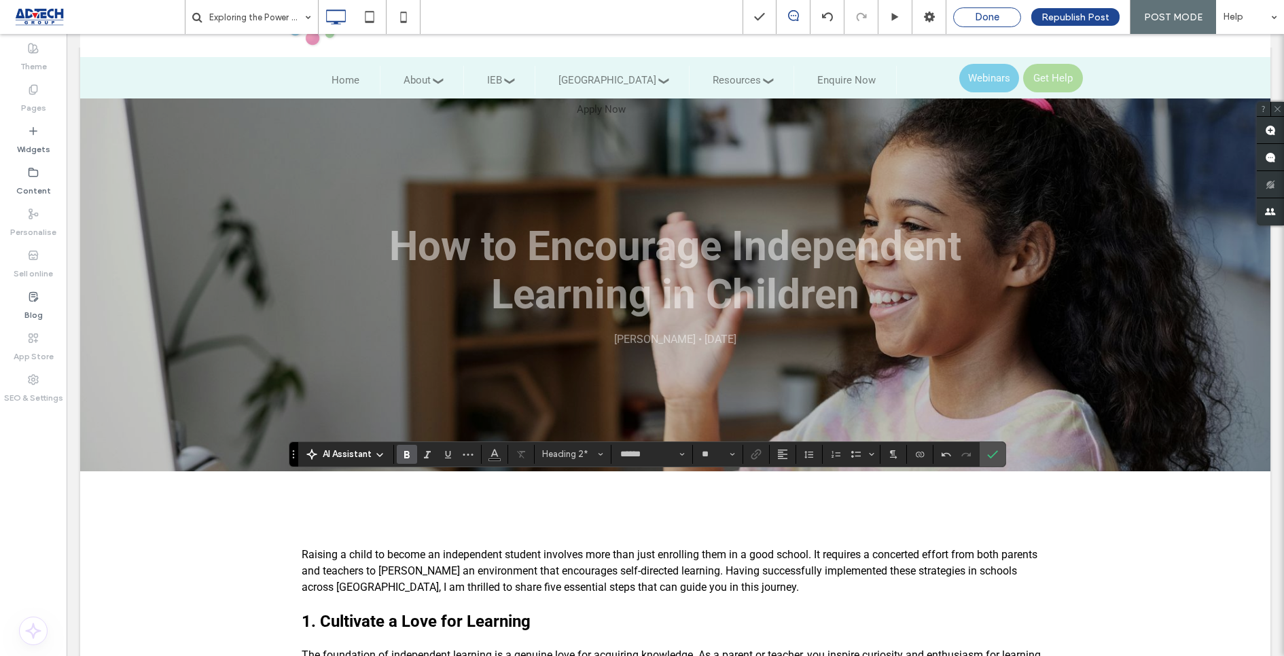
click at [964, 13] on div "Done" at bounding box center [987, 17] width 67 height 12
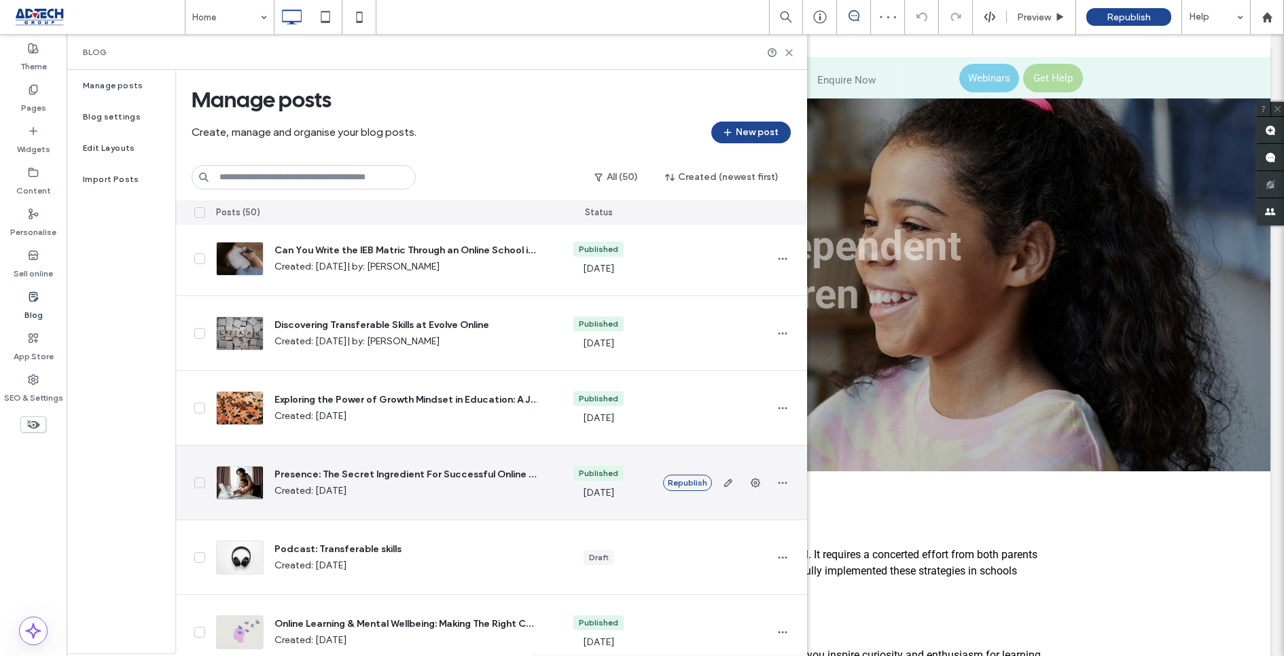
scroll to position [323, 0]
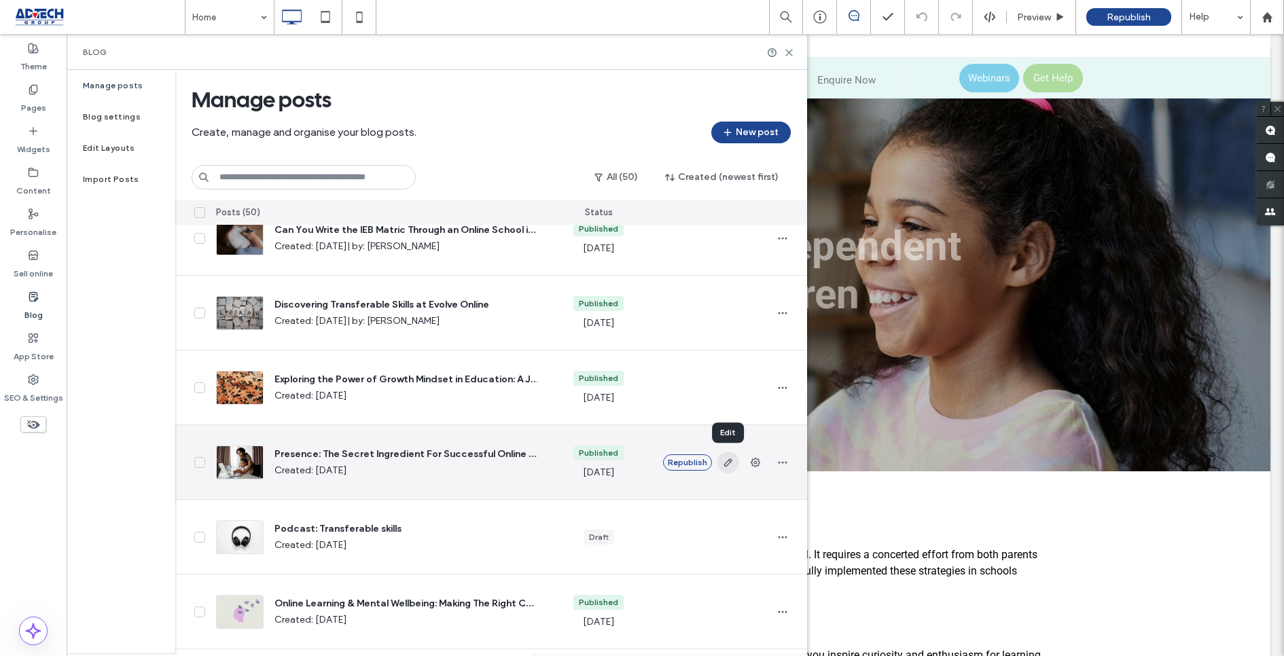
click at [723, 461] on icon "button" at bounding box center [728, 462] width 11 height 11
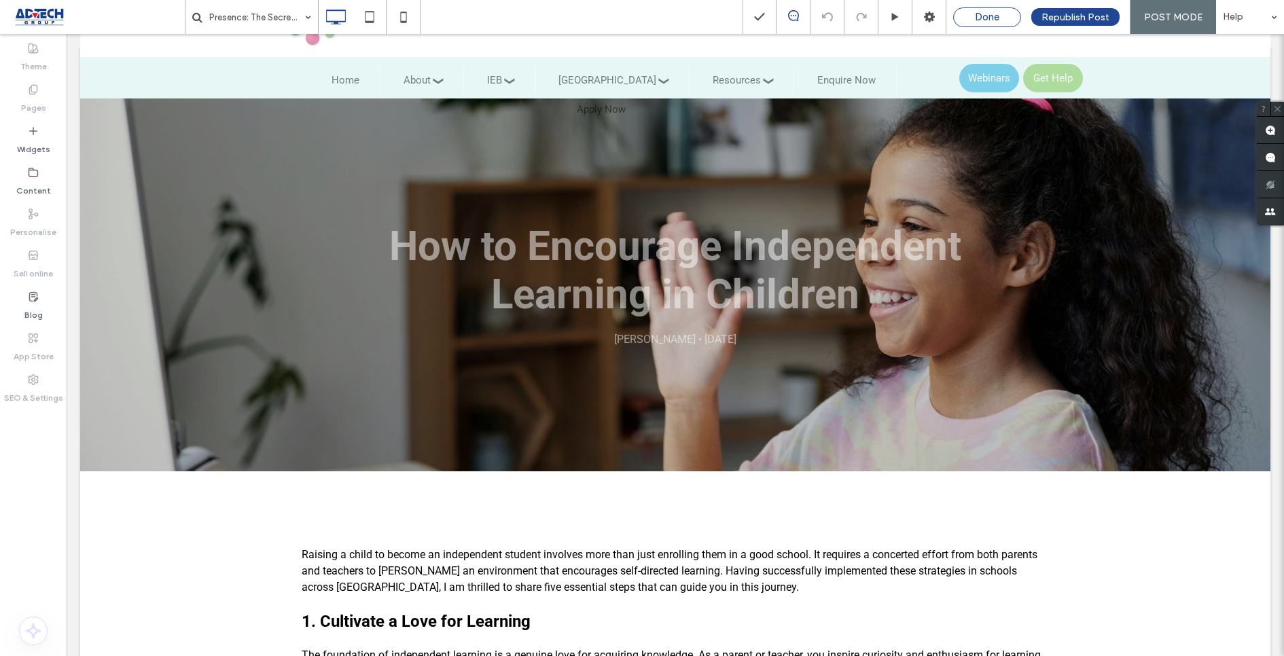
click at [975, 21] on div "Done" at bounding box center [987, 17] width 67 height 12
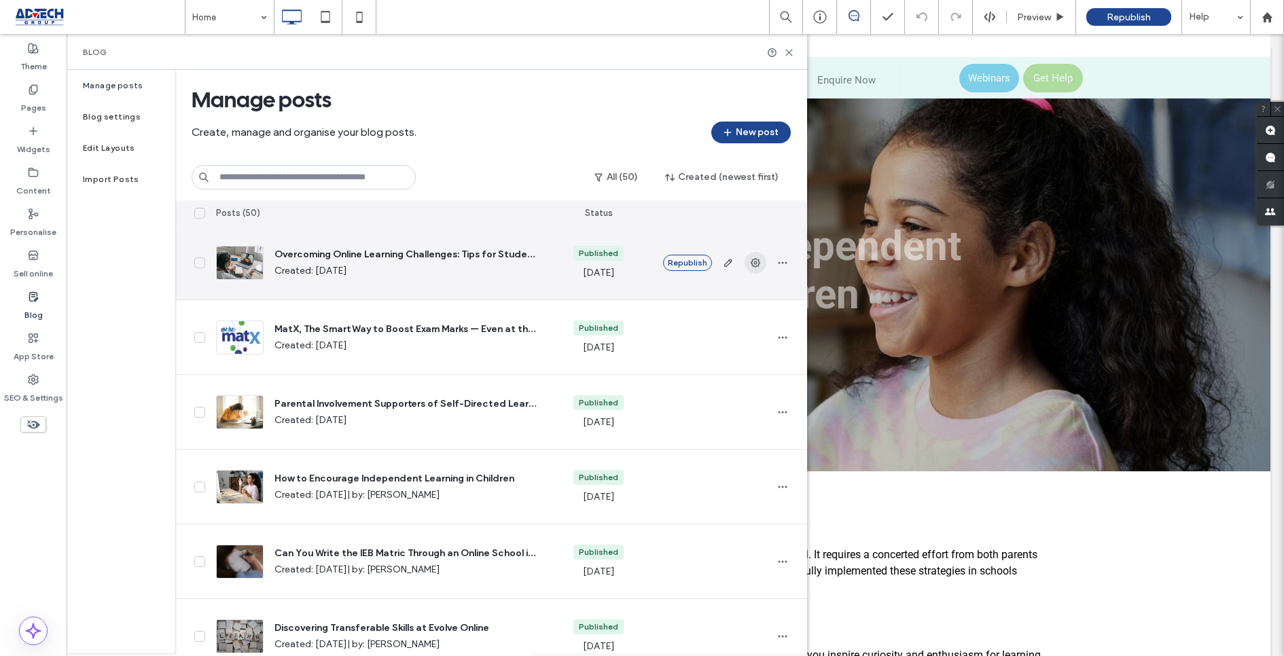
click at [751, 262] on icon "button" at bounding box center [755, 262] width 11 height 11
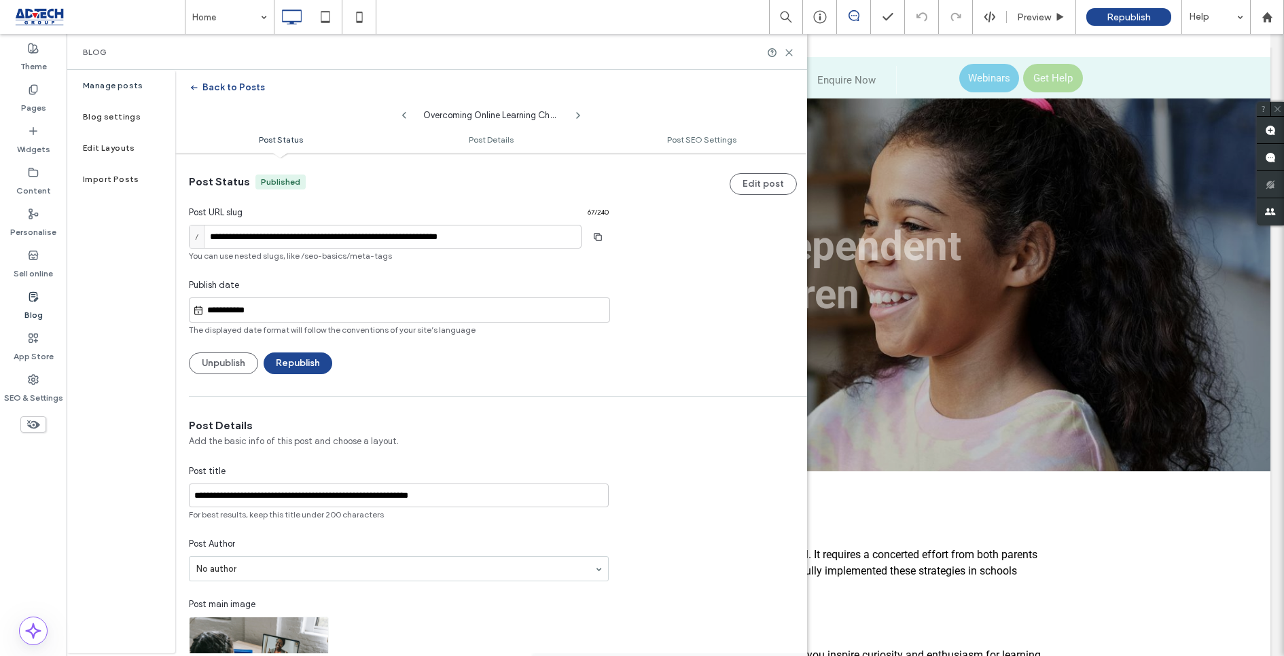
click at [195, 88] on icon "button" at bounding box center [194, 87] width 11 height 11
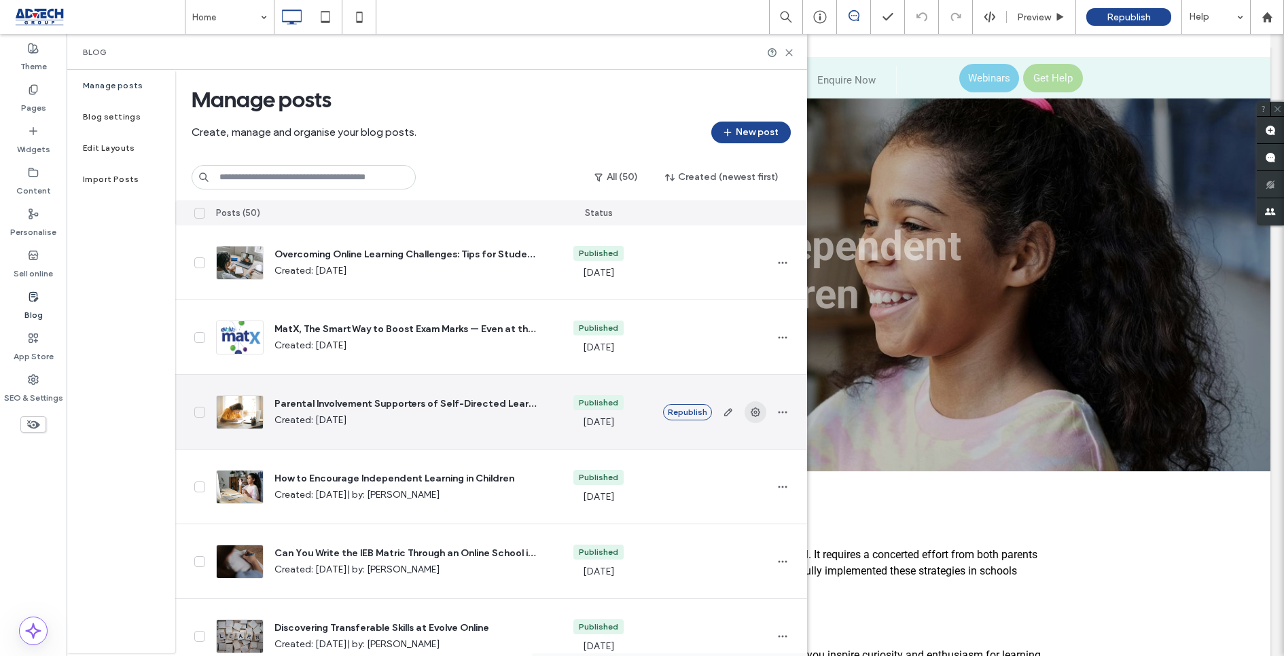
click at [751, 412] on use "button" at bounding box center [756, 413] width 10 height 10
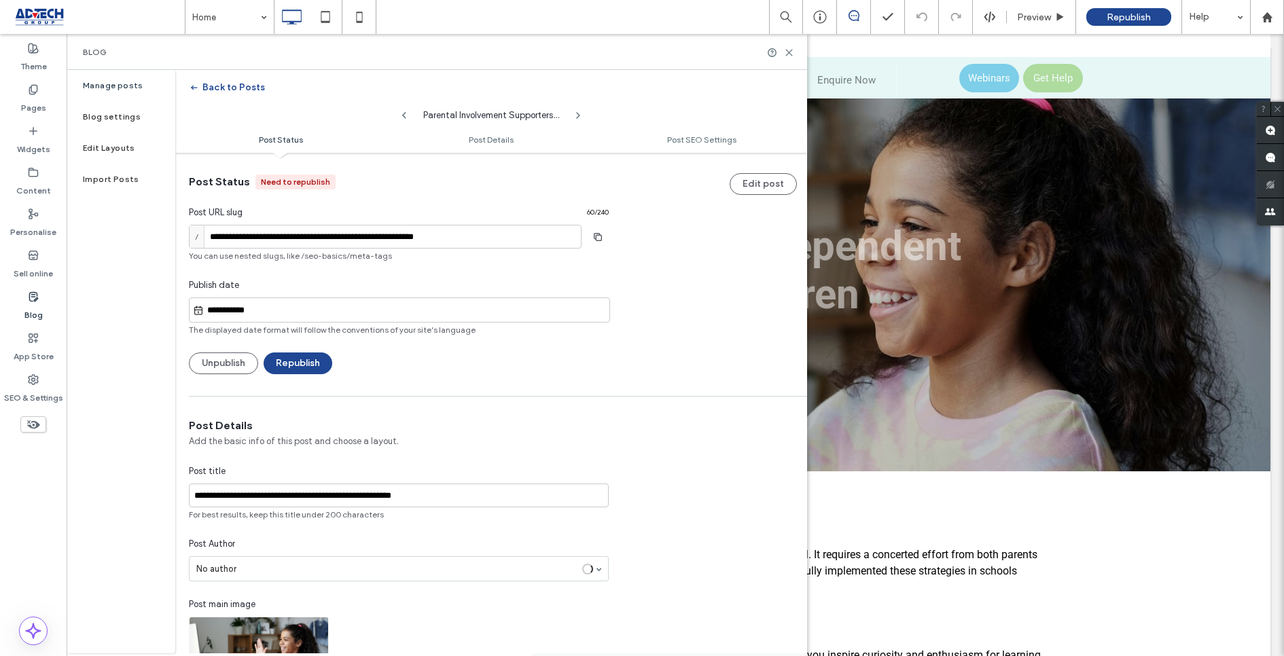
scroll to position [1, 0]
click at [312, 365] on button "Republish" at bounding box center [298, 363] width 69 height 22
click at [194, 88] on icon "button" at bounding box center [194, 87] width 11 height 11
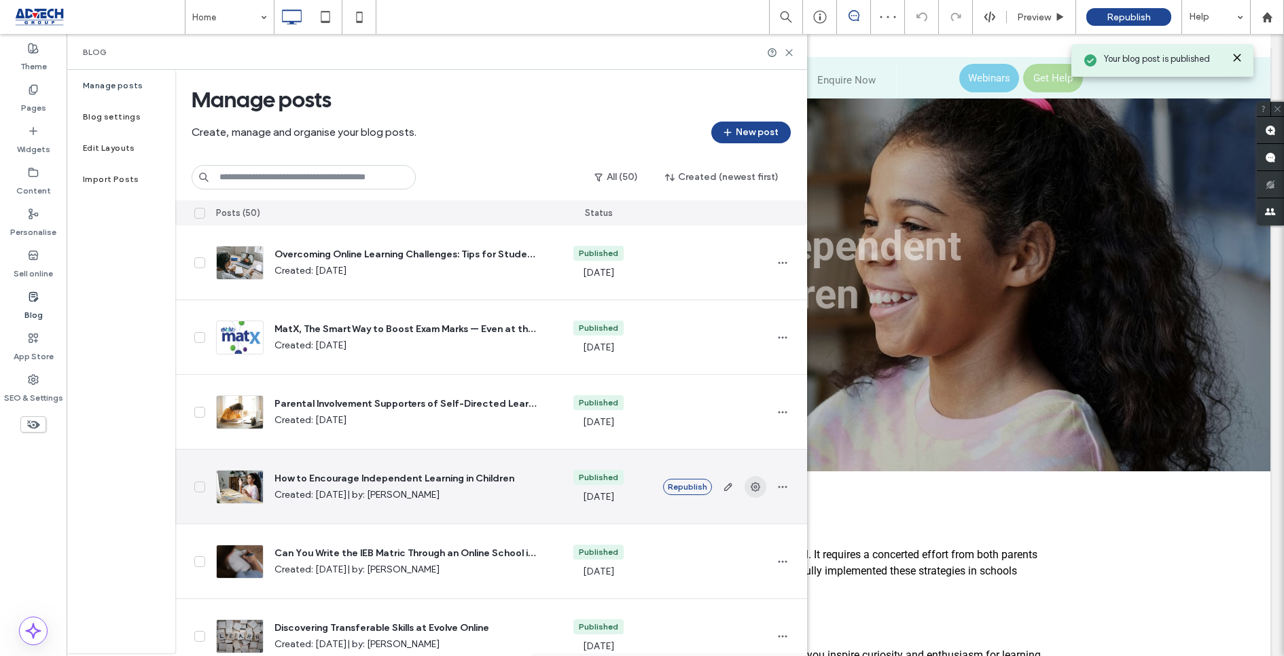
click at [747, 480] on span "button" at bounding box center [756, 487] width 22 height 22
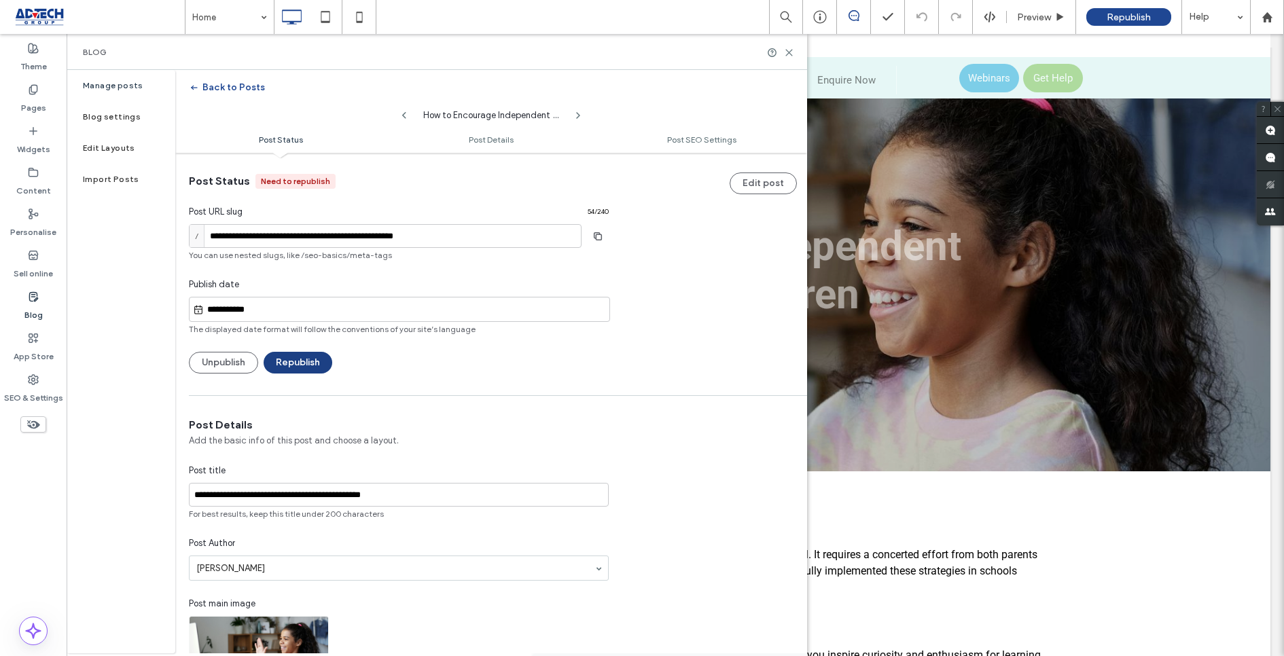
click at [302, 368] on button "Republish" at bounding box center [298, 363] width 69 height 22
click at [194, 89] on icon "button" at bounding box center [194, 87] width 11 height 11
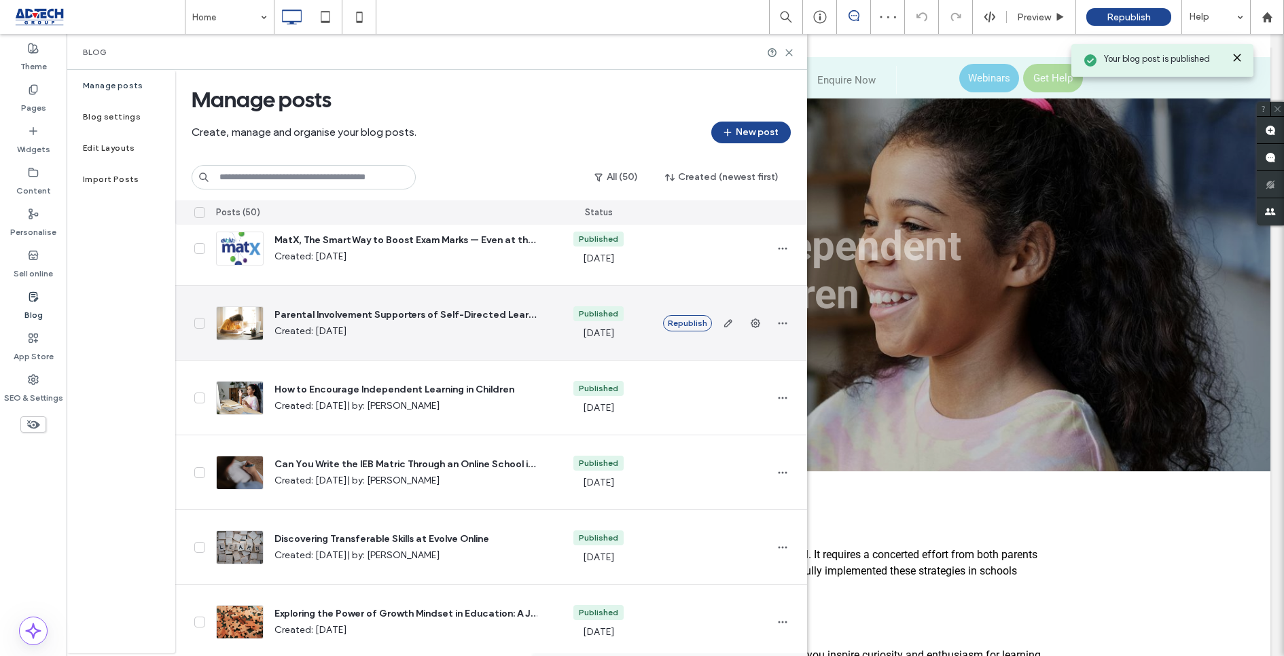
scroll to position [90, 0]
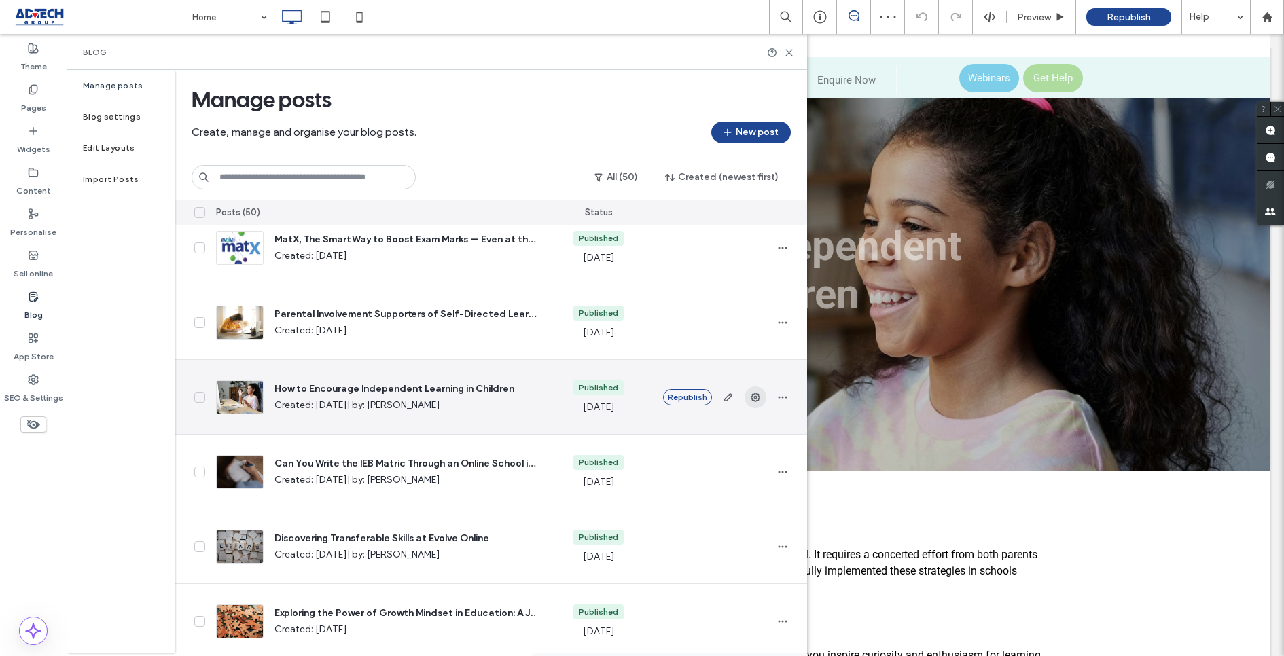
click at [753, 392] on icon "button" at bounding box center [755, 397] width 11 height 11
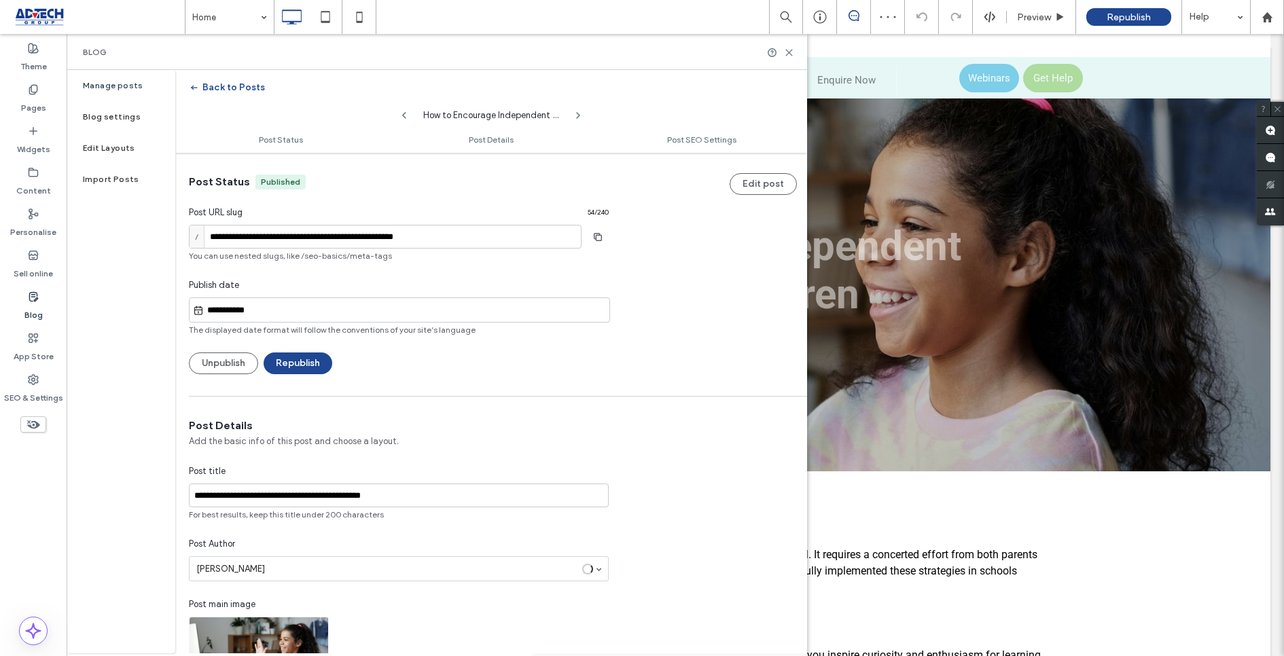
scroll to position [1, 0]
click at [197, 83] on icon "button" at bounding box center [194, 87] width 11 height 11
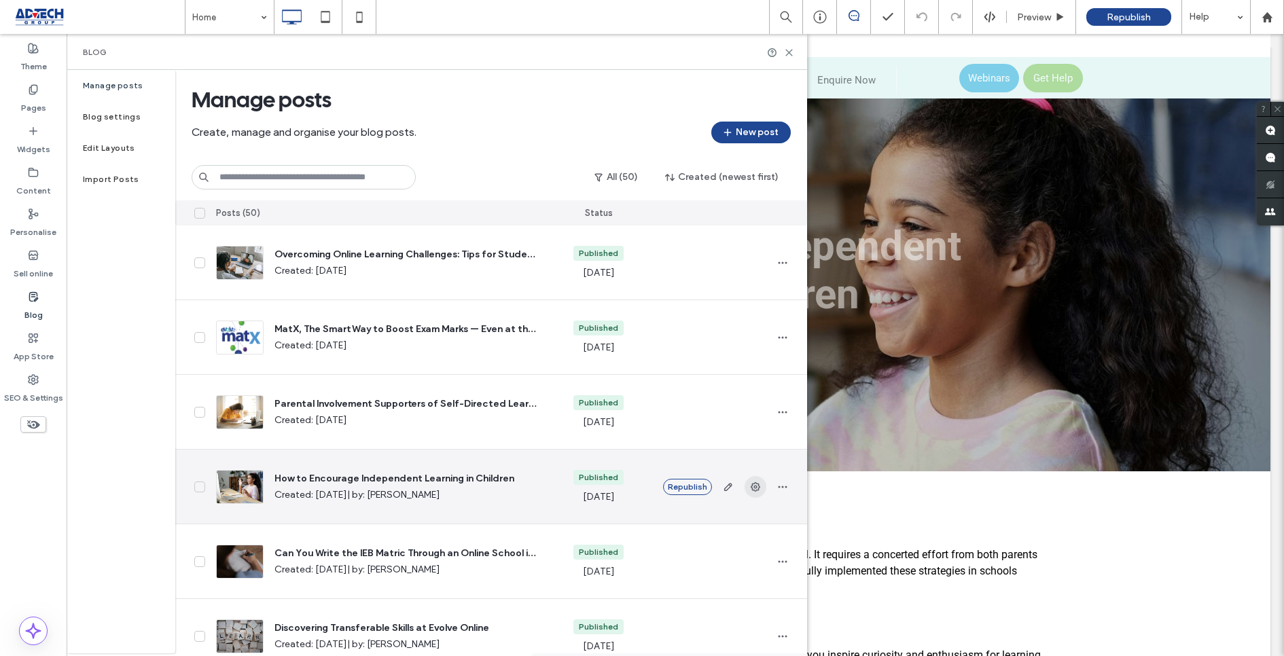
click at [751, 490] on icon "button" at bounding box center [755, 487] width 11 height 11
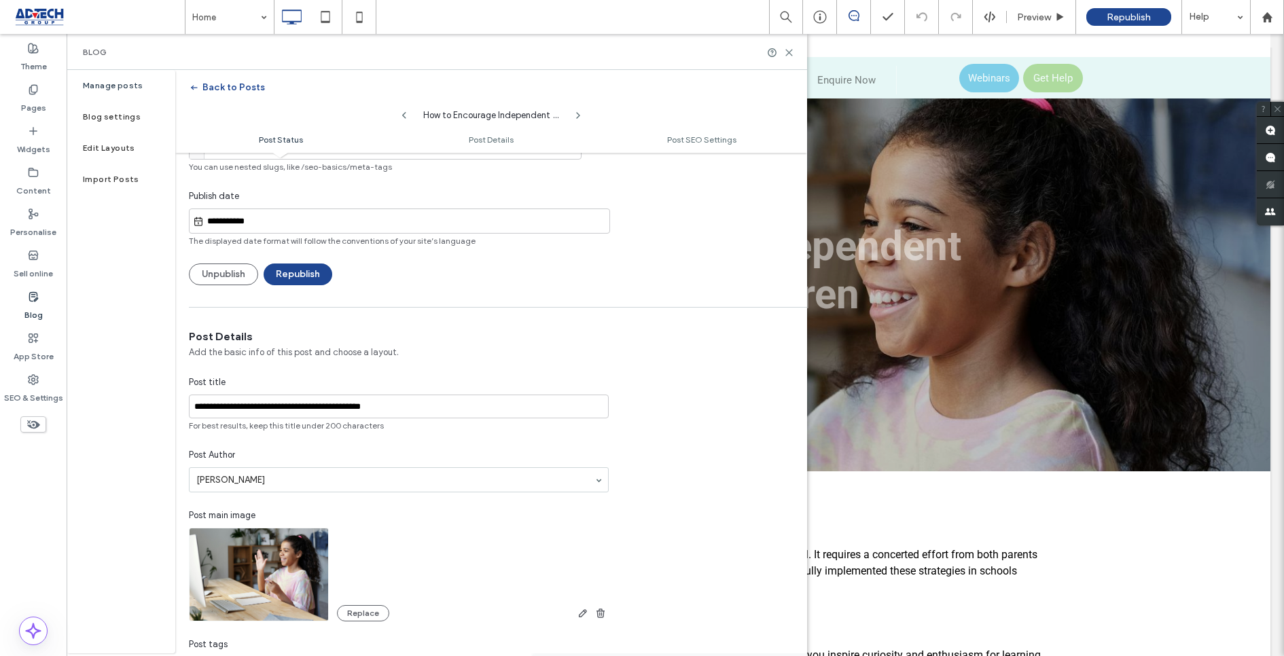
scroll to position [90, 0]
click at [406, 185] on div "**********" at bounding box center [399, 184] width 420 height 200
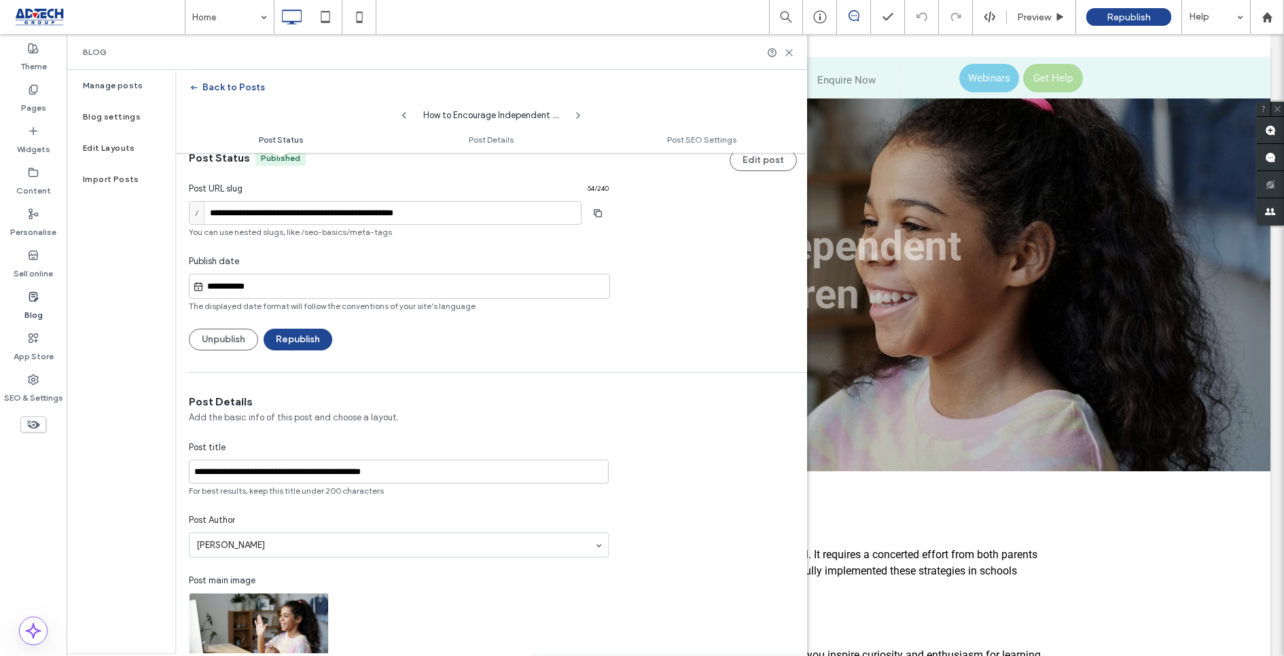
scroll to position [0, 0]
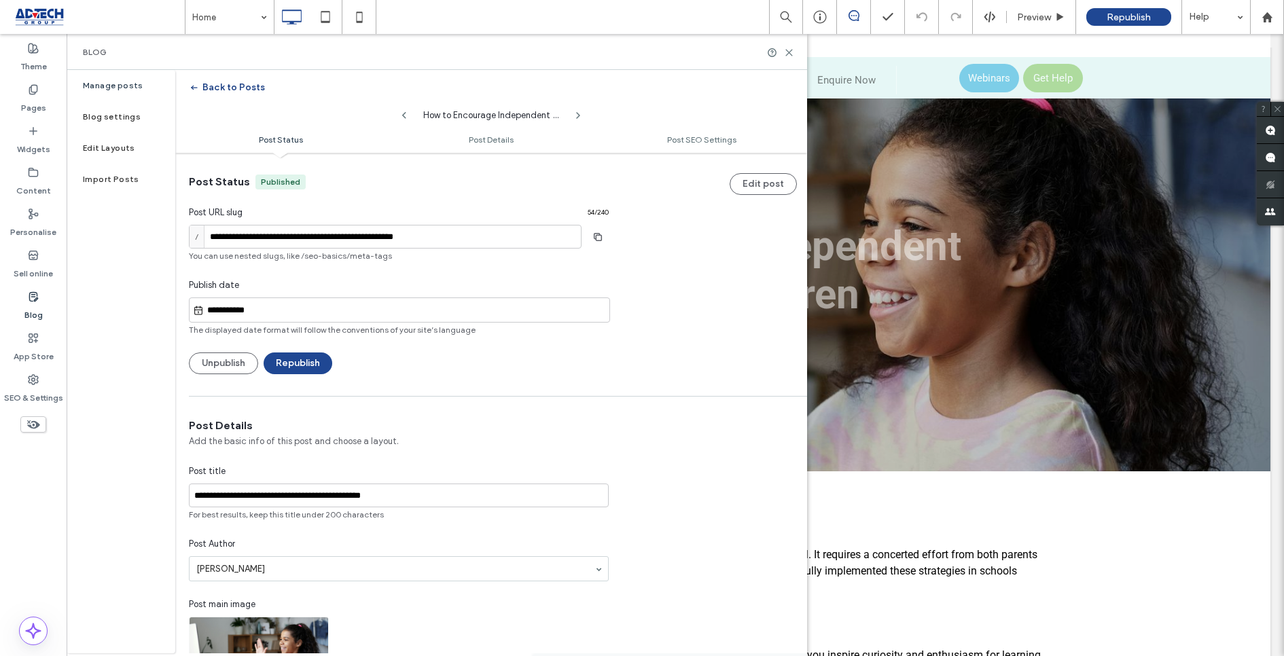
click at [195, 83] on icon "button" at bounding box center [194, 87] width 11 height 11
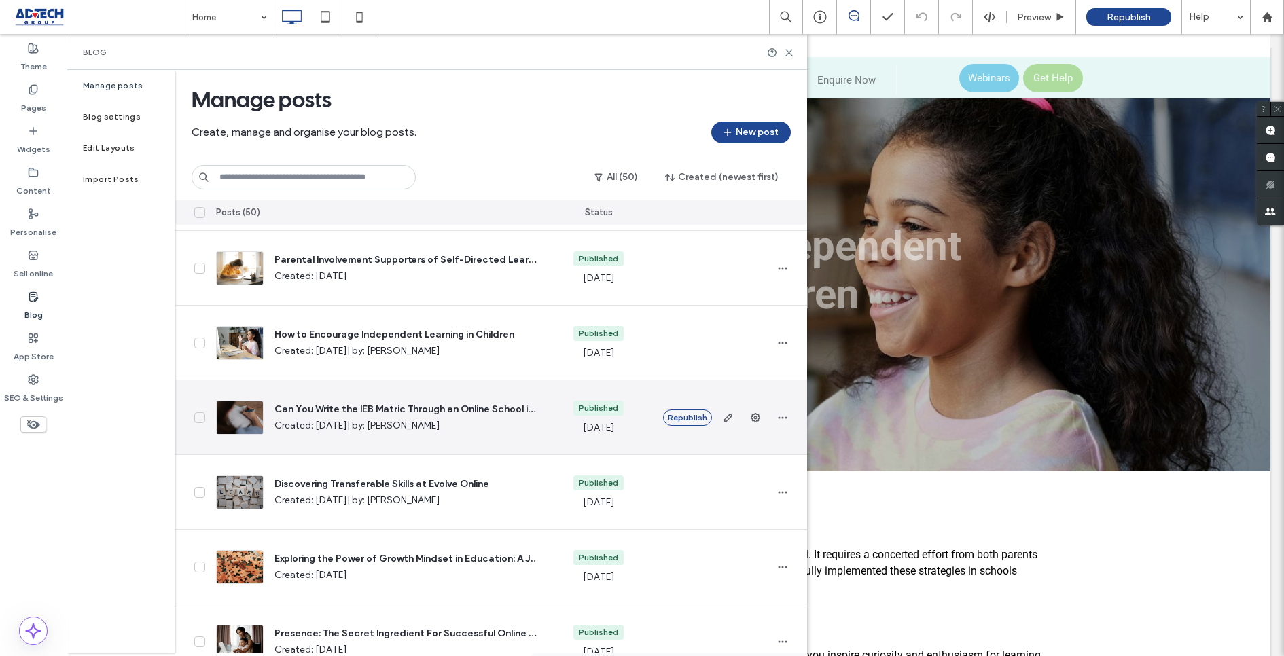
scroll to position [146, 0]
click at [754, 420] on icon "button" at bounding box center [755, 415] width 11 height 11
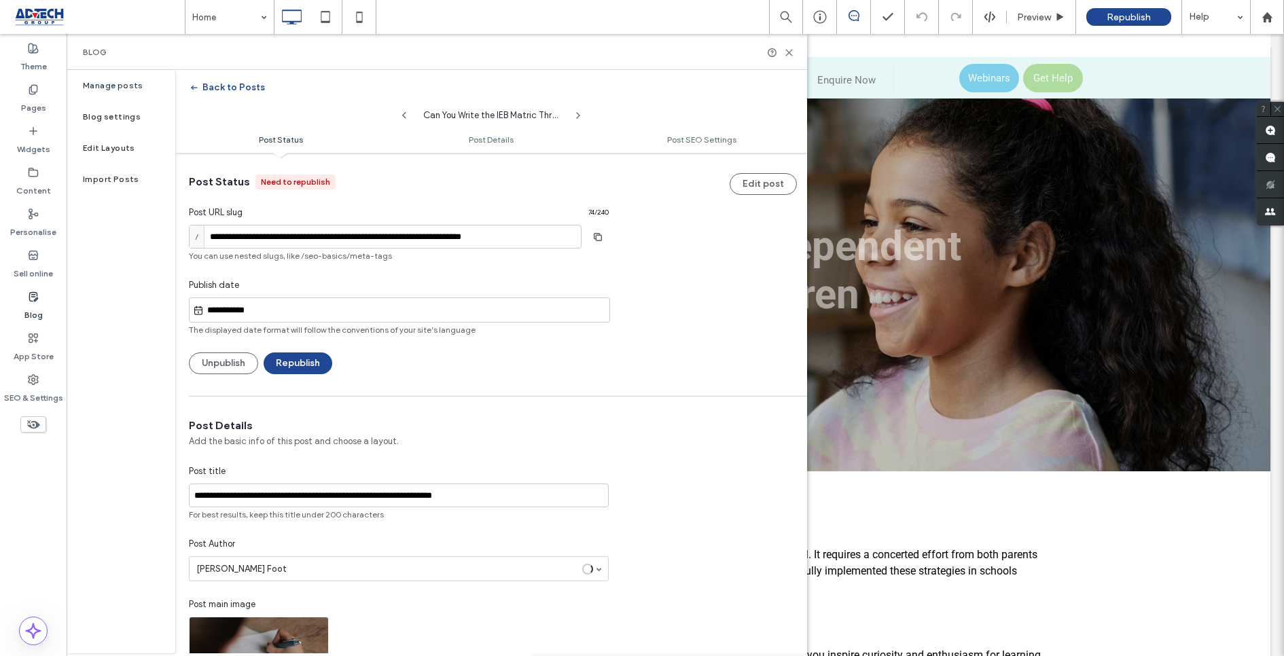
scroll to position [1, 0]
click at [284, 361] on button "Republish" at bounding box center [298, 363] width 69 height 22
click at [198, 89] on icon "button" at bounding box center [194, 87] width 11 height 11
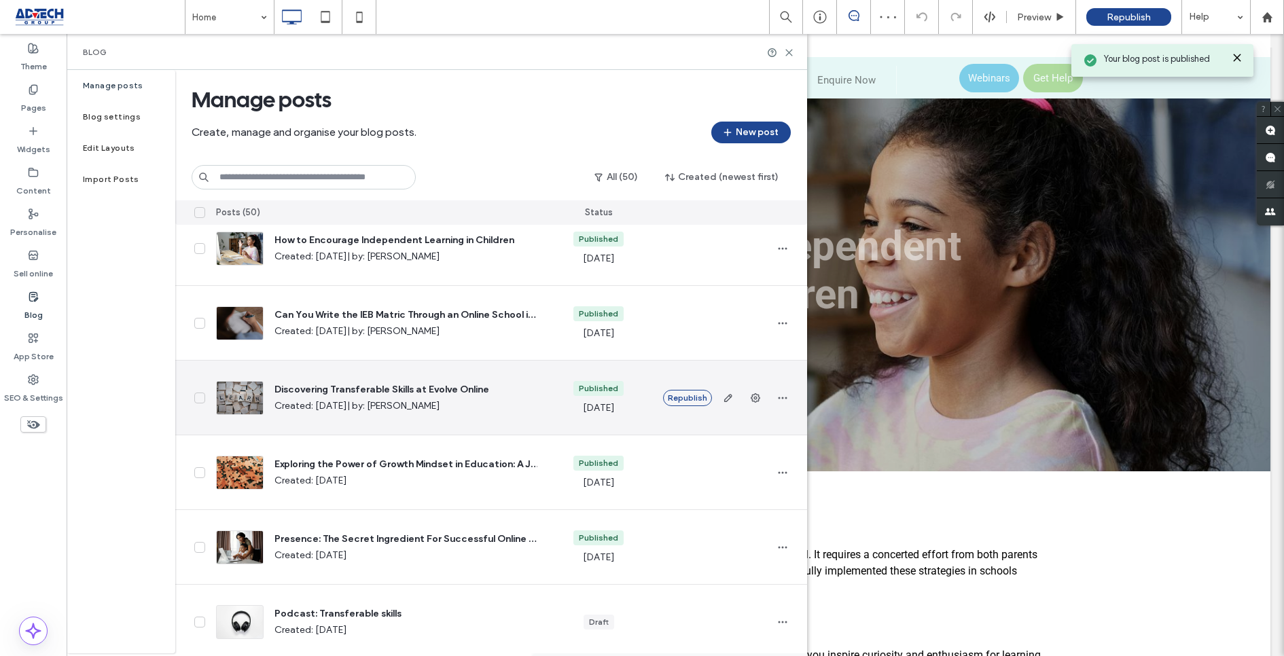
scroll to position [243, 0]
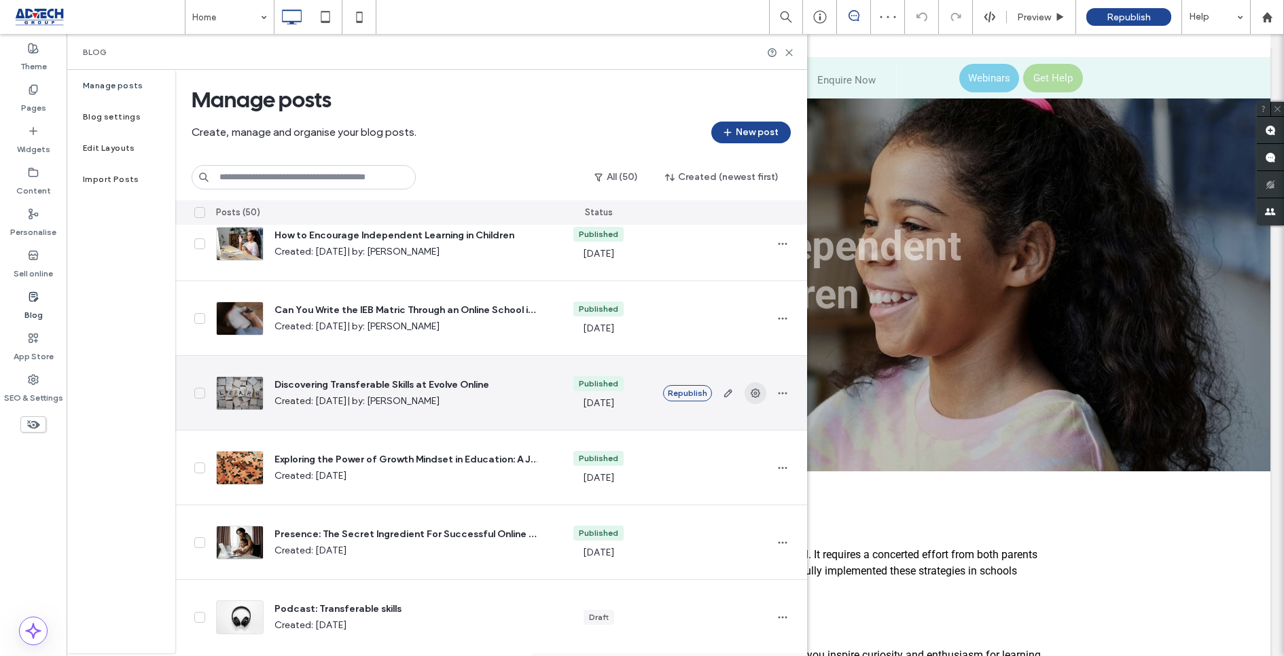
click at [752, 393] on use "button" at bounding box center [756, 394] width 10 height 10
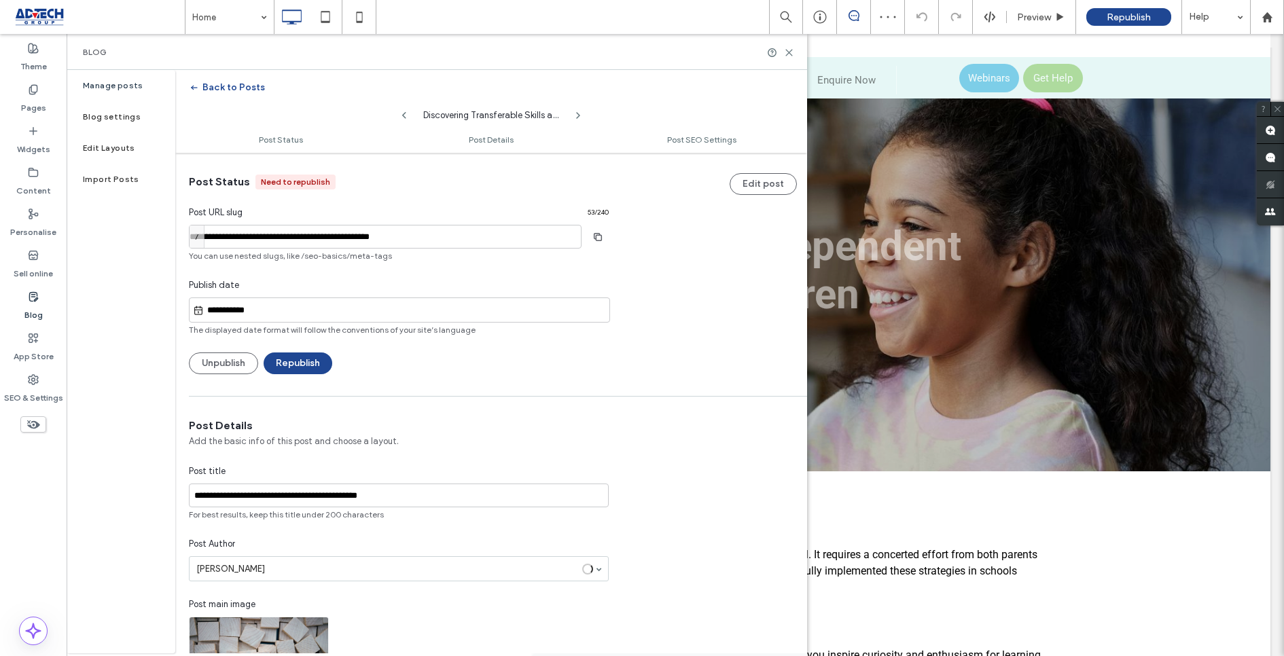
scroll to position [1, 0]
click at [300, 366] on button "Republish" at bounding box center [298, 363] width 69 height 22
click at [194, 87] on use "button" at bounding box center [194, 88] width 6 height 5
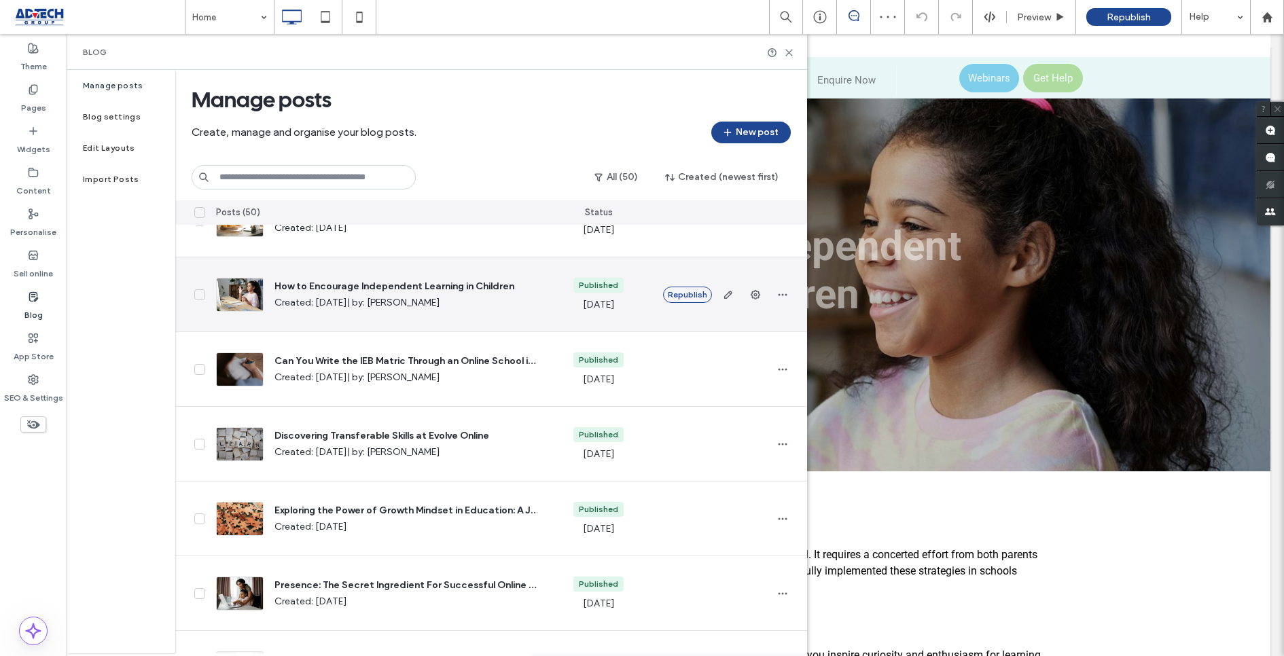
scroll to position [279, 0]
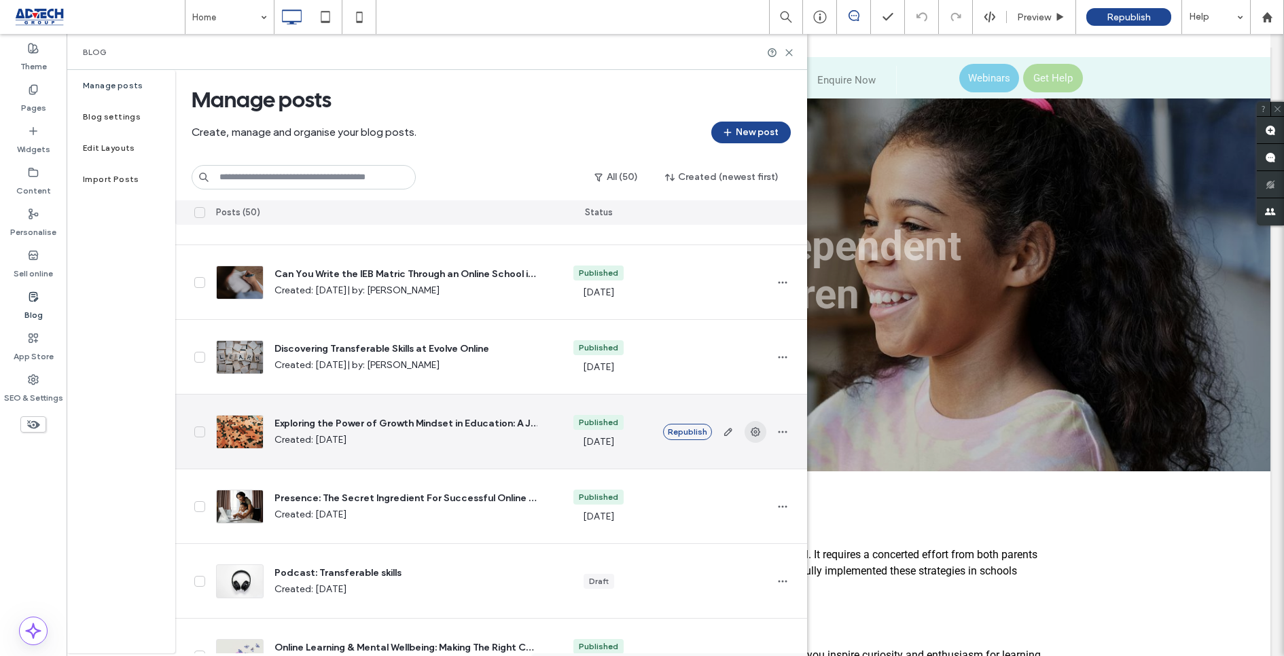
click at [751, 429] on icon "button" at bounding box center [755, 432] width 11 height 11
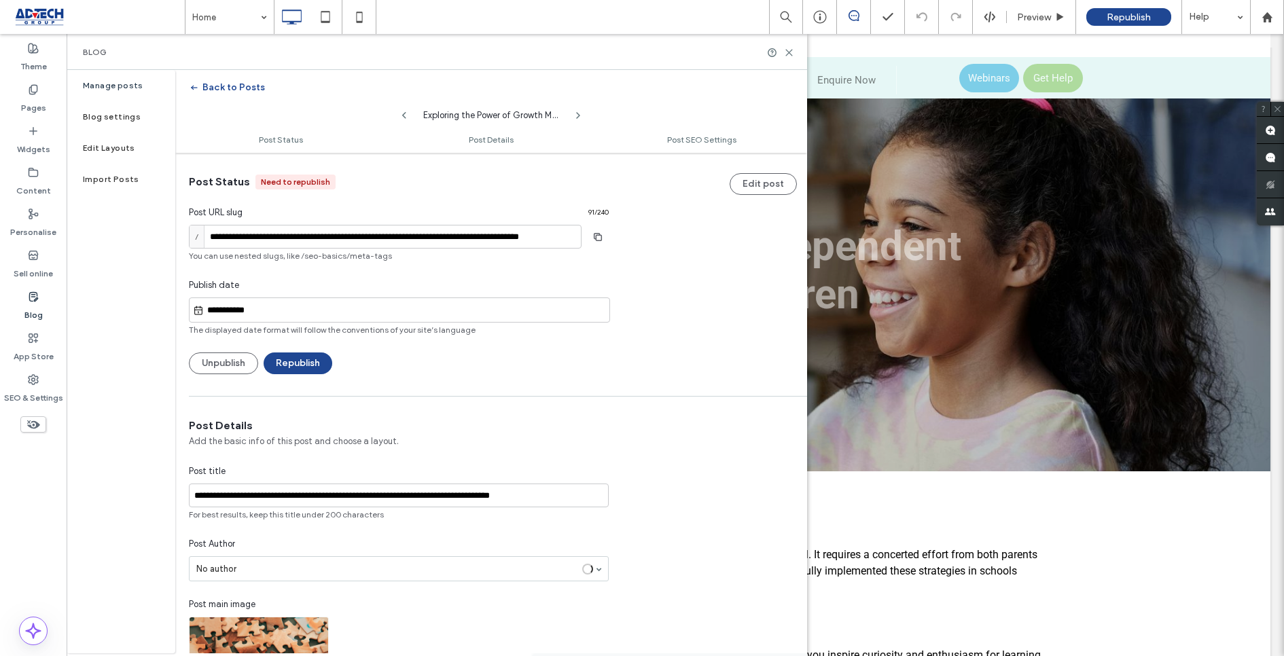
scroll to position [1, 0]
click at [288, 359] on button "Republish" at bounding box center [298, 363] width 69 height 22
click at [192, 88] on use "button" at bounding box center [194, 88] width 6 height 5
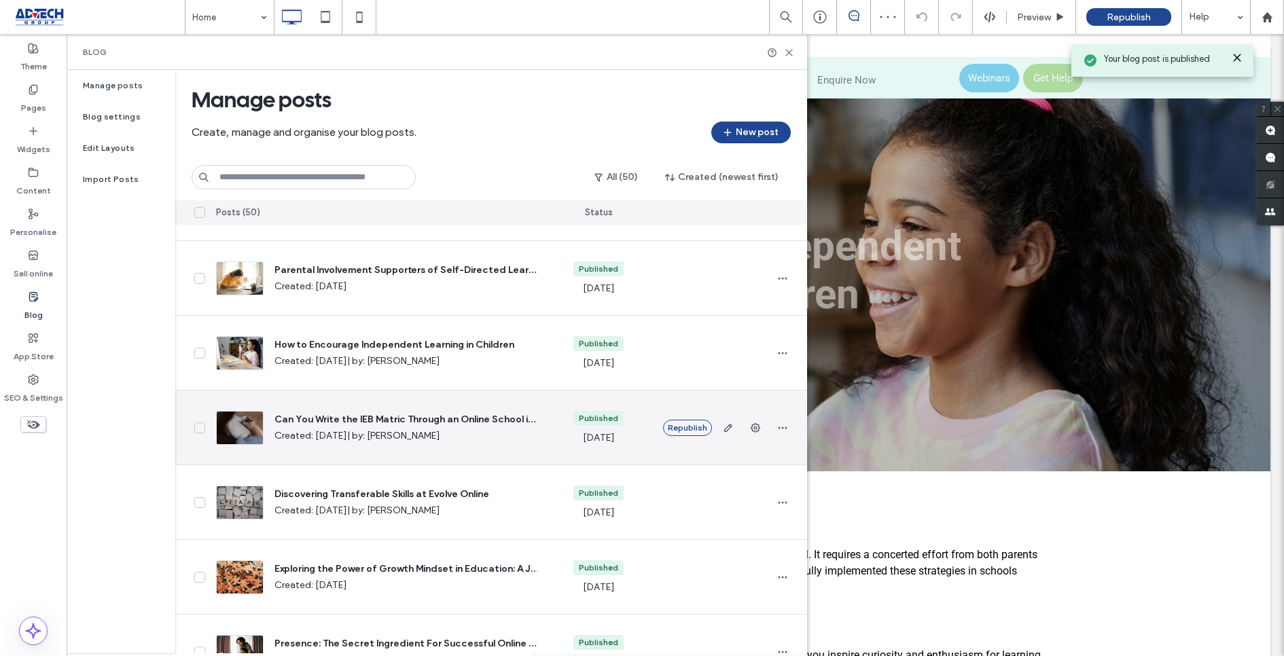
scroll to position [298, 0]
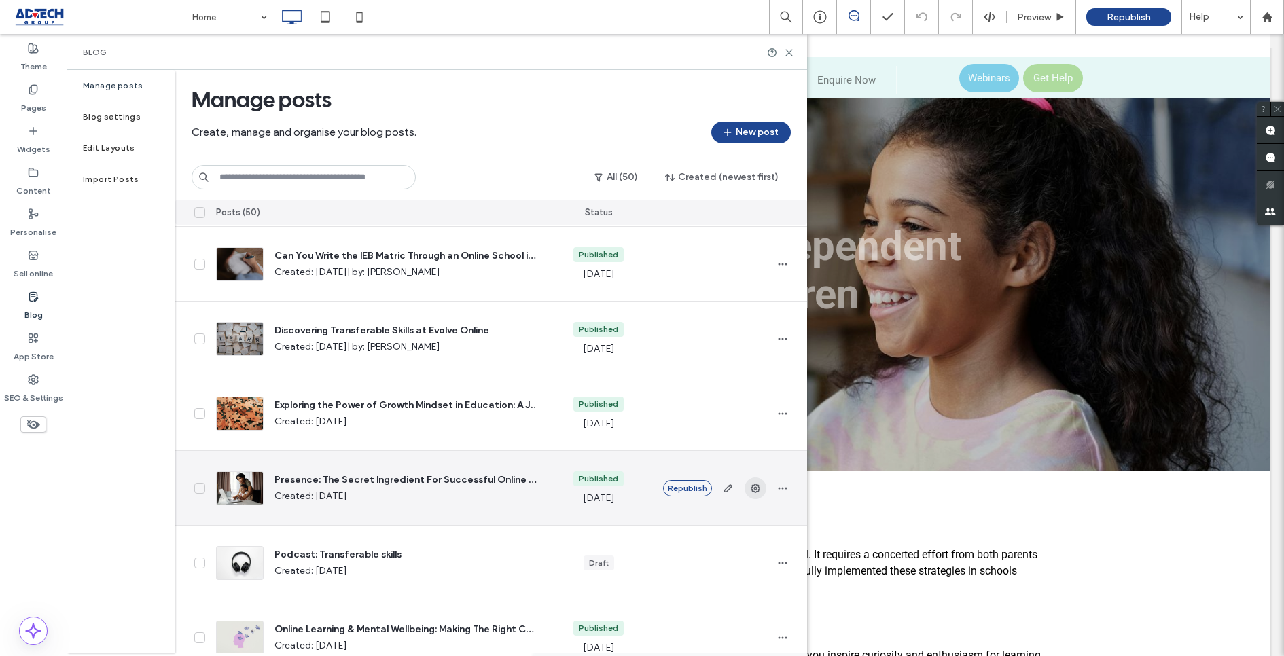
click at [752, 483] on icon "button" at bounding box center [755, 488] width 11 height 11
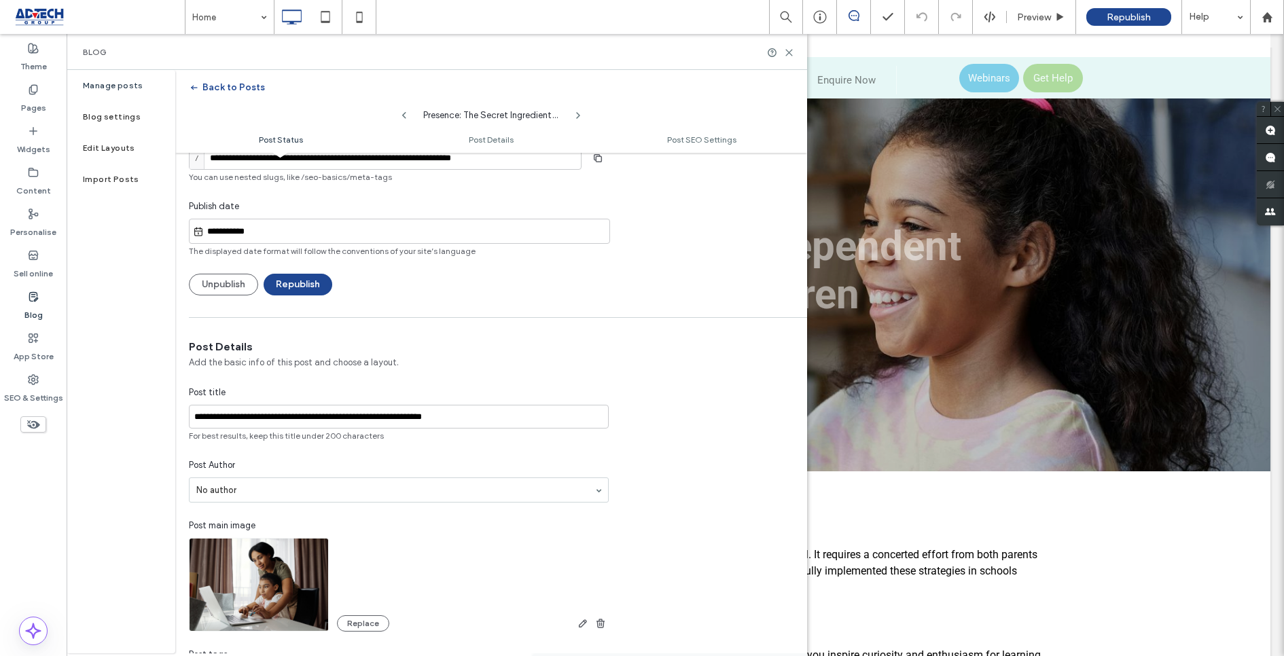
scroll to position [138, 0]
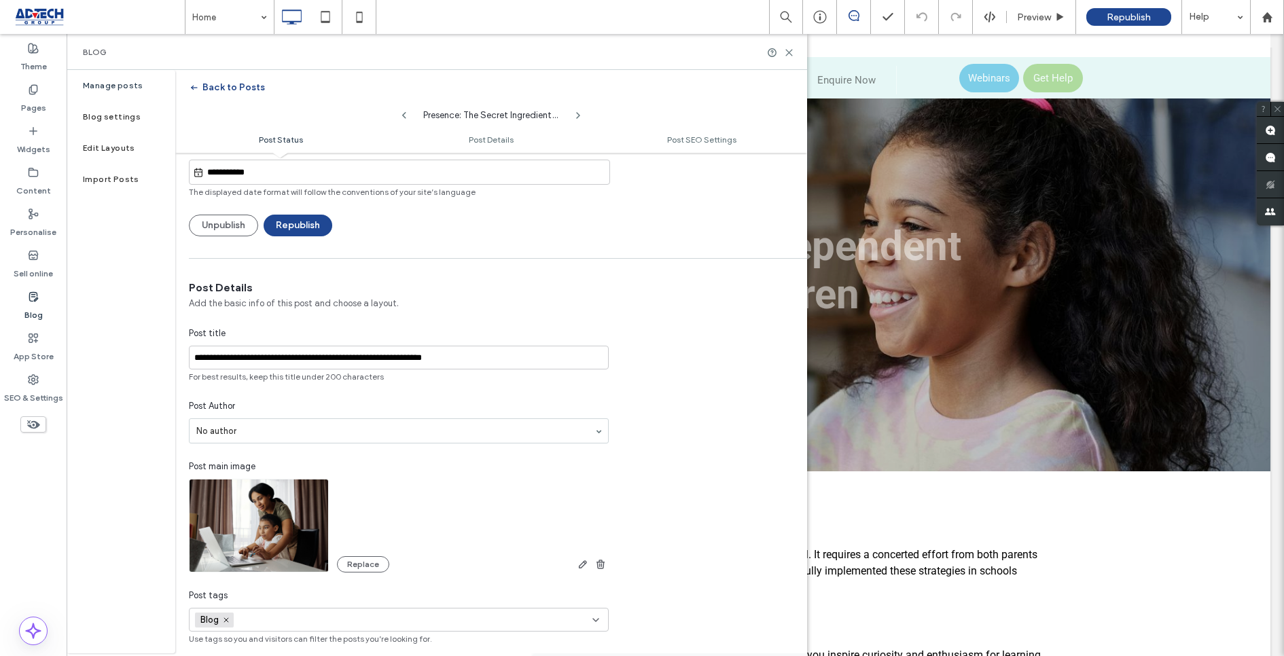
click at [194, 92] on icon "button" at bounding box center [194, 87] width 11 height 11
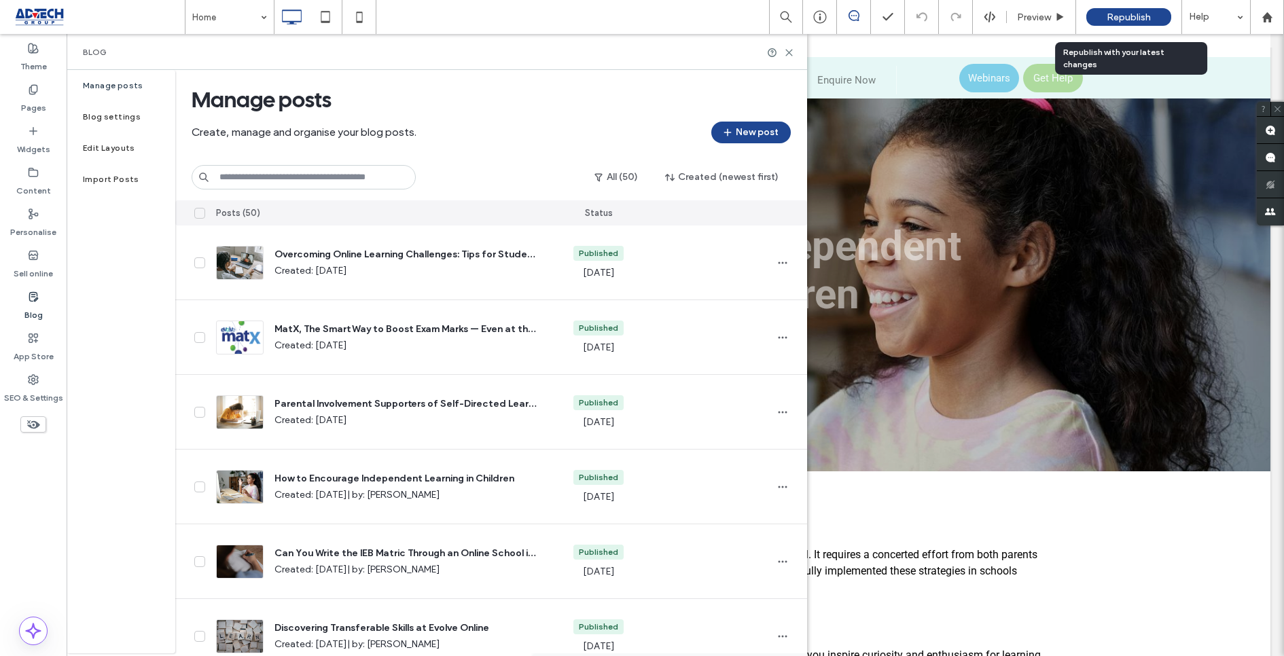
click at [1136, 22] on span "Republish" at bounding box center [1129, 18] width 44 height 12
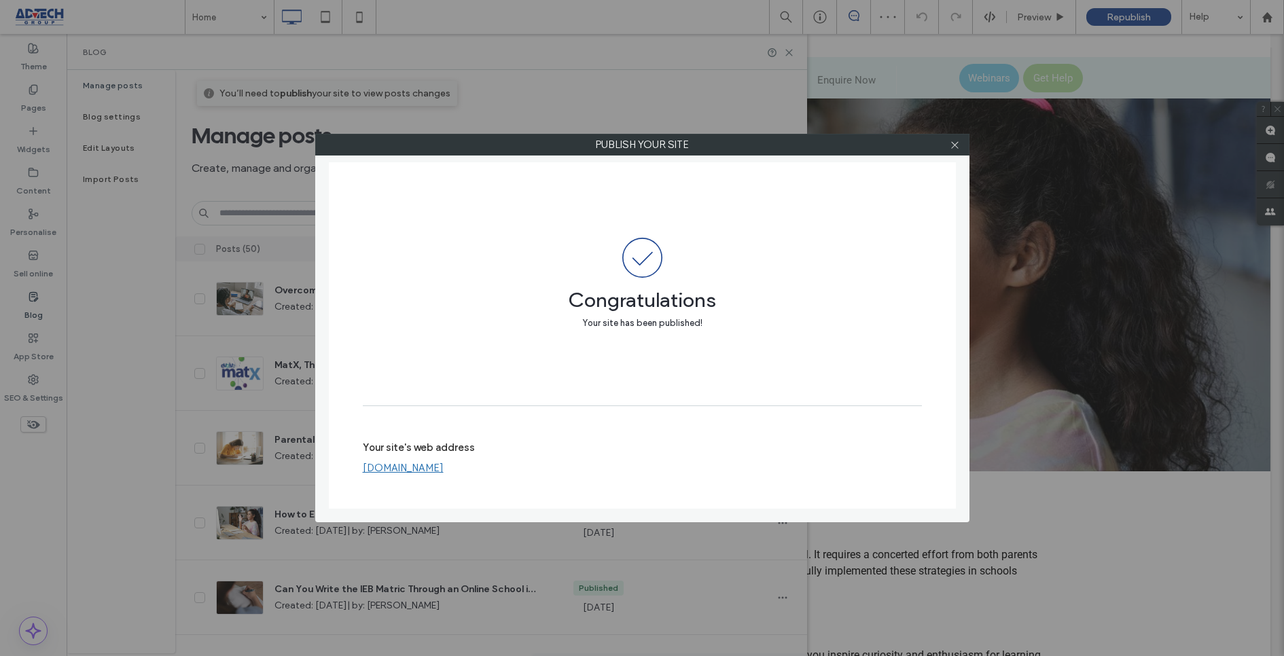
click at [393, 469] on link "[DOMAIN_NAME]" at bounding box center [403, 468] width 81 height 12
